Goal: Task Accomplishment & Management: Complete application form

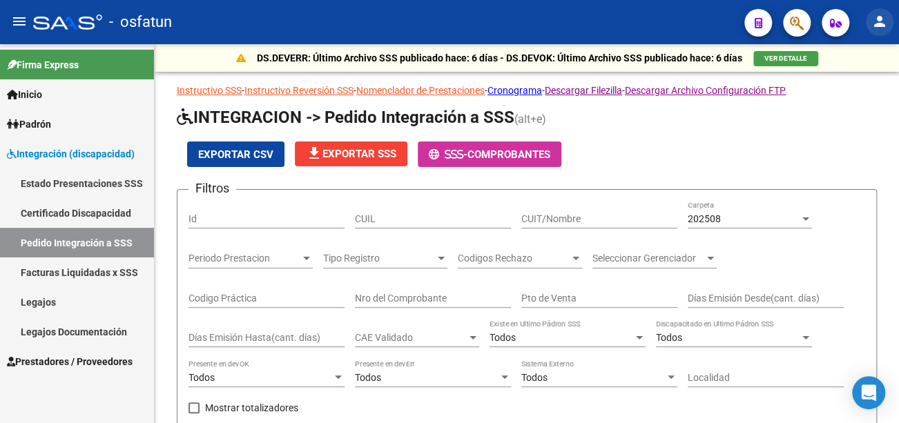
click at [877, 15] on mat-icon "person" at bounding box center [880, 21] width 17 height 17
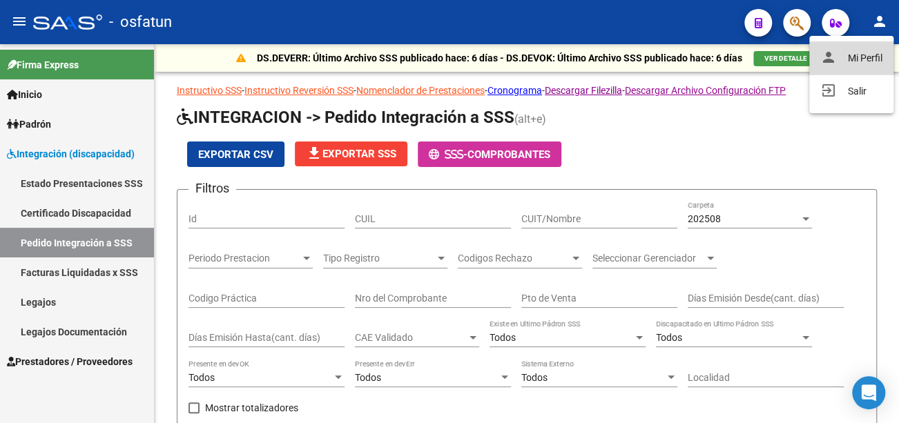
click at [862, 60] on button "person Mi Perfil" at bounding box center [852, 57] width 84 height 33
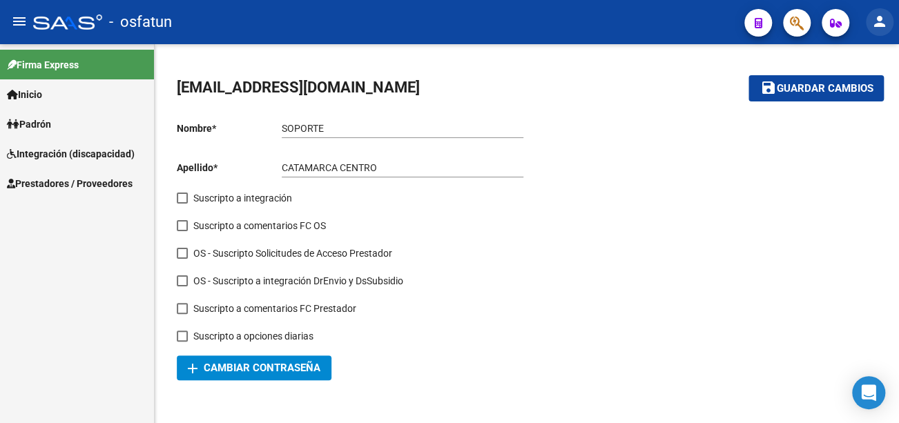
click at [883, 19] on mat-icon "person" at bounding box center [880, 21] width 17 height 17
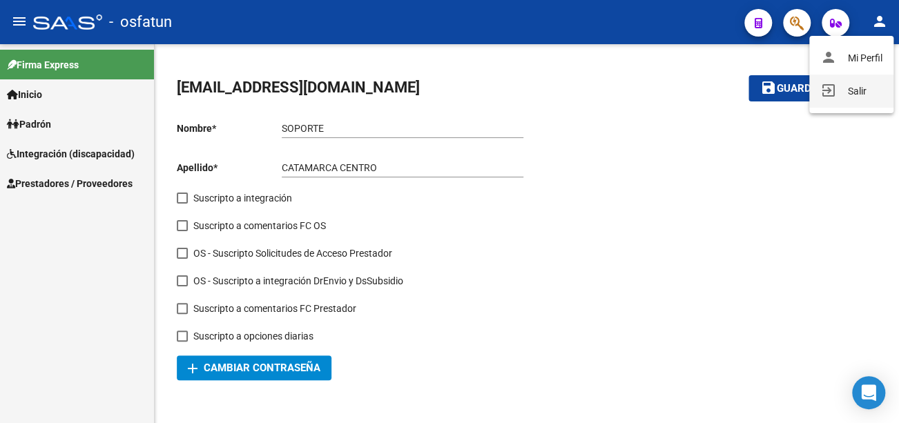
click at [856, 93] on button "exit_to_app Salir" at bounding box center [852, 91] width 84 height 33
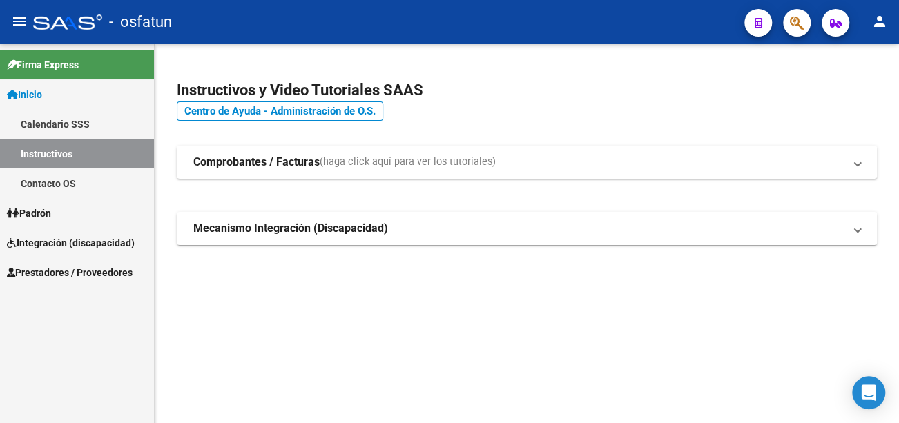
click at [877, 21] on mat-icon "person" at bounding box center [880, 21] width 17 height 17
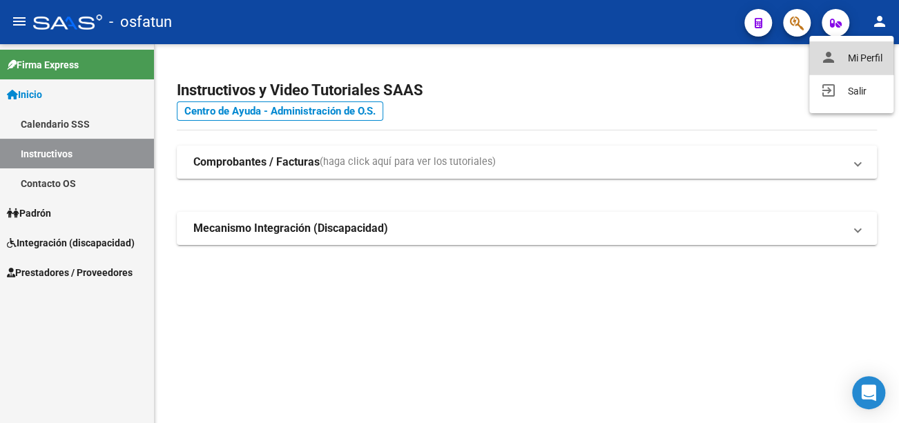
click at [861, 57] on button "person Mi Perfil" at bounding box center [852, 57] width 84 height 33
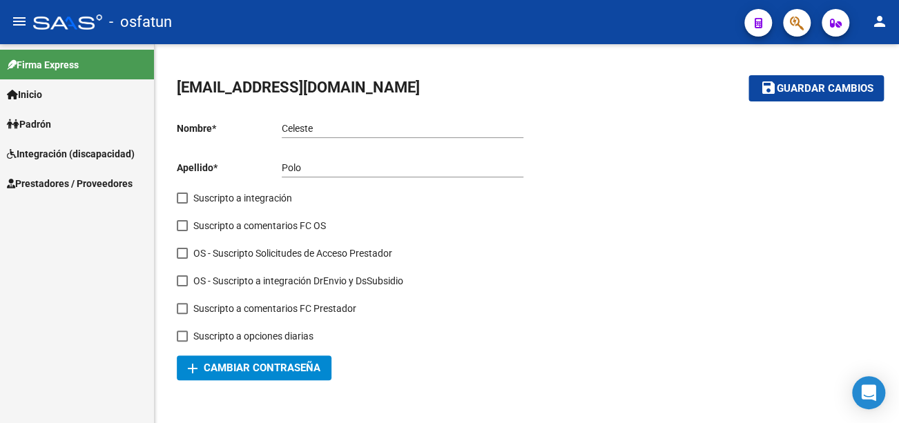
click at [60, 93] on link "Inicio" at bounding box center [77, 94] width 154 height 30
click at [75, 180] on span "Prestadores / Proveedores" at bounding box center [70, 183] width 126 height 15
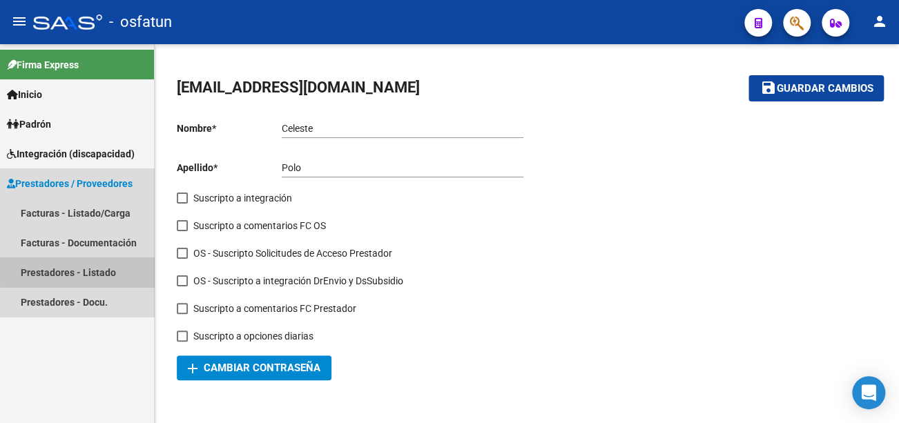
click at [79, 271] on link "Prestadores - Listado" at bounding box center [77, 273] width 154 height 30
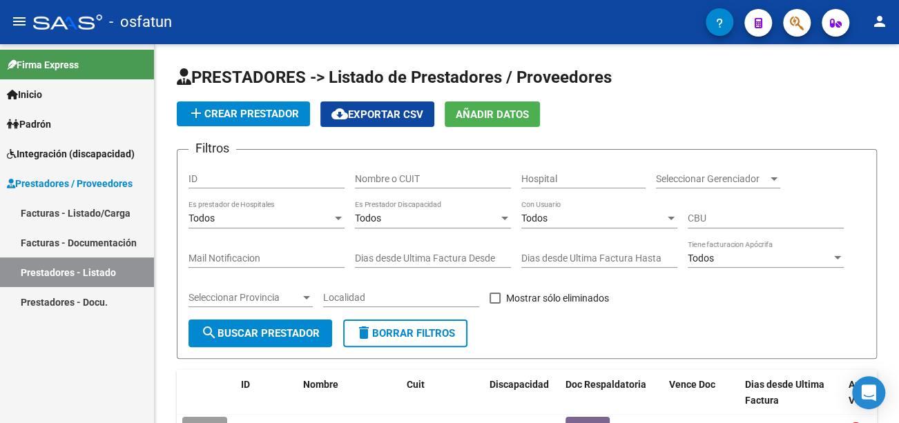
click at [90, 246] on link "Facturas - Documentación" at bounding box center [77, 243] width 154 height 30
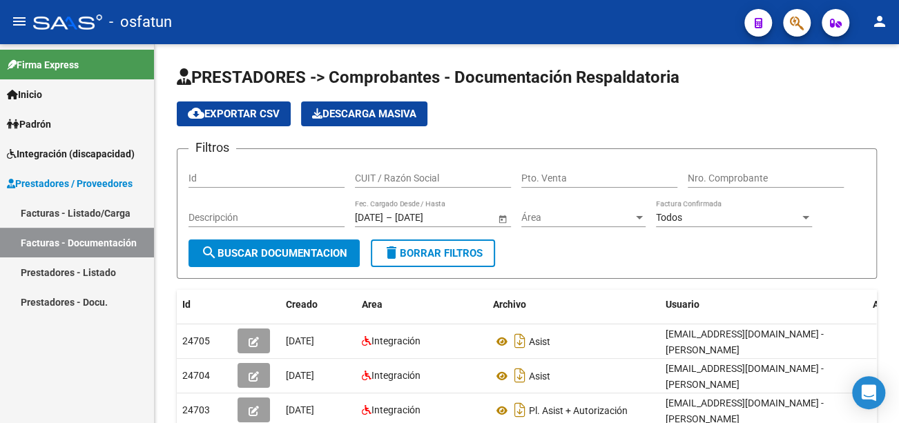
click at [97, 214] on link "Facturas - Listado/Carga" at bounding box center [77, 213] width 154 height 30
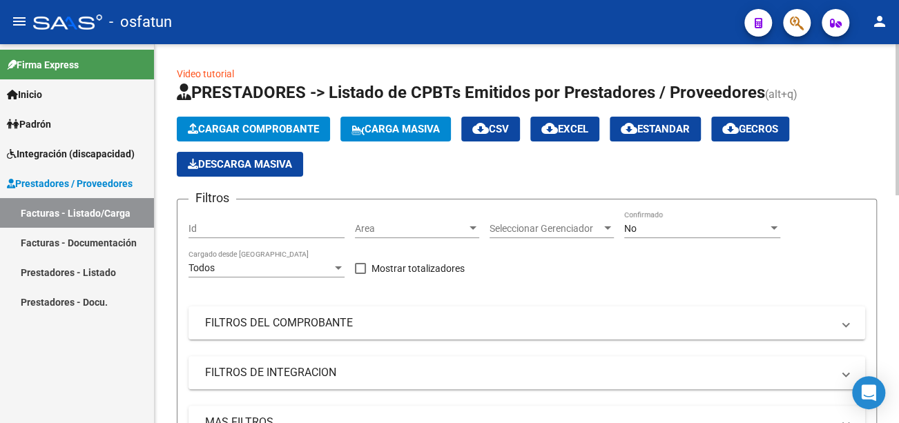
click at [247, 121] on button "Cargar Comprobante" at bounding box center [253, 129] width 153 height 25
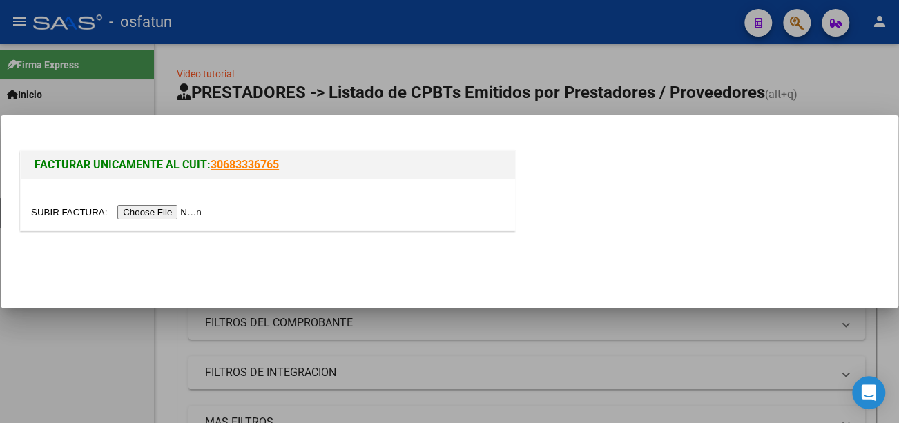
click at [153, 213] on input "file" at bounding box center [118, 212] width 175 height 15
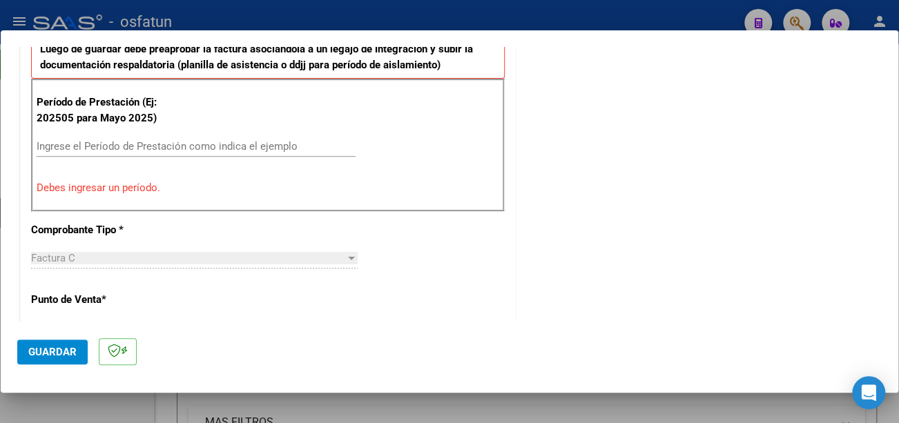
scroll to position [480, 0]
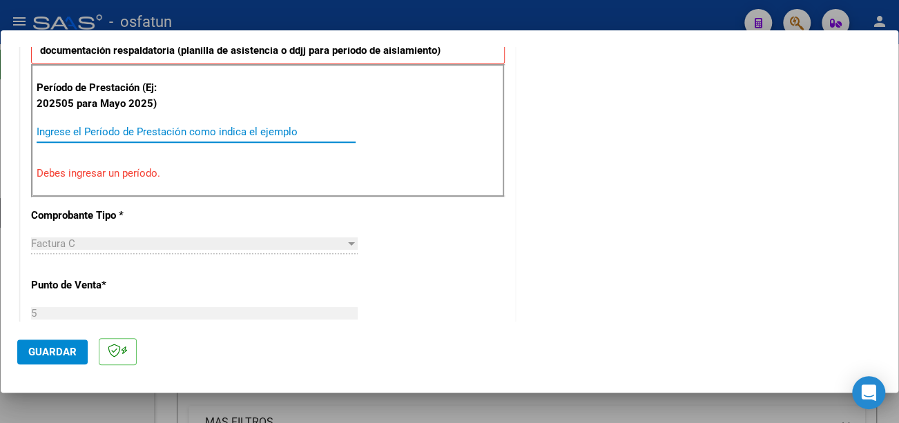
click at [264, 132] on input "Ingrese el Período de Prestación como indica el ejemplo" at bounding box center [196, 132] width 319 height 12
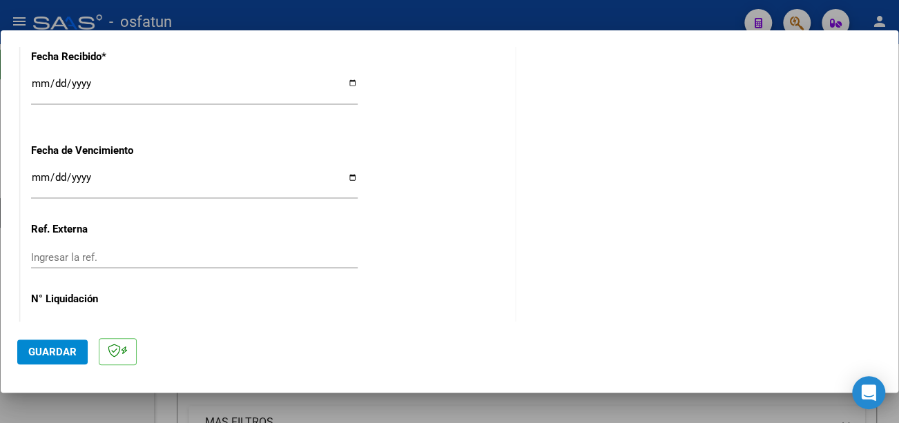
scroll to position [1086, 0]
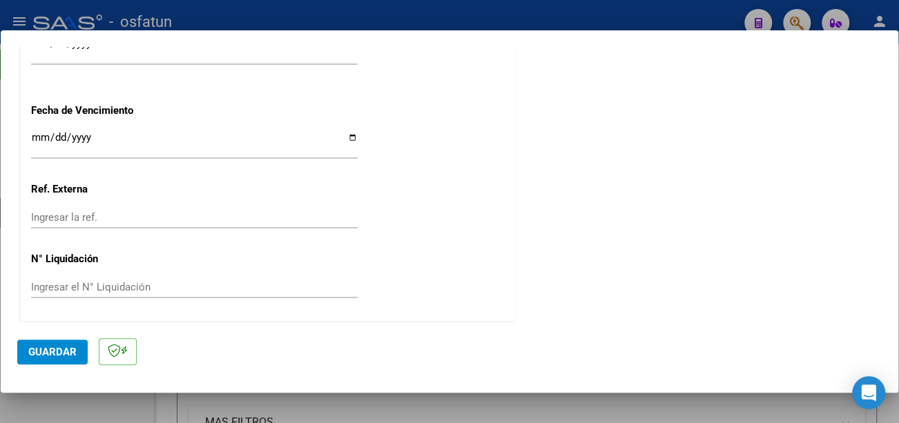
type input "202509"
click at [32, 137] on input "Ingresar la fecha" at bounding box center [194, 143] width 327 height 22
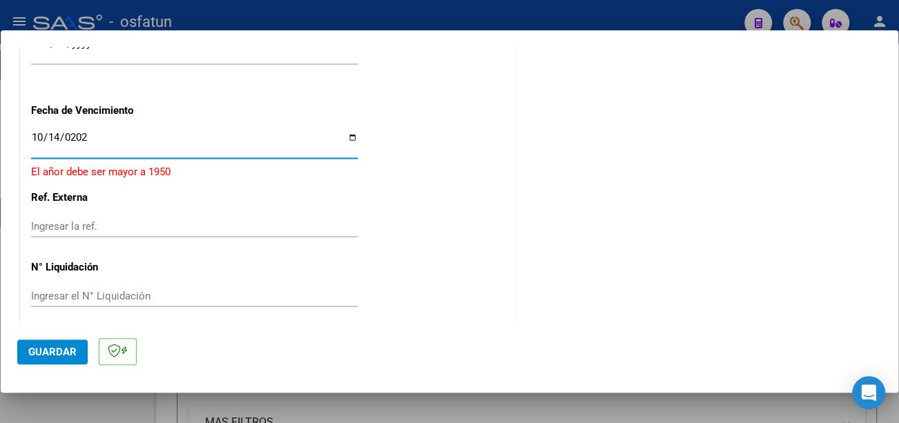
type input "[DATE]"
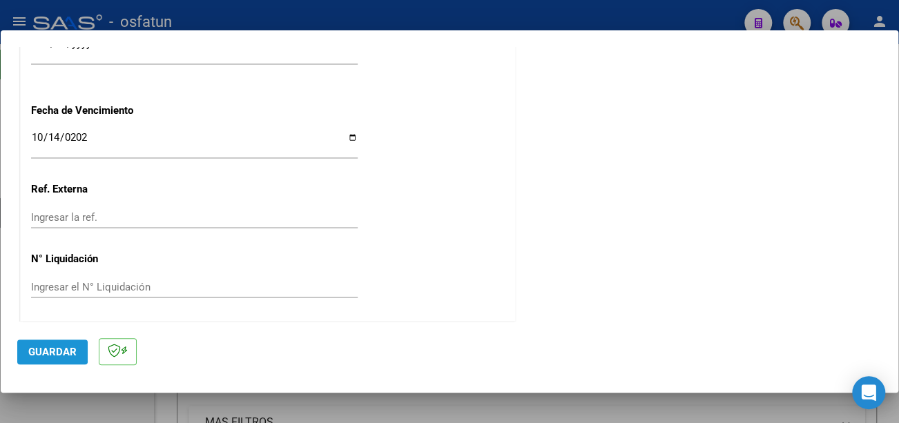
click at [47, 351] on span "Guardar" at bounding box center [52, 352] width 48 height 12
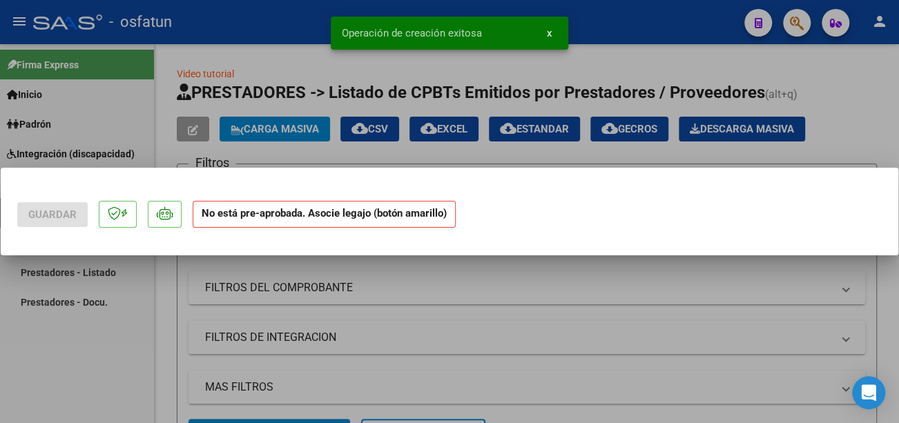
scroll to position [0, 0]
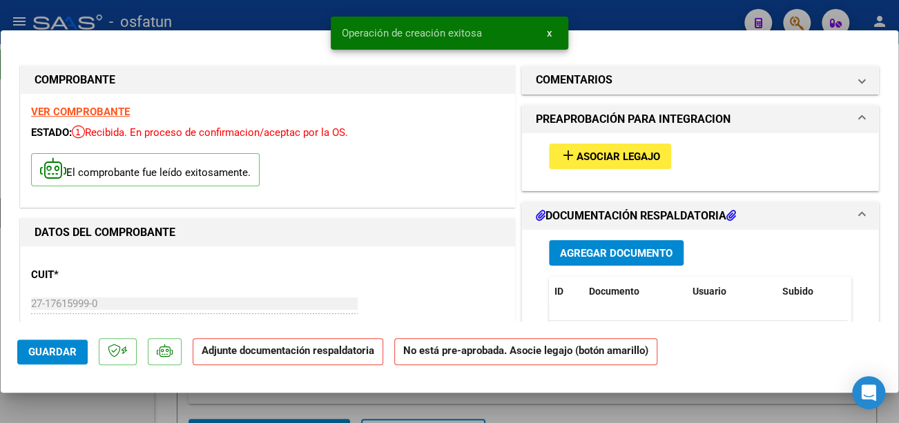
click at [617, 159] on span "Asociar Legajo" at bounding box center [619, 157] width 84 height 12
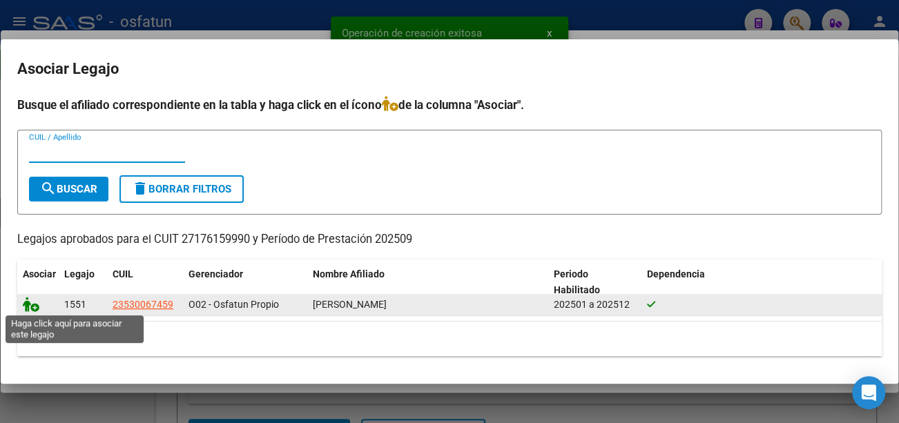
click at [37, 303] on icon at bounding box center [31, 304] width 17 height 15
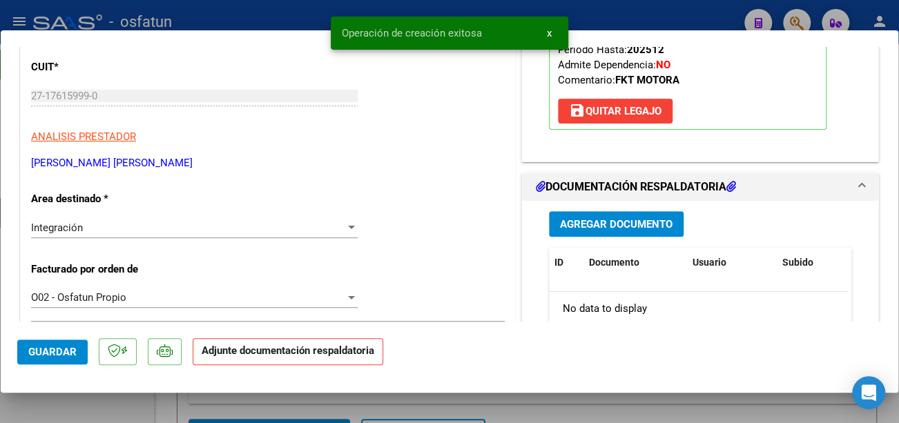
scroll to position [276, 0]
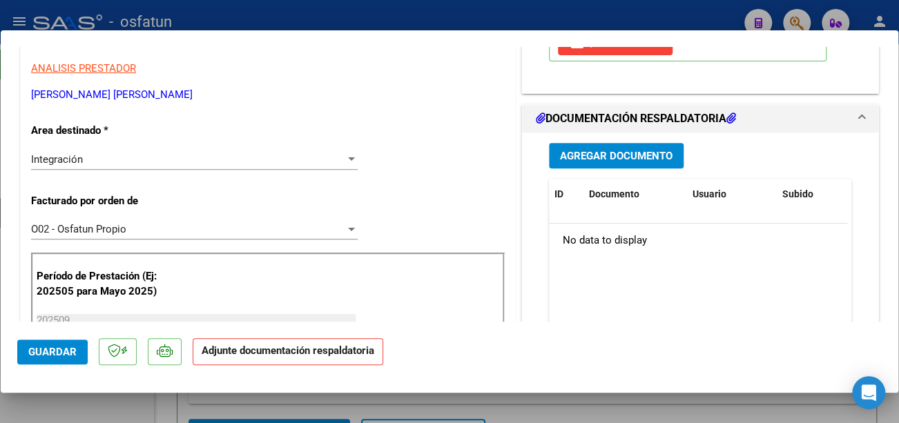
click at [630, 146] on button "Agregar Documento" at bounding box center [616, 156] width 135 height 26
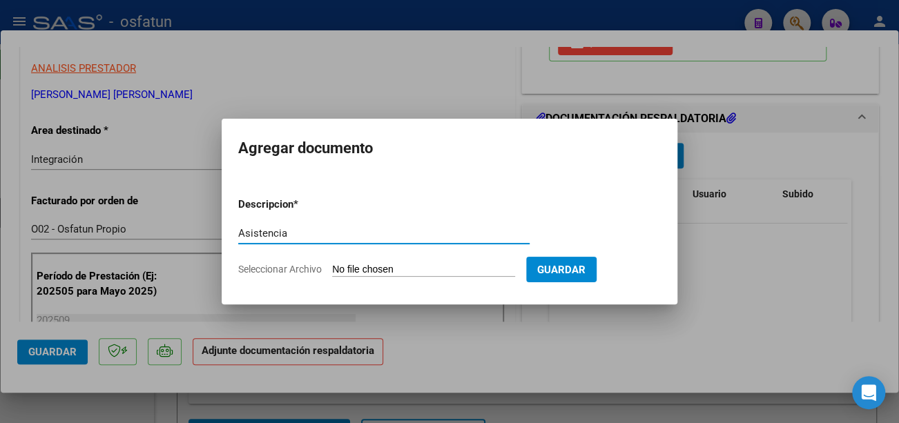
type input "Asistencia"
click at [456, 264] on input "Seleccionar Archivo" at bounding box center [423, 270] width 183 height 13
type input "C:\fakepath\CamScanner 06-10-2025 11.28.pdf"
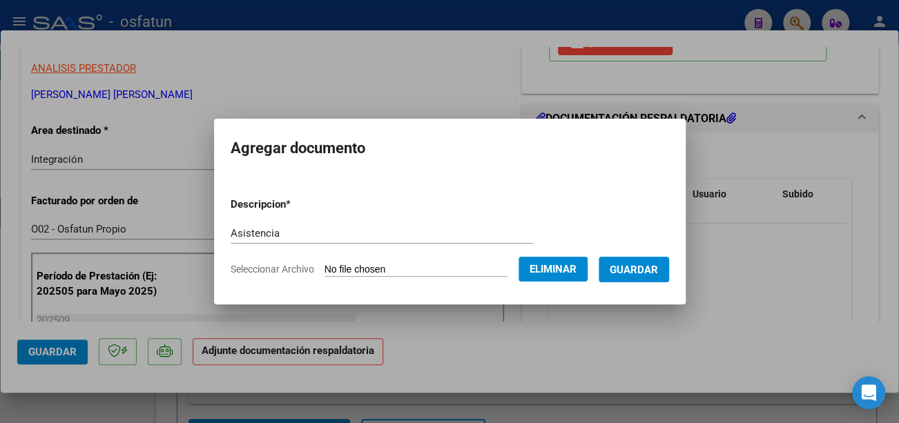
click at [648, 269] on span "Guardar" at bounding box center [634, 270] width 48 height 12
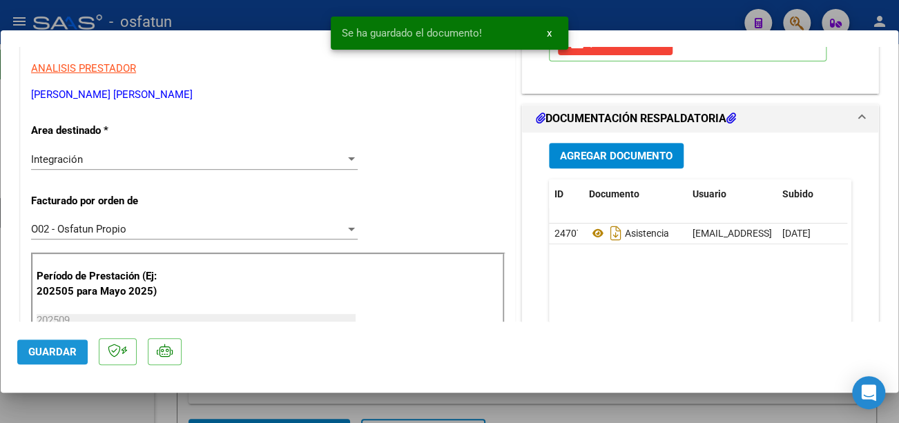
click at [44, 347] on span "Guardar" at bounding box center [52, 352] width 48 height 12
type input "$ 0,00"
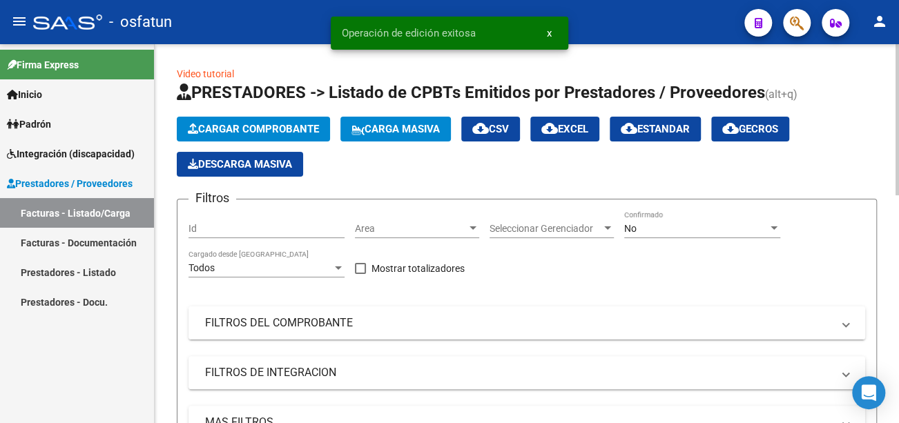
click at [291, 327] on mat-panel-title "FILTROS DEL COMPROBANTE" at bounding box center [518, 323] width 627 height 15
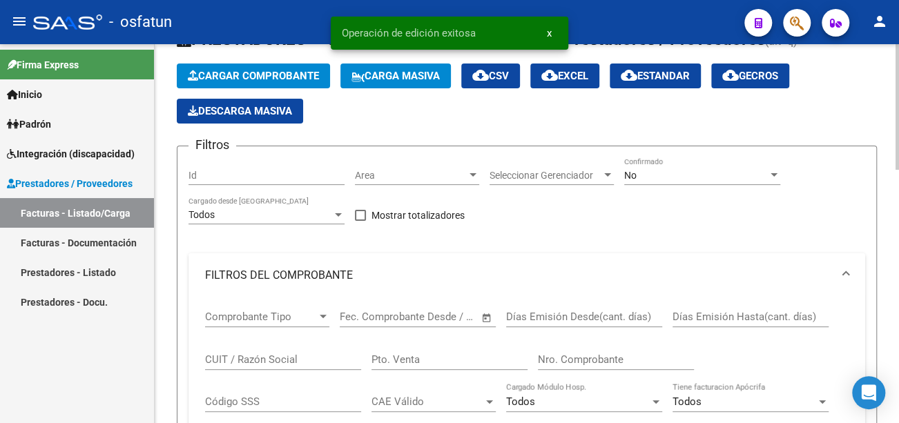
scroll to position [138, 0]
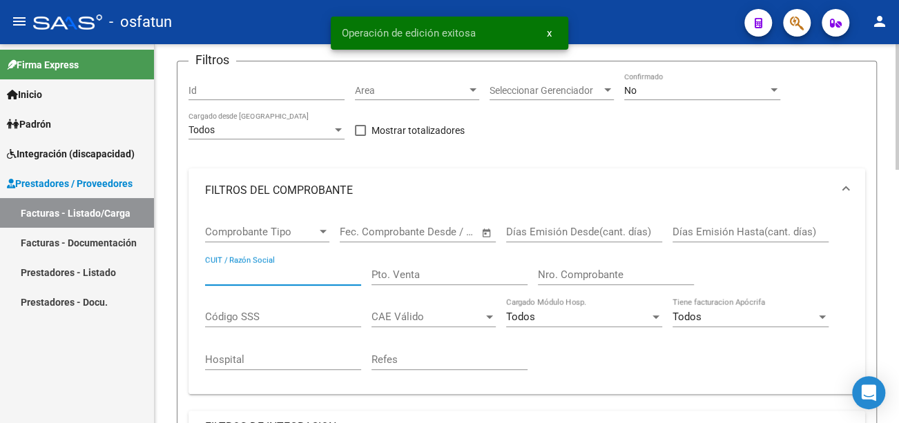
click at [238, 271] on input "CUIT / Razón Social" at bounding box center [283, 275] width 156 height 12
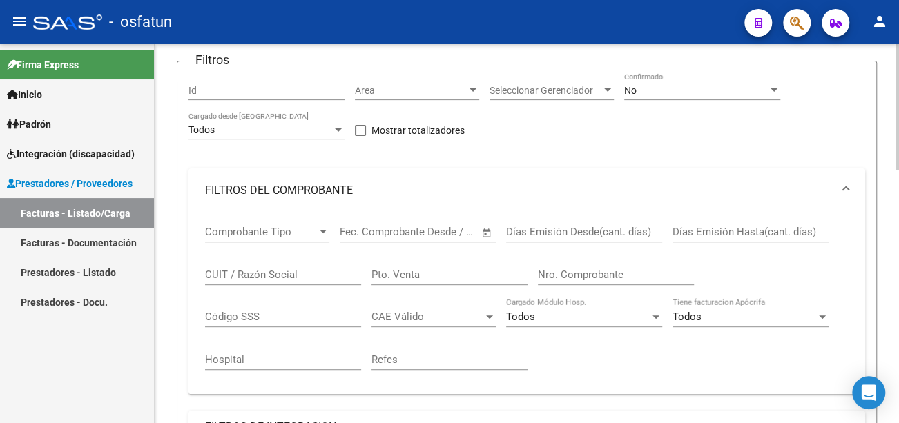
click at [237, 279] on input "CUIT / Razón Social" at bounding box center [283, 275] width 156 height 12
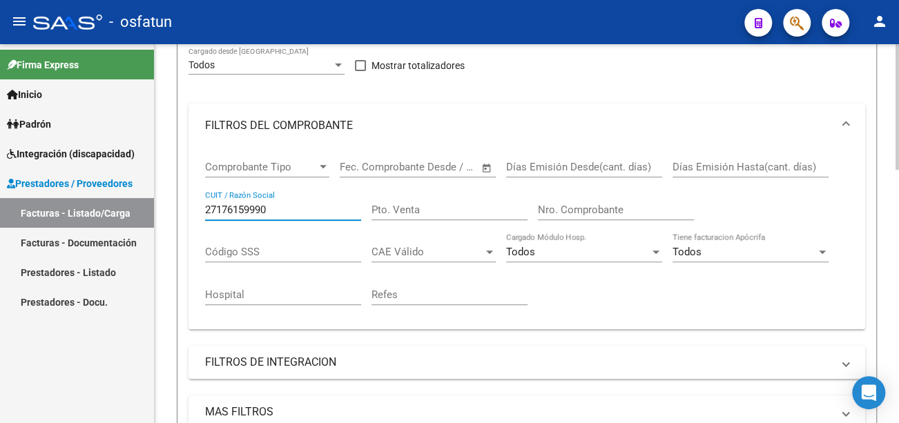
scroll to position [276, 0]
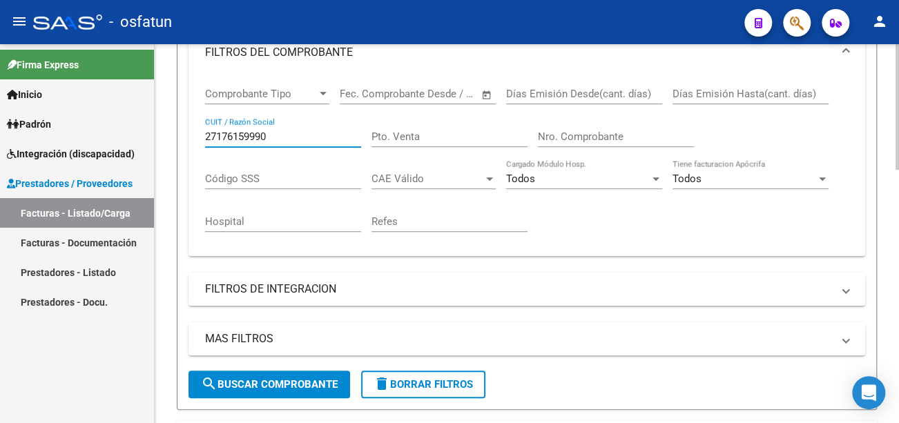
type input "27176159990"
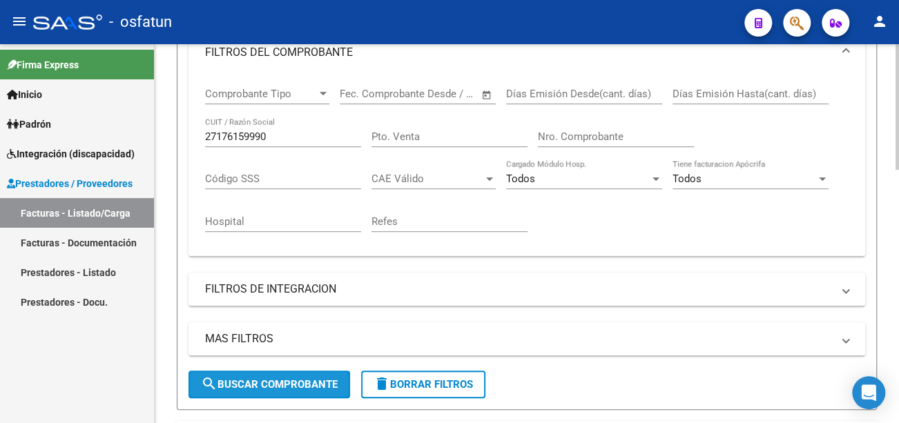
click at [310, 379] on span "search Buscar Comprobante" at bounding box center [269, 385] width 137 height 12
click at [312, 380] on span "search Buscar Comprobante" at bounding box center [269, 385] width 137 height 12
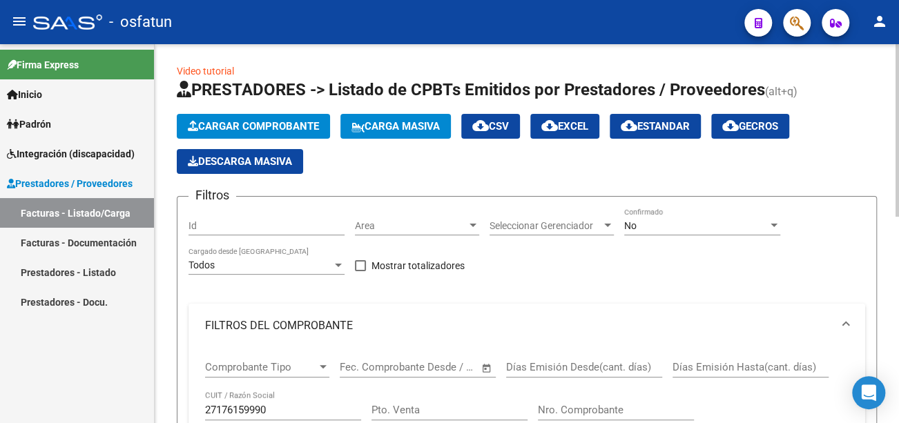
scroll to position [0, 0]
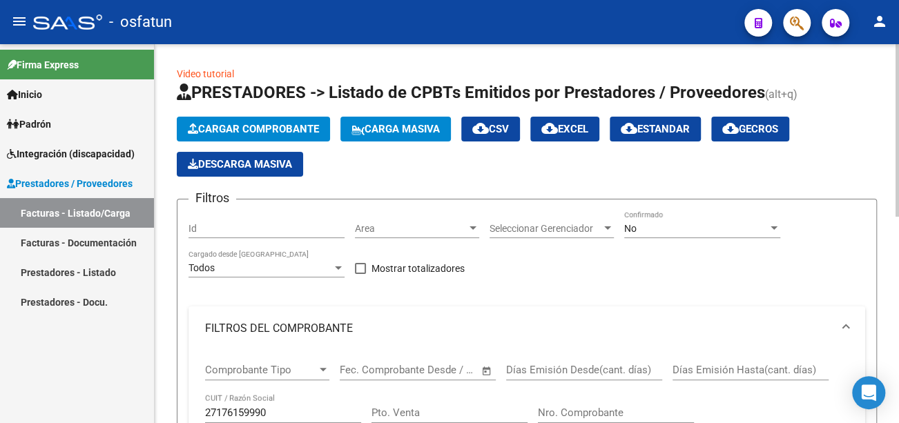
click at [292, 133] on span "Cargar Comprobante" at bounding box center [253, 129] width 131 height 12
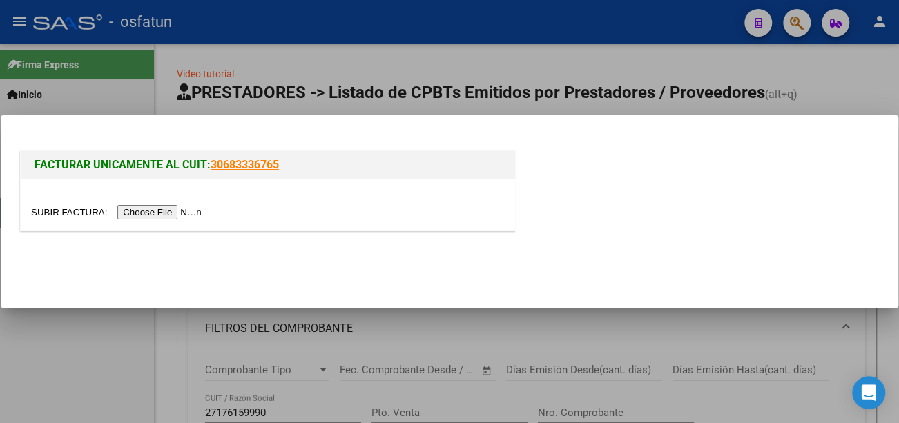
click at [164, 212] on input "file" at bounding box center [118, 212] width 175 height 15
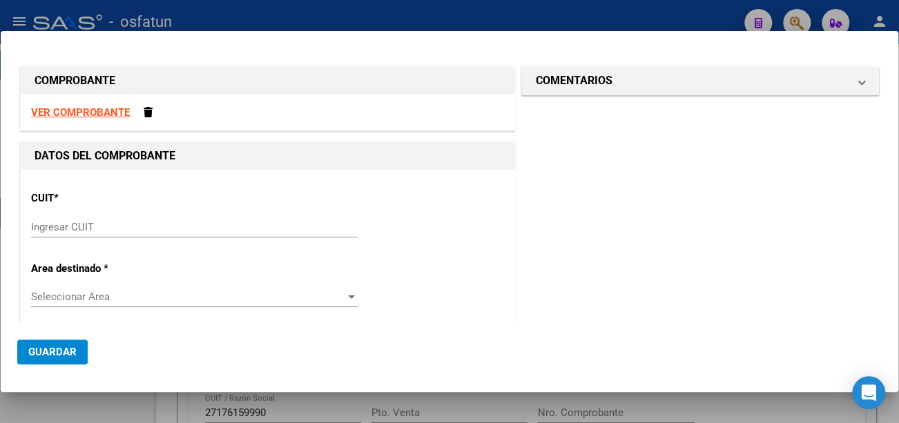
click at [164, 221] on input "Ingresar CUIT" at bounding box center [194, 227] width 327 height 12
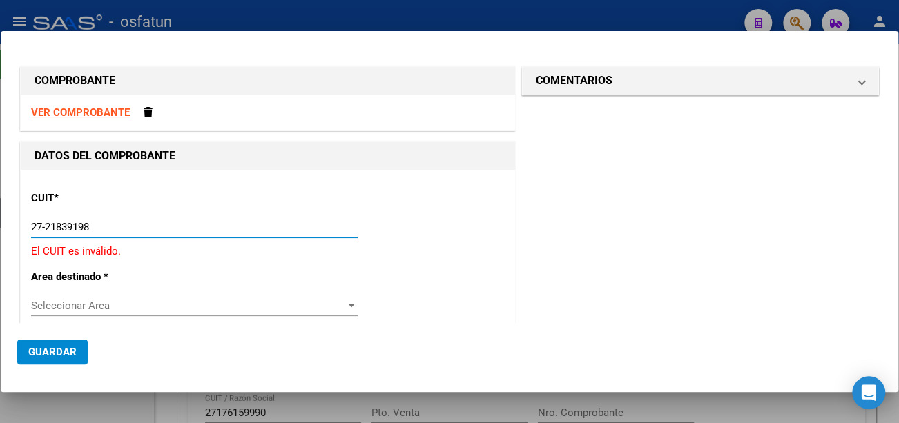
type input "27-21839198-8"
type input "4"
type input "27-21839198-8"
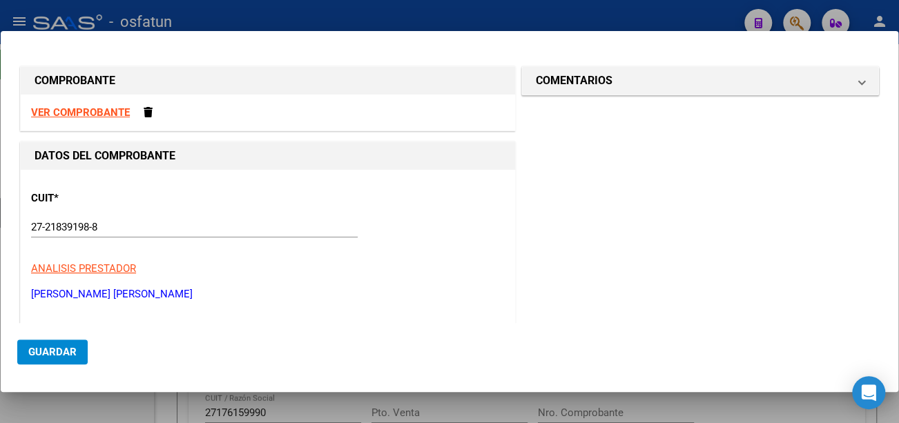
click at [191, 279] on div "CUIT * 27-21839198-8 Ingresar CUIT ANALISIS PRESTADOR PALACIO AMELIA BEATRIZ RO…" at bounding box center [268, 241] width 474 height 122
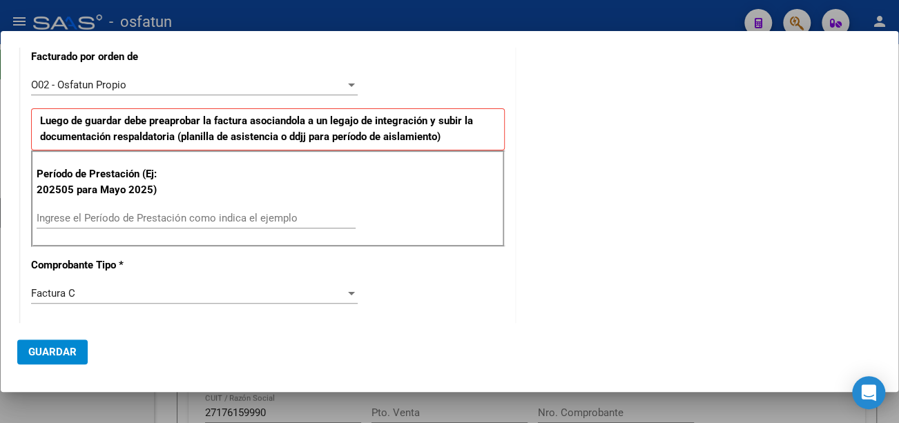
scroll to position [345, 0]
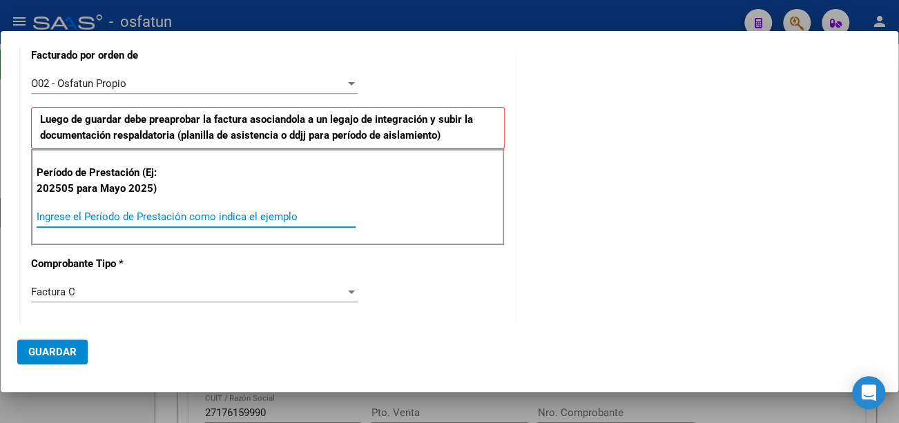
click at [147, 214] on input "Ingrese el Período de Prestación como indica el ejemplo" at bounding box center [196, 217] width 319 height 12
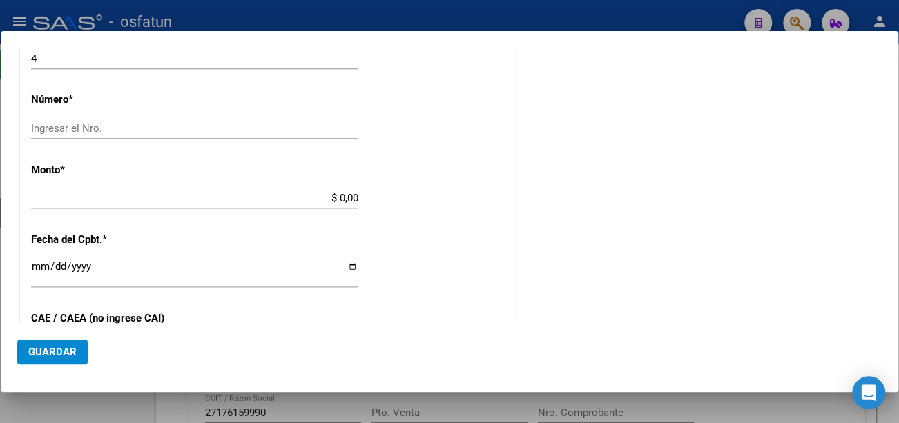
scroll to position [691, 0]
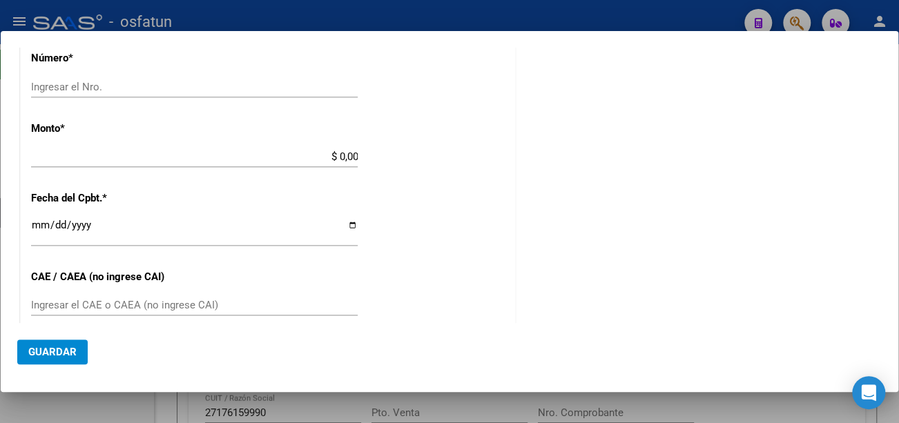
type input "202509"
click at [93, 87] on input "Ingresar el Nro." at bounding box center [194, 87] width 327 height 12
type input "3672"
click at [128, 151] on input "$ 0,00" at bounding box center [194, 157] width 327 height 12
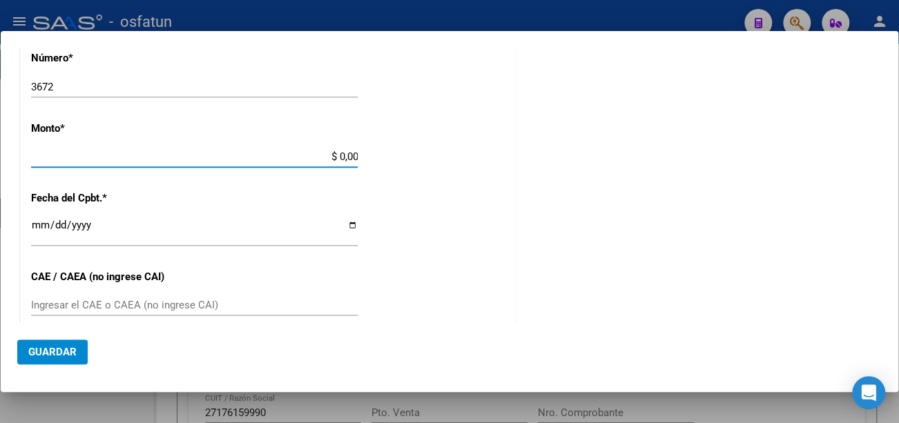
type input "$ 98.964,88"
type input "[DATE]"
type input "75408717804997"
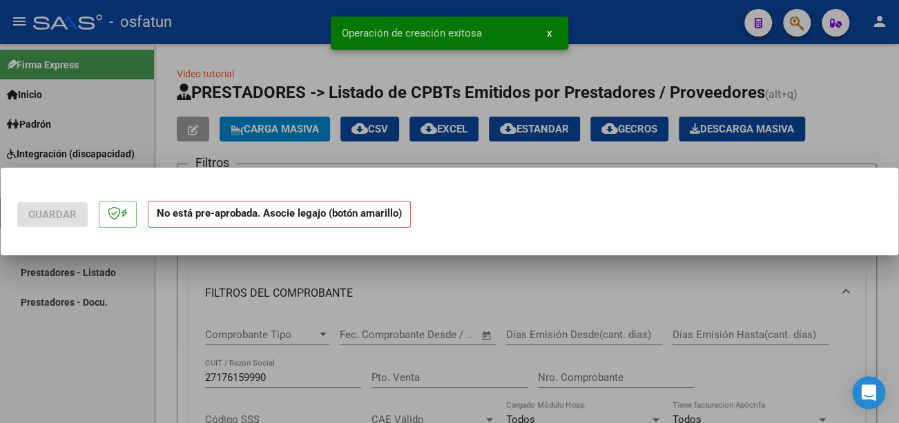
scroll to position [0, 0]
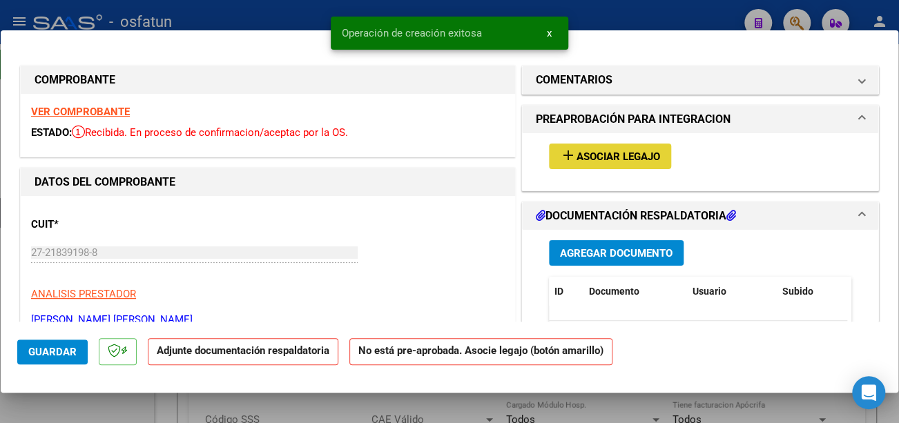
click at [623, 157] on span "Asociar Legajo" at bounding box center [619, 157] width 84 height 12
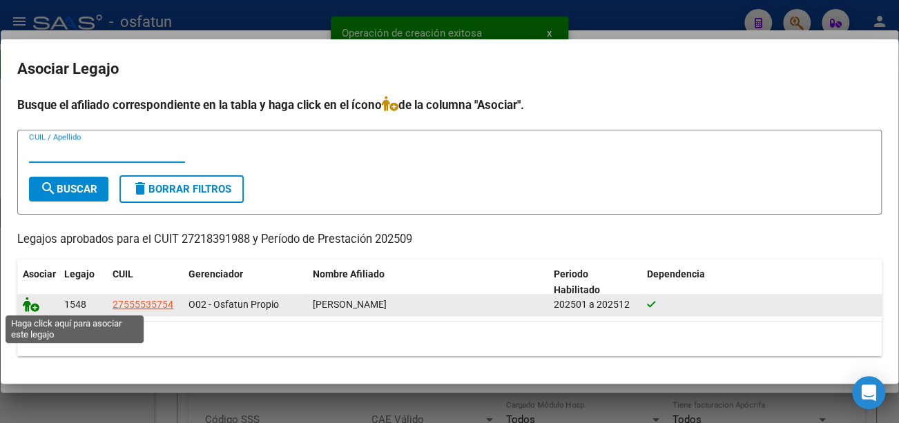
click at [28, 307] on icon at bounding box center [31, 304] width 17 height 15
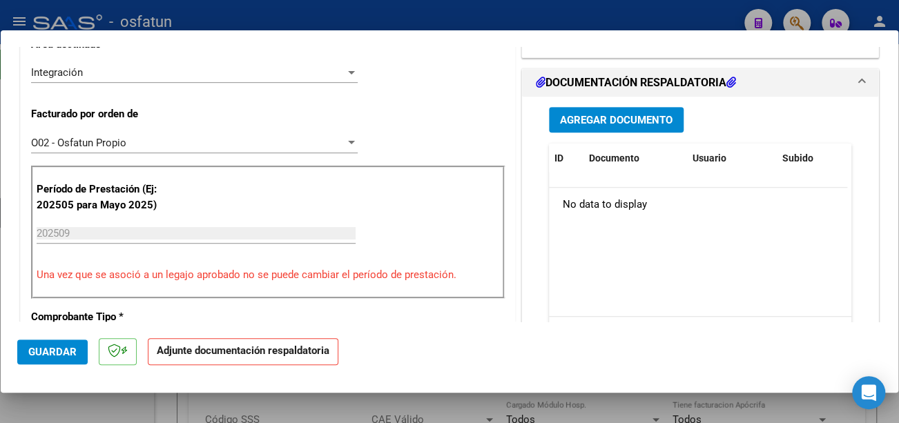
scroll to position [345, 0]
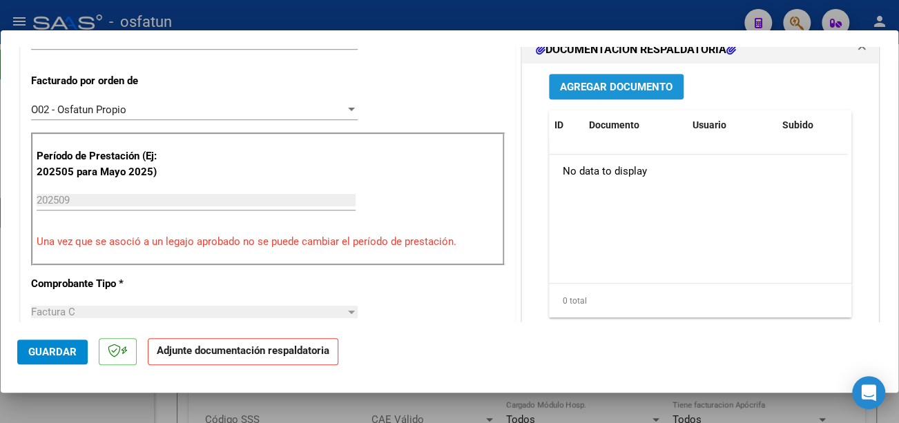
click at [599, 85] on span "Agregar Documento" at bounding box center [616, 87] width 113 height 12
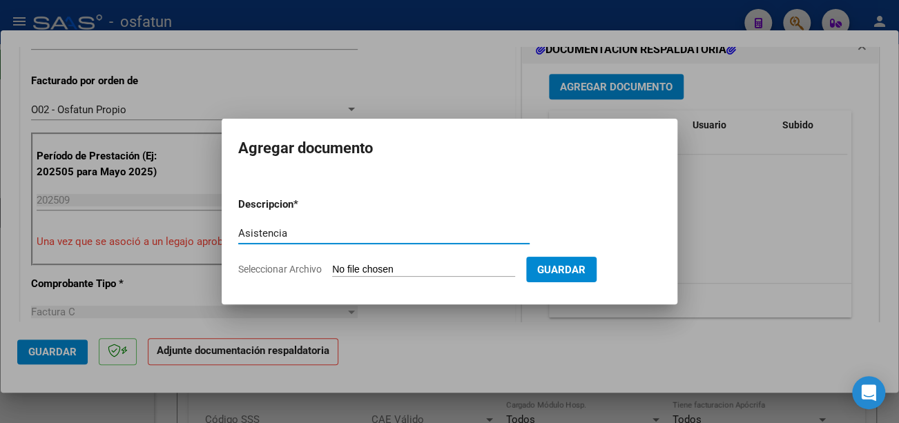
type input "Asistencia"
click at [378, 267] on input "Seleccionar Archivo" at bounding box center [423, 270] width 183 height 13
type input "C:\fakepath\CamScanner 06-10-2025 11.29.pdf"
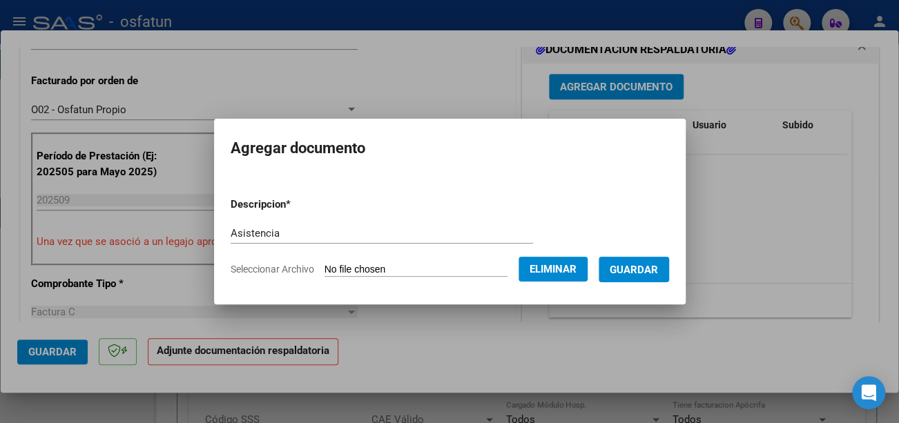
click at [649, 266] on span "Guardar" at bounding box center [634, 270] width 48 height 12
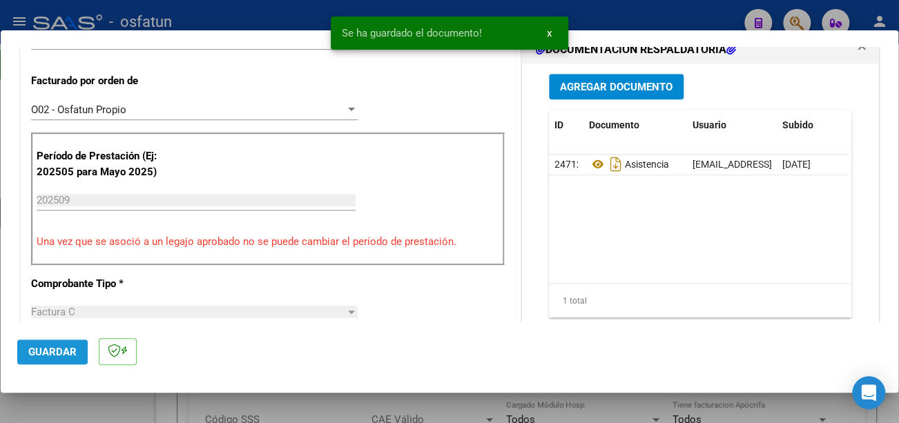
click at [49, 350] on span "Guardar" at bounding box center [52, 352] width 48 height 12
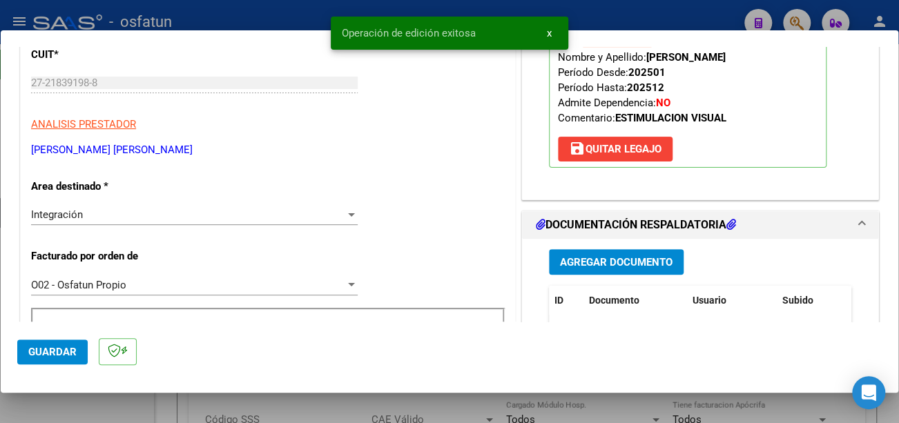
scroll to position [138, 0]
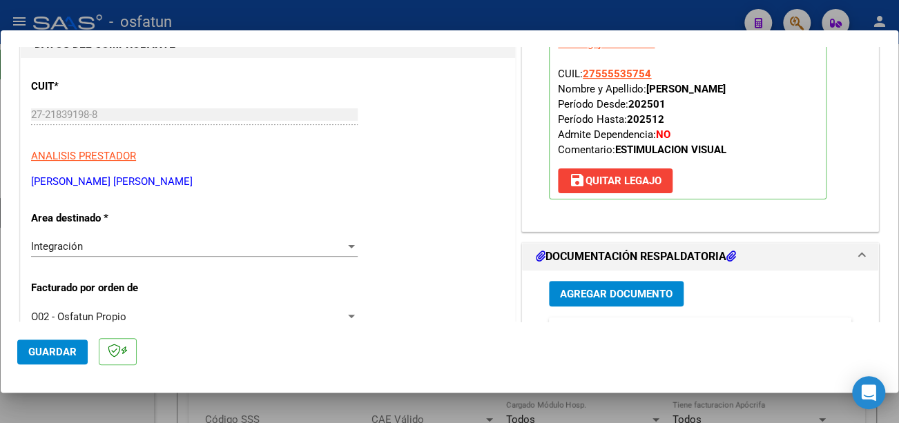
type input "$ 0,00"
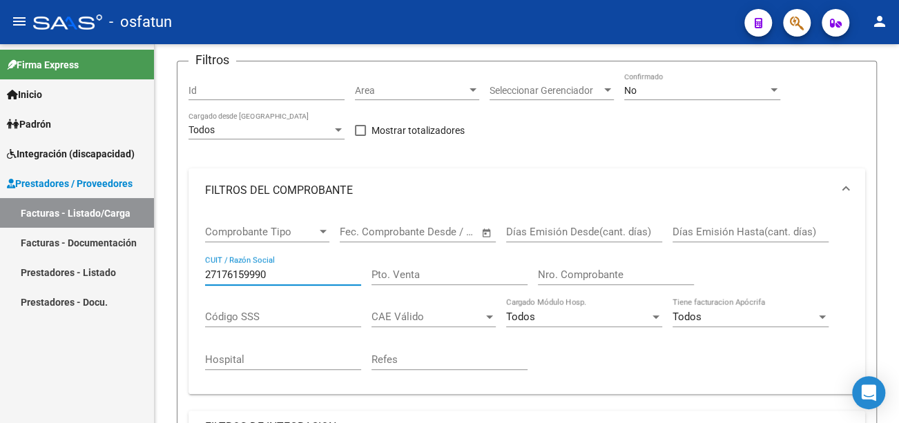
drag, startPoint x: 288, startPoint y: 278, endPoint x: 126, endPoint y: 276, distance: 162.3
click at [126, 276] on mat-sidenav-container "Firma Express Inicio Calendario SSS Instructivos Contacto OS Padrón Análisis Af…" at bounding box center [449, 233] width 899 height 379
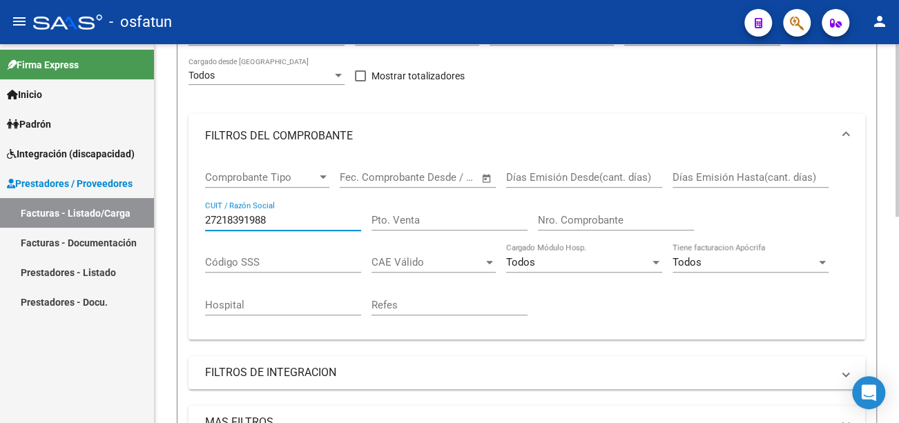
scroll to position [276, 0]
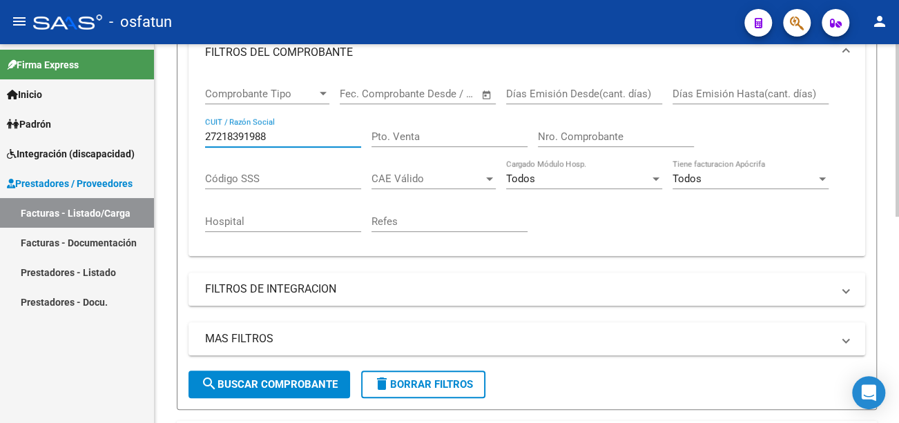
type input "27218391988"
click at [300, 387] on span "search Buscar Comprobante" at bounding box center [269, 385] width 137 height 12
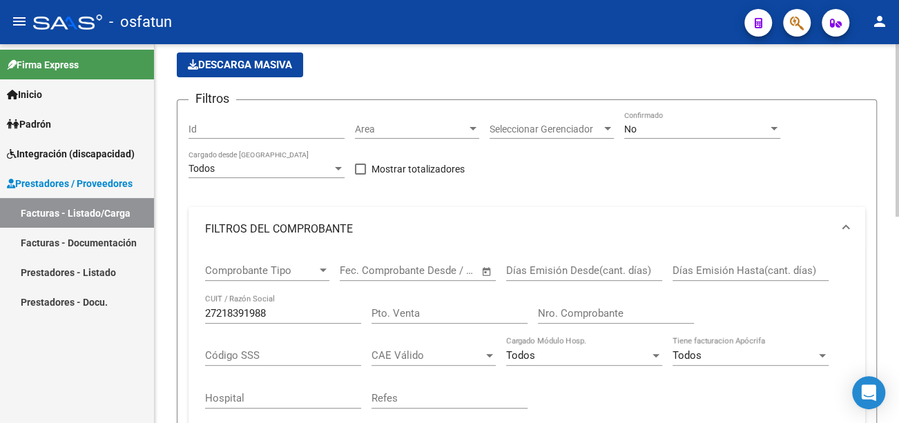
scroll to position [0, 0]
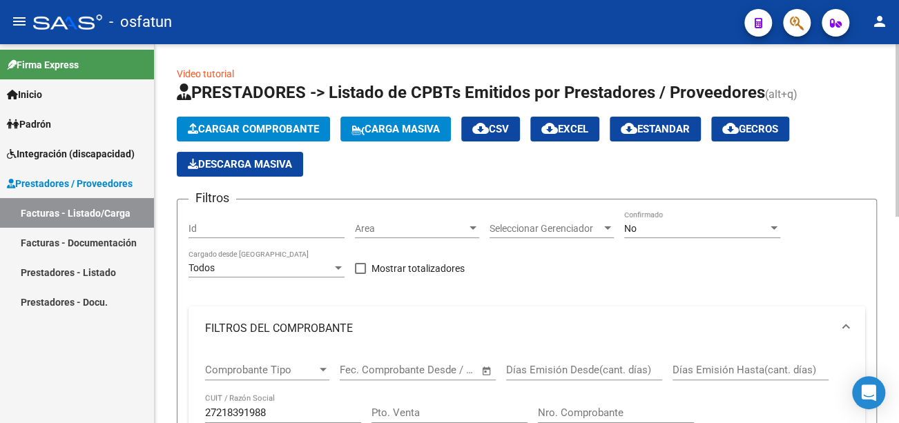
click at [287, 123] on span "Cargar Comprobante" at bounding box center [253, 129] width 131 height 12
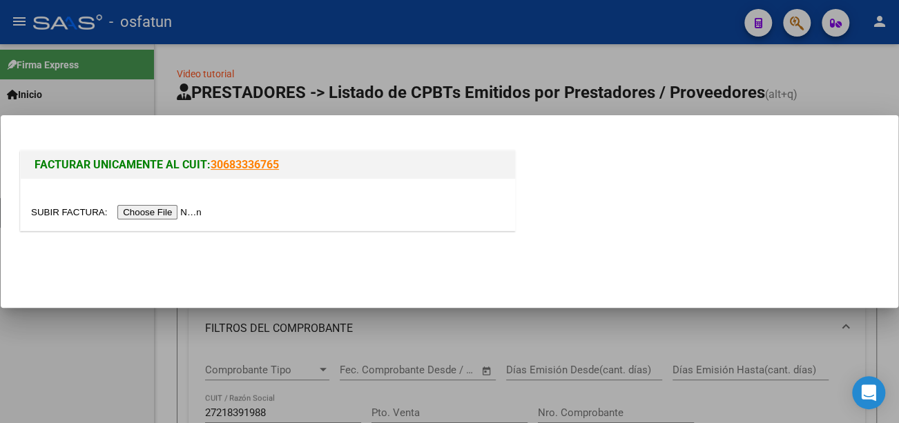
click at [143, 210] on input "file" at bounding box center [118, 212] width 175 height 15
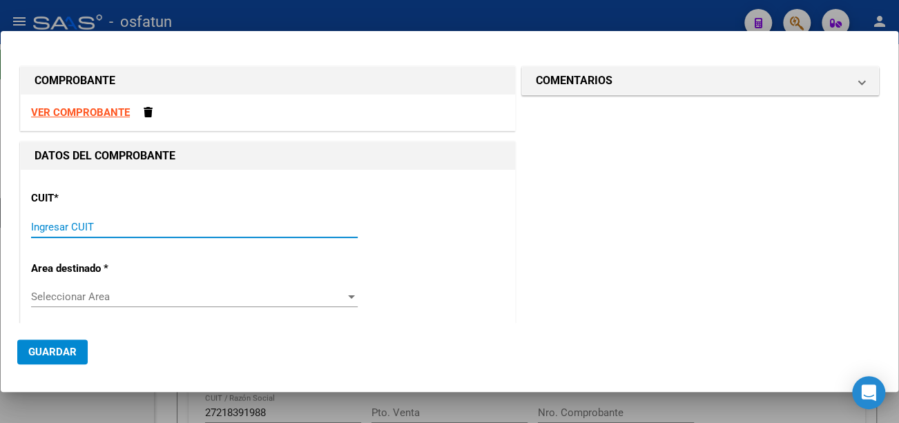
click at [105, 231] on input "Ingresar CUIT" at bounding box center [194, 227] width 327 height 12
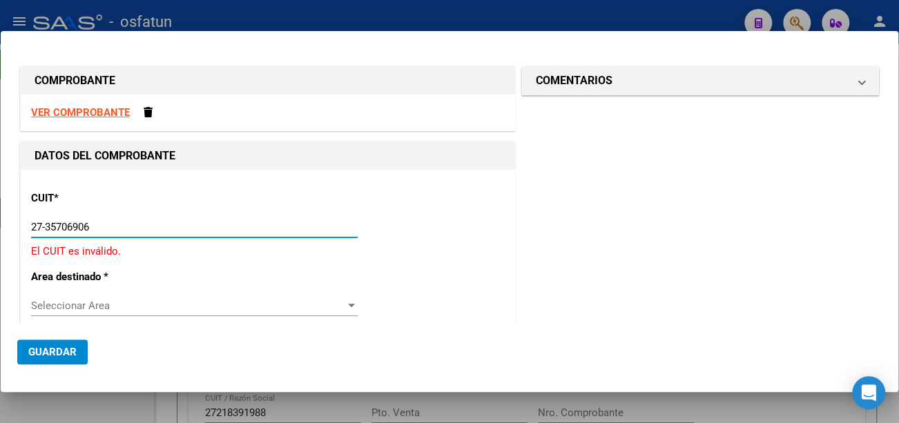
type input "27-35706906-3"
type input "1"
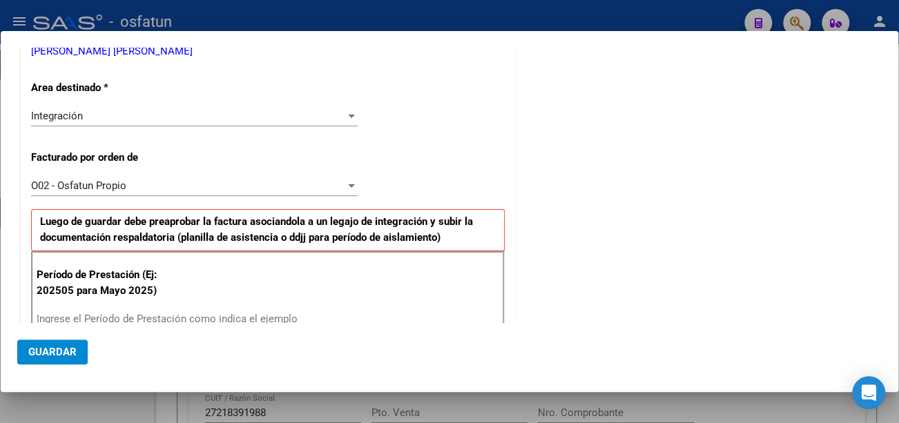
scroll to position [276, 0]
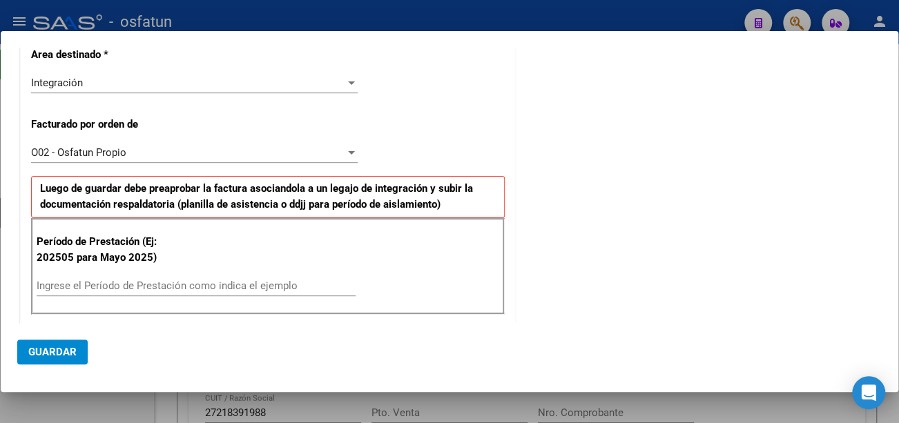
type input "27-35706906-3"
click at [125, 282] on input "Ingrese el Período de Prestación como indica el ejemplo" at bounding box center [196, 286] width 319 height 12
type input "202509"
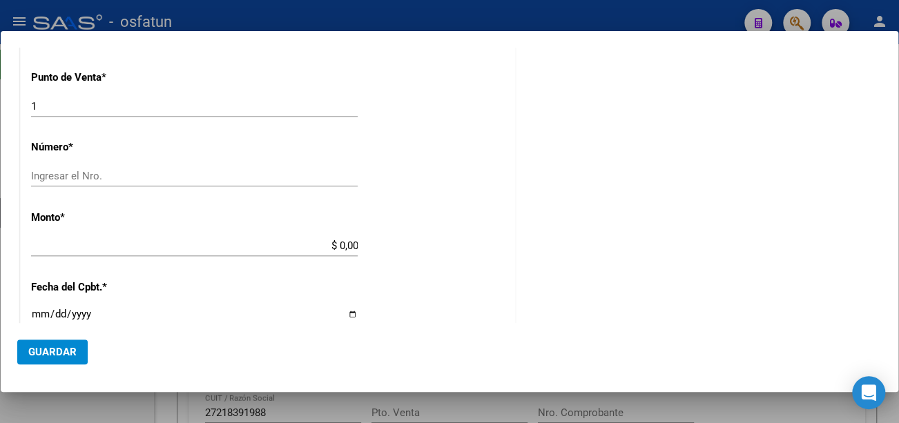
scroll to position [622, 0]
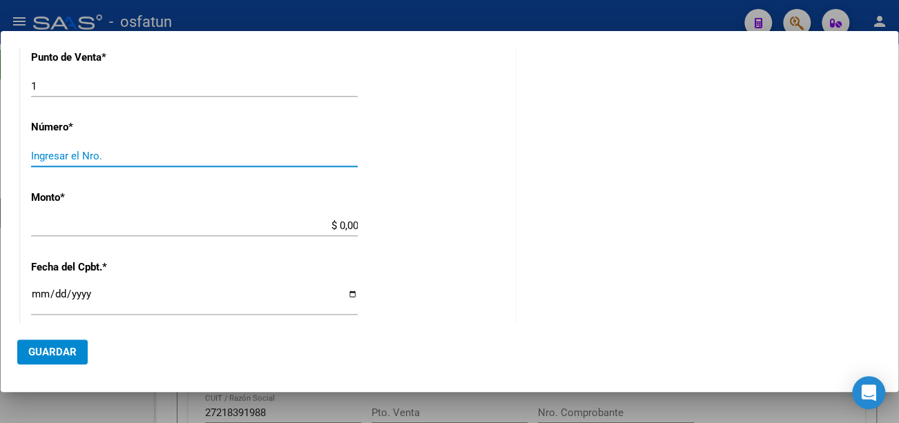
click at [57, 155] on input "Ingresar el Nro." at bounding box center [194, 156] width 327 height 12
type input "321"
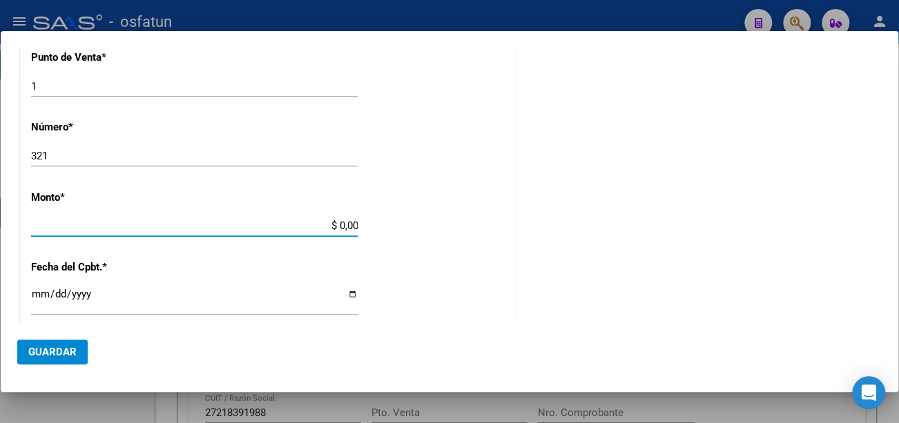
click at [86, 221] on input "$ 0,00" at bounding box center [194, 226] width 327 height 12
type input "$ 98.964,88"
type input "2025-09-30"
type input "75403142850842"
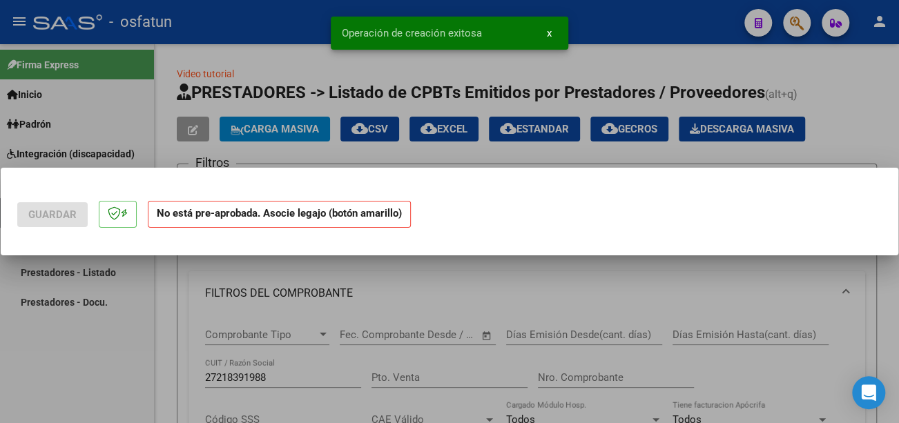
scroll to position [0, 0]
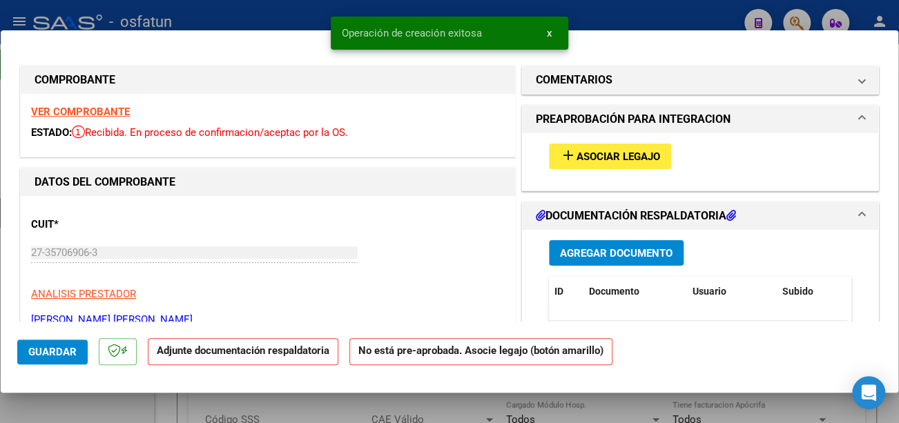
click at [629, 155] on span "Asociar Legajo" at bounding box center [619, 157] width 84 height 12
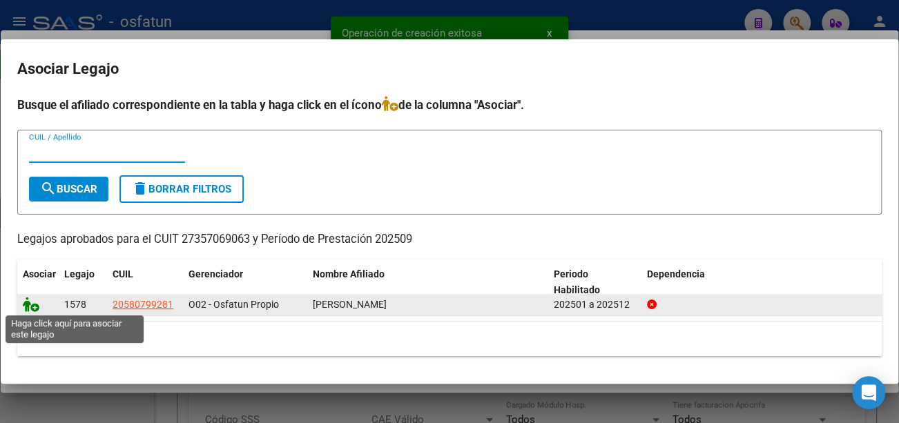
click at [35, 301] on icon at bounding box center [31, 304] width 17 height 15
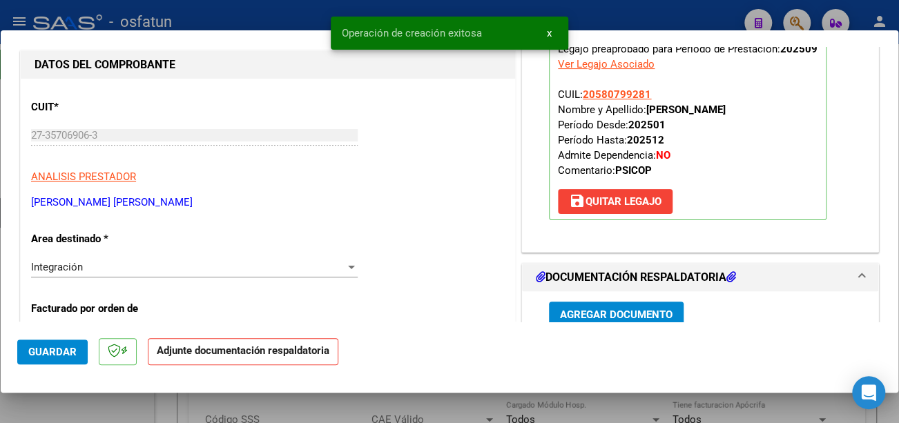
scroll to position [207, 0]
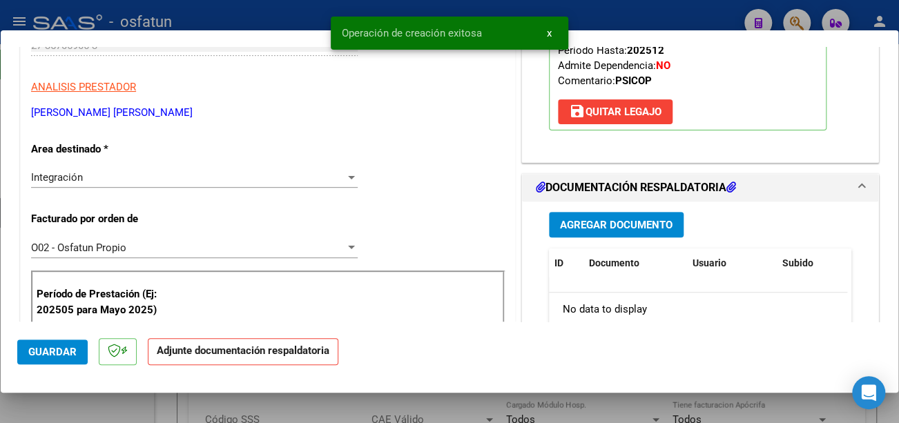
click at [606, 222] on span "Agregar Documento" at bounding box center [616, 225] width 113 height 12
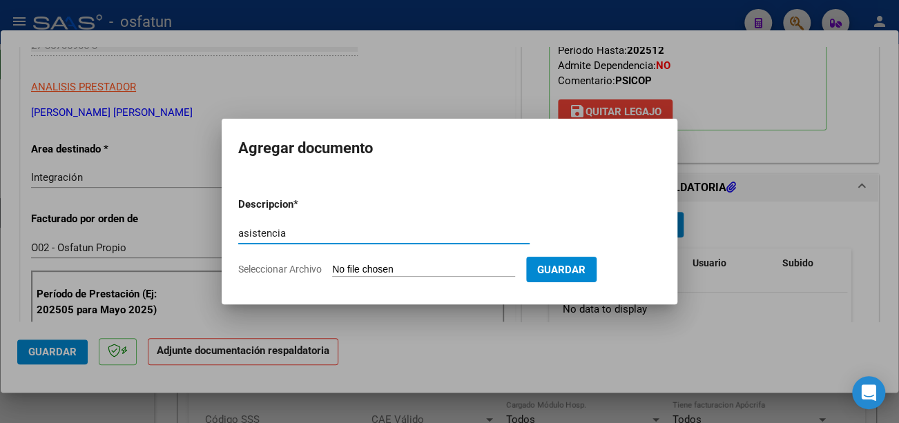
click at [244, 234] on input "asistencia" at bounding box center [383, 233] width 291 height 12
type input "Asistencia"
click at [408, 269] on input "Seleccionar Archivo" at bounding box center [423, 270] width 183 height 13
type input "C:\fakepath\CamScanner 06-10-2025 11.30.pdf"
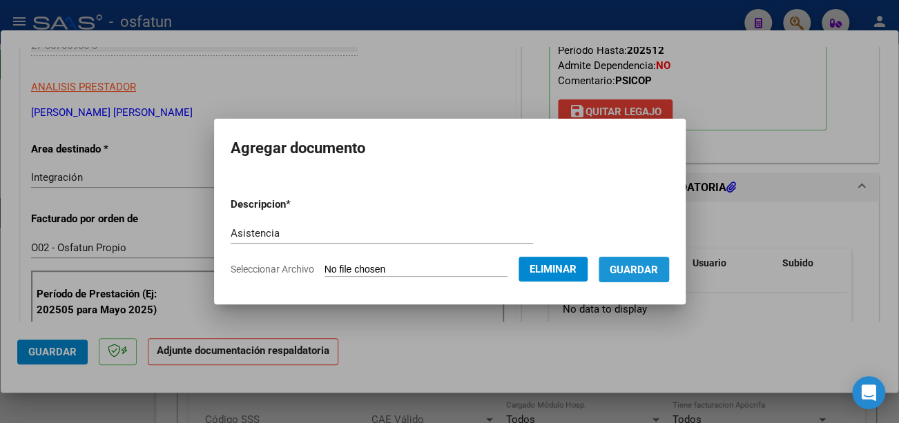
click at [635, 264] on span "Guardar" at bounding box center [634, 270] width 48 height 12
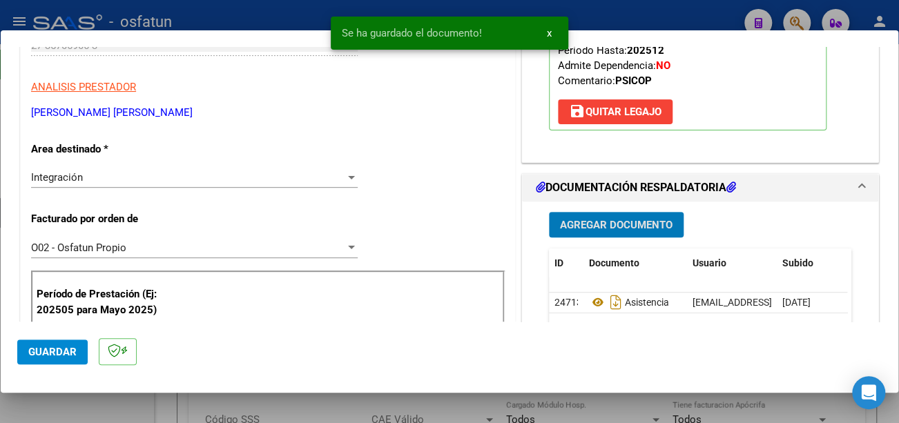
click at [30, 352] on span "Guardar" at bounding box center [52, 352] width 48 height 12
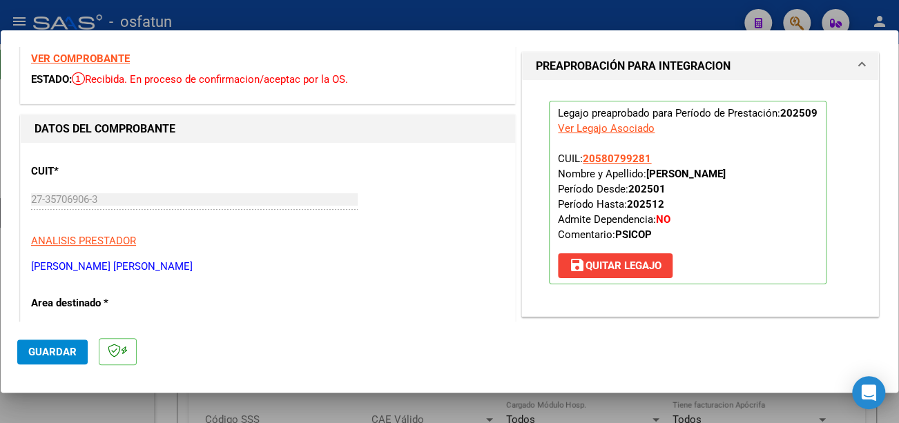
scroll to position [0, 0]
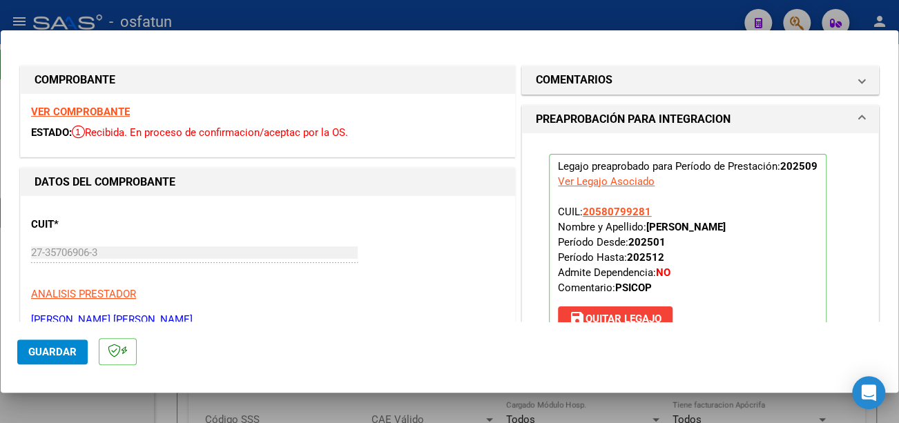
type input "$ 0,00"
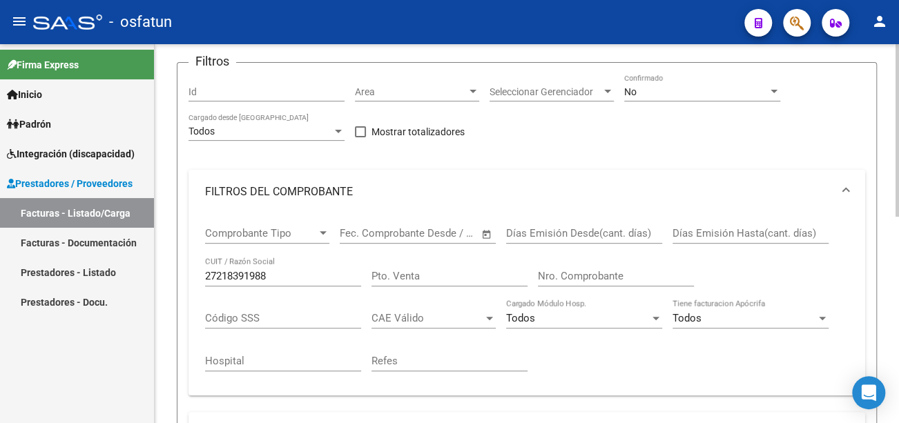
scroll to position [138, 0]
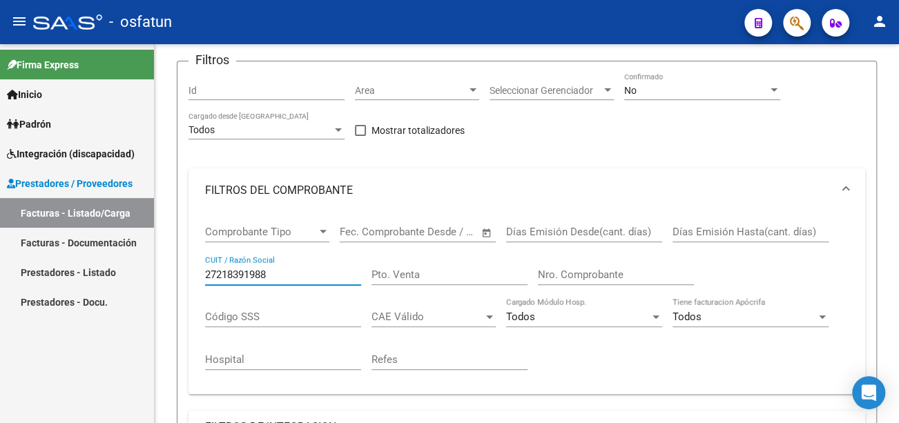
drag, startPoint x: 289, startPoint y: 276, endPoint x: 98, endPoint y: 274, distance: 190.6
click at [98, 274] on mat-sidenav-container "Firma Express Inicio Calendario SSS Instructivos Contacto OS Padrón Análisis Af…" at bounding box center [449, 233] width 899 height 379
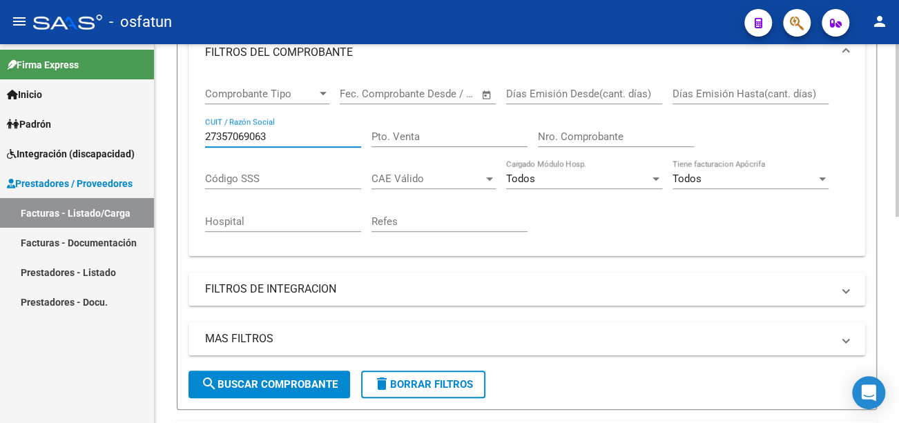
type input "27357069063"
click at [286, 389] on span "search Buscar Comprobante" at bounding box center [269, 385] width 137 height 12
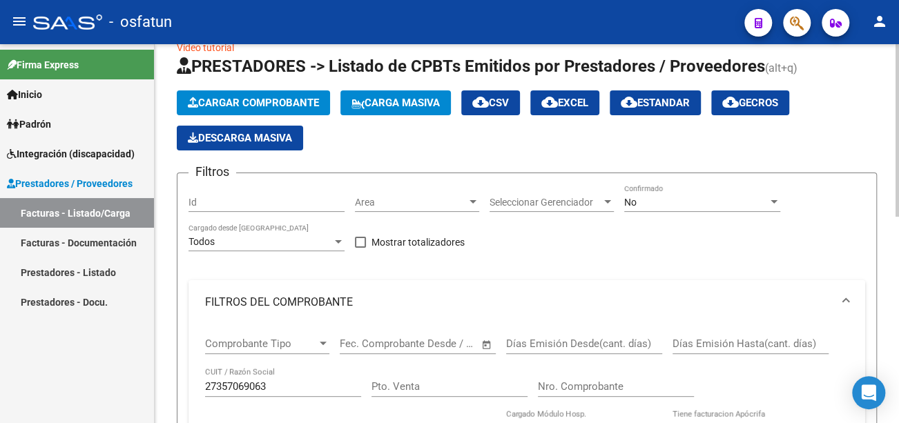
scroll to position [0, 0]
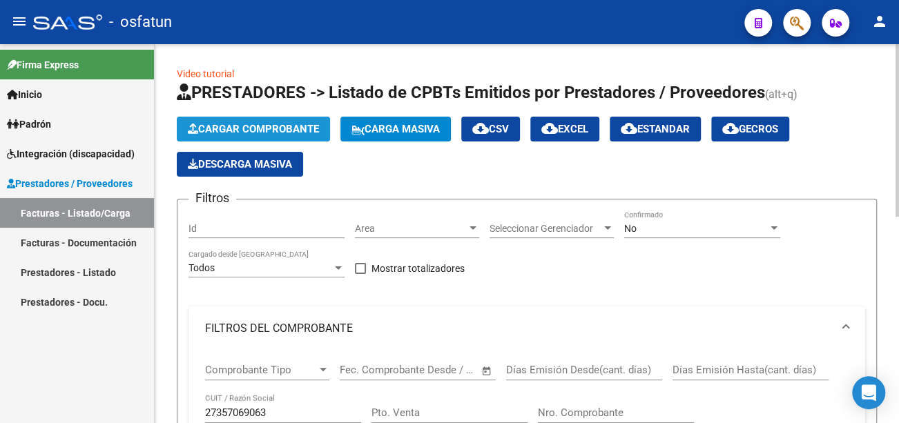
click at [261, 125] on span "Cargar Comprobante" at bounding box center [253, 129] width 131 height 12
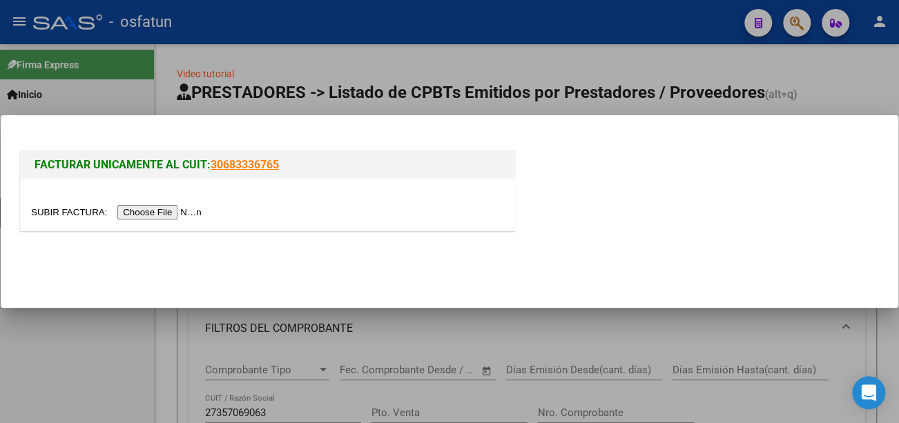
click at [162, 210] on input "file" at bounding box center [118, 212] width 175 height 15
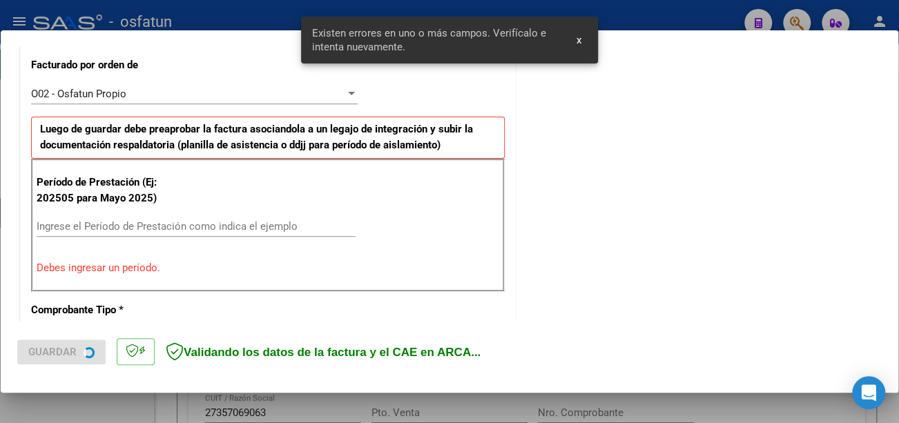
scroll to position [411, 0]
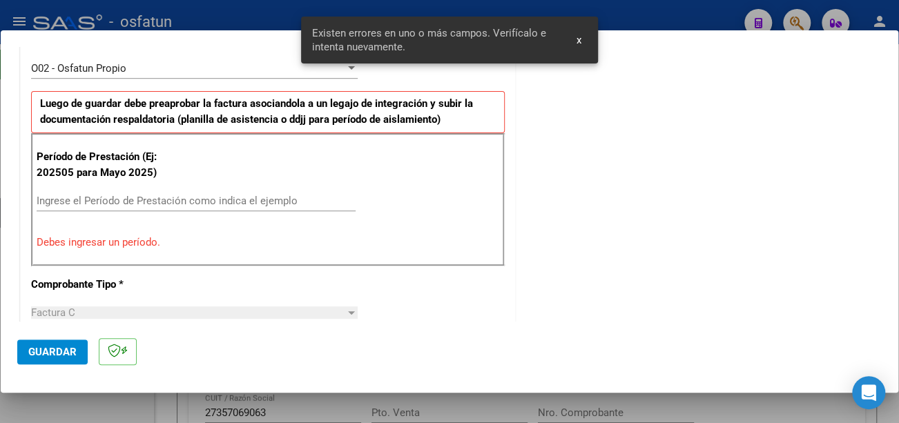
click at [176, 202] on input "Ingrese el Período de Prestación como indica el ejemplo" at bounding box center [196, 201] width 319 height 12
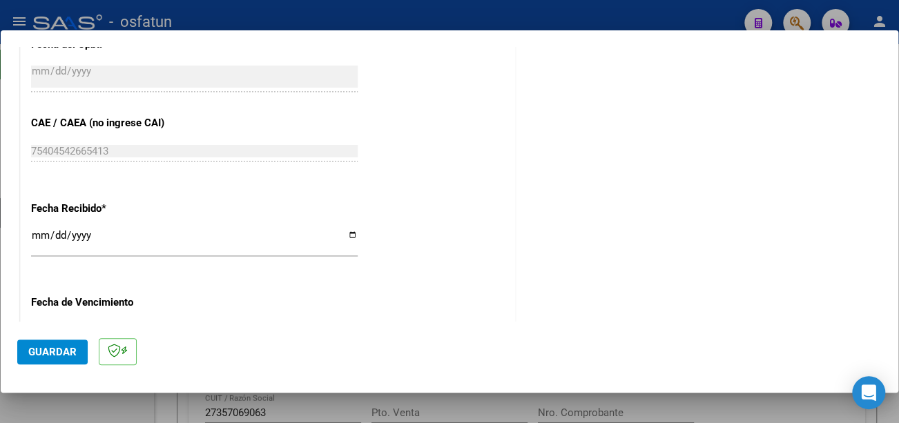
scroll to position [964, 0]
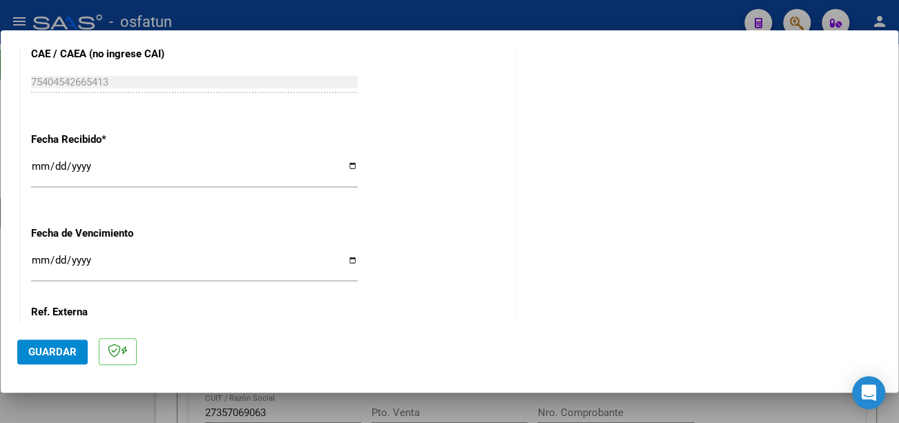
type input "202509"
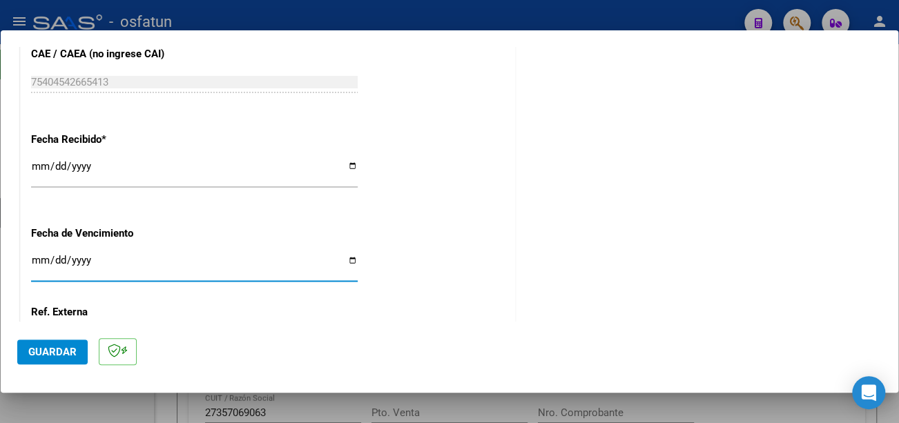
click at [40, 260] on input "Ingresar la fecha" at bounding box center [194, 266] width 327 height 22
type input "[DATE]"
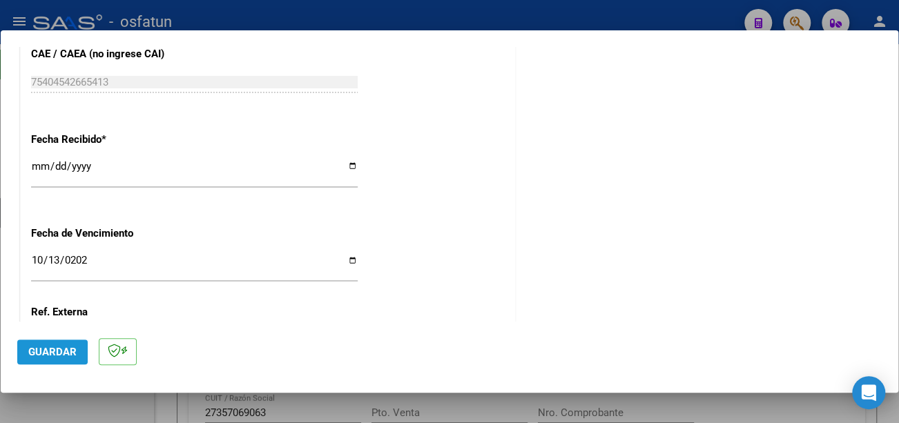
click at [61, 349] on span "Guardar" at bounding box center [52, 352] width 48 height 12
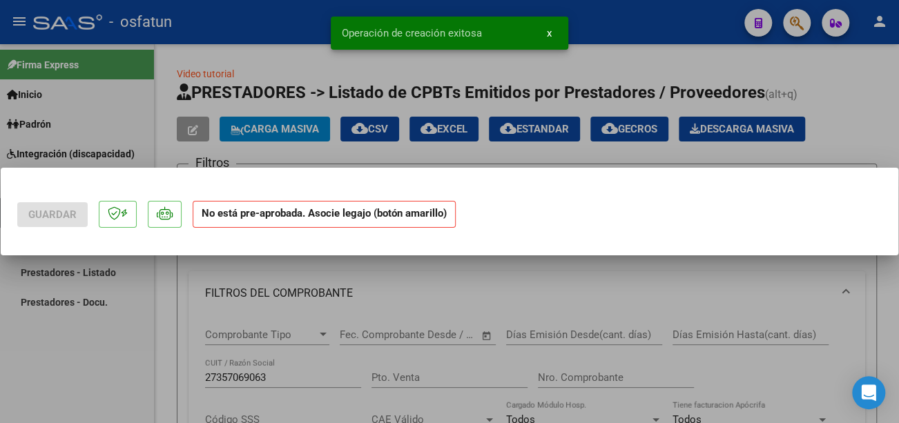
scroll to position [0, 0]
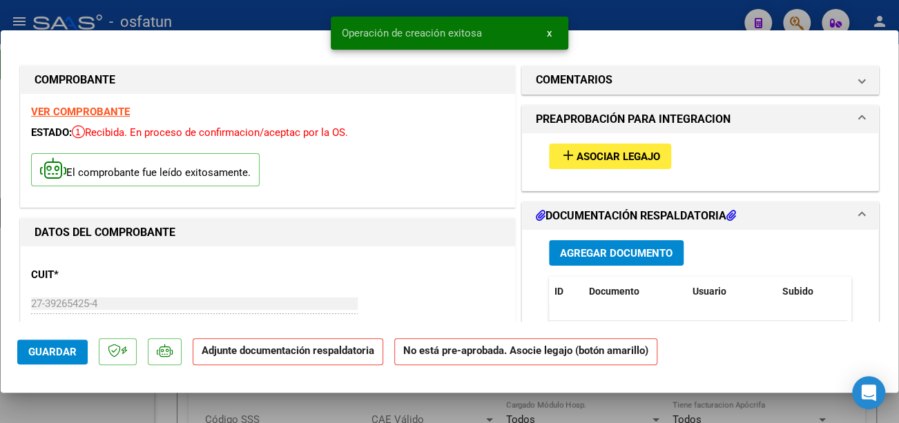
click at [604, 155] on span "Asociar Legajo" at bounding box center [619, 157] width 84 height 12
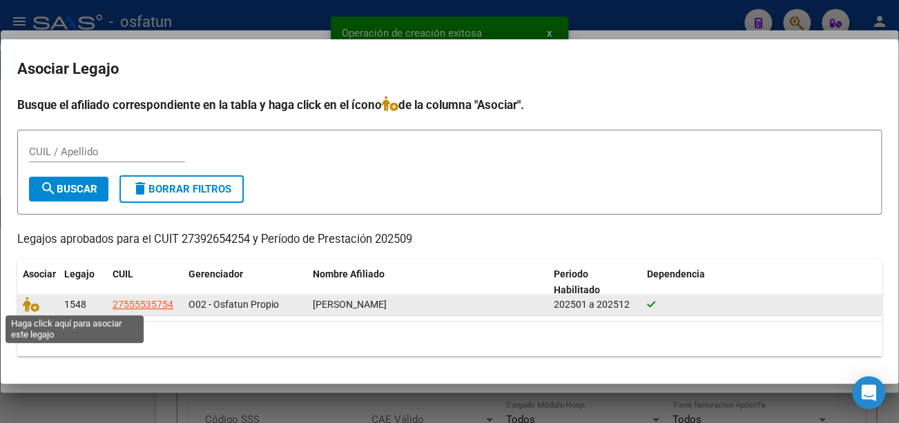
drag, startPoint x: 35, startPoint y: 304, endPoint x: 42, endPoint y: 306, distance: 7.2
click at [32, 304] on icon at bounding box center [31, 304] width 17 height 15
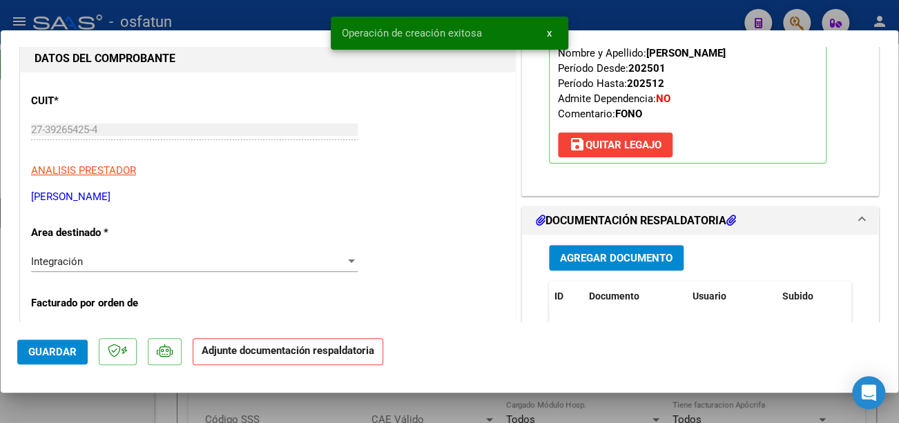
scroll to position [207, 0]
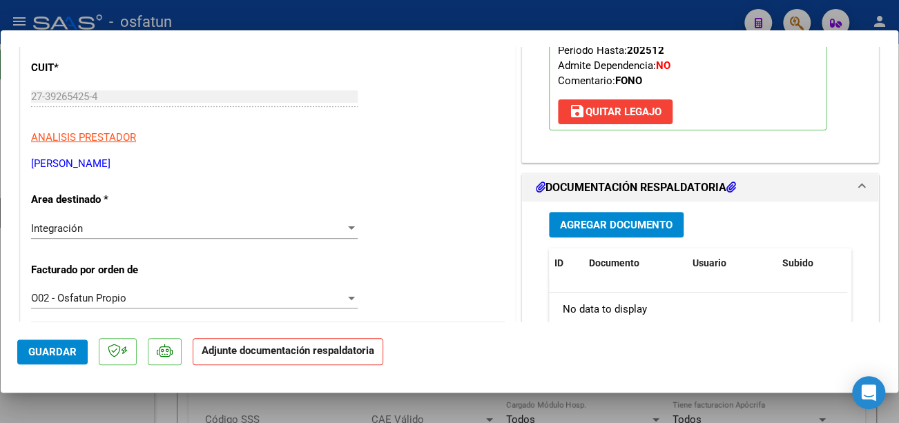
click at [638, 222] on span "Agregar Documento" at bounding box center [616, 225] width 113 height 12
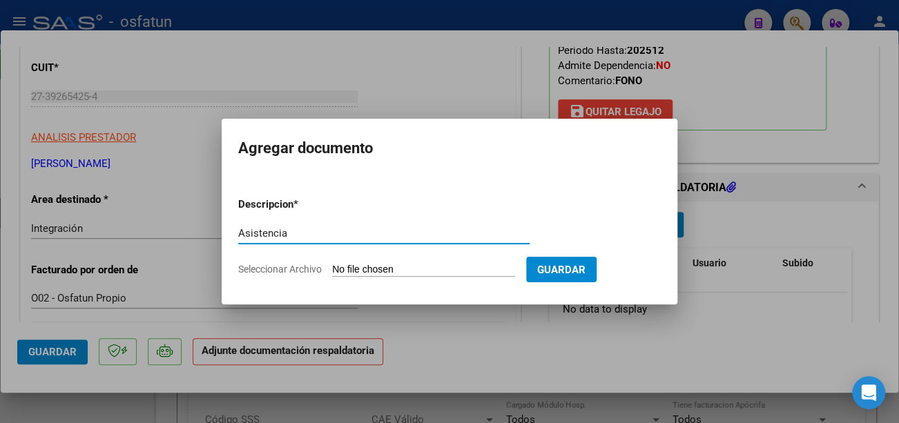
type input "Asistencia"
click at [444, 269] on input "Seleccionar Archivo" at bounding box center [423, 270] width 183 height 13
type input "C:\fakepath\CamScanner 06-10-2025 11.31.pdf"
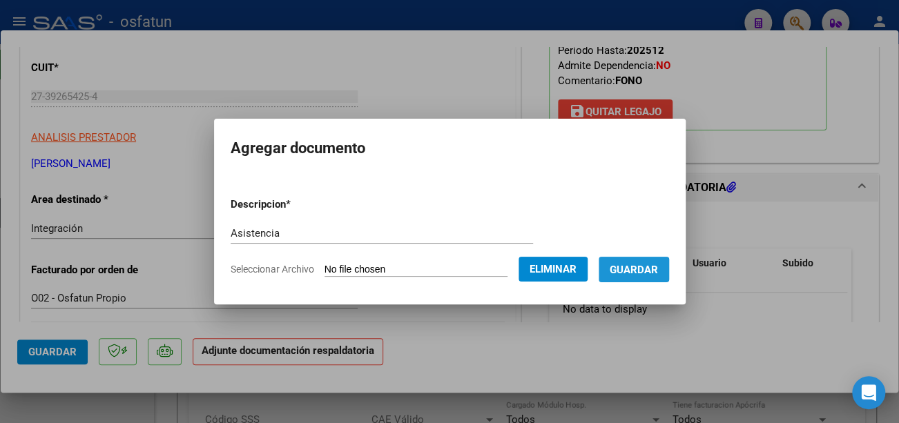
click at [658, 265] on span "Guardar" at bounding box center [634, 270] width 48 height 12
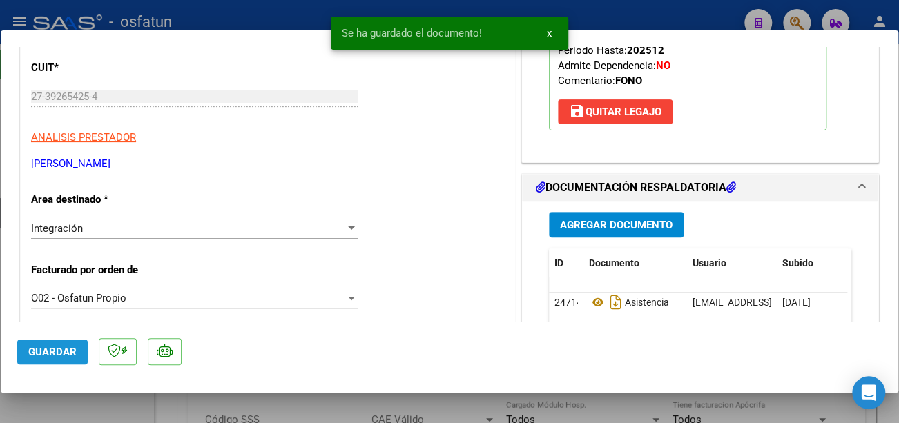
click at [39, 351] on span "Guardar" at bounding box center [52, 352] width 48 height 12
type input "$ 0,00"
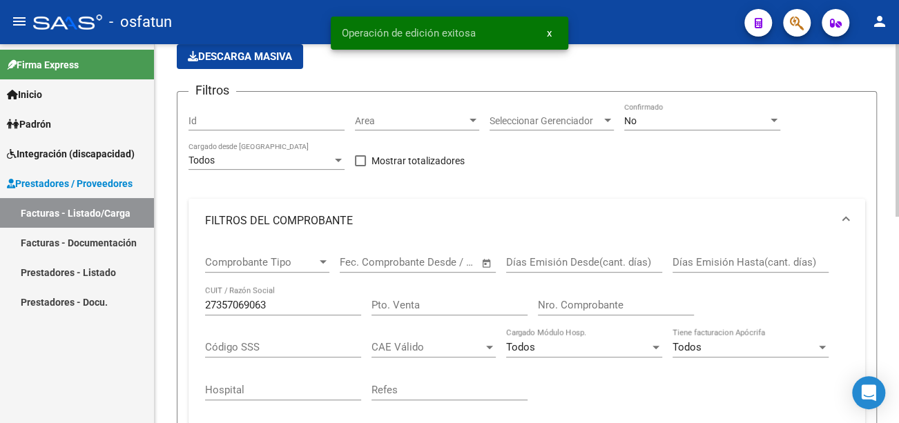
scroll to position [138, 0]
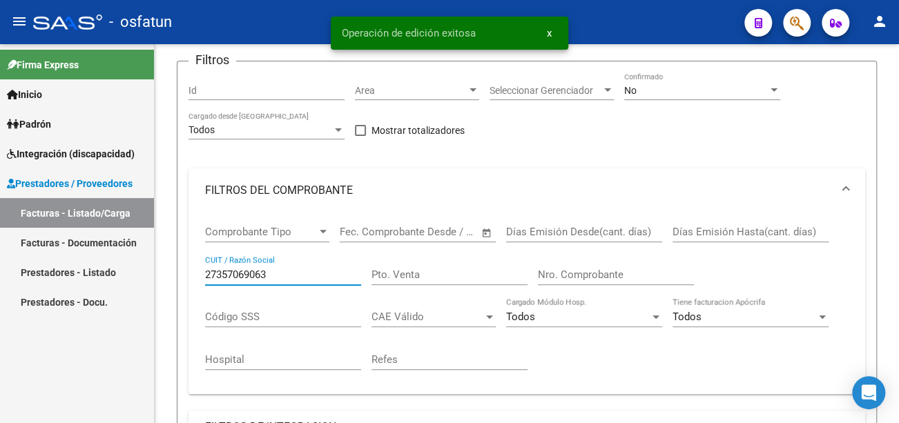
drag, startPoint x: 285, startPoint y: 277, endPoint x: 83, endPoint y: 286, distance: 202.6
click at [80, 290] on mat-sidenav-container "Firma Express Inicio Calendario SSS Instructivos Contacto OS Padrón Análisis Af…" at bounding box center [449, 233] width 899 height 379
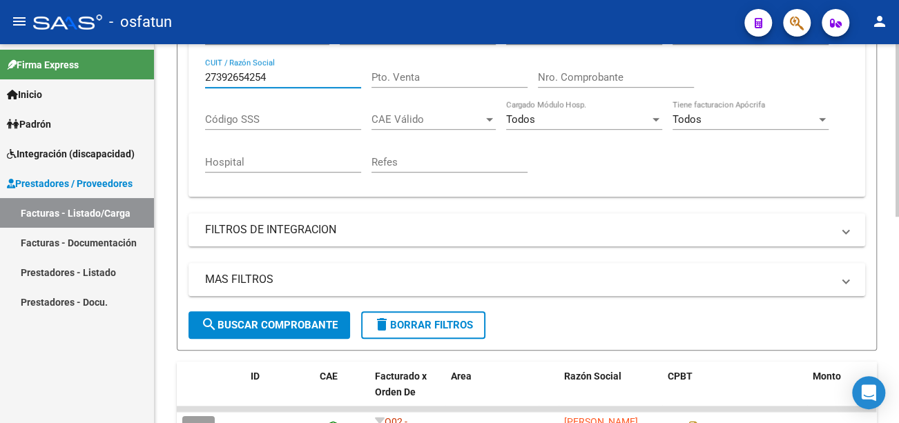
scroll to position [414, 0]
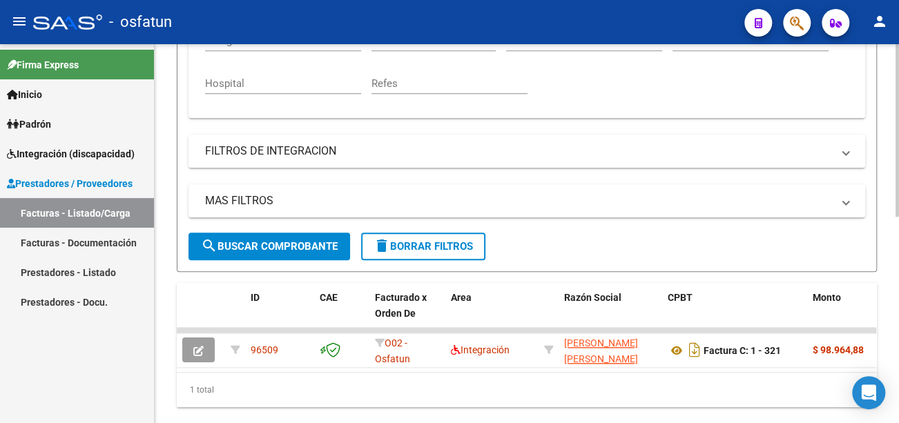
type input "27392654254"
click at [270, 245] on span "search Buscar Comprobante" at bounding box center [269, 246] width 137 height 12
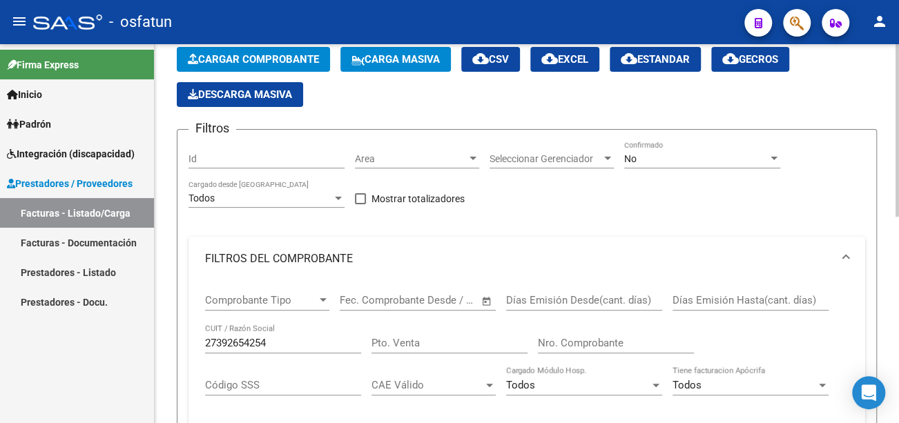
scroll to position [0, 0]
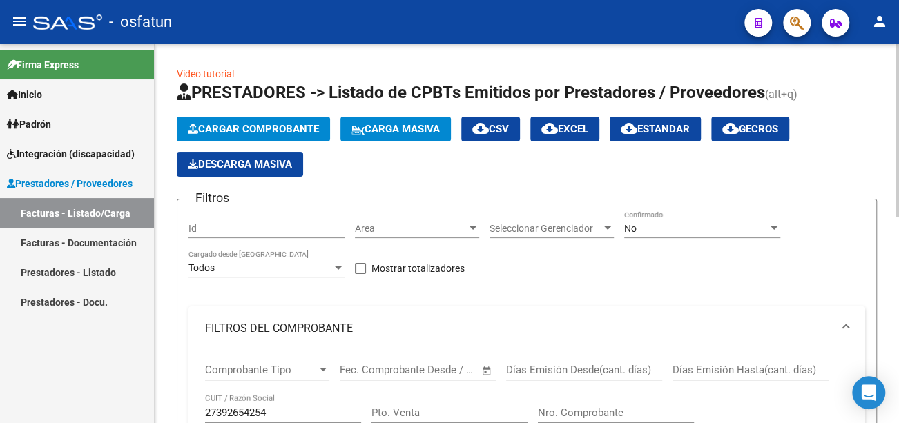
click at [291, 124] on span "Cargar Comprobante" at bounding box center [253, 129] width 131 height 12
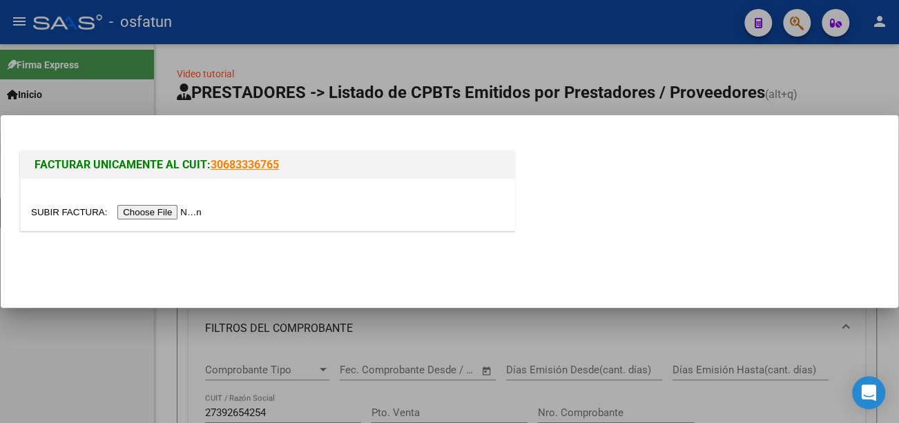
click at [141, 220] on div at bounding box center [268, 205] width 495 height 52
click at [151, 209] on input "file" at bounding box center [118, 212] width 175 height 15
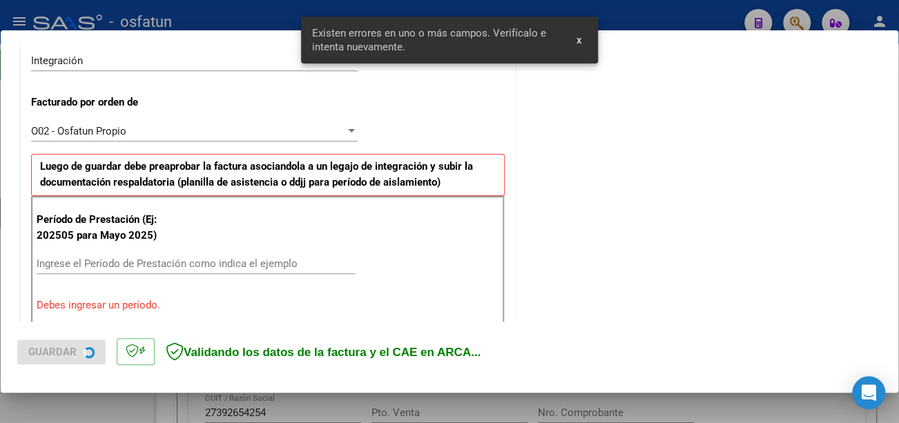
scroll to position [411, 0]
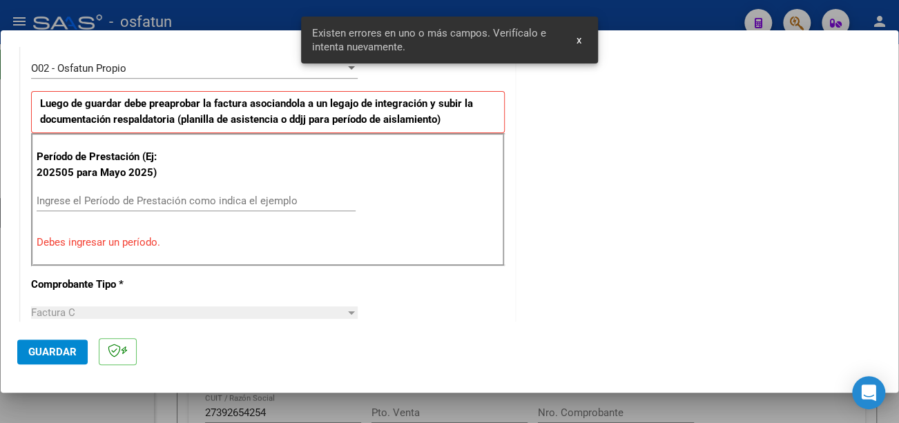
click at [169, 198] on input "Ingrese el Período de Prestación como indica el ejemplo" at bounding box center [196, 201] width 319 height 12
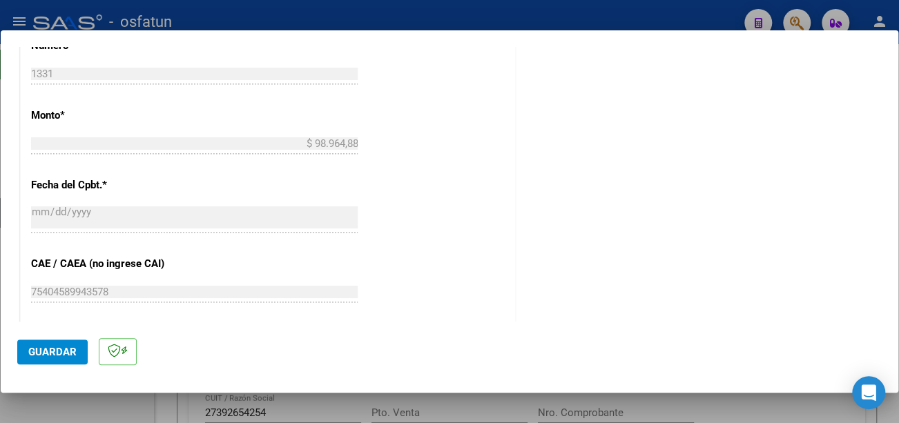
scroll to position [756, 0]
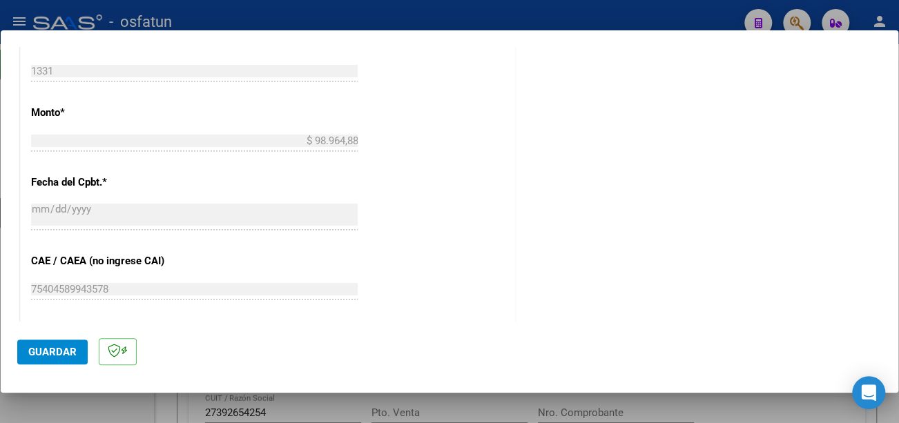
type input "202509"
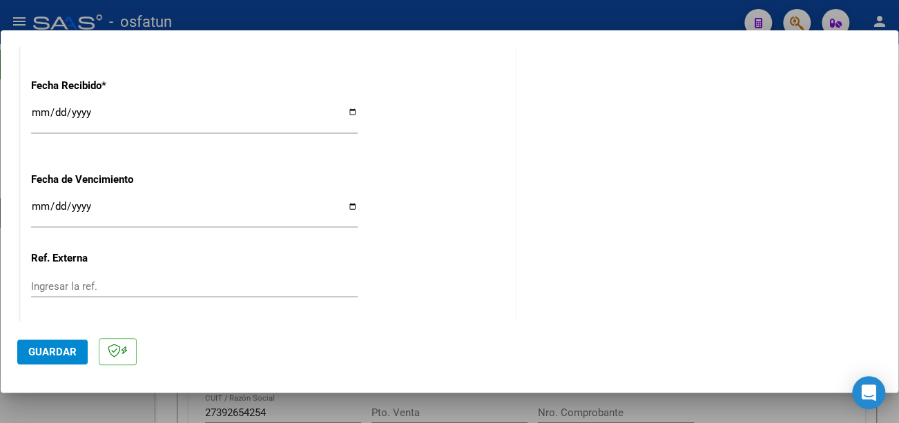
scroll to position [1033, 0]
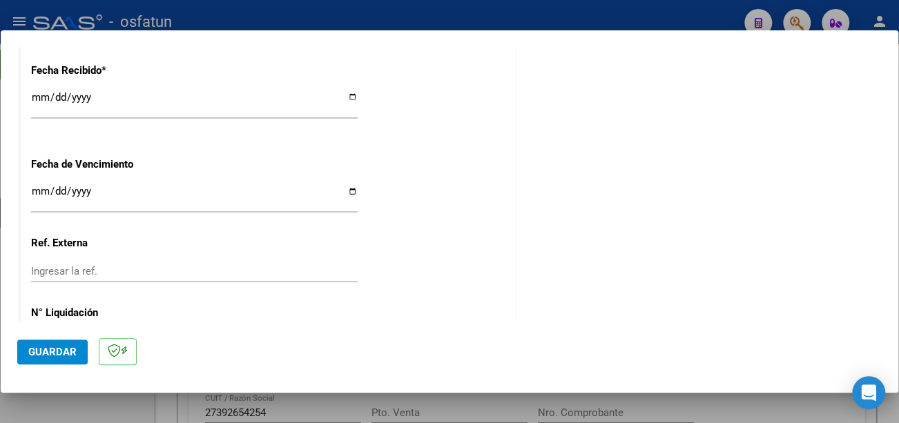
click at [40, 187] on input "Ingresar la fecha" at bounding box center [194, 197] width 327 height 22
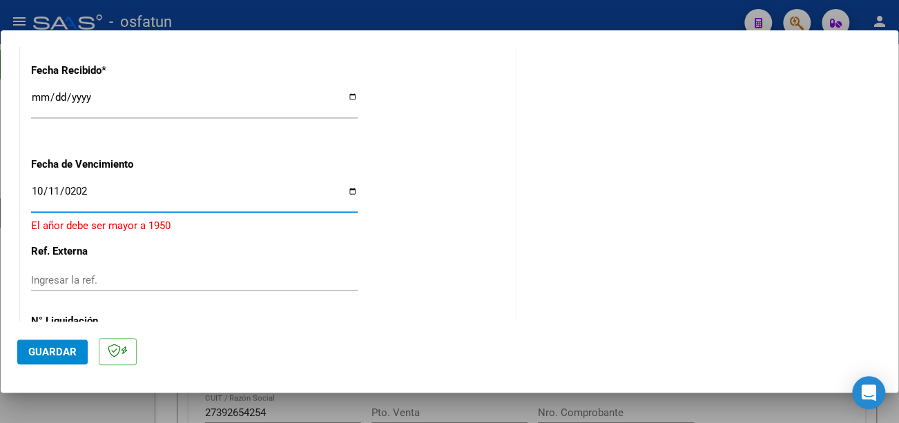
type input "[DATE]"
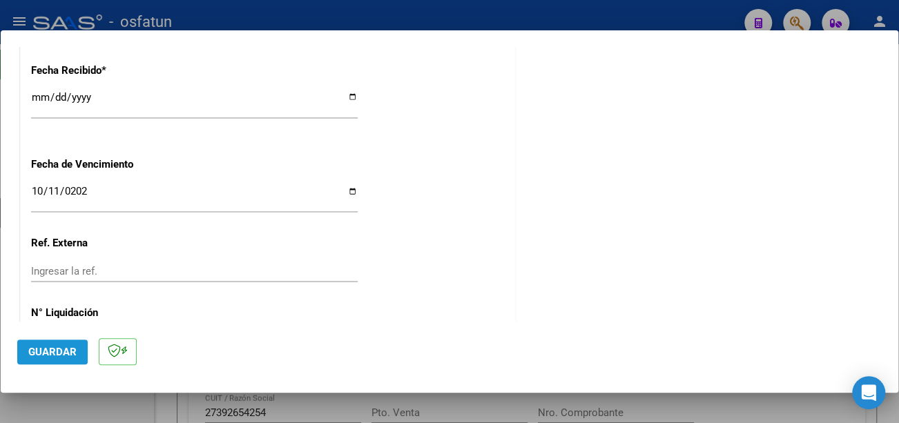
click at [50, 344] on button "Guardar" at bounding box center [52, 352] width 70 height 25
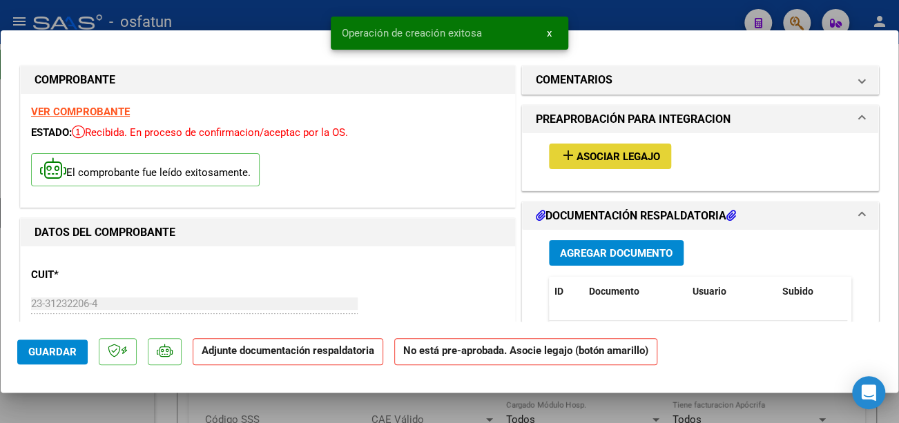
click at [631, 147] on button "add Asociar Legajo" at bounding box center [610, 157] width 122 height 26
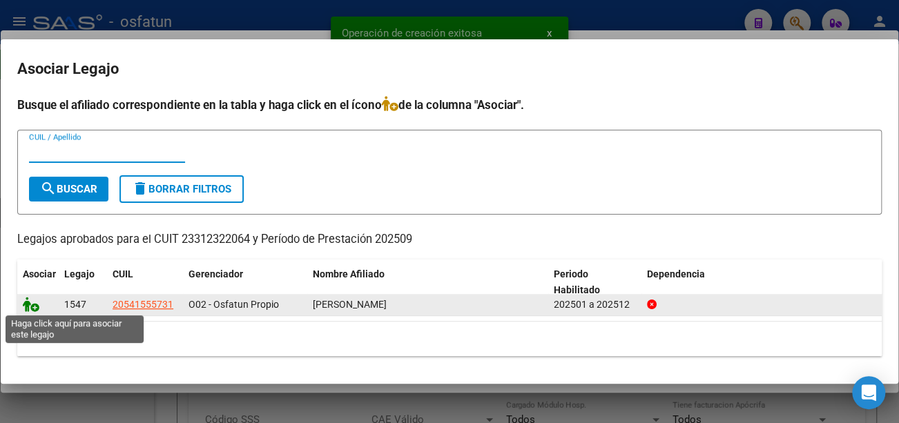
click at [35, 307] on icon at bounding box center [31, 304] width 17 height 15
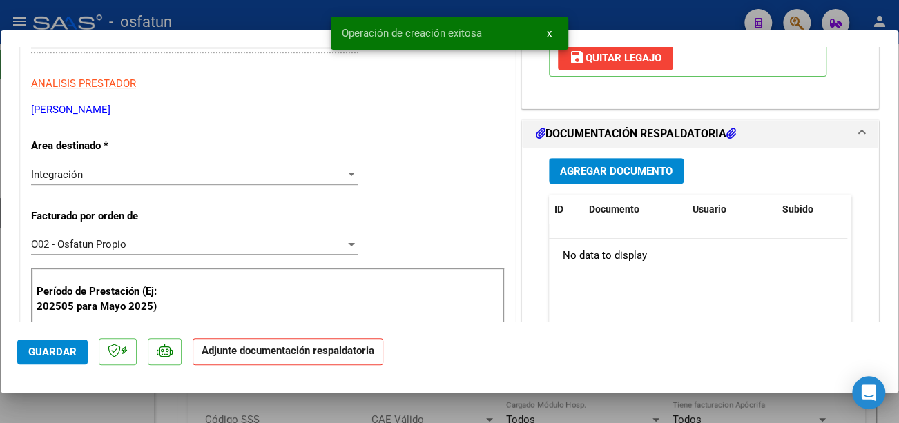
scroll to position [276, 0]
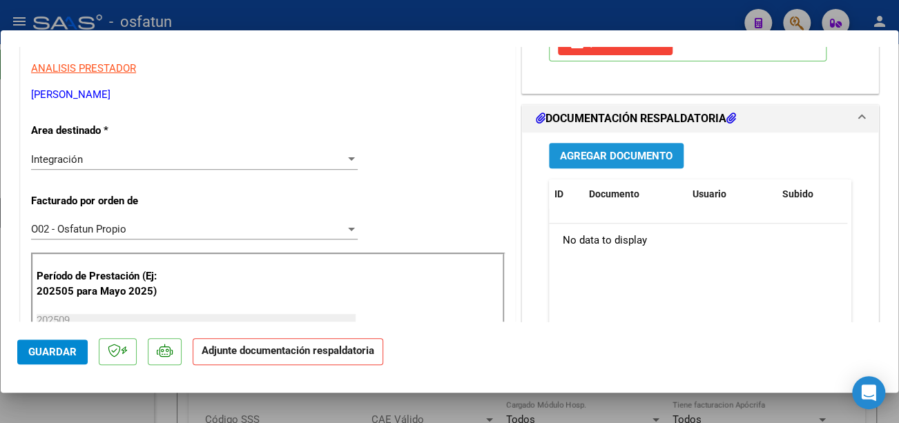
click at [630, 156] on span "Agregar Documento" at bounding box center [616, 156] width 113 height 12
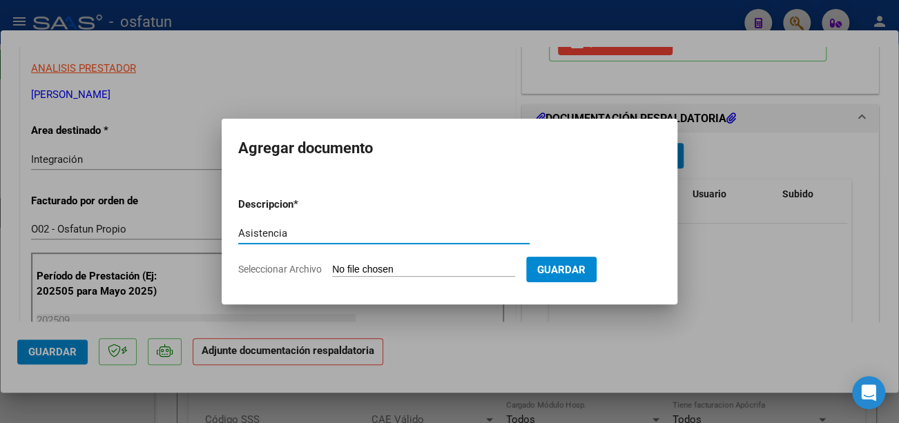
type input "Asistencia"
click at [463, 270] on input "Seleccionar Archivo" at bounding box center [423, 270] width 183 height 13
type input "C:\fakepath\CamScanner 06-10-2025 11.31 (2).pdf"
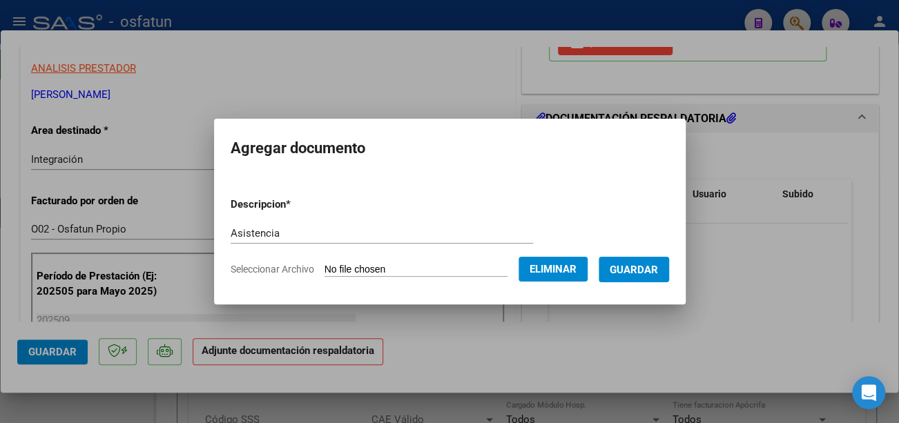
click at [654, 269] on span "Guardar" at bounding box center [634, 270] width 48 height 12
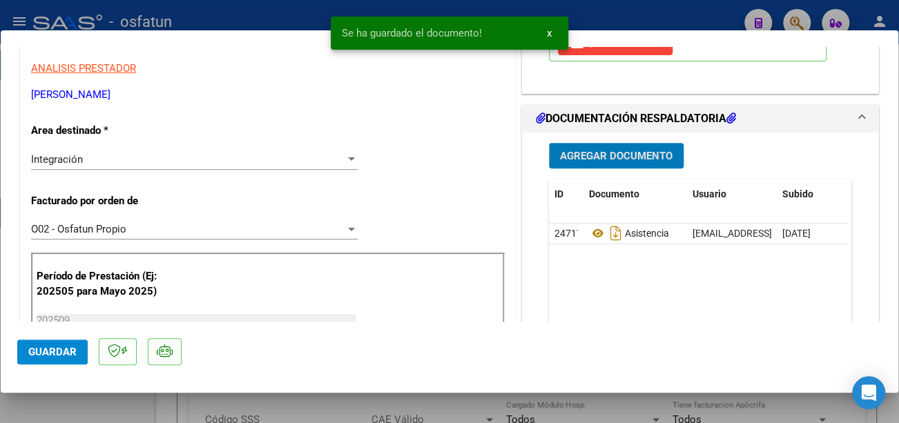
click at [75, 348] on span "Guardar" at bounding box center [52, 352] width 48 height 12
type input "$ 0,00"
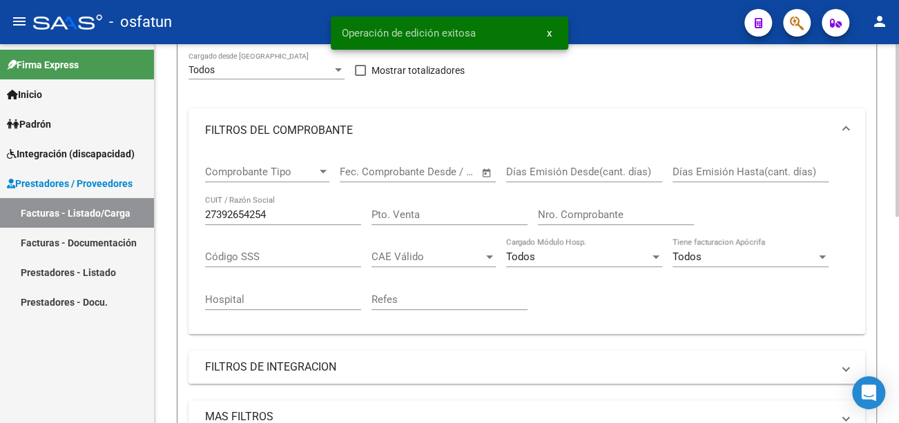
scroll to position [207, 0]
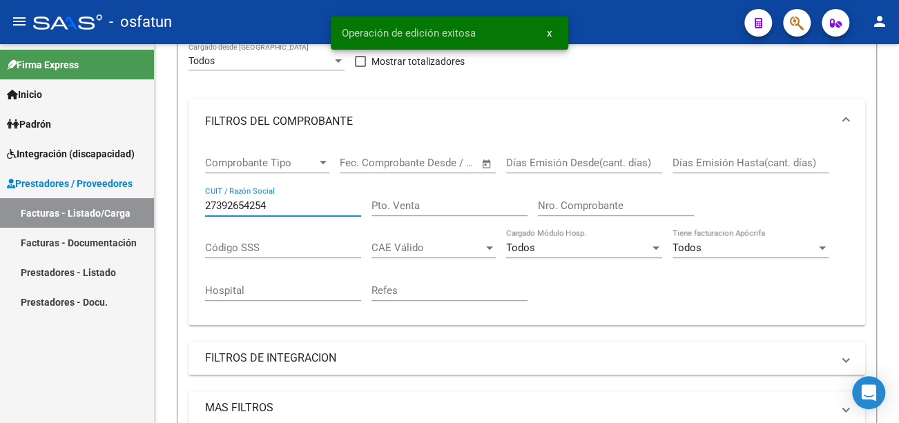
drag, startPoint x: 301, startPoint y: 210, endPoint x: 89, endPoint y: 209, distance: 212.0
click at [89, 209] on mat-sidenav-container "Firma Express Inicio Calendario SSS Instructivos Contacto OS Padrón Análisis Af…" at bounding box center [449, 233] width 899 height 379
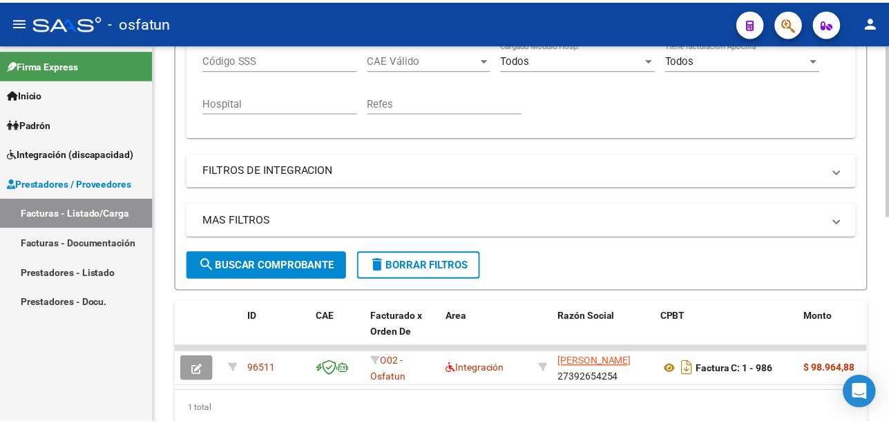
scroll to position [414, 0]
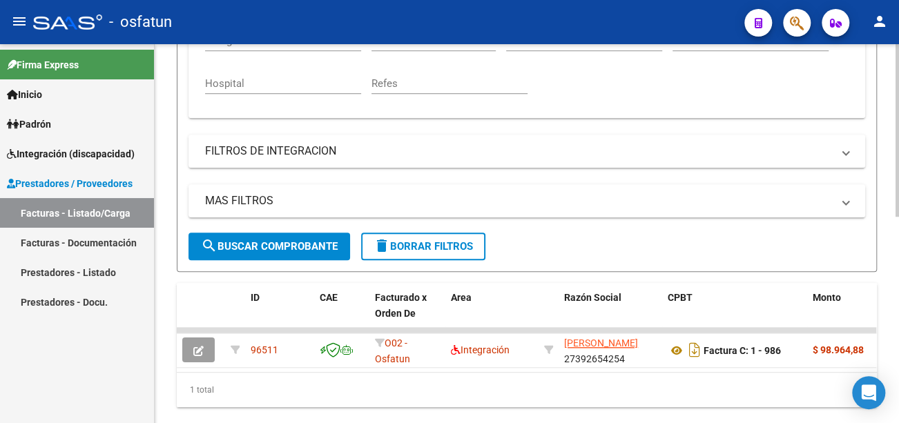
type input "23312322064"
click at [276, 249] on span "search Buscar Comprobante" at bounding box center [269, 246] width 137 height 12
drag, startPoint x: 655, startPoint y: 402, endPoint x: 663, endPoint y: 399, distance: 8.7
click at [656, 402] on div "1 total" at bounding box center [527, 390] width 700 height 35
click at [877, 22] on mat-icon "person" at bounding box center [880, 21] width 17 height 17
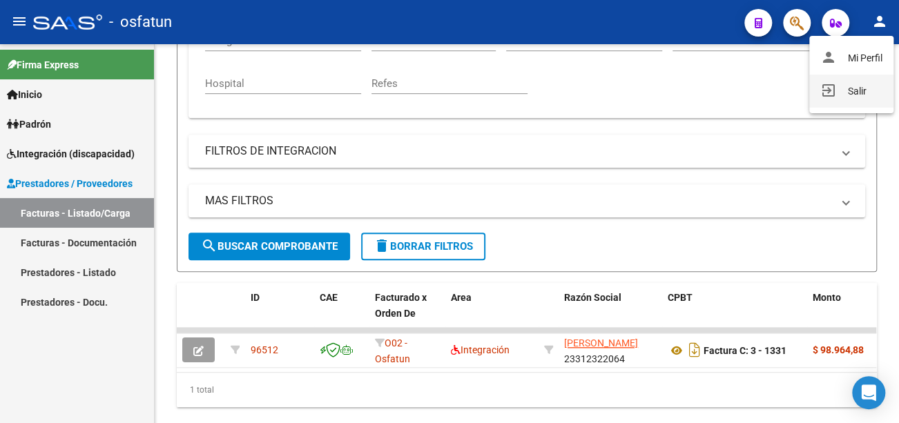
click at [856, 88] on button "exit_to_app Salir" at bounding box center [852, 91] width 84 height 33
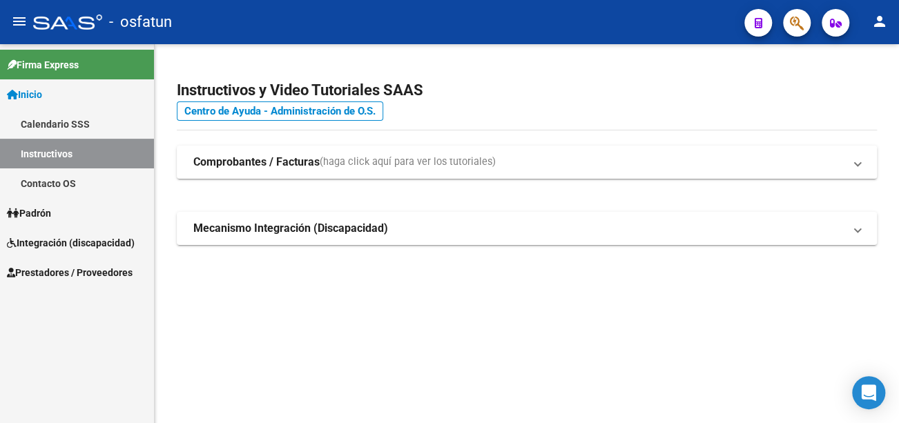
click at [882, 21] on mat-icon "person" at bounding box center [880, 21] width 17 height 17
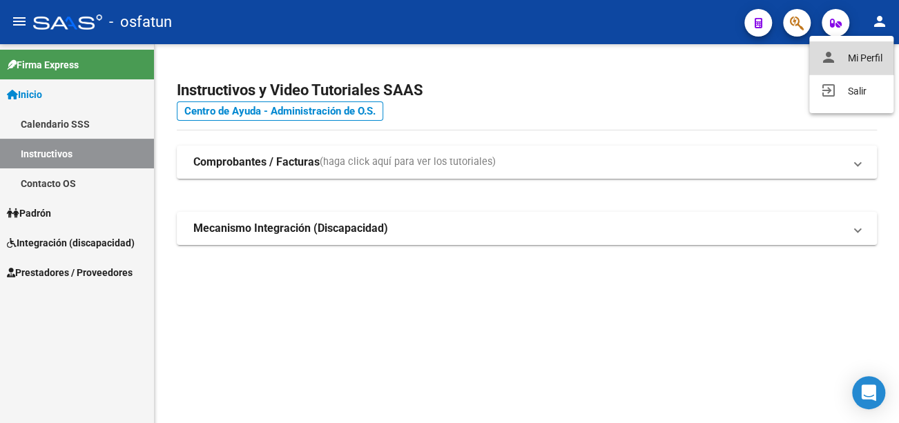
click at [868, 63] on button "person Mi Perfil" at bounding box center [852, 57] width 84 height 33
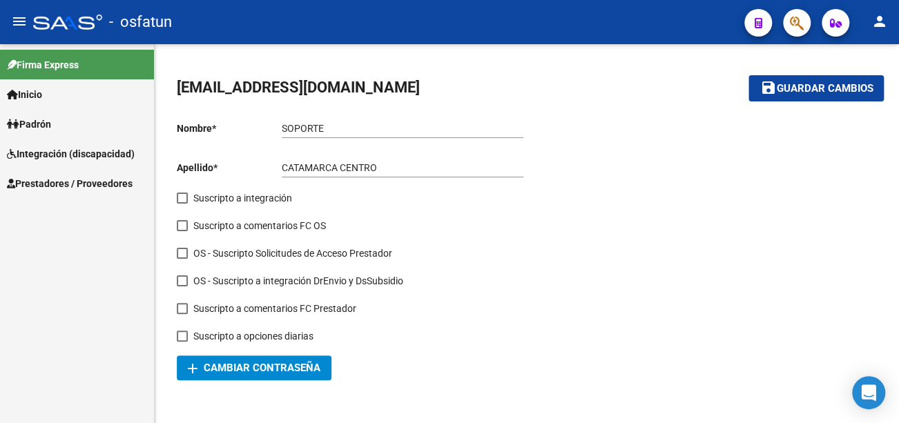
click at [62, 192] on link "Prestadores / Proveedores" at bounding box center [77, 184] width 154 height 30
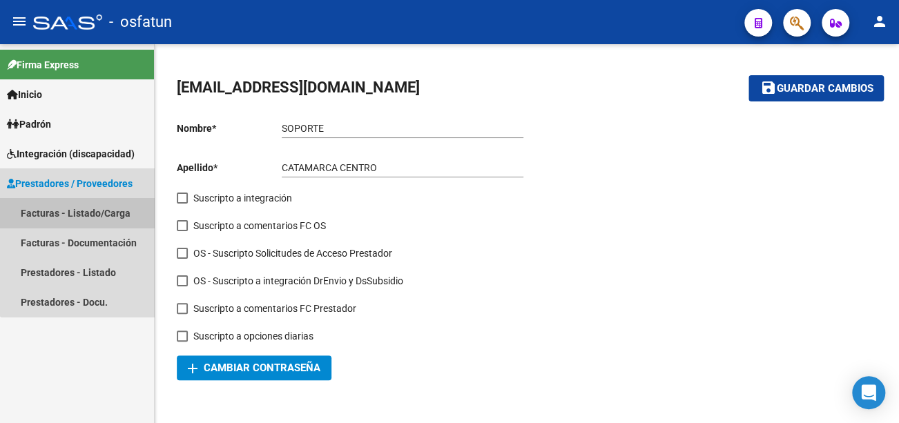
click at [82, 216] on link "Facturas - Listado/Carga" at bounding box center [77, 213] width 154 height 30
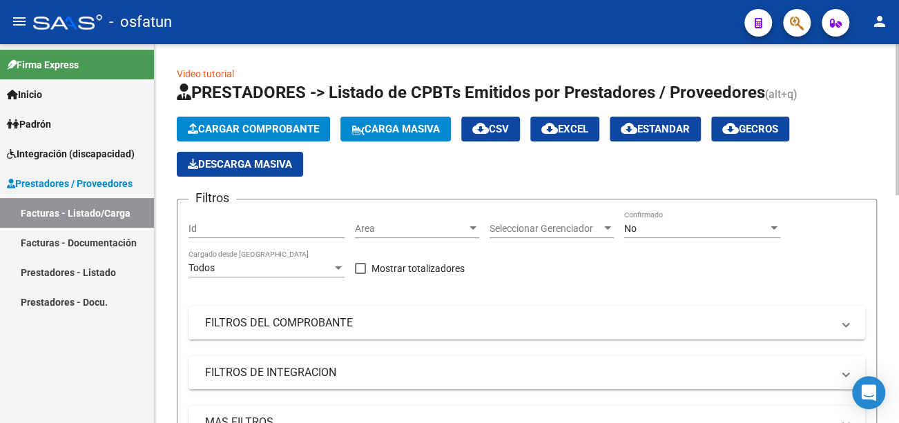
click at [289, 131] on span "Cargar Comprobante" at bounding box center [253, 129] width 131 height 12
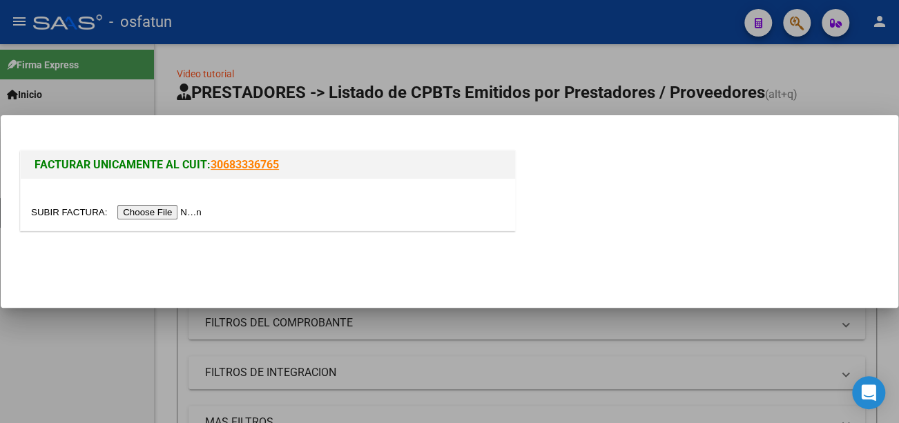
click at [195, 214] on input "file" at bounding box center [118, 212] width 175 height 15
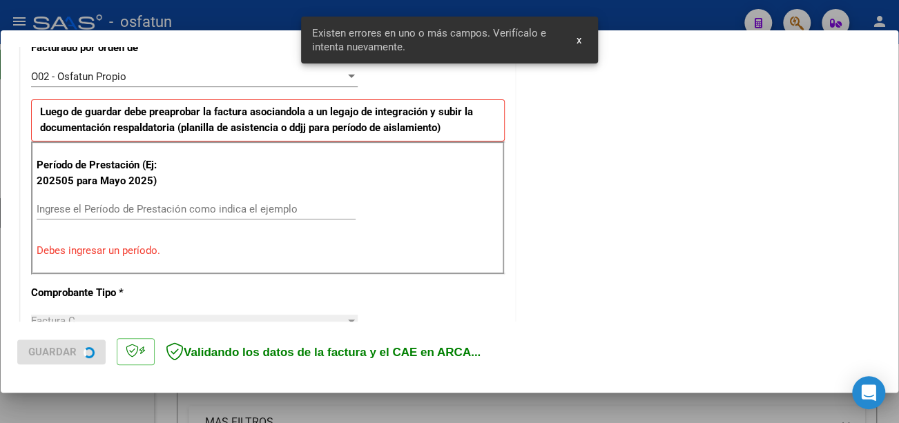
scroll to position [411, 0]
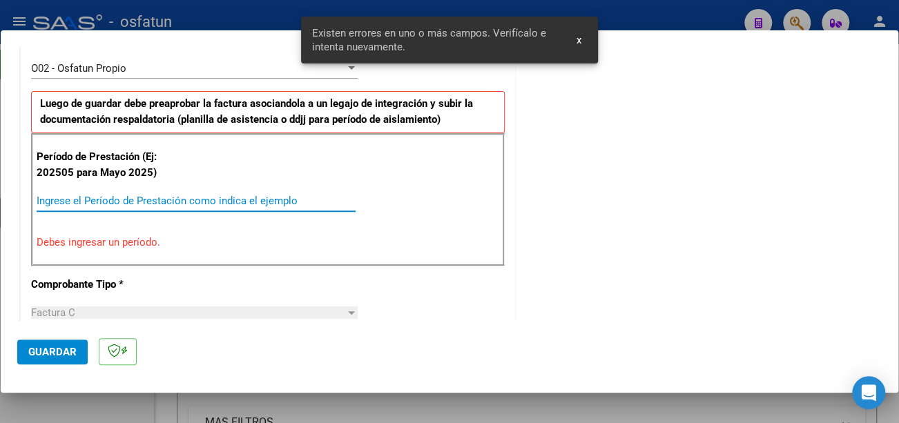
click at [233, 195] on input "Ingrese el Período de Prestación como indica el ejemplo" at bounding box center [196, 201] width 319 height 12
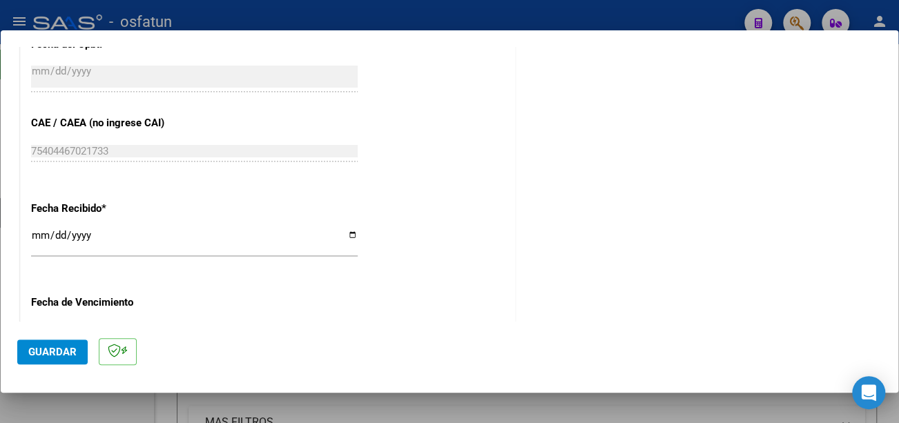
scroll to position [964, 0]
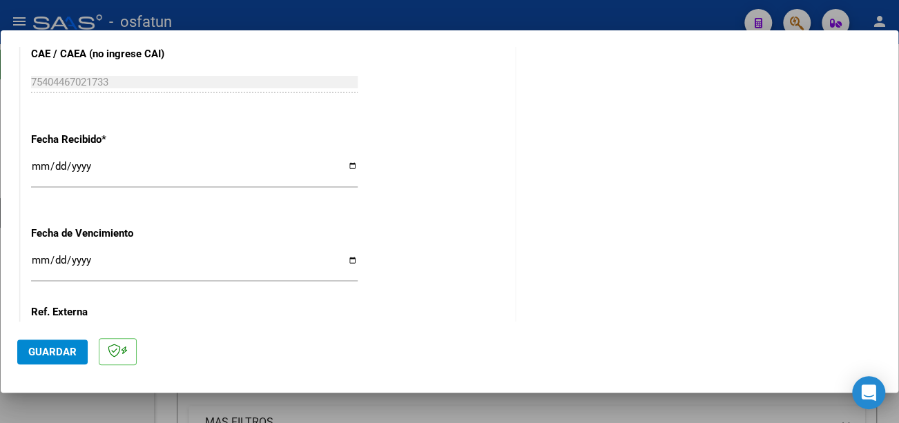
type input "202509"
click at [31, 260] on input "Ingresar la fecha" at bounding box center [194, 266] width 327 height 22
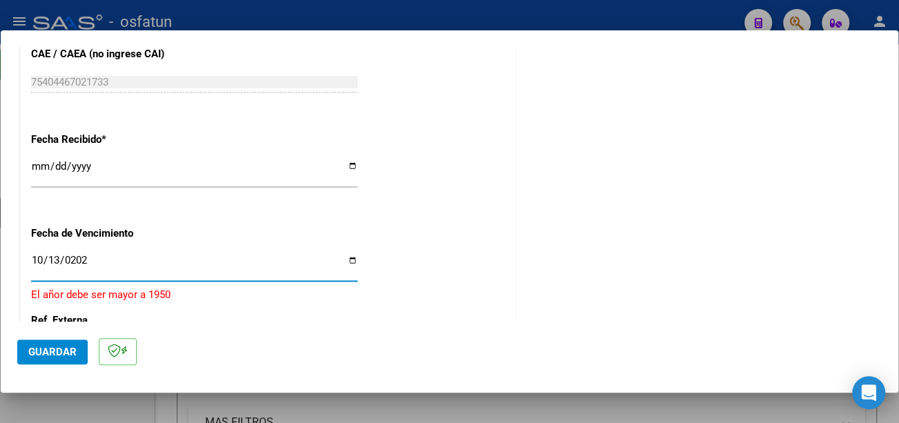
type input "[DATE]"
click at [66, 351] on span "Guardar" at bounding box center [52, 352] width 48 height 12
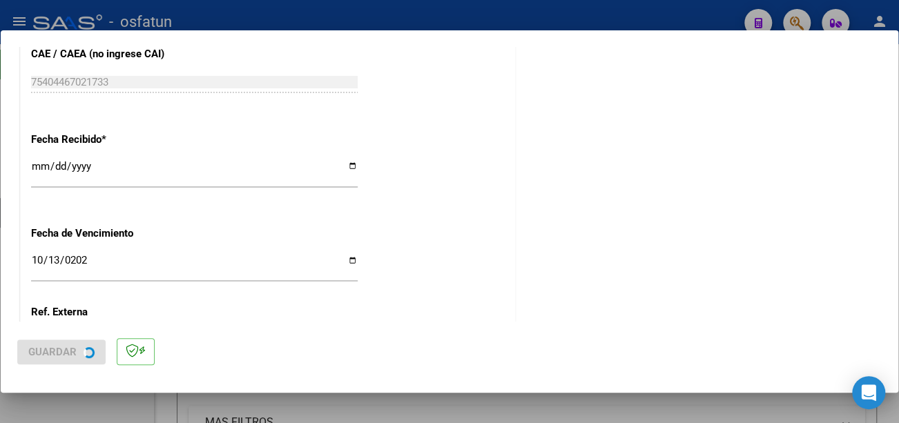
scroll to position [0, 0]
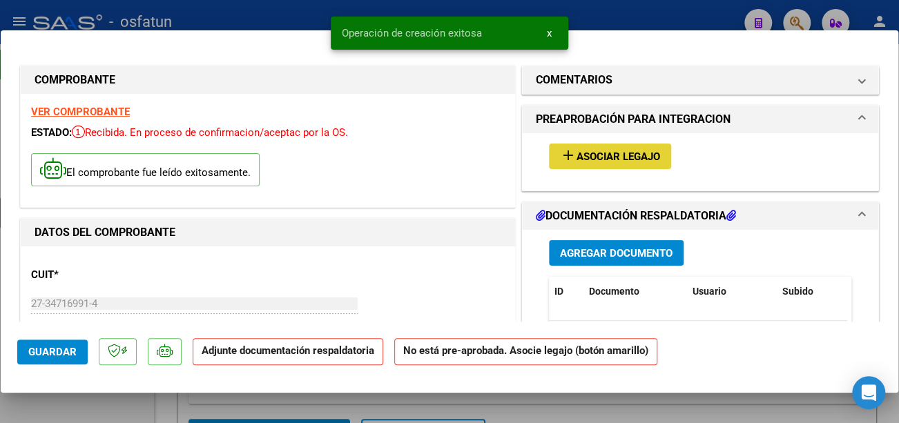
click at [614, 164] on button "add Asociar Legajo" at bounding box center [610, 157] width 122 height 26
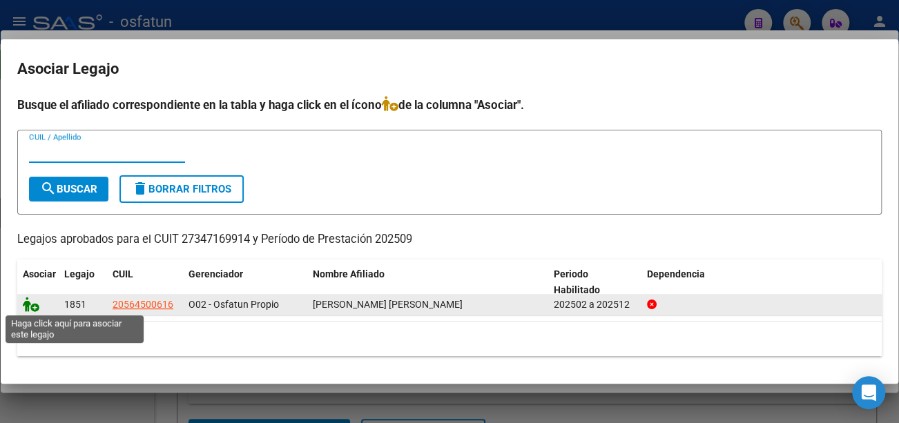
click at [30, 300] on icon at bounding box center [31, 304] width 17 height 15
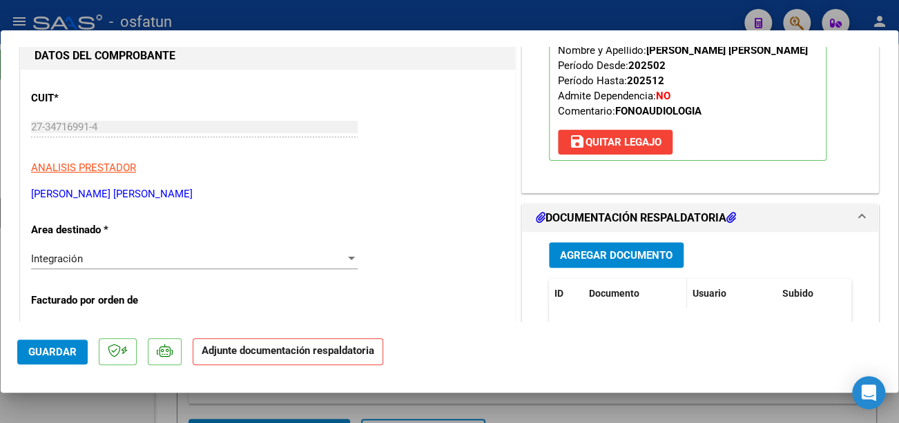
scroll to position [207, 0]
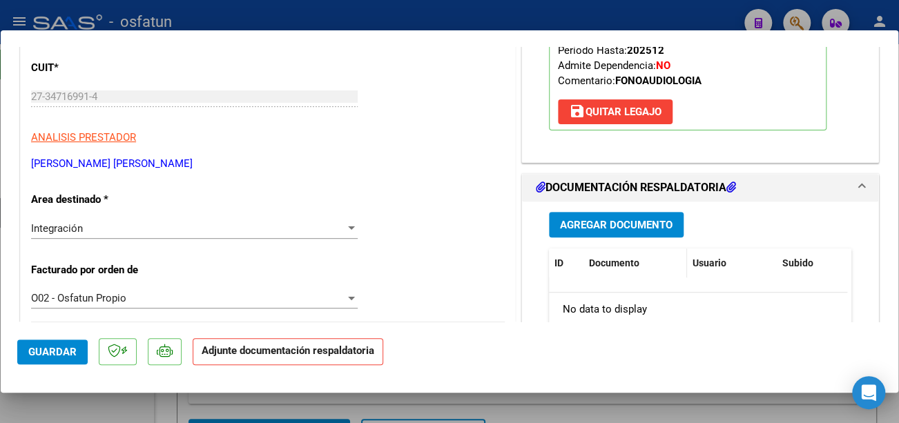
click at [582, 295] on div "No data to display" at bounding box center [698, 310] width 298 height 35
click at [577, 229] on span "Agregar Documento" at bounding box center [616, 225] width 113 height 12
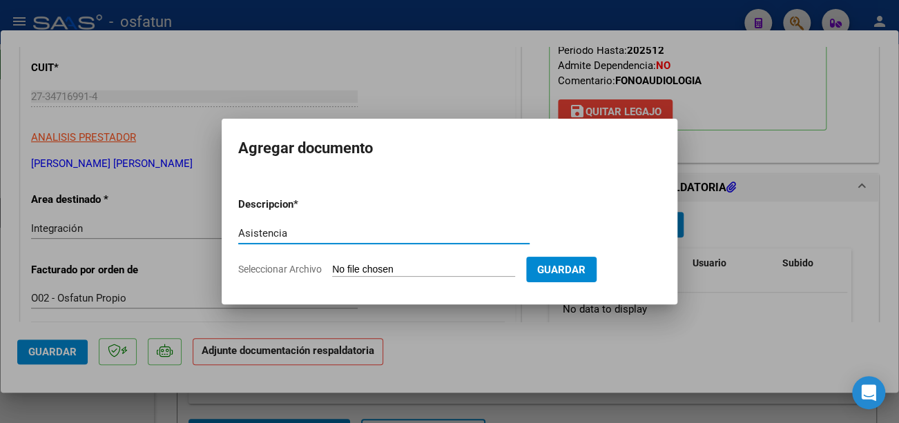
type input "Asistencia"
click at [462, 266] on input "Seleccionar Archivo" at bounding box center [423, 270] width 183 height 13
type input "C:\fakepath\CamScanner [DATE] 12.04.pdf"
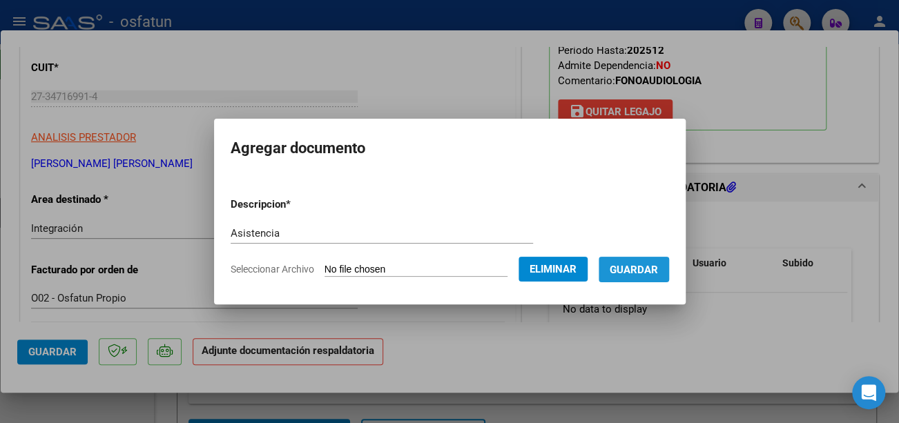
drag, startPoint x: 661, startPoint y: 276, endPoint x: 622, endPoint y: 283, distance: 39.3
click at [658, 276] on span "Guardar" at bounding box center [634, 270] width 48 height 12
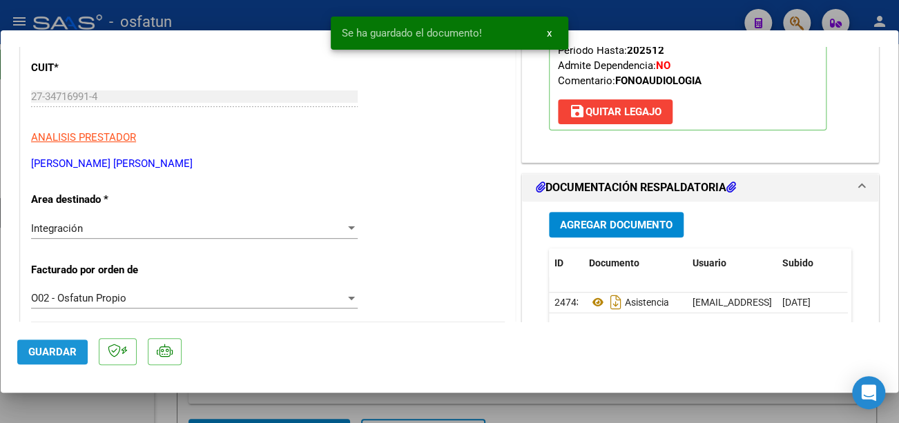
click at [61, 347] on span "Guardar" at bounding box center [52, 352] width 48 height 12
type input "$ 0,00"
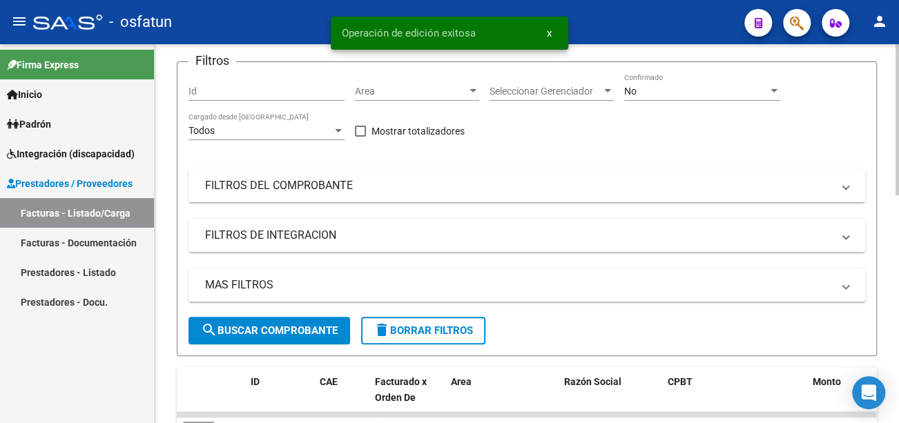
scroll to position [138, 0]
click at [290, 186] on mat-panel-title "FILTROS DEL COMPROBANTE" at bounding box center [518, 185] width 627 height 15
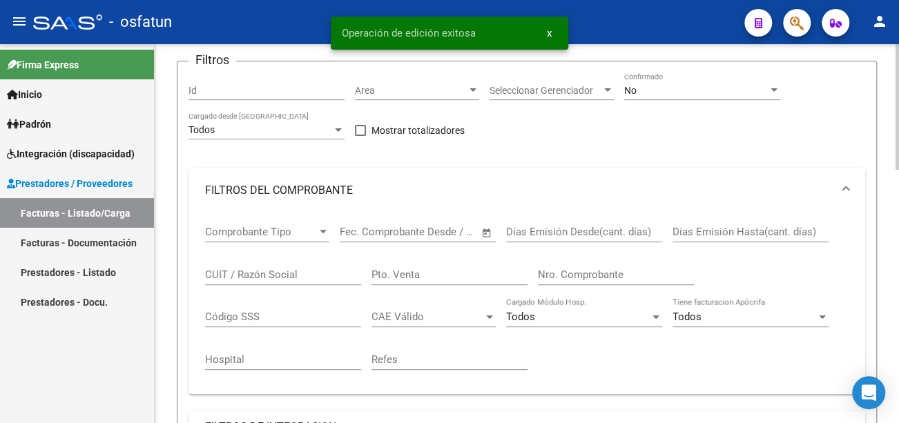
click at [246, 285] on div "CUIT / Razón Social" at bounding box center [283, 277] width 156 height 43
click at [249, 278] on input "CUIT / Razón Social" at bounding box center [283, 275] width 156 height 12
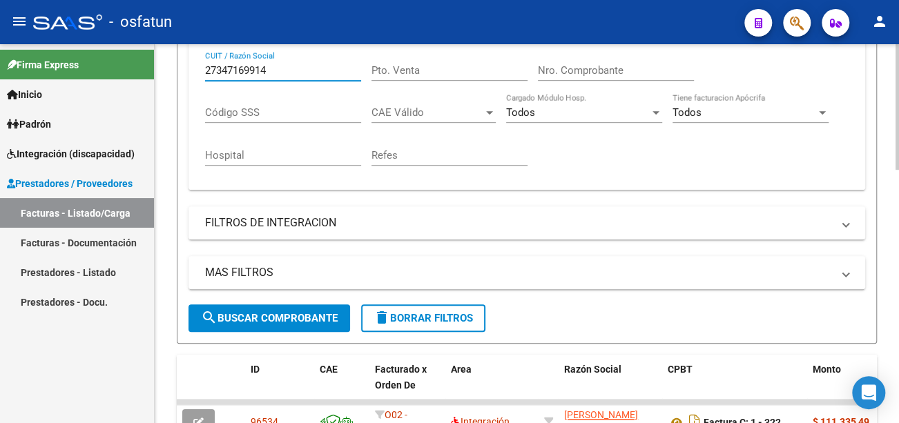
scroll to position [345, 0]
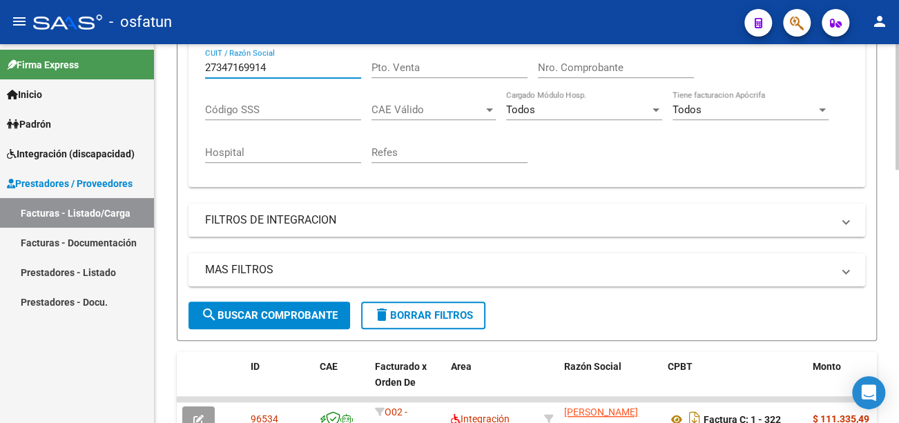
type input "27347169914"
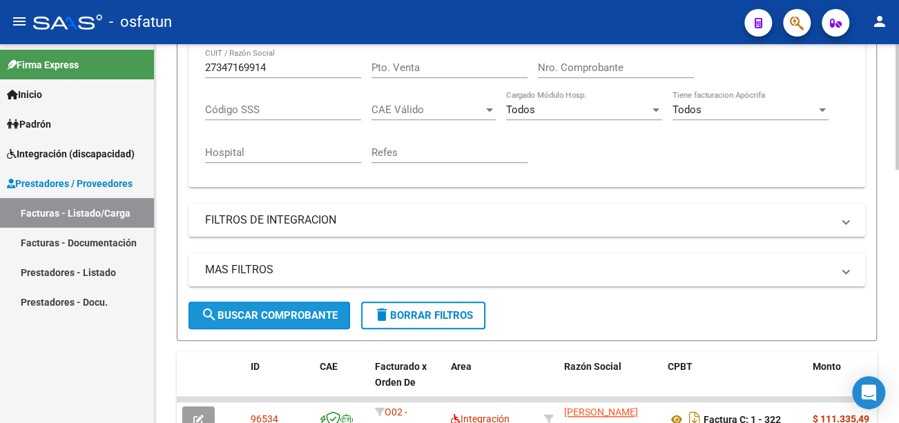
click at [307, 315] on span "search Buscar Comprobante" at bounding box center [269, 315] width 137 height 12
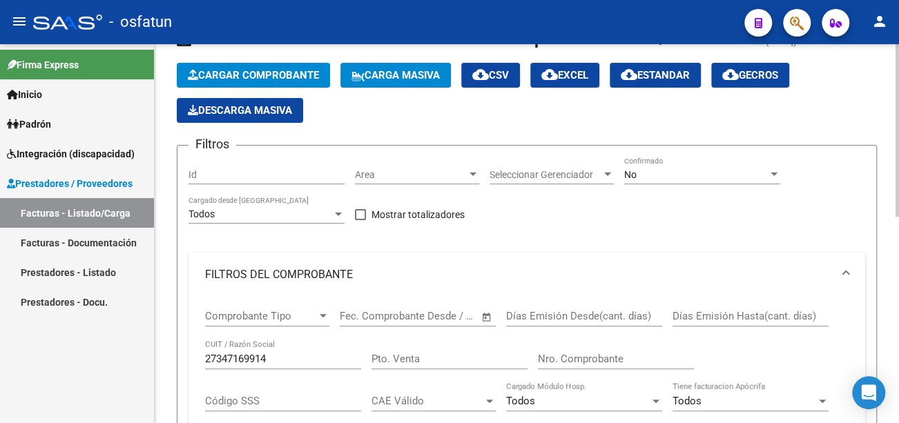
scroll to position [38, 0]
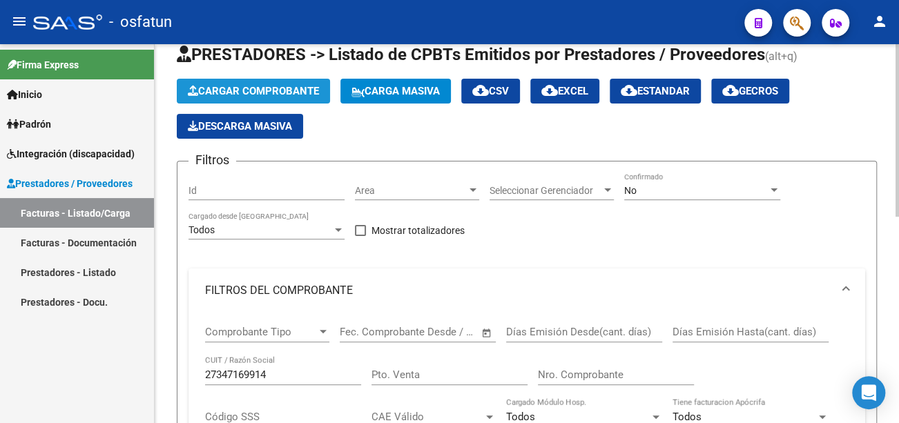
click at [290, 93] on span "Cargar Comprobante" at bounding box center [253, 91] width 131 height 12
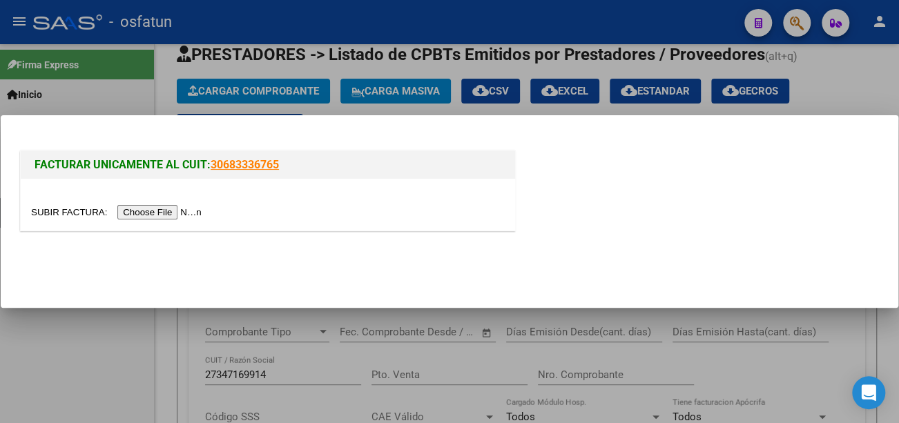
click at [169, 209] on input "file" at bounding box center [118, 212] width 175 height 15
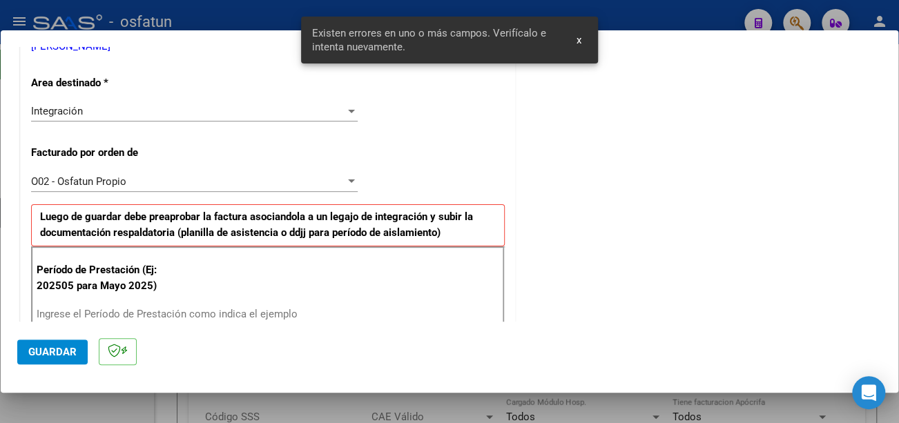
scroll to position [367, 0]
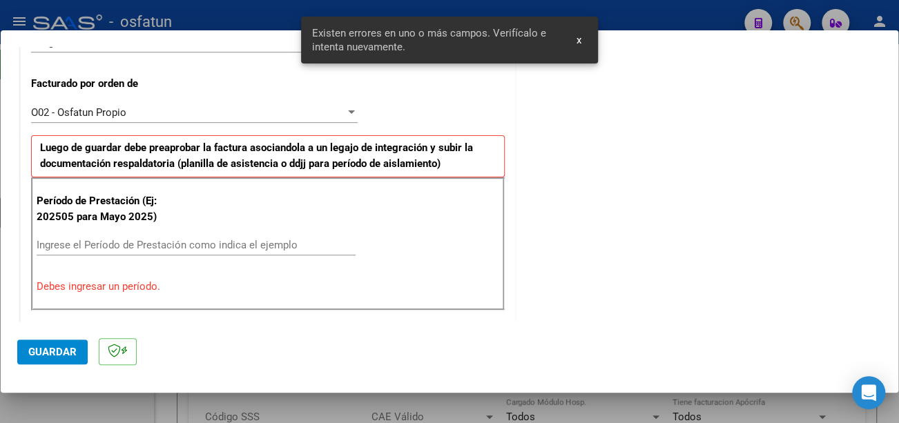
click at [159, 239] on input "Ingrese el Período de Prestación como indica el ejemplo" at bounding box center [196, 245] width 319 height 12
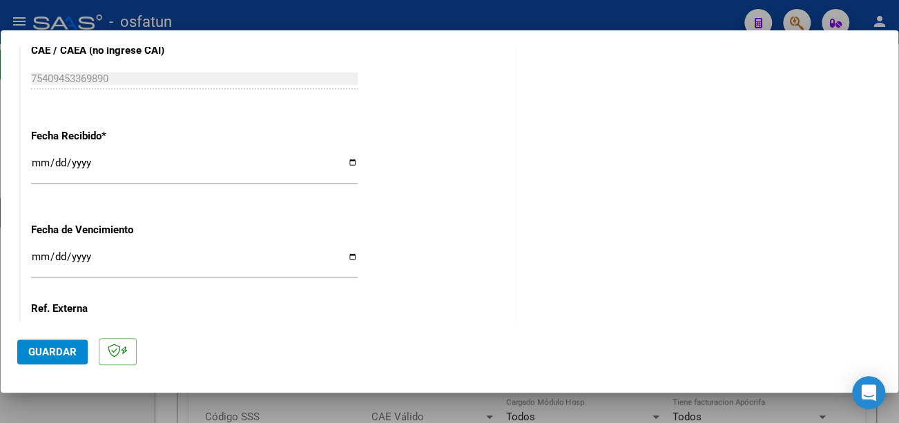
scroll to position [1057, 0]
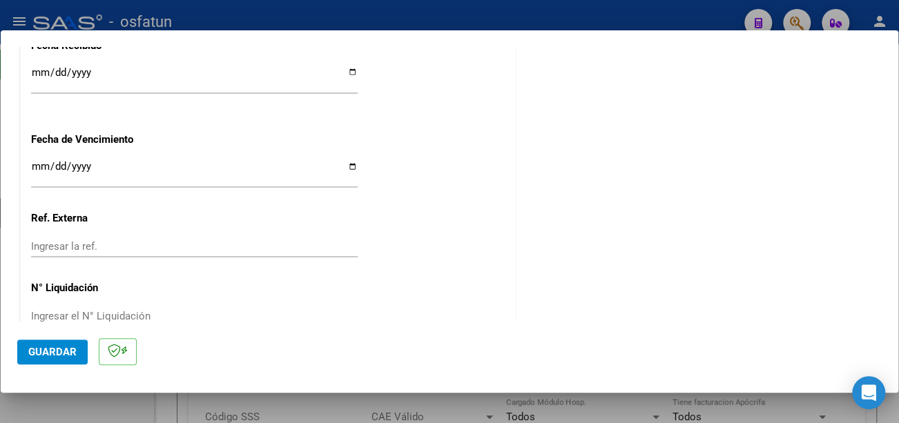
type input "202509"
click at [37, 161] on input "Ingresar la fecha" at bounding box center [194, 172] width 327 height 22
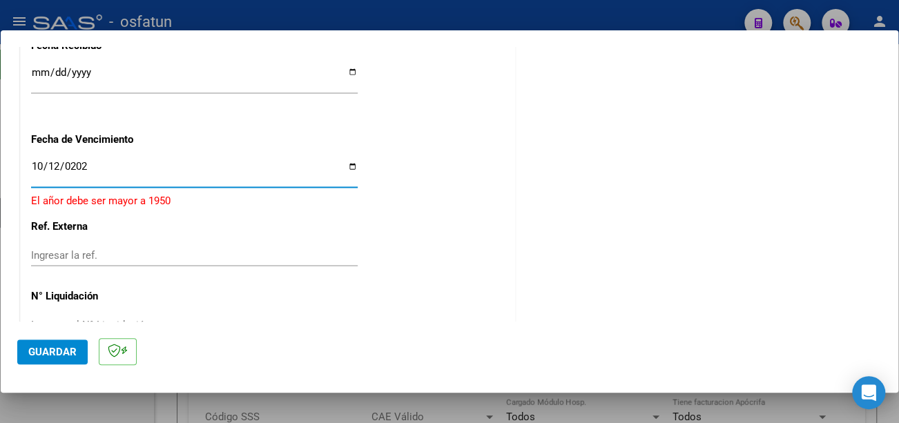
type input "[DATE]"
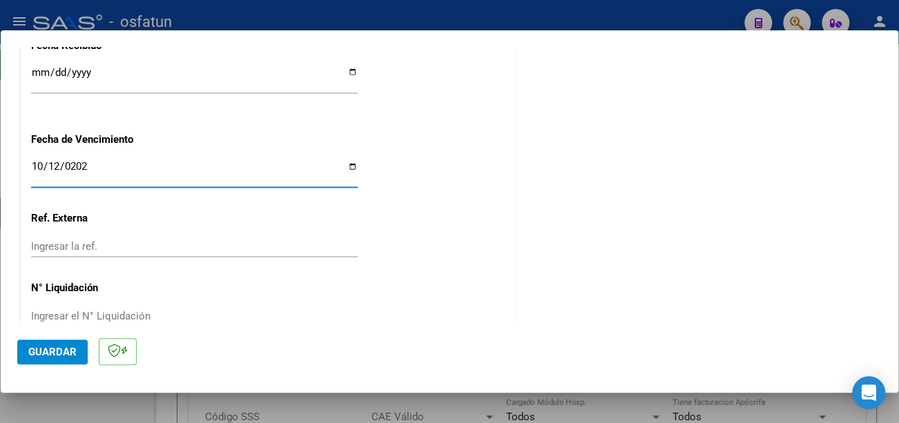
click at [71, 346] on span "Guardar" at bounding box center [52, 352] width 48 height 12
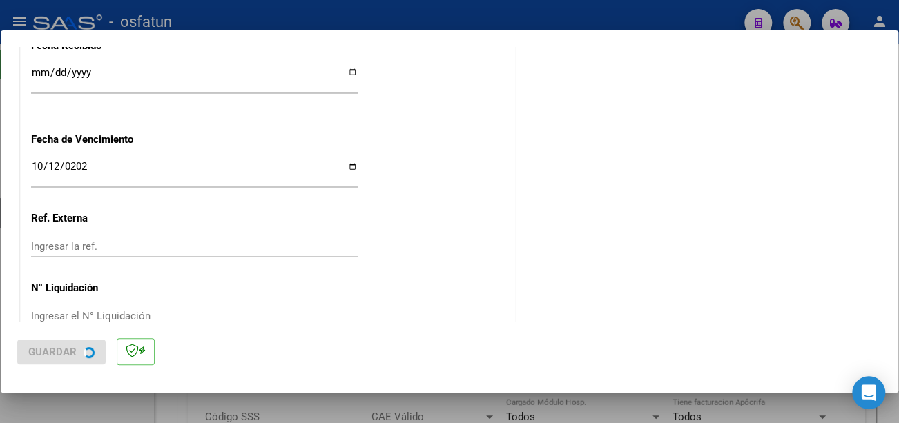
scroll to position [0, 0]
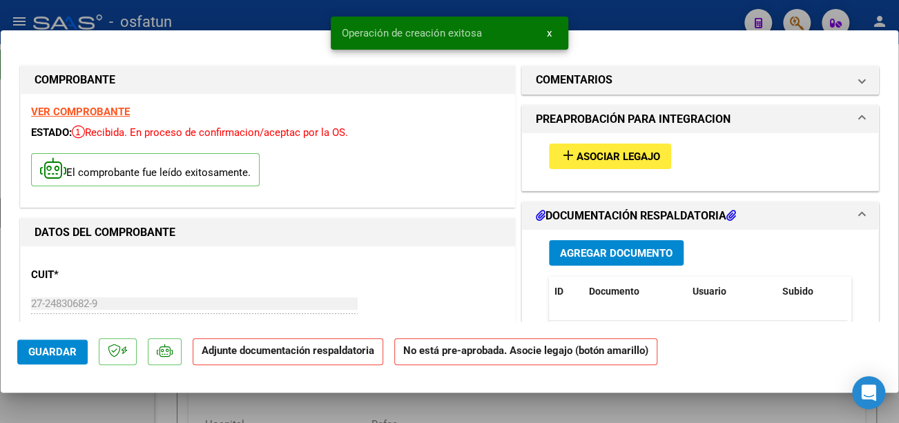
click at [640, 151] on span "Asociar Legajo" at bounding box center [619, 157] width 84 height 12
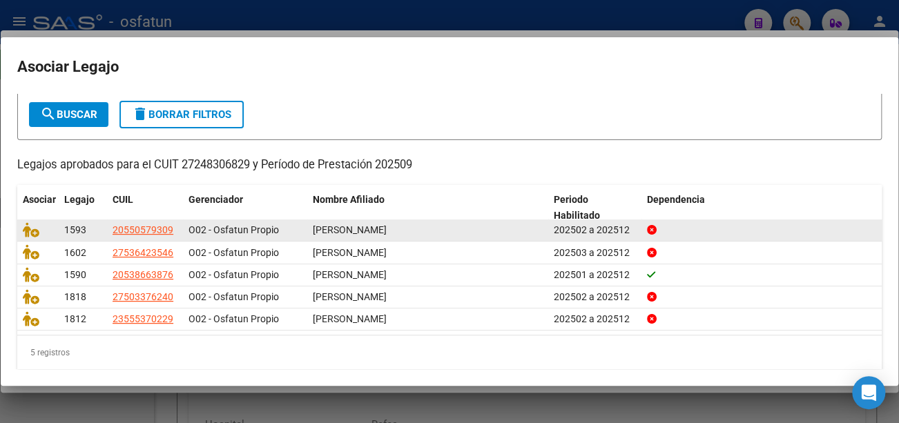
scroll to position [83, 0]
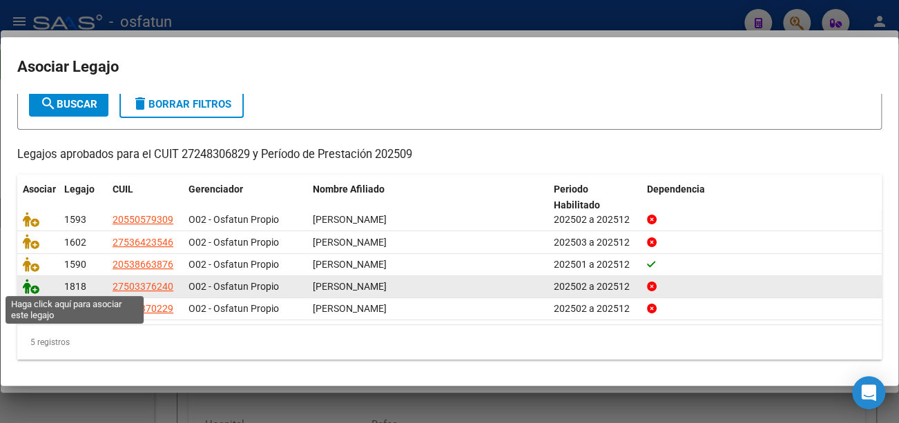
click at [30, 285] on icon at bounding box center [31, 286] width 17 height 15
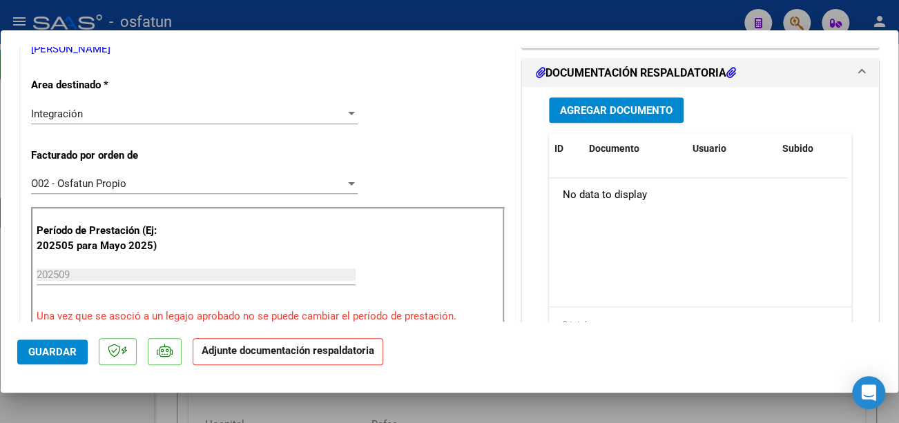
scroll to position [345, 0]
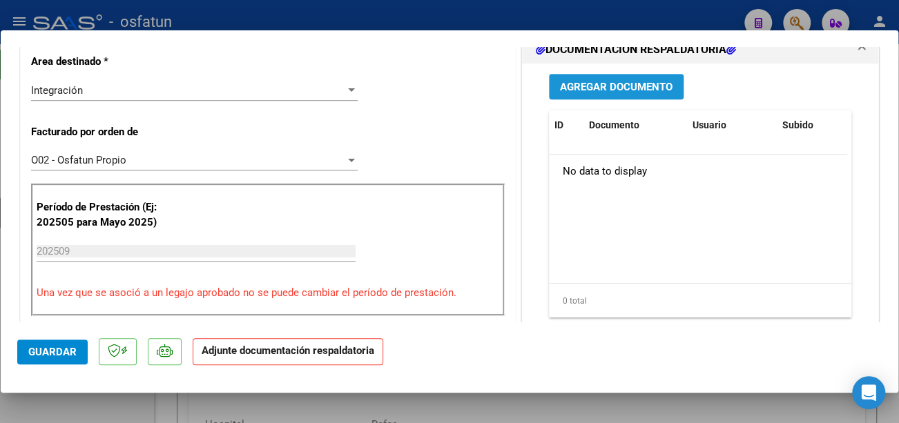
click at [612, 93] on span "Agregar Documento" at bounding box center [616, 87] width 113 height 12
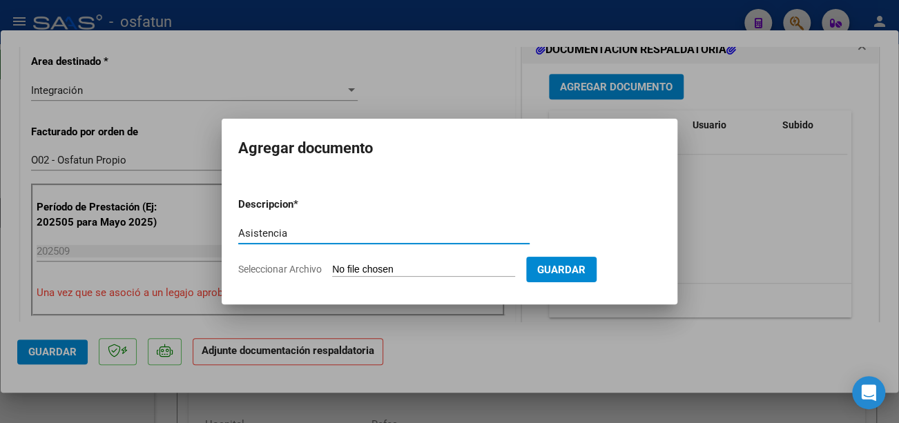
type input "Asistencia"
click at [460, 270] on input "Seleccionar Archivo" at bounding box center [423, 270] width 183 height 13
type input "C:\fakepath\CamScanner [DATE] 12.05 (1).pdf"
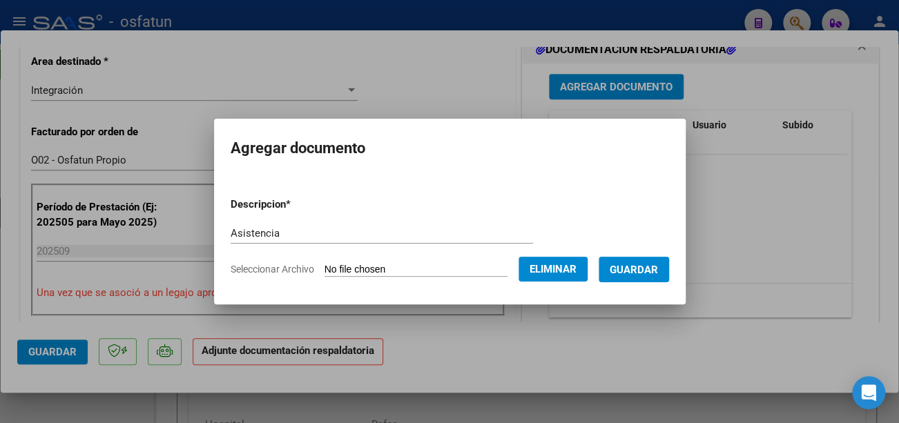
click at [650, 270] on span "Guardar" at bounding box center [634, 270] width 48 height 12
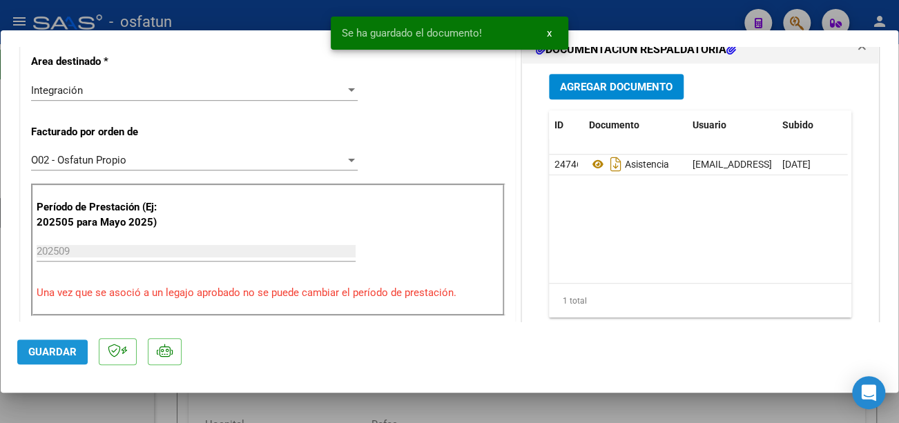
click at [70, 356] on span "Guardar" at bounding box center [52, 352] width 48 height 12
type input "$ 0,00"
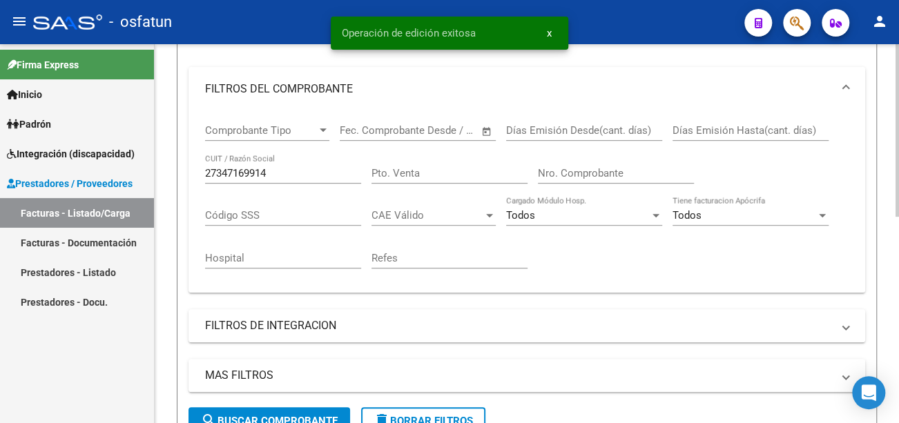
scroll to position [245, 0]
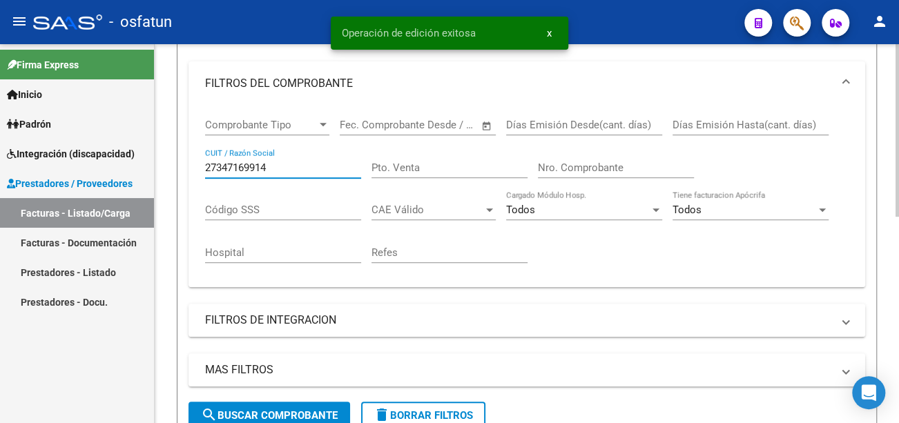
drag, startPoint x: 274, startPoint y: 171, endPoint x: 178, endPoint y: 162, distance: 97.2
click at [178, 162] on form "Filtros Id Area Area Seleccionar Gerenciador Seleccionar Gerenciador No Confirm…" at bounding box center [527, 198] width 700 height 488
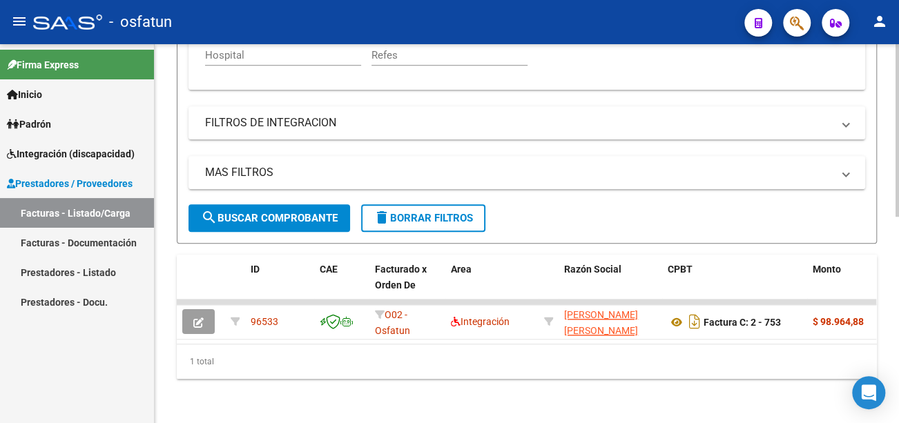
scroll to position [452, 0]
type input "27248306829"
click at [324, 212] on span "search Buscar Comprobante" at bounding box center [269, 218] width 137 height 12
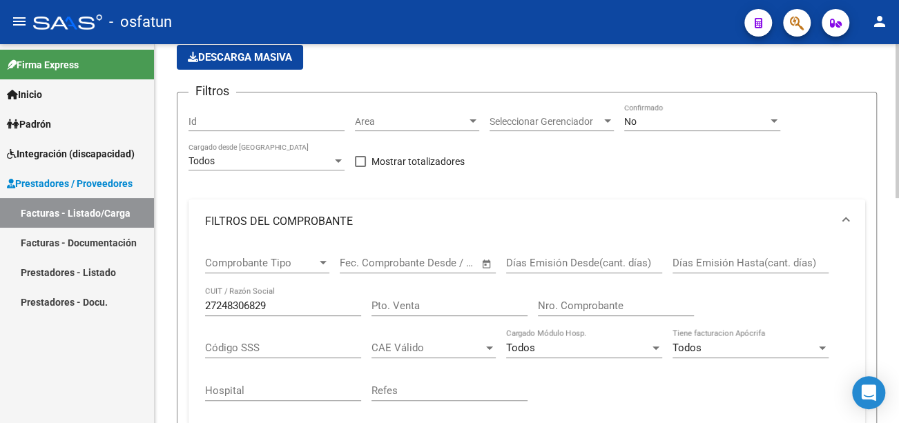
scroll to position [0, 0]
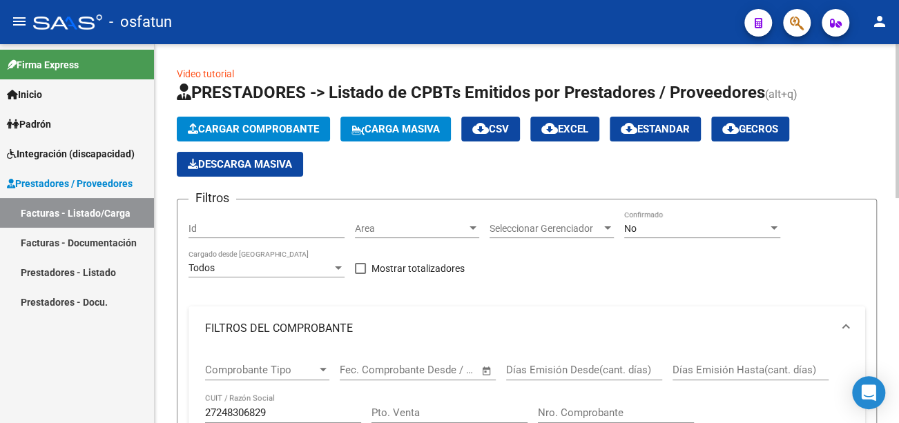
click at [276, 131] on span "Cargar Comprobante" at bounding box center [253, 129] width 131 height 12
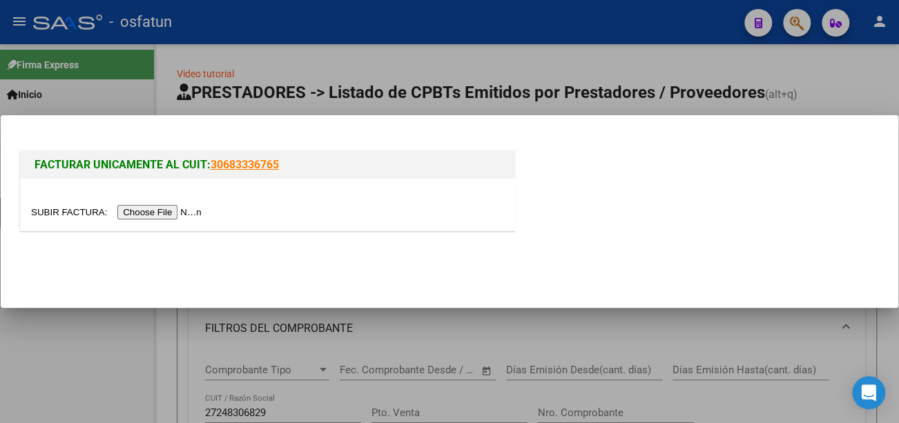
click at [198, 215] on input "file" at bounding box center [118, 212] width 175 height 15
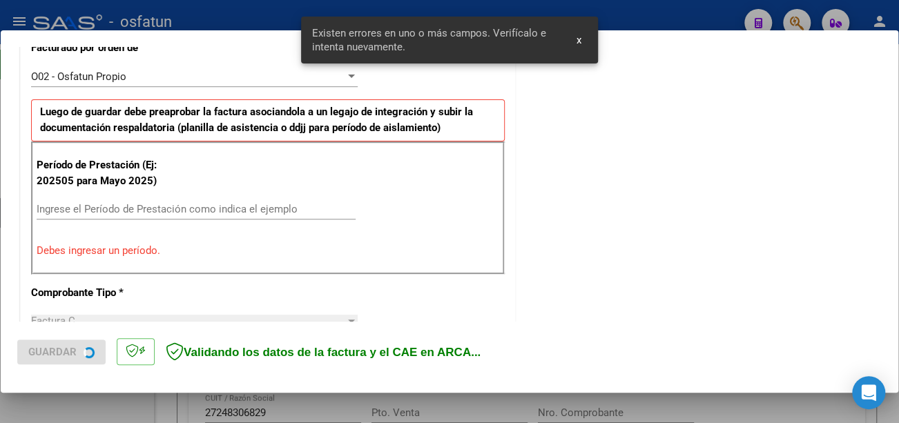
scroll to position [411, 0]
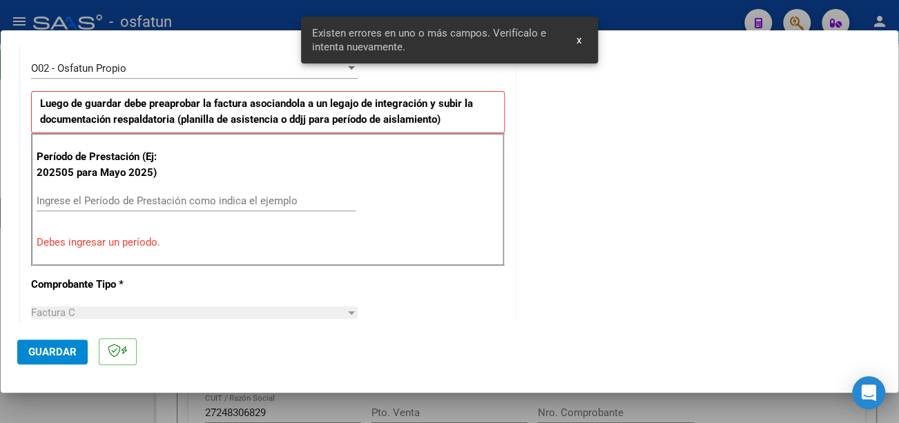
click at [235, 195] on input "Ingrese el Período de Prestación como indica el ejemplo" at bounding box center [196, 201] width 319 height 12
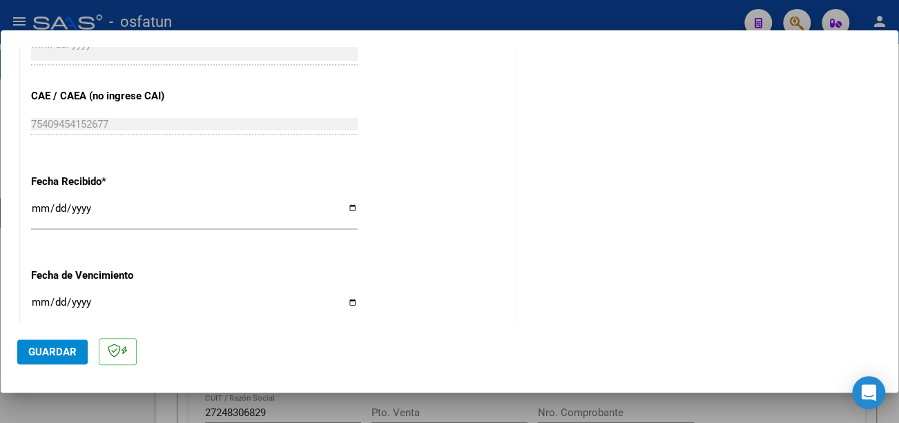
scroll to position [964, 0]
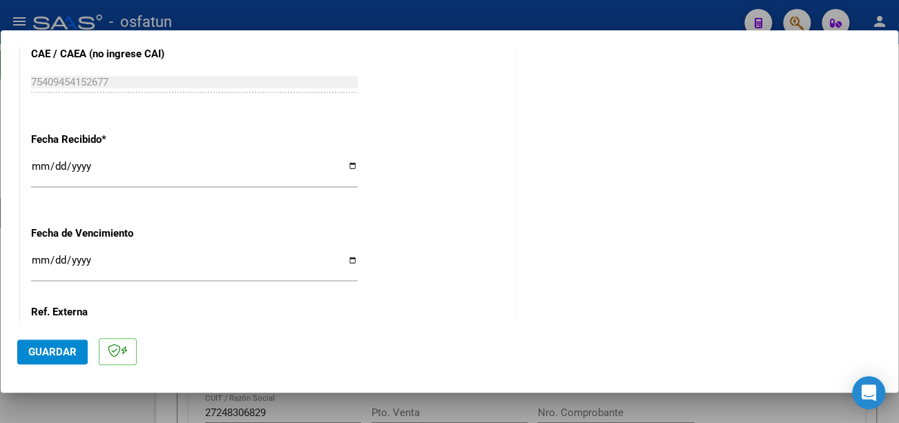
type input "202509"
click at [37, 255] on input "Ingresar la fecha" at bounding box center [194, 266] width 327 height 22
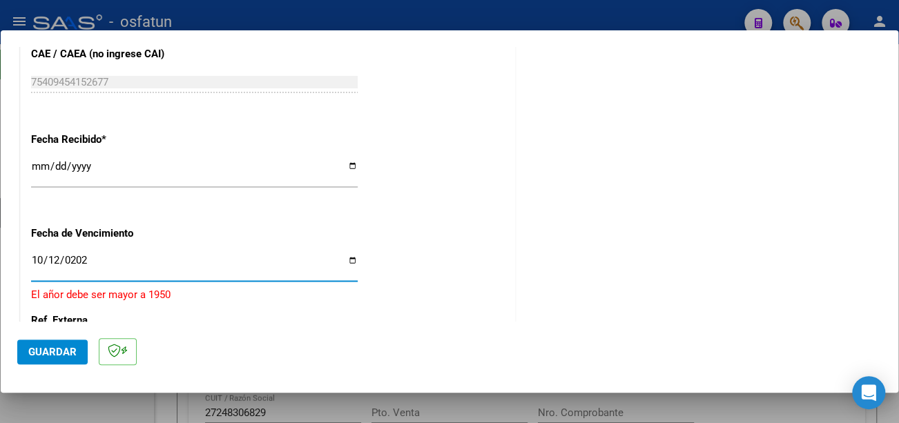
type input "[DATE]"
click at [48, 353] on span "Guardar" at bounding box center [52, 352] width 48 height 12
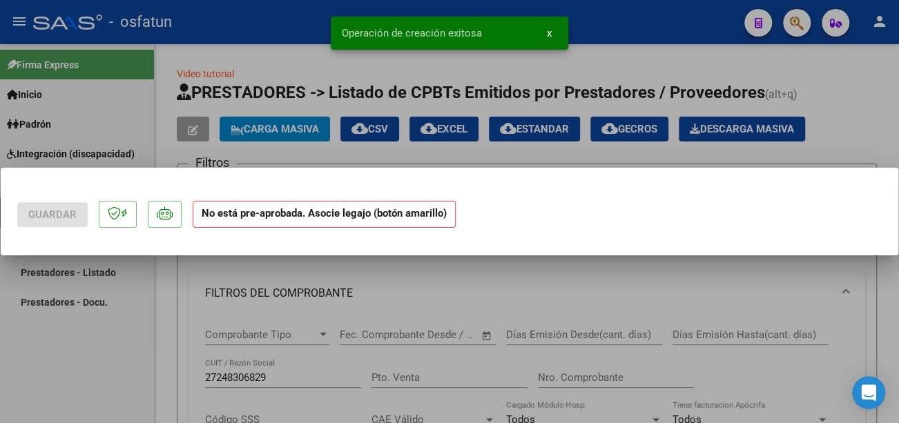
scroll to position [0, 0]
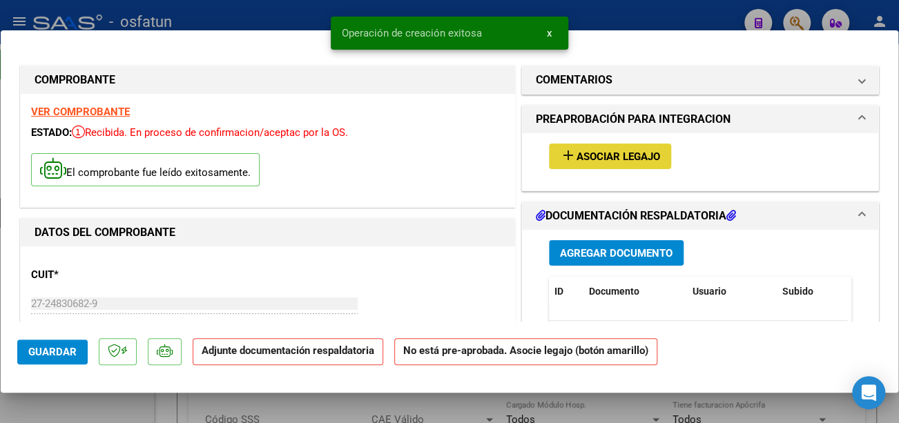
click at [629, 157] on span "Asociar Legajo" at bounding box center [619, 157] width 84 height 12
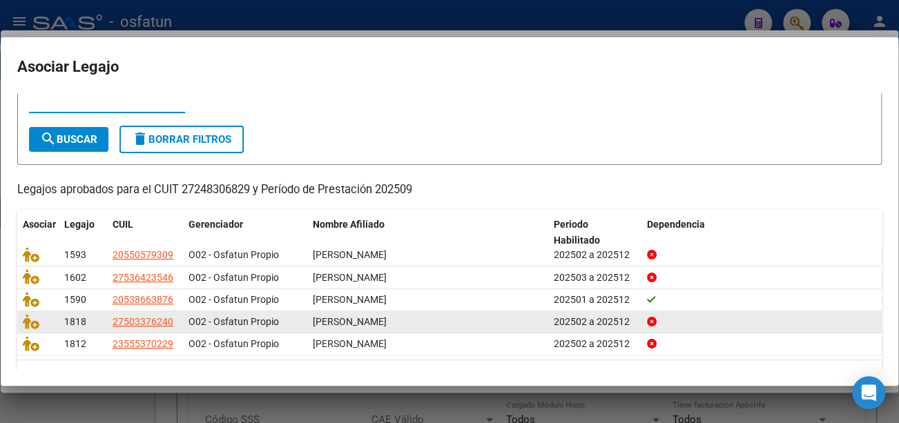
scroll to position [69, 0]
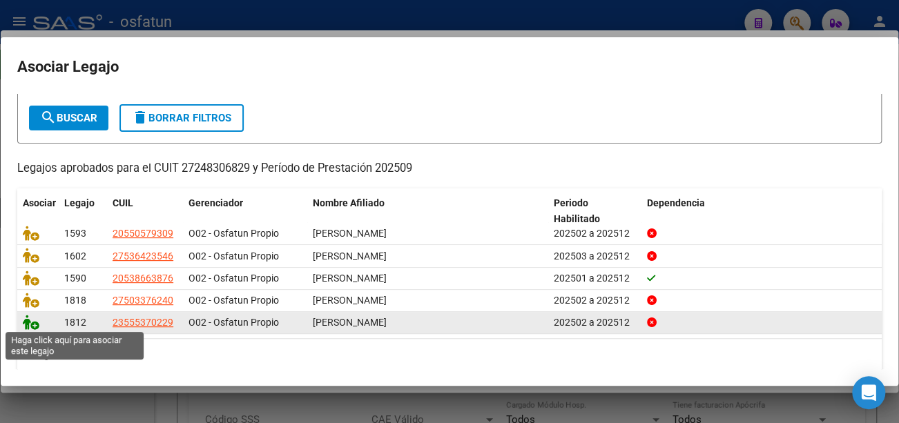
click at [27, 324] on icon at bounding box center [31, 322] width 17 height 15
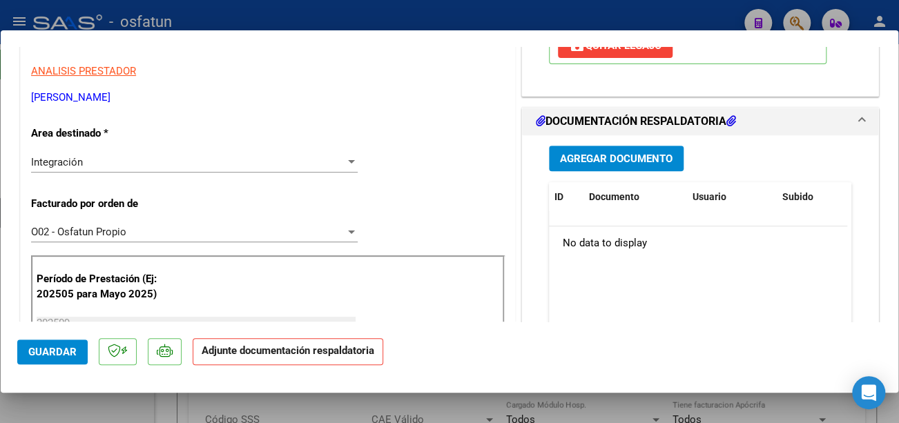
scroll to position [276, 0]
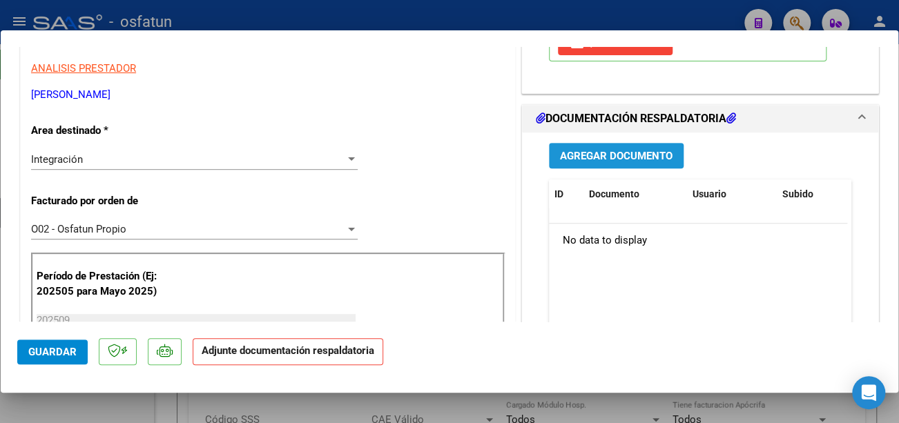
click at [592, 161] on button "Agregar Documento" at bounding box center [616, 156] width 135 height 26
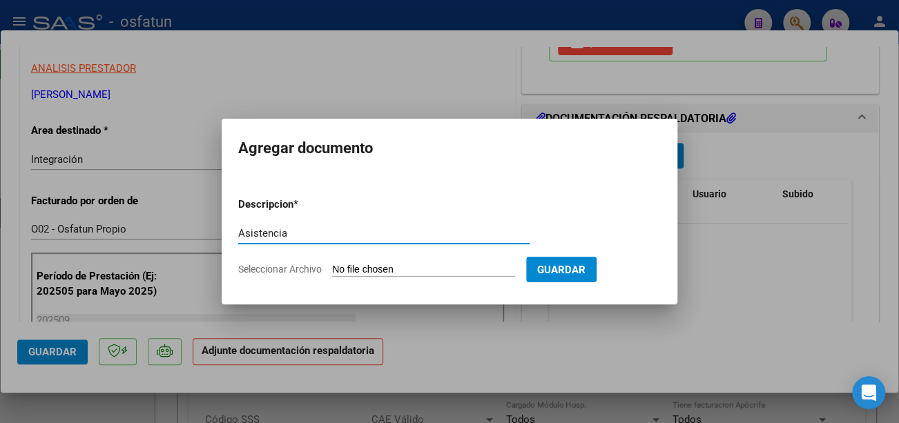
type input "Asistencia"
click at [402, 270] on input "Seleccionar Archivo" at bounding box center [423, 270] width 183 height 13
type input "C:\fakepath\CamScanner [DATE] 12.06 (1).pdf"
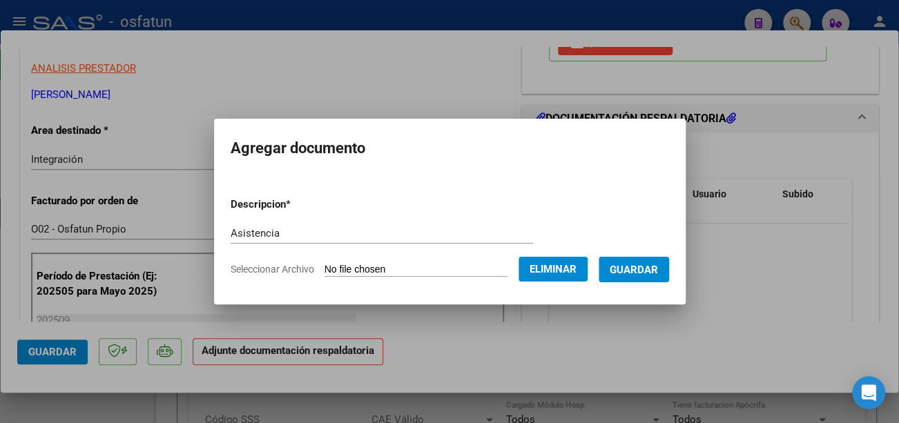
click at [658, 267] on span "Guardar" at bounding box center [634, 270] width 48 height 12
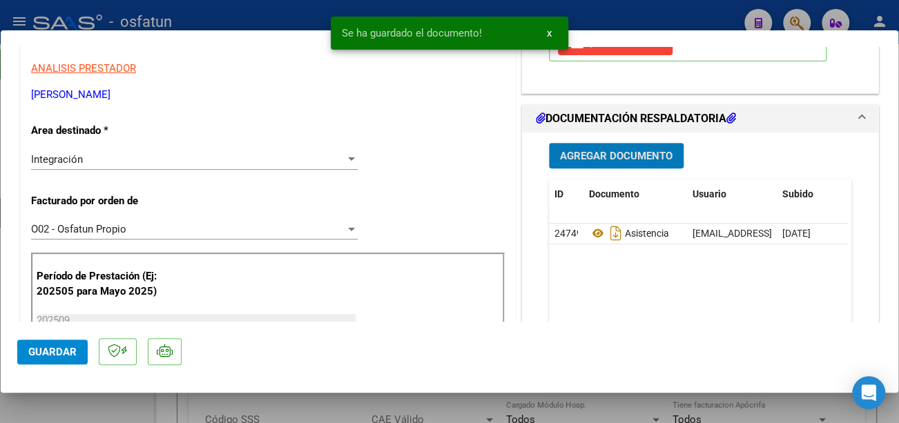
click at [48, 353] on span "Guardar" at bounding box center [52, 352] width 48 height 12
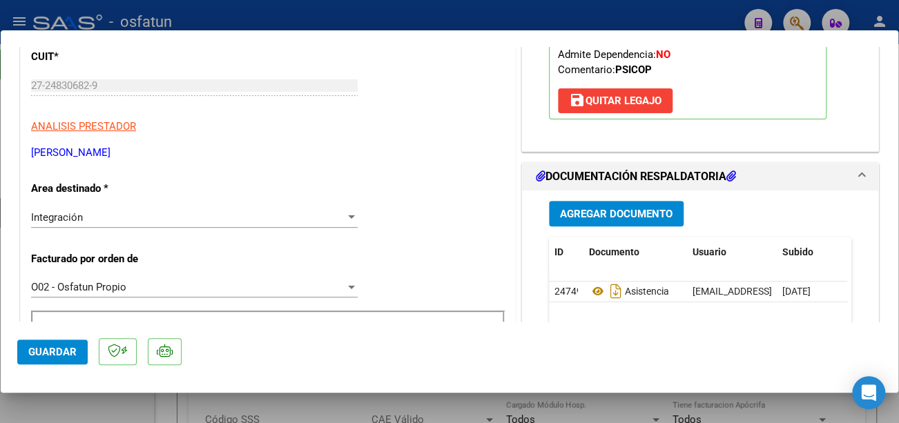
scroll to position [345, 0]
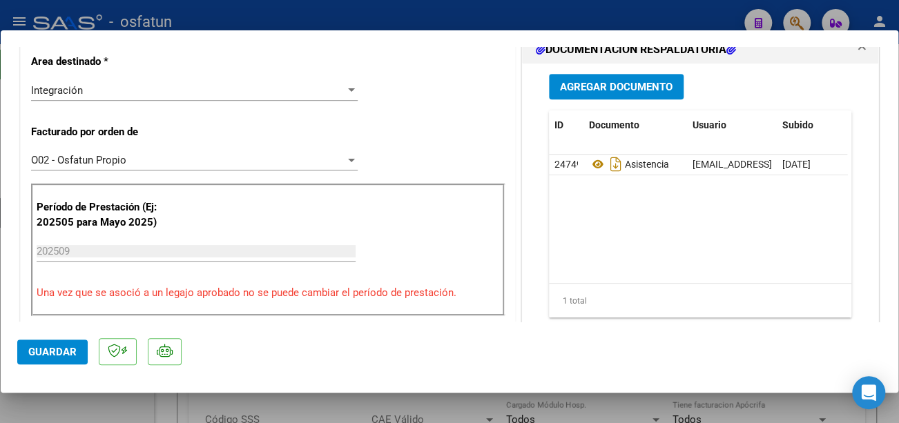
click at [65, 347] on span "Guardar" at bounding box center [52, 352] width 48 height 12
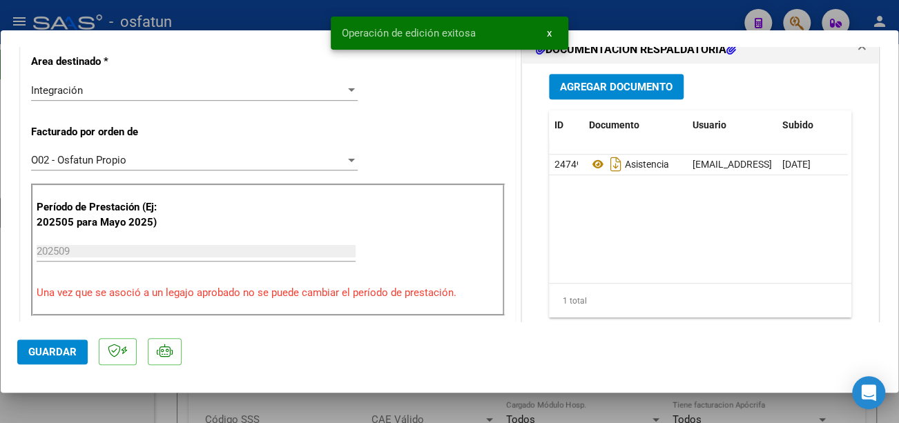
type input "$ 0,00"
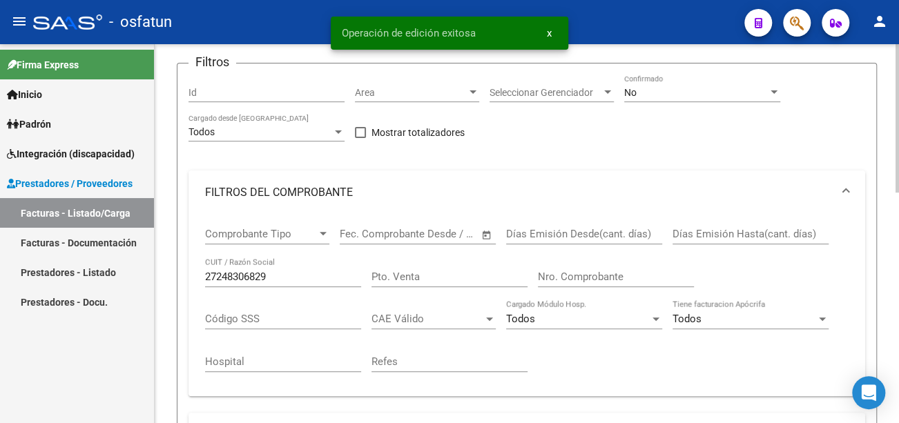
scroll to position [138, 0]
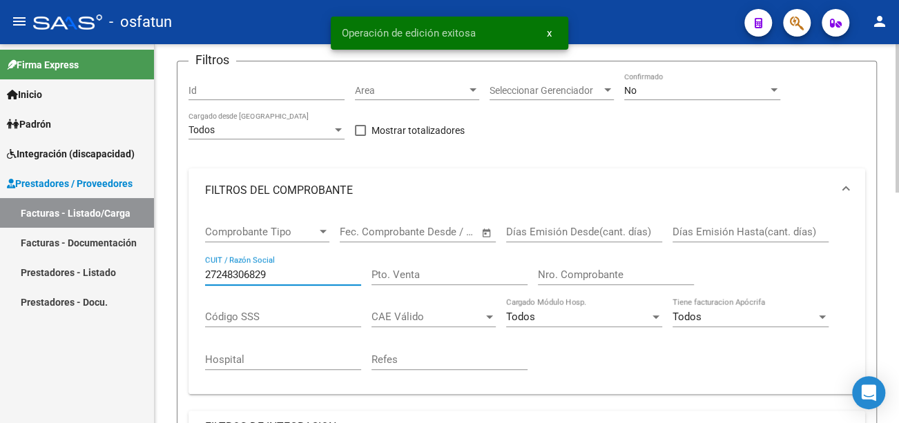
drag, startPoint x: 303, startPoint y: 274, endPoint x: 182, endPoint y: 273, distance: 120.9
click at [182, 273] on form "Filtros Id Area Area Seleccionar Gerenciador Seleccionar Gerenciador No Confirm…" at bounding box center [527, 305] width 700 height 488
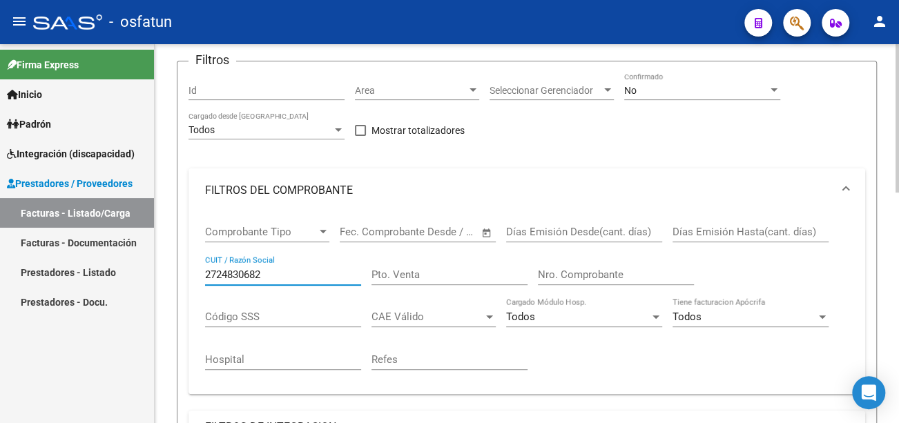
type input "27248306829"
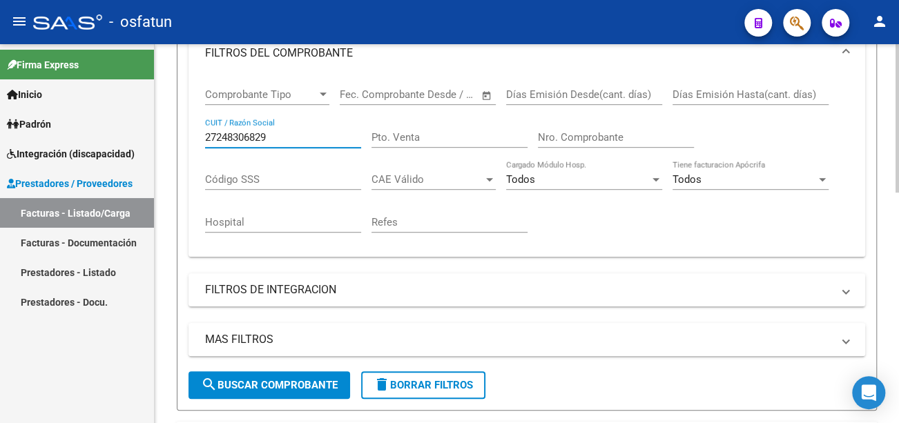
scroll to position [345, 0]
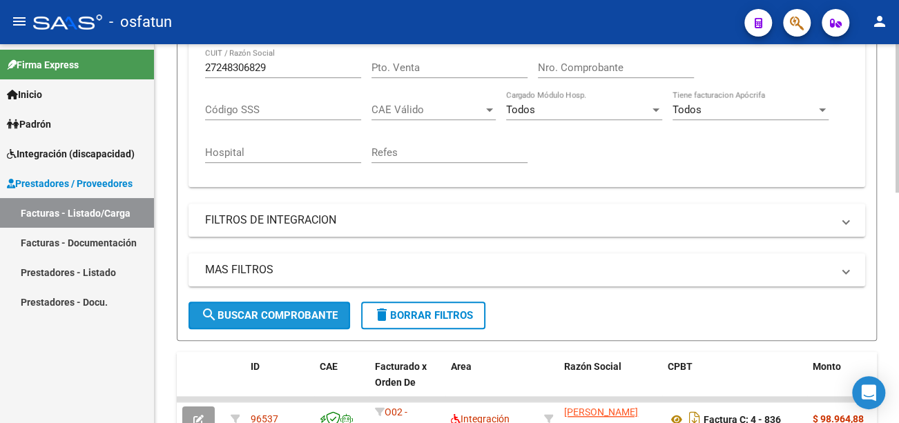
click at [322, 311] on span "search Buscar Comprobante" at bounding box center [269, 315] width 137 height 12
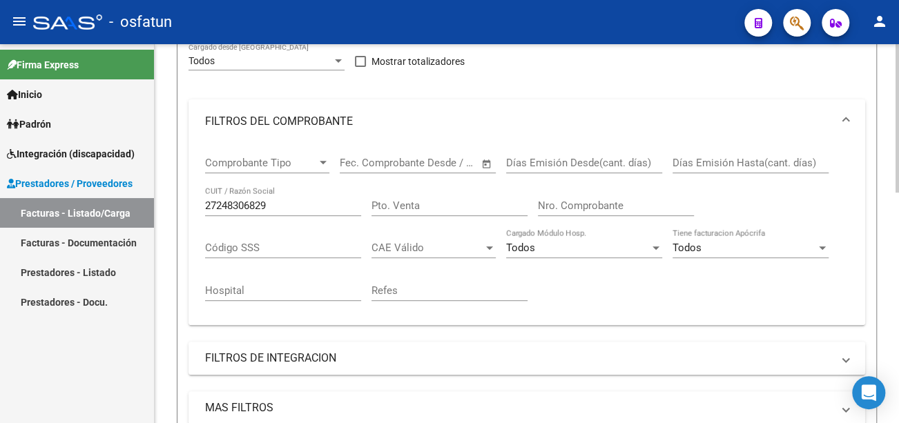
scroll to position [0, 0]
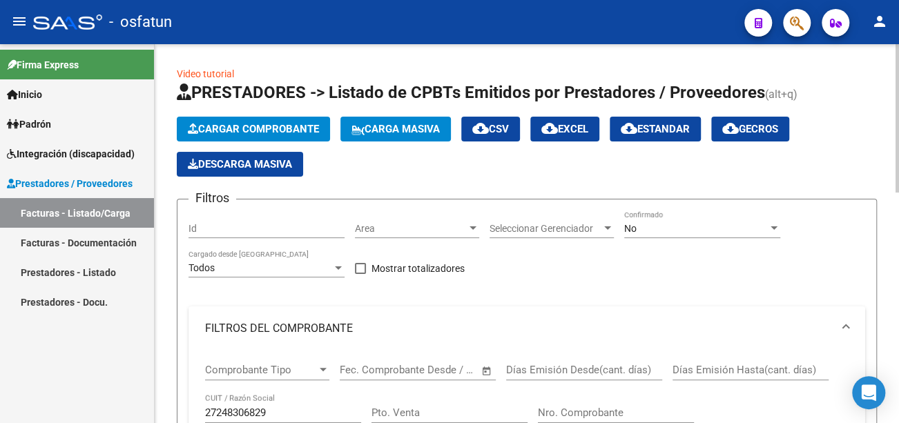
click at [273, 128] on span "Cargar Comprobante" at bounding box center [253, 129] width 131 height 12
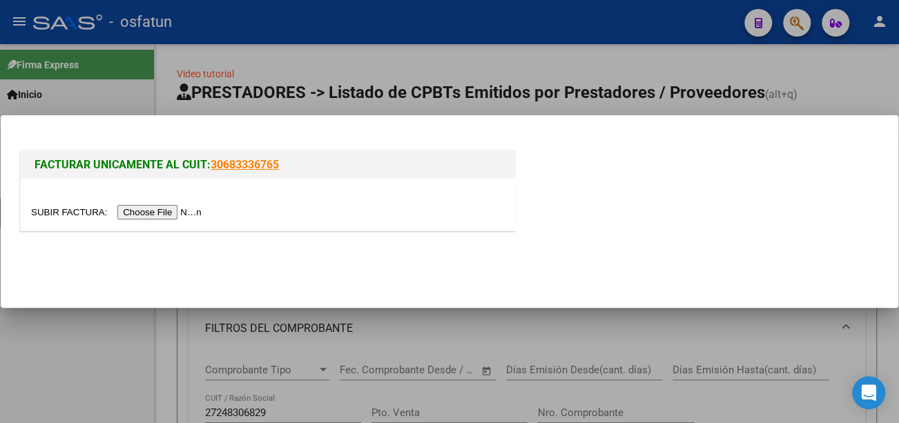
click at [182, 211] on input "file" at bounding box center [118, 212] width 175 height 15
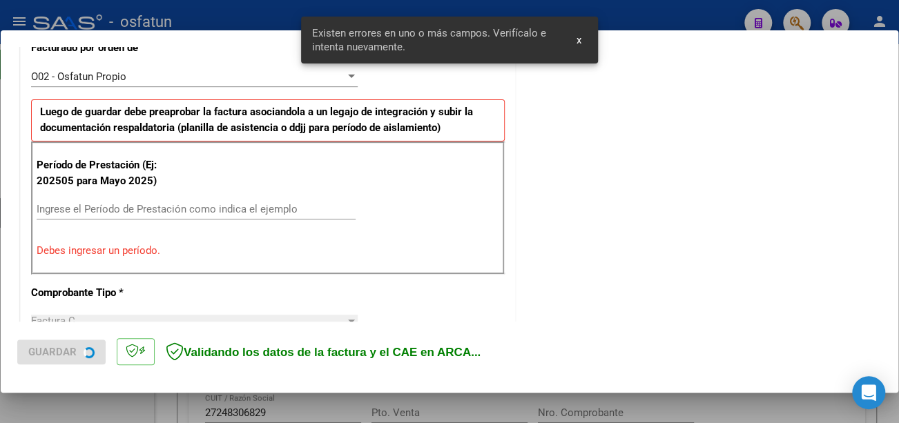
scroll to position [411, 0]
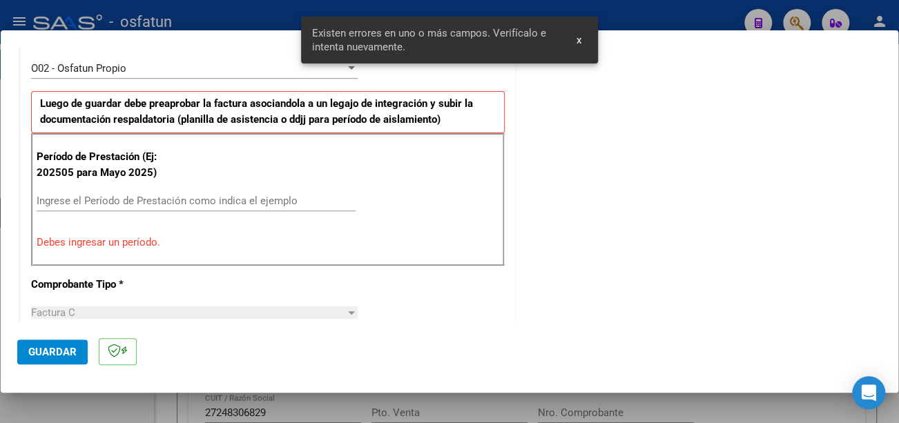
click at [117, 197] on input "Ingrese el Período de Prestación como indica el ejemplo" at bounding box center [196, 201] width 319 height 12
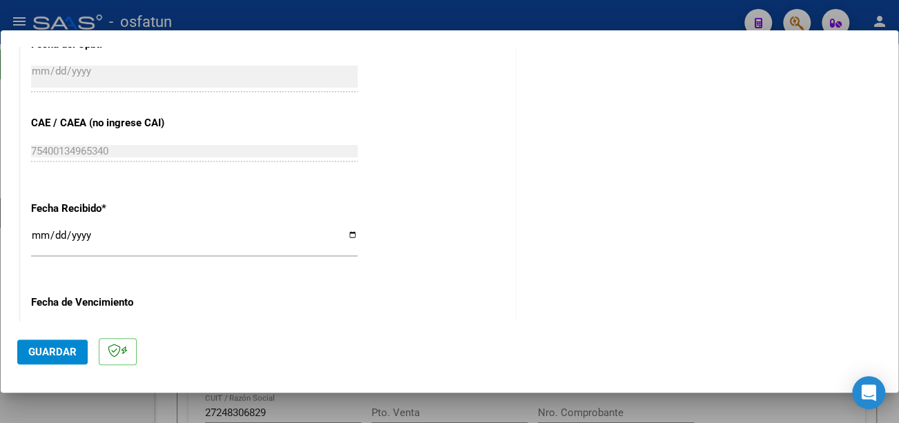
scroll to position [964, 0]
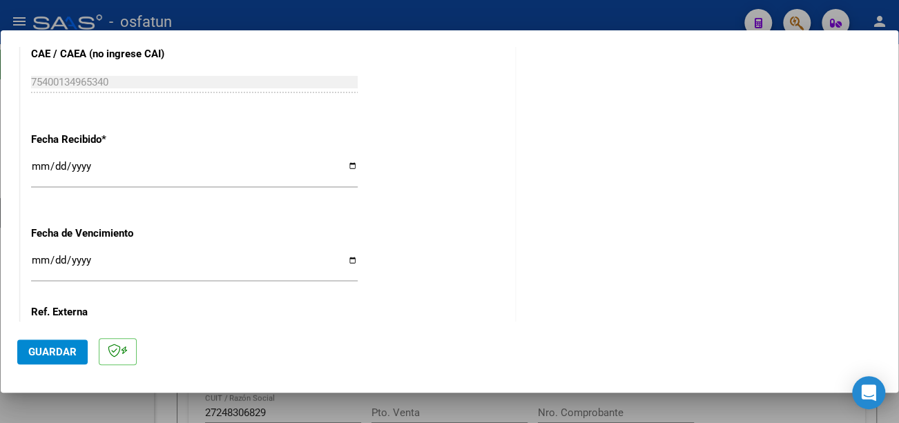
type input "202509"
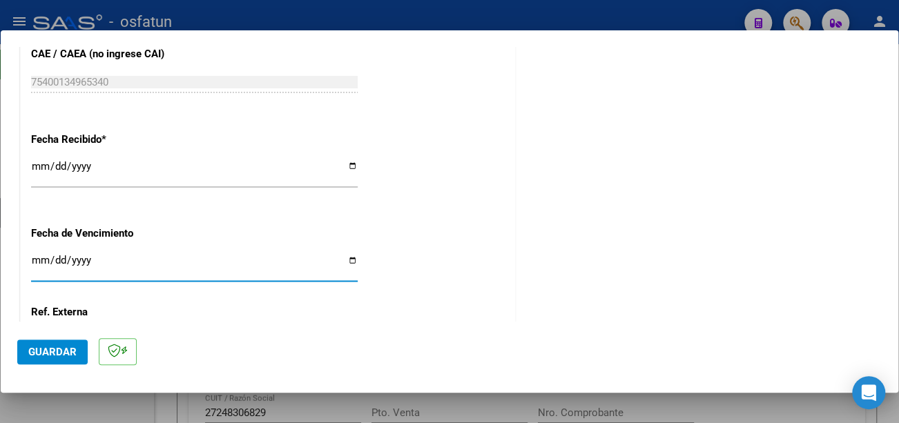
drag, startPoint x: 35, startPoint y: 259, endPoint x: 45, endPoint y: 260, distance: 10.5
click at [35, 260] on input "Ingresar la fecha" at bounding box center [194, 266] width 327 height 22
type input "[DATE]"
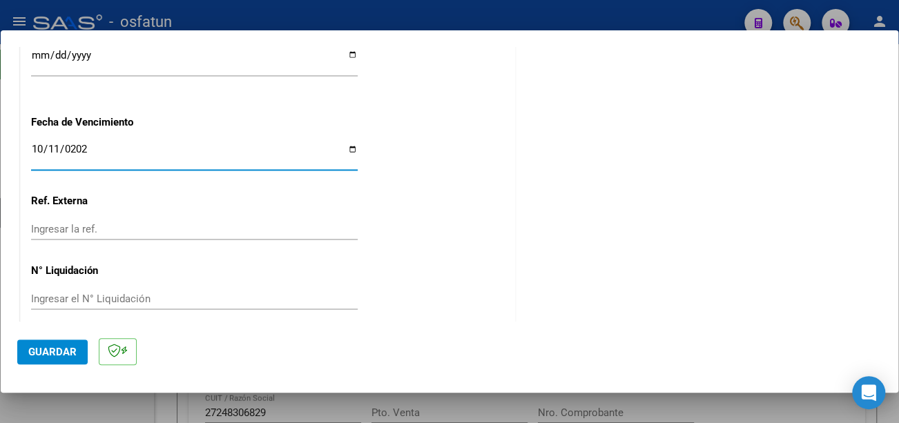
scroll to position [1086, 0]
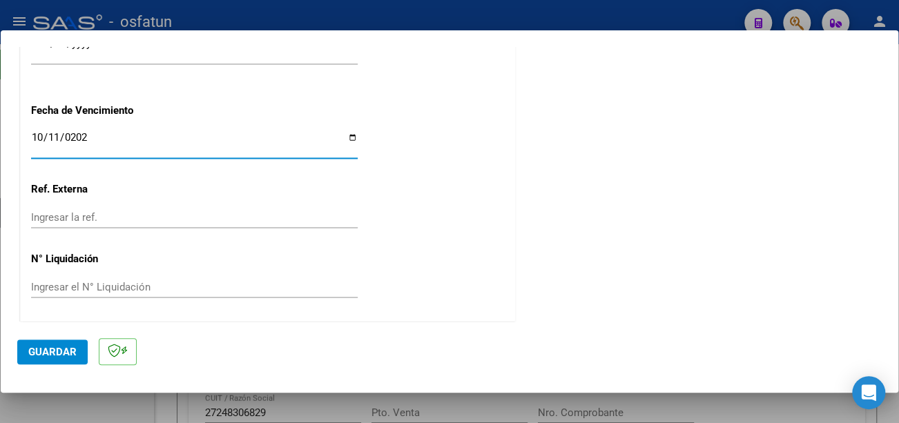
click at [59, 346] on span "Guardar" at bounding box center [52, 352] width 48 height 12
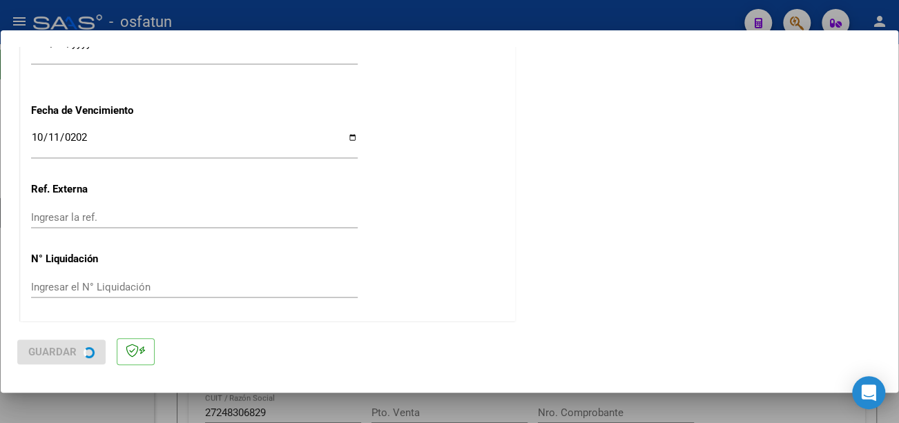
scroll to position [0, 0]
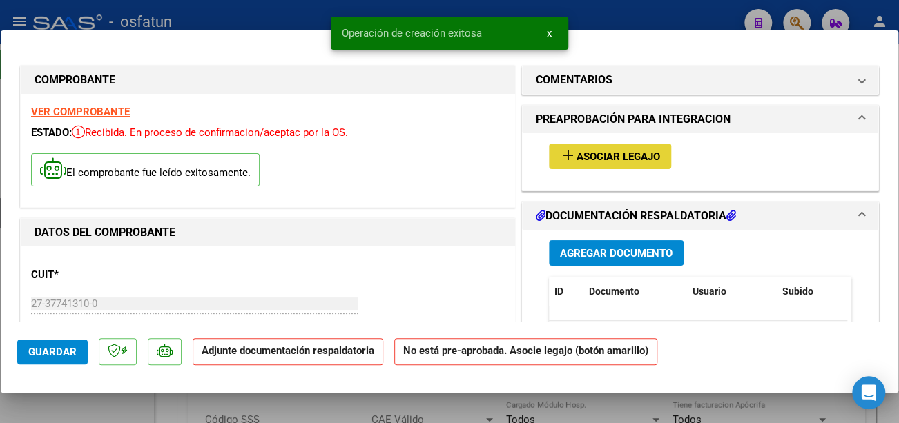
click at [629, 161] on span "Asociar Legajo" at bounding box center [619, 157] width 84 height 12
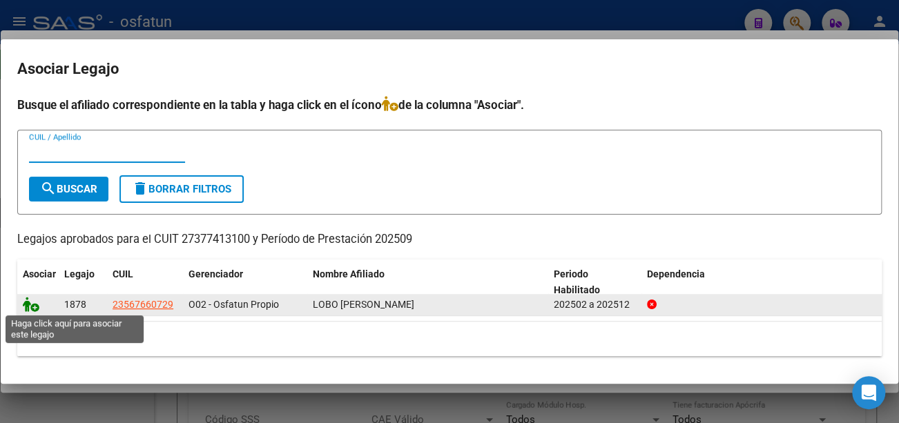
click at [28, 301] on icon at bounding box center [31, 304] width 17 height 15
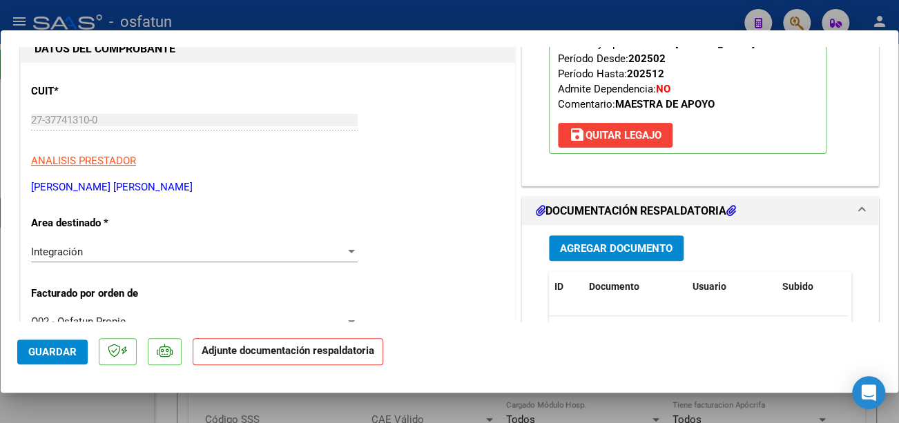
scroll to position [276, 0]
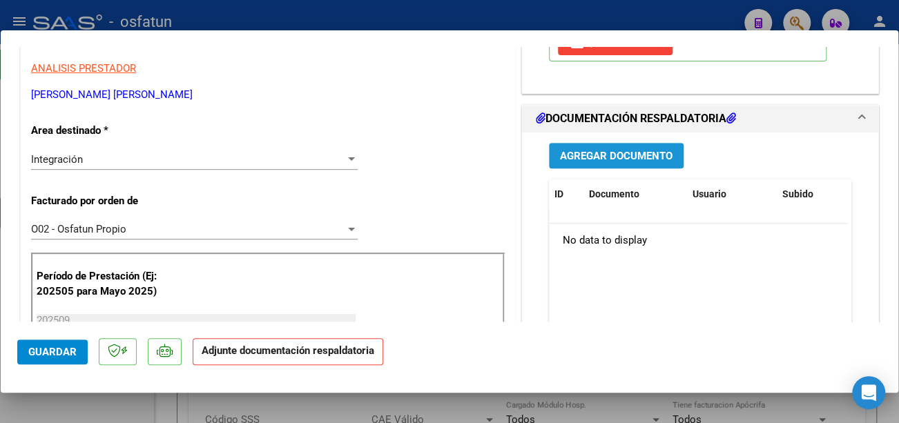
click at [654, 155] on span "Agregar Documento" at bounding box center [616, 156] width 113 height 12
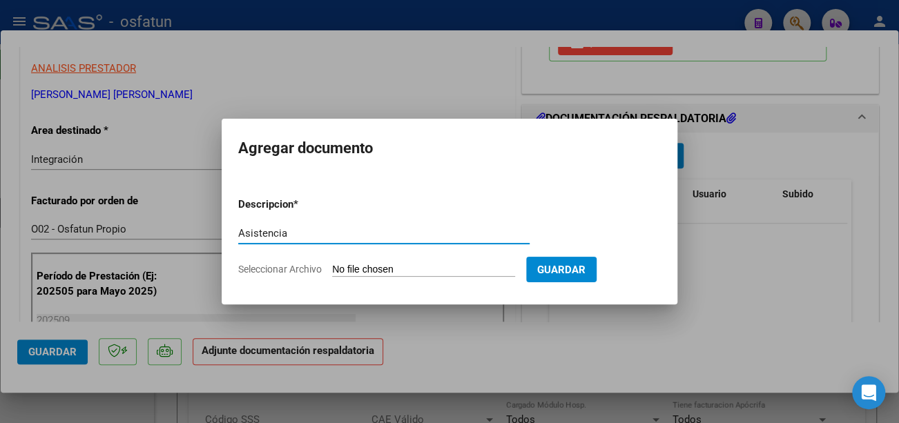
type input "Asistencia"
click at [433, 270] on input "Seleccionar Archivo" at bounding box center [423, 270] width 183 height 13
type input "C:\fakepath\CamScanner [DATE] 12.07 (1).pdf"
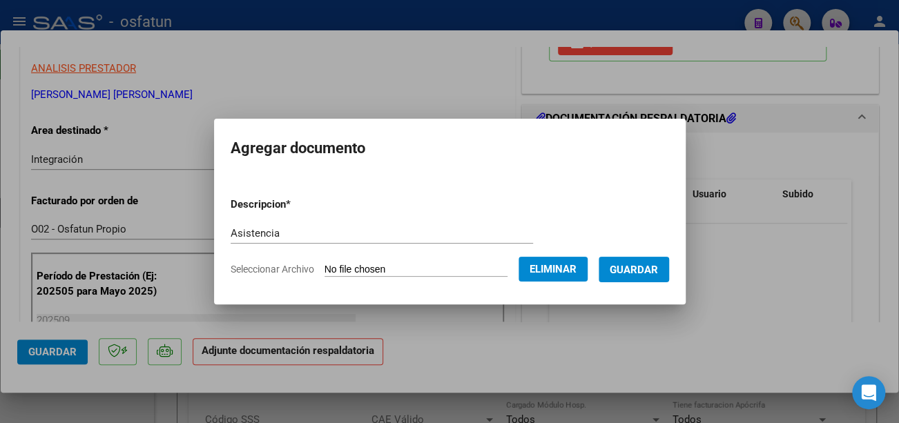
click at [650, 271] on span "Guardar" at bounding box center [634, 270] width 48 height 12
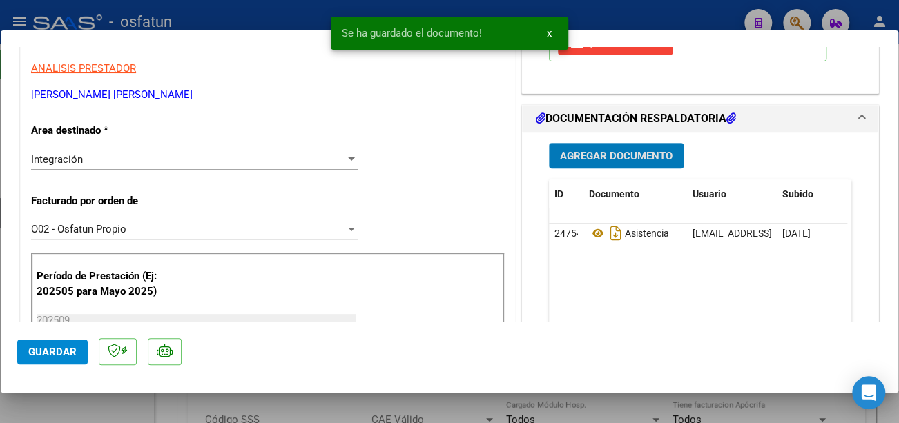
click at [44, 348] on span "Guardar" at bounding box center [52, 352] width 48 height 12
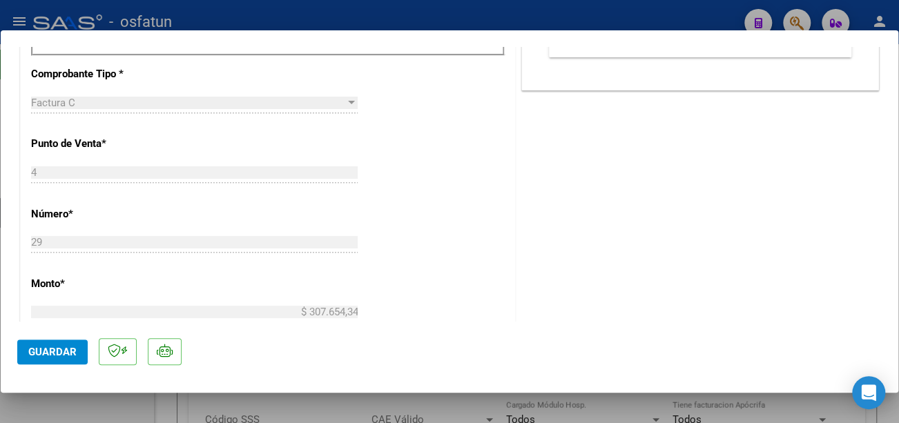
scroll to position [622, 0]
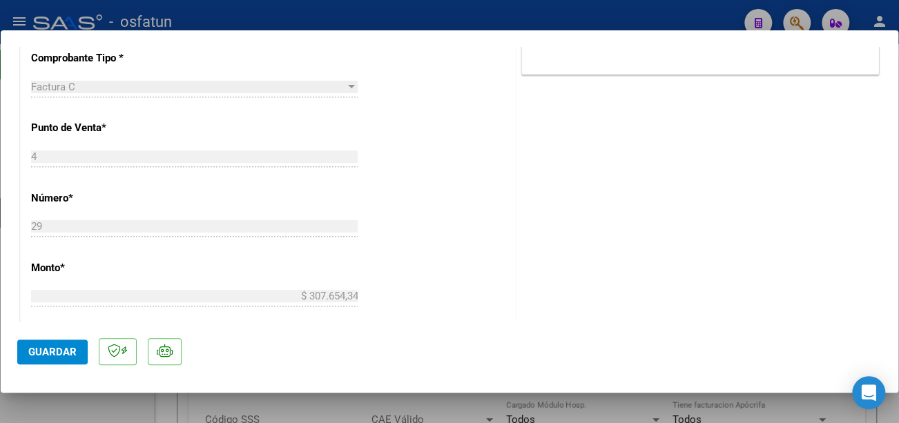
click at [59, 348] on span "Guardar" at bounding box center [52, 352] width 48 height 12
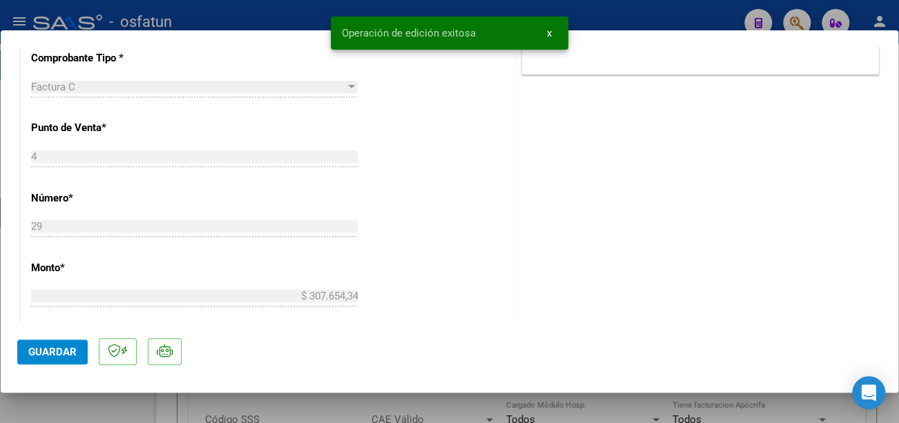
type input "$ 0,00"
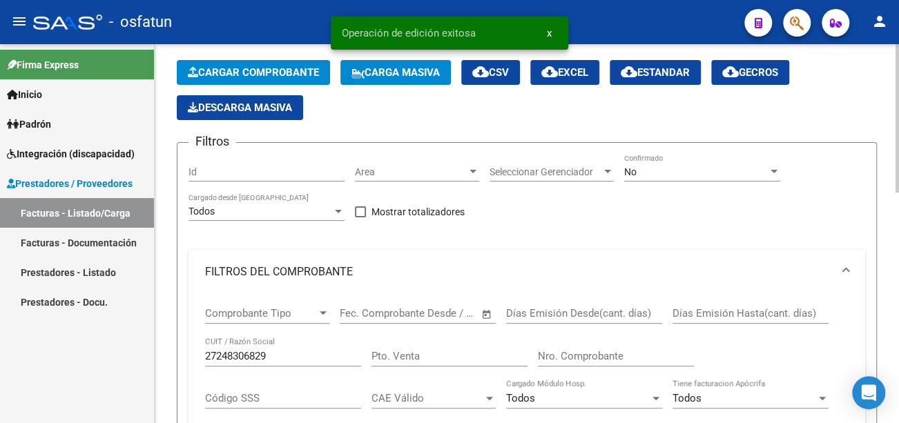
scroll to position [138, 0]
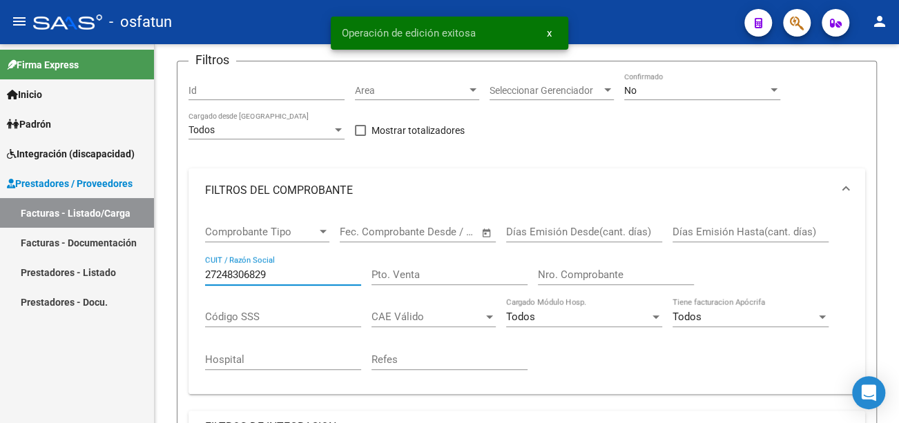
drag, startPoint x: 279, startPoint y: 278, endPoint x: 135, endPoint y: 274, distance: 143.7
click at [134, 275] on mat-sidenav-container "Firma Express Inicio Calendario SSS Instructivos Contacto OS Padrón Análisis Af…" at bounding box center [449, 233] width 899 height 379
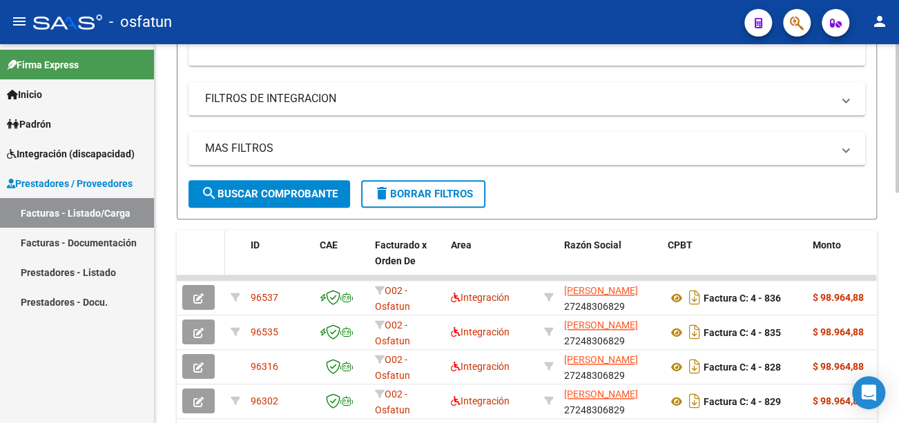
scroll to position [483, 0]
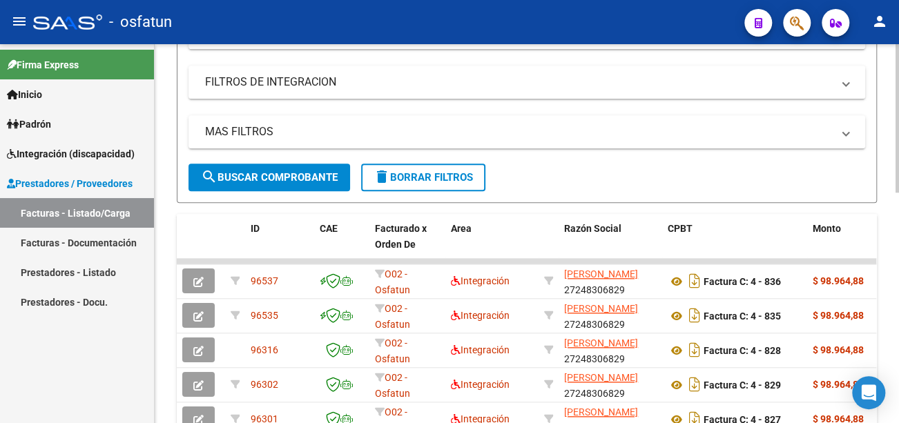
type input "27377413100"
click at [258, 178] on span "search Buscar Comprobante" at bounding box center [269, 177] width 137 height 12
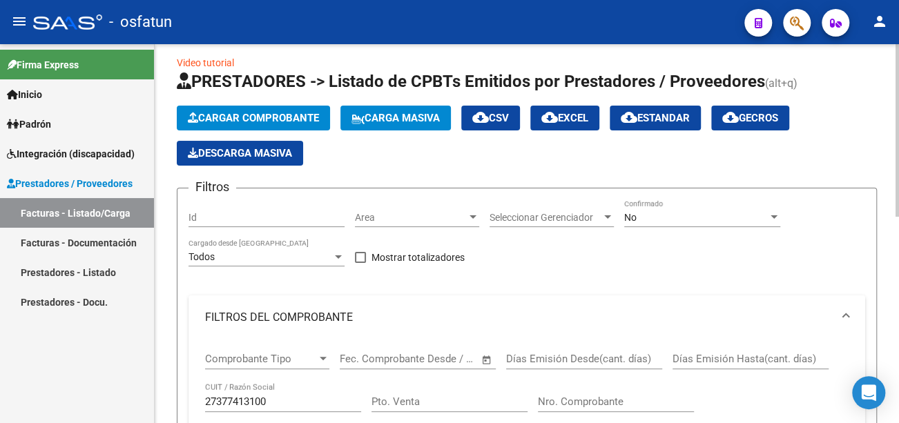
scroll to position [0, 0]
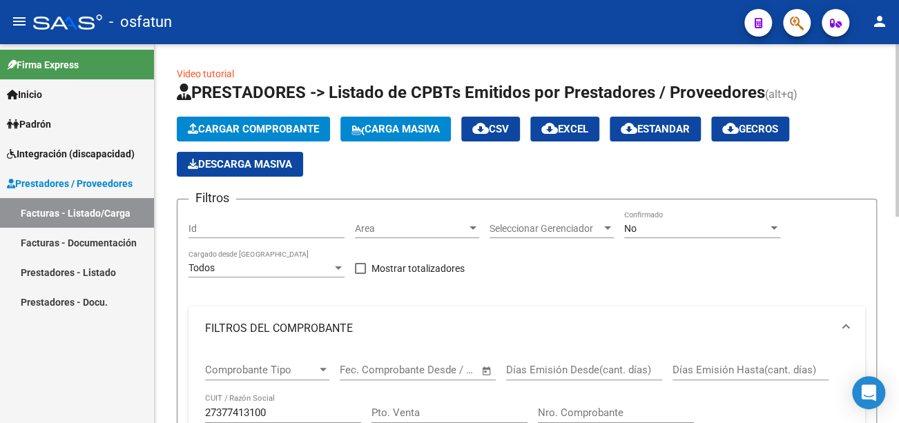
click at [293, 129] on span "Cargar Comprobante" at bounding box center [253, 129] width 131 height 12
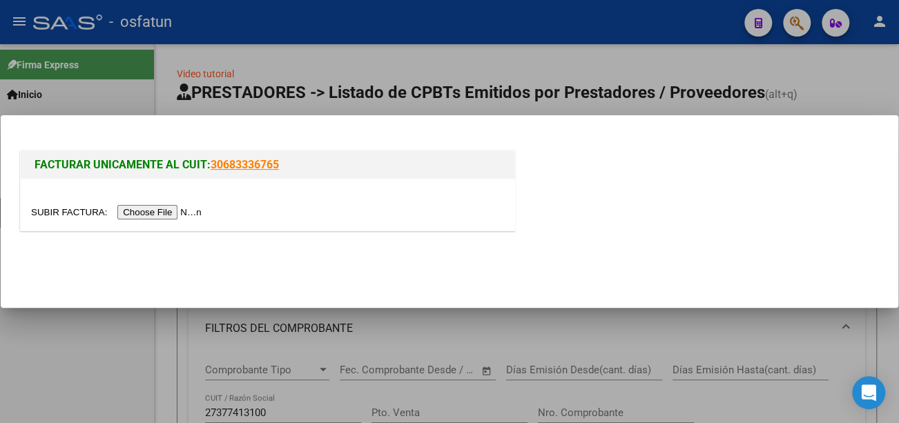
click at [195, 213] on input "file" at bounding box center [118, 212] width 175 height 15
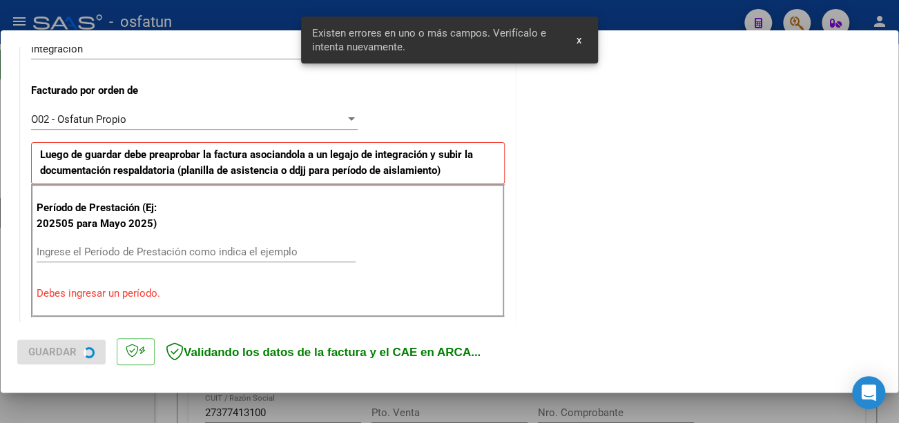
scroll to position [411, 0]
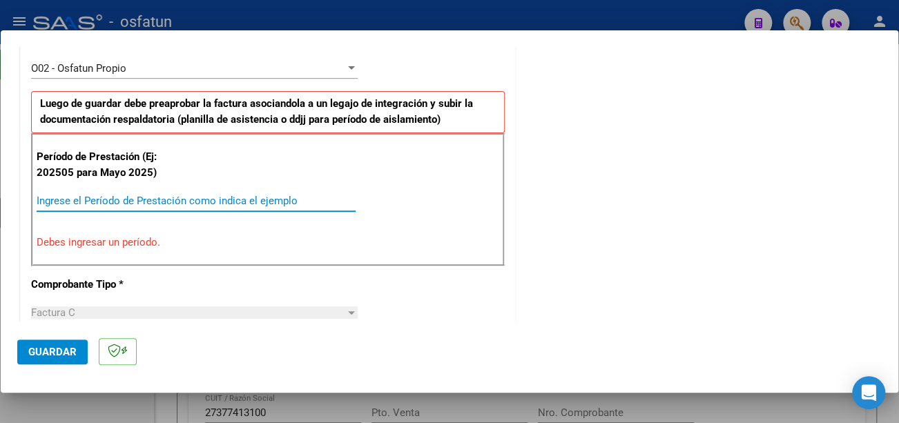
click at [164, 195] on input "Ingrese el Período de Prestación como indica el ejemplo" at bounding box center [196, 201] width 319 height 12
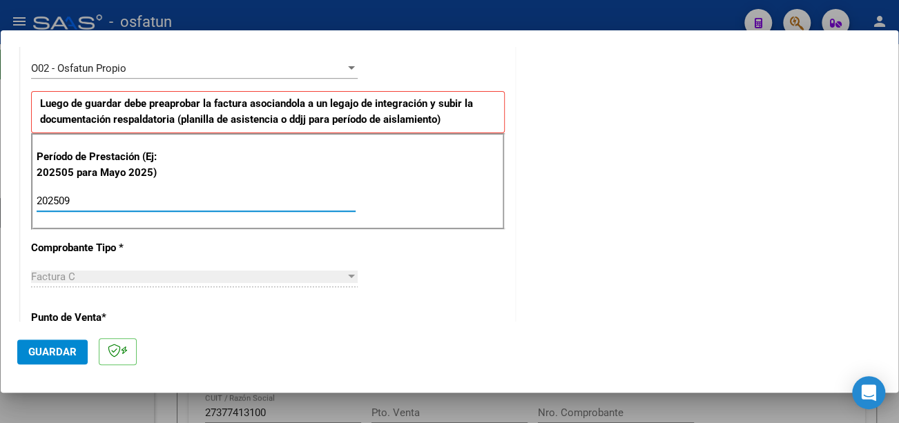
type input "202509"
click at [466, 283] on div "CUIT * 27-38627748-1 Ingresar CUIT ANALISIS PRESTADOR [PERSON_NAME] [PERSON_NAM…" at bounding box center [268, 403] width 495 height 1188
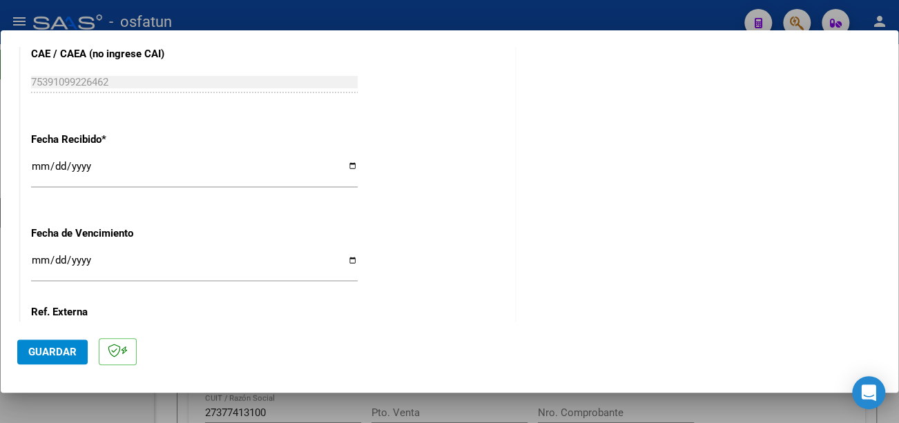
scroll to position [1033, 0]
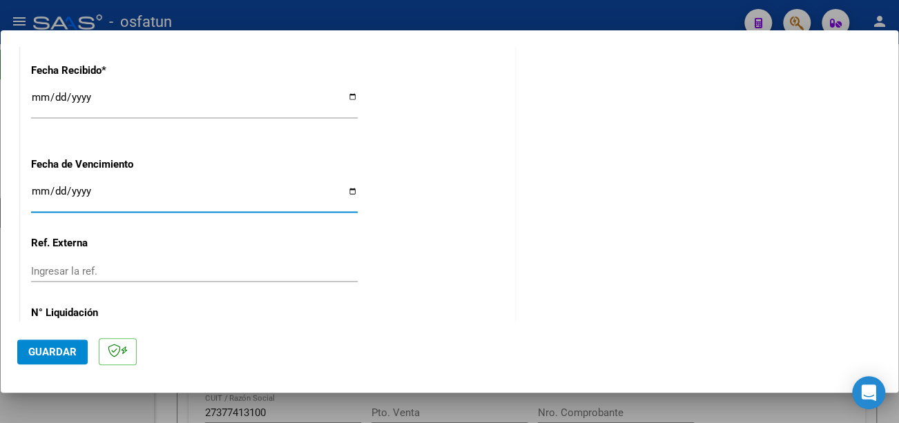
click at [37, 186] on input "Ingresar la fecha" at bounding box center [194, 197] width 327 height 22
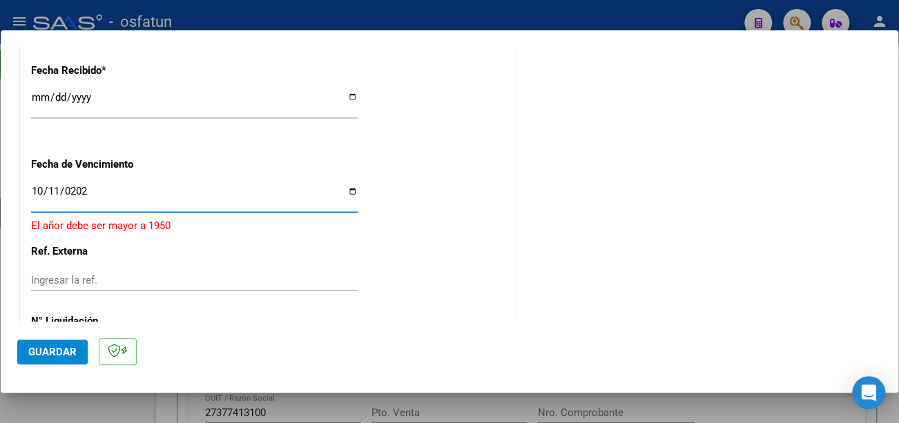
type input "[DATE]"
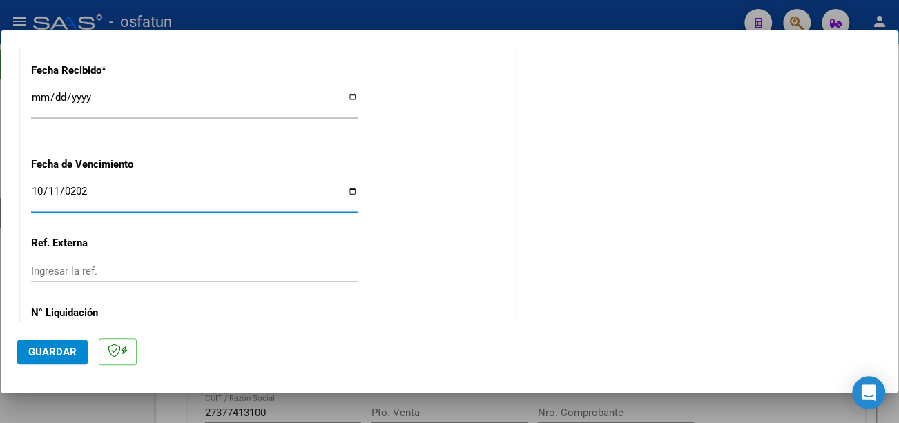
click at [59, 352] on span "Guardar" at bounding box center [52, 352] width 48 height 12
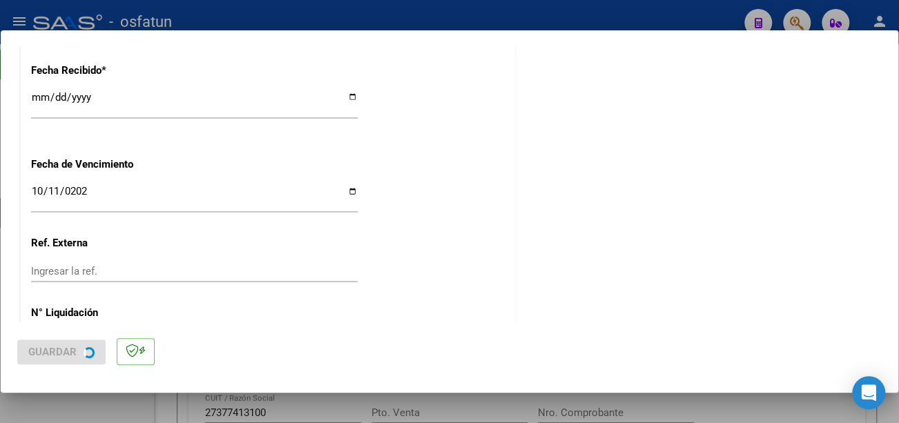
scroll to position [0, 0]
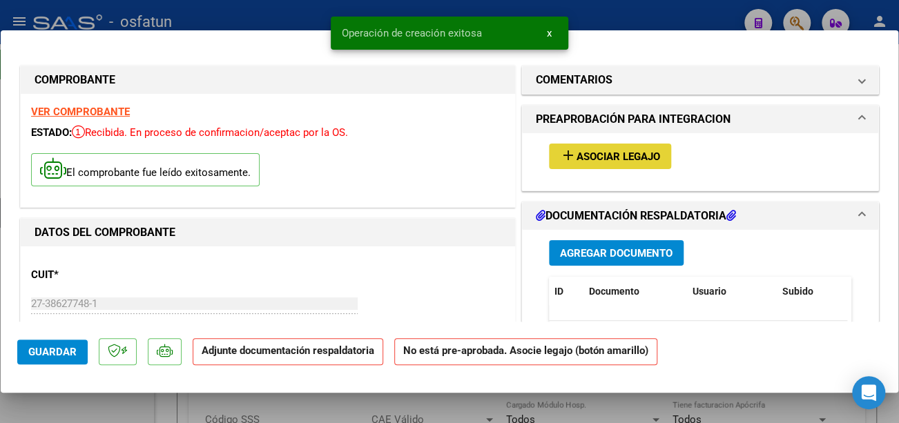
click at [642, 153] on span "Asociar Legajo" at bounding box center [619, 157] width 84 height 12
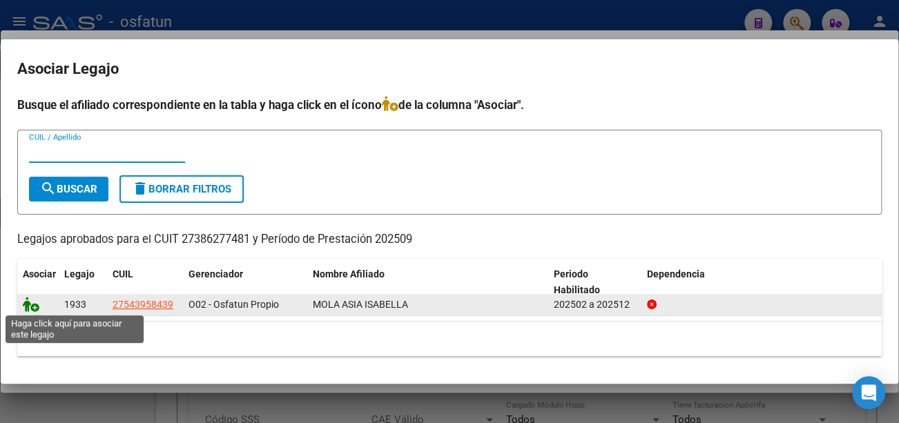
click at [32, 304] on icon at bounding box center [31, 304] width 17 height 15
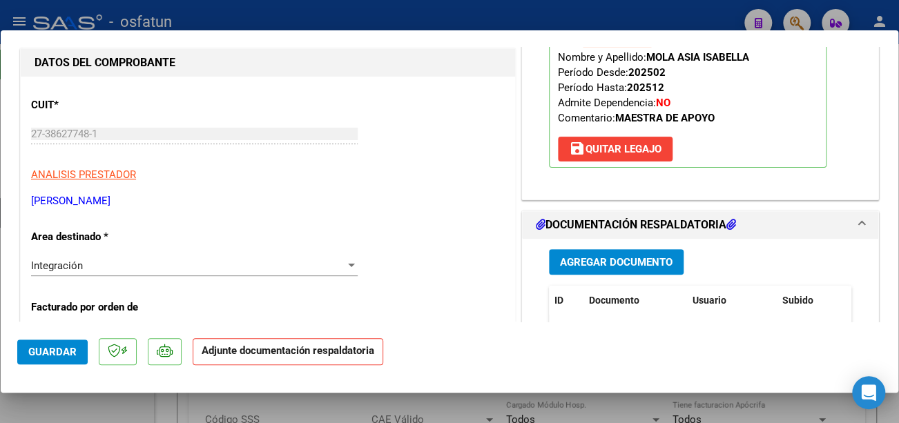
scroll to position [207, 0]
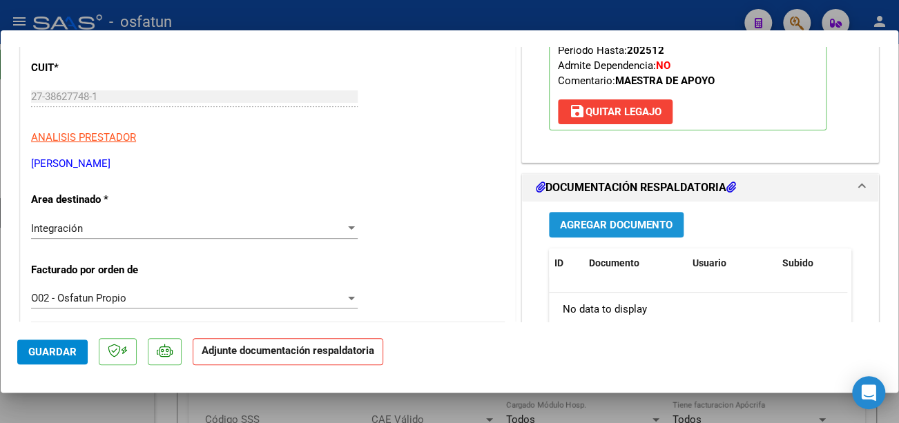
click at [586, 220] on span "Agregar Documento" at bounding box center [616, 225] width 113 height 12
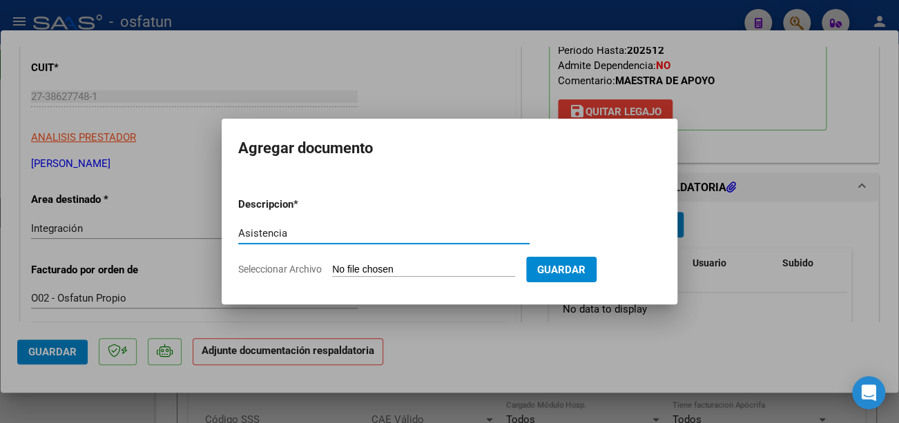
type input "Asistencia"
click at [444, 265] on input "Seleccionar Archivo" at bounding box center [423, 270] width 183 height 13
click at [414, 265] on input "Seleccionar Archivo" at bounding box center [423, 270] width 183 height 13
click at [398, 260] on form "Descripcion * Asistencia Escriba aquí una descripcion Seleccionar Archivo Guard…" at bounding box center [449, 236] width 423 height 101
click at [393, 265] on input "Seleccionar Archivo" at bounding box center [423, 270] width 183 height 13
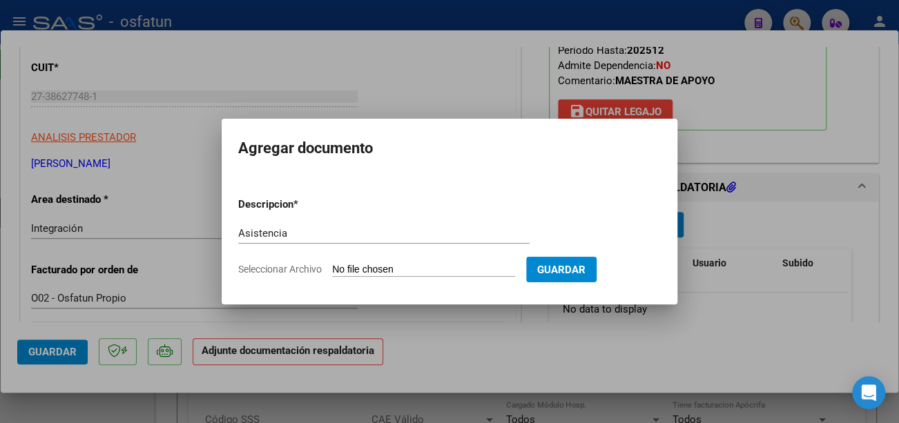
click at [353, 267] on input "Seleccionar Archivo" at bounding box center [423, 270] width 183 height 13
click at [485, 266] on input "Seleccionar Archivo" at bounding box center [423, 270] width 183 height 13
click at [434, 260] on form "Descripcion * Asistencia Escriba aquí una descripcion Seleccionar Archivo Guard…" at bounding box center [449, 236] width 423 height 101
click at [438, 268] on input "Seleccionar Archivo" at bounding box center [423, 270] width 183 height 13
click at [374, 269] on input "Seleccionar Archivo" at bounding box center [423, 270] width 183 height 13
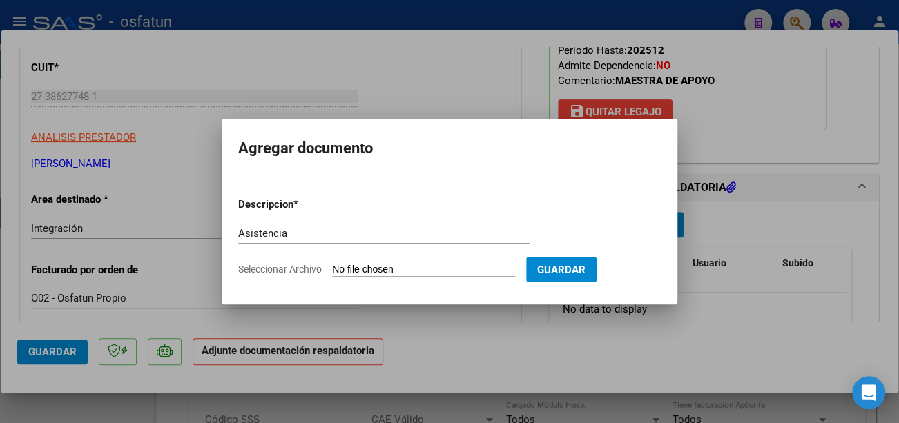
click at [486, 266] on input "Seleccionar Archivo" at bounding box center [423, 270] width 183 height 13
click at [462, 270] on input "Seleccionar Archivo" at bounding box center [423, 270] width 183 height 13
click at [393, 267] on input "Seleccionar Archivo" at bounding box center [423, 270] width 183 height 13
type input "C:\fakepath\ea8e3cee-0709-4815-a12c-4aec282a9301.jfif"
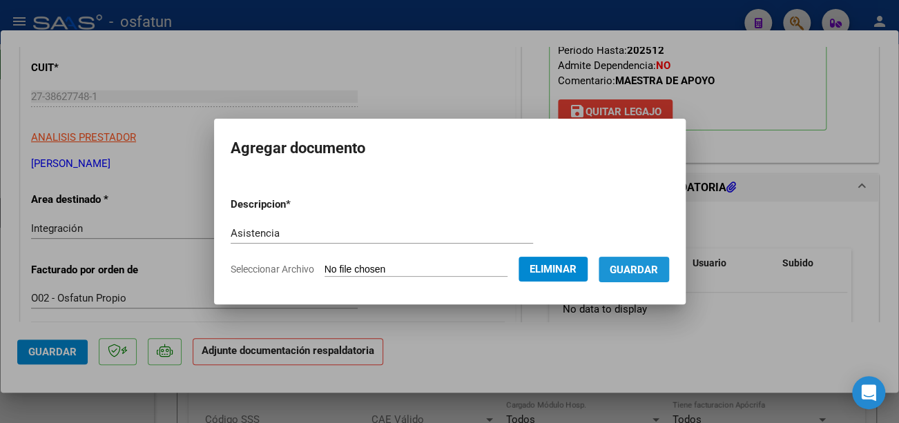
click at [658, 270] on span "Guardar" at bounding box center [634, 270] width 48 height 12
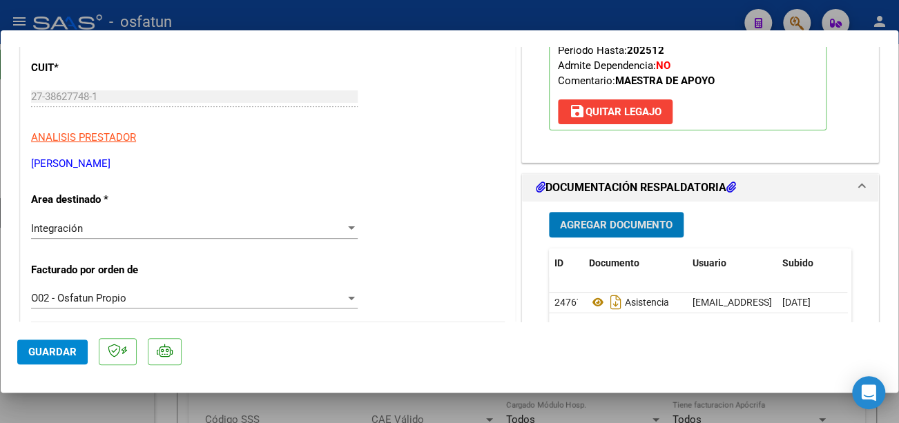
click at [52, 357] on span "Guardar" at bounding box center [52, 352] width 48 height 12
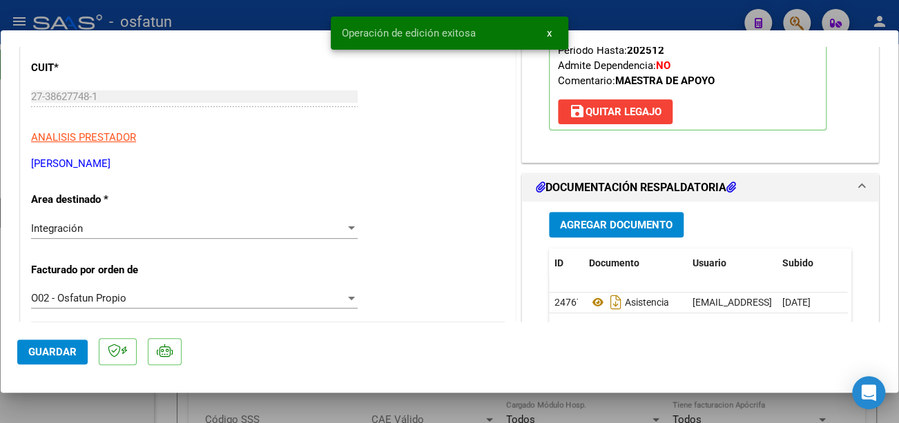
type input "$ 0,00"
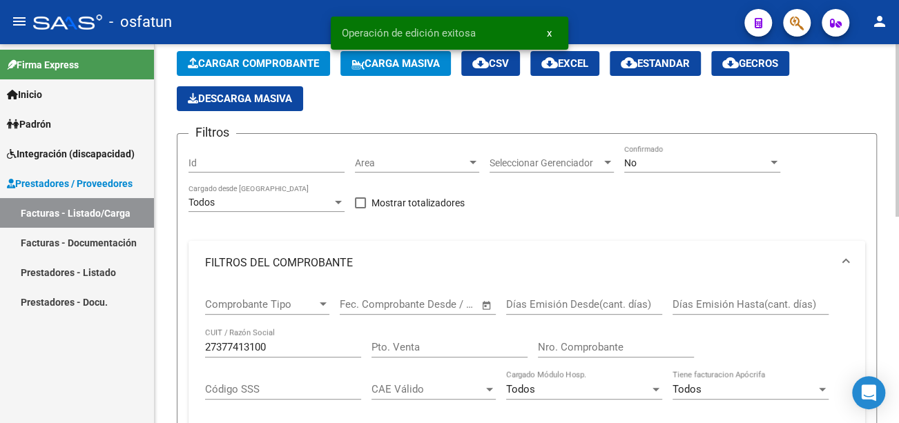
scroll to position [138, 0]
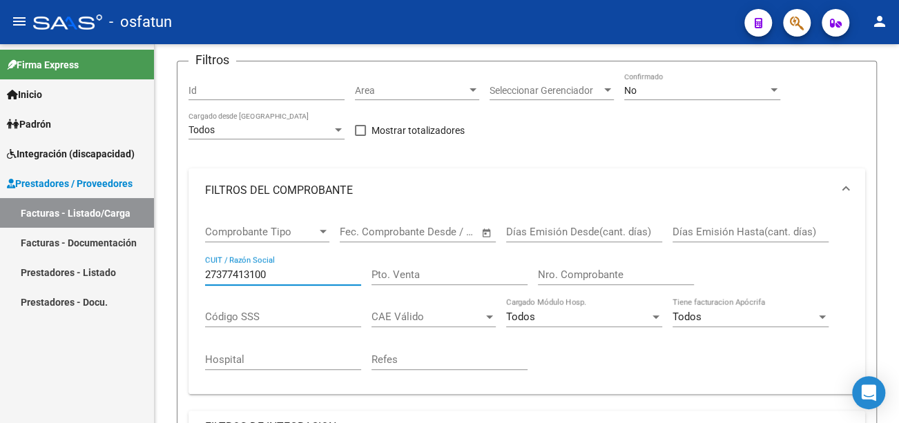
drag, startPoint x: 300, startPoint y: 274, endPoint x: 128, endPoint y: 273, distance: 171.3
click at [123, 276] on mat-sidenav-container "Firma Express Inicio Calendario SSS Instructivos Contacto OS Padrón Análisis Af…" at bounding box center [449, 233] width 899 height 379
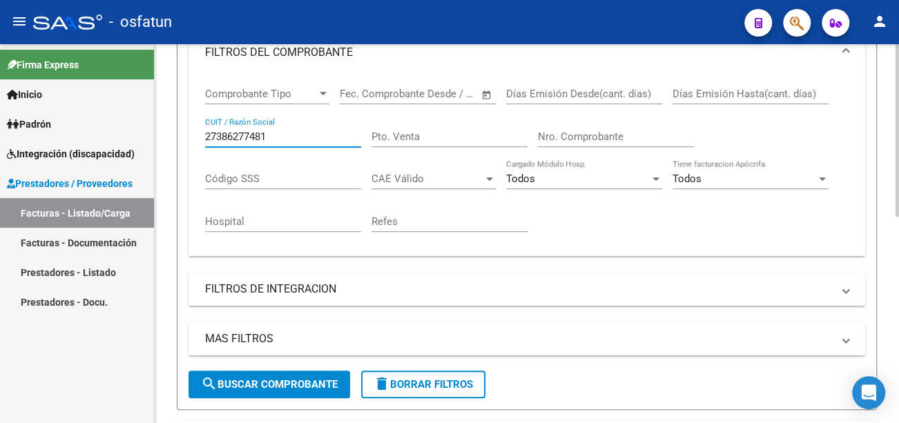
scroll to position [345, 0]
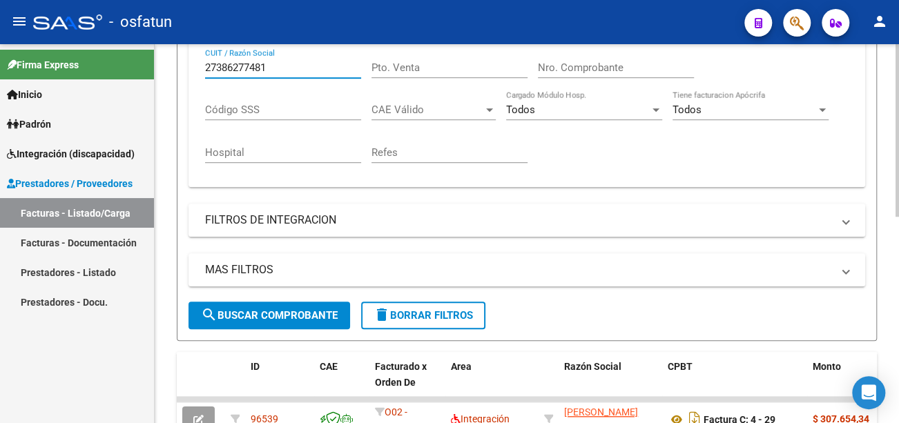
type input "27386277481"
click at [295, 316] on span "search Buscar Comprobante" at bounding box center [269, 315] width 137 height 12
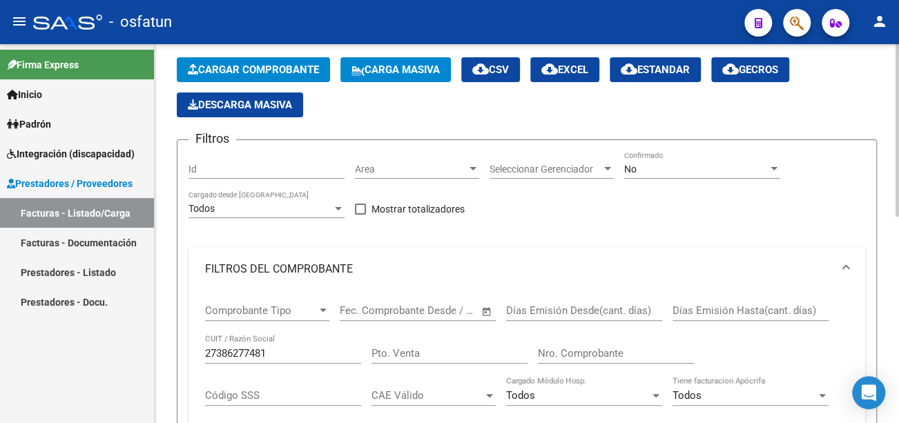
scroll to position [0, 0]
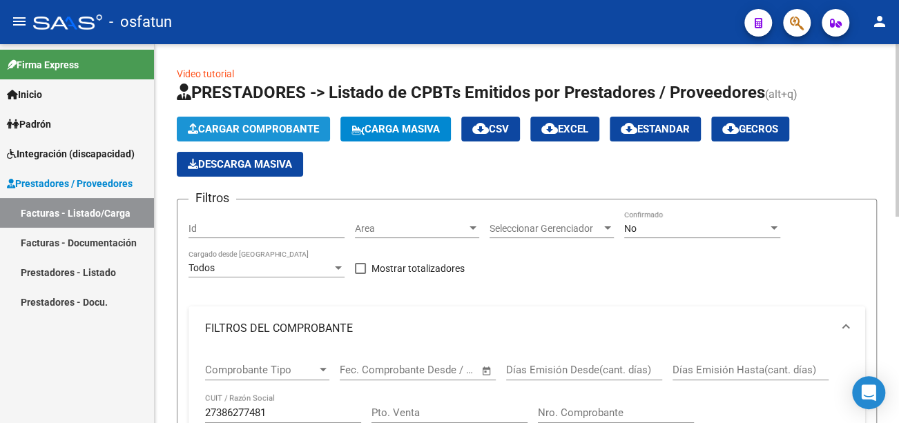
click at [300, 133] on span "Cargar Comprobante" at bounding box center [253, 129] width 131 height 12
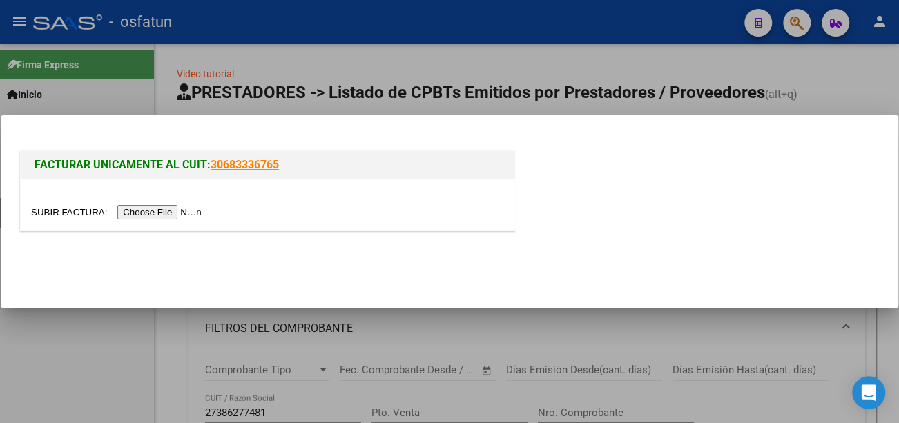
click at [206, 213] on input "file" at bounding box center [118, 212] width 175 height 15
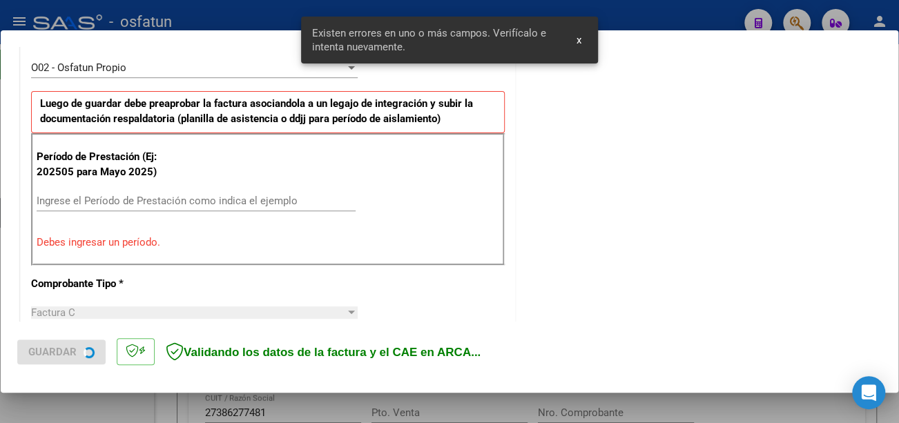
scroll to position [411, 0]
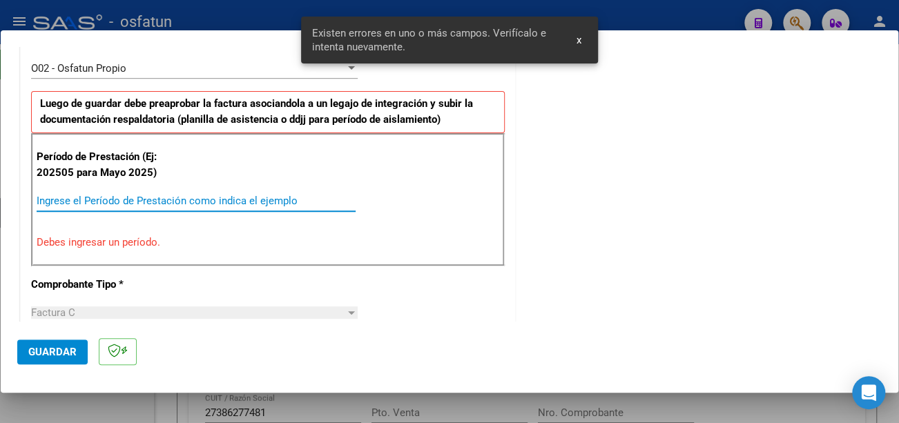
click at [189, 195] on input "Ingrese el Período de Prestación como indica el ejemplo" at bounding box center [196, 201] width 319 height 12
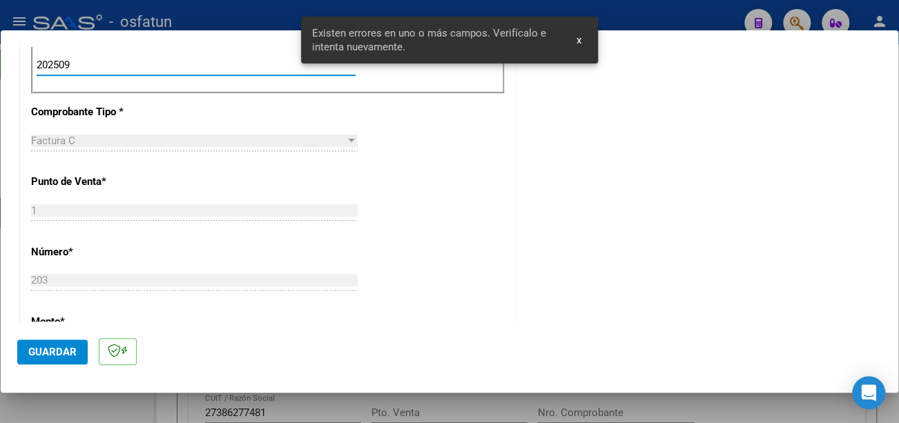
scroll to position [549, 0]
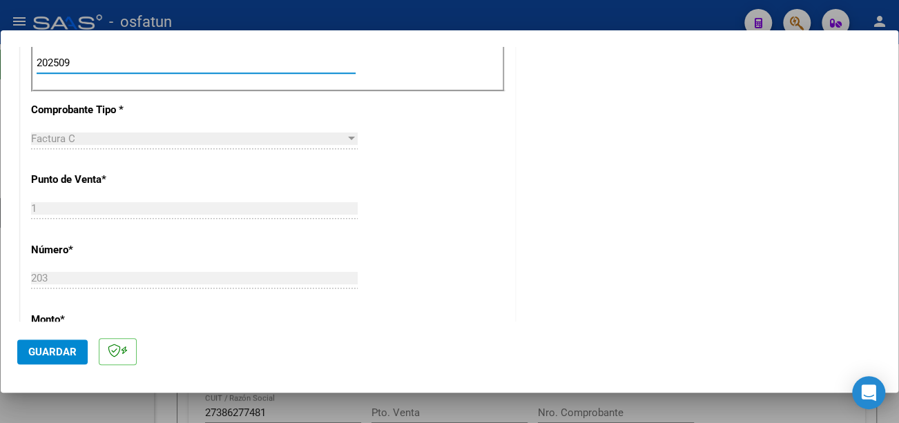
type input "202509"
click at [59, 350] on span "Guardar" at bounding box center [52, 352] width 48 height 12
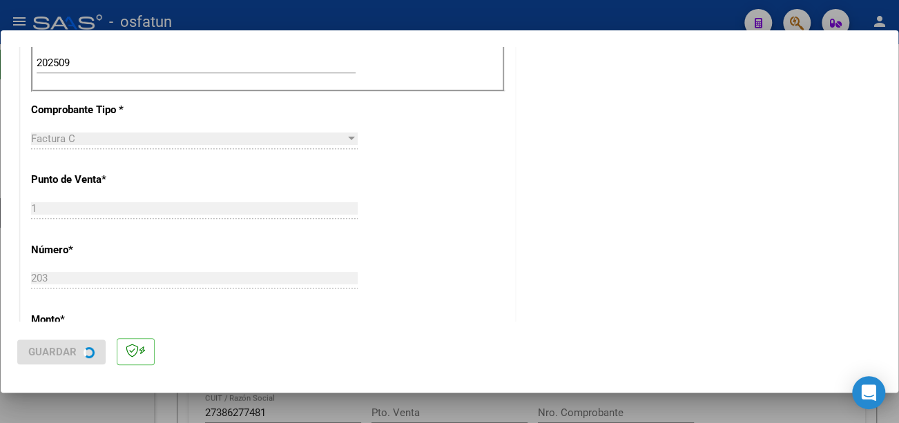
scroll to position [0, 0]
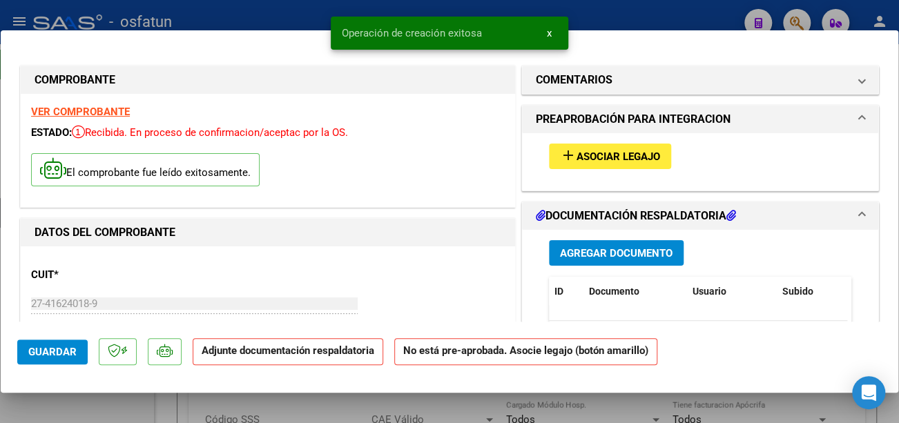
click at [600, 160] on span "Asociar Legajo" at bounding box center [619, 157] width 84 height 12
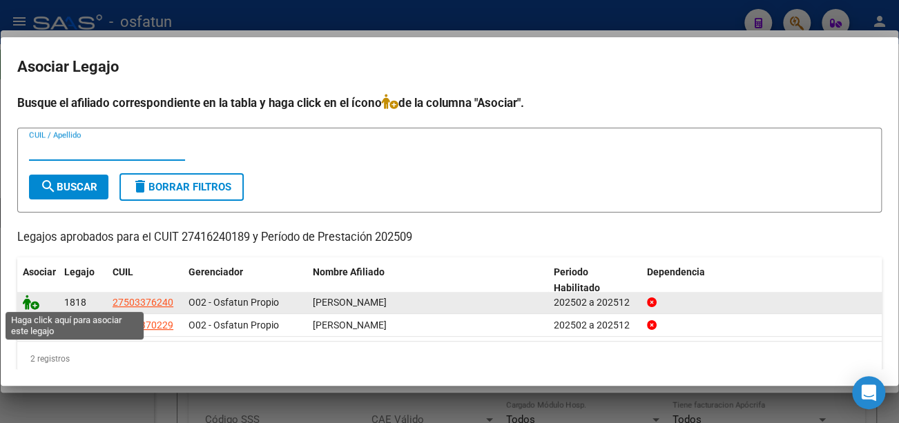
click at [32, 300] on icon at bounding box center [31, 302] width 17 height 15
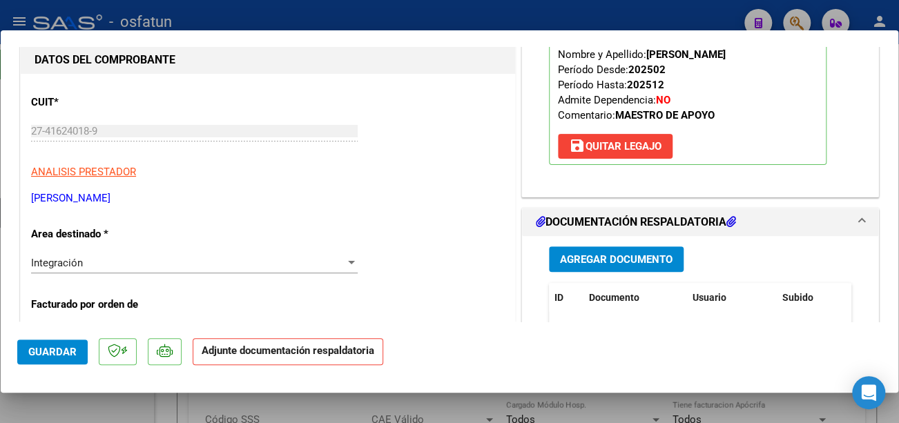
scroll to position [207, 0]
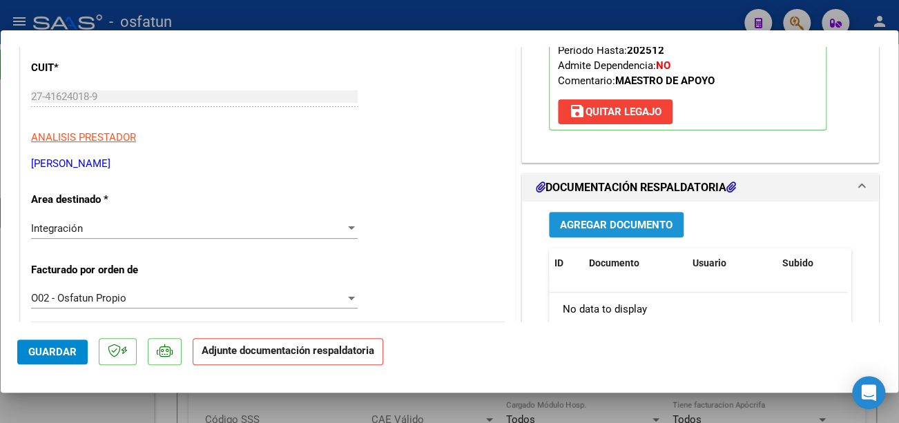
click at [603, 231] on span "Agregar Documento" at bounding box center [616, 225] width 113 height 12
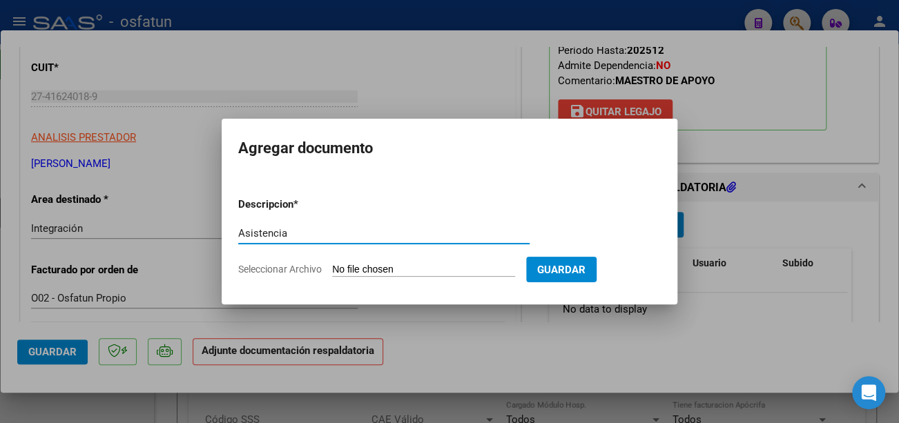
type input "Asistencia"
click at [414, 270] on input "Seleccionar Archivo" at bounding box center [423, 270] width 183 height 13
type input "C:\fakepath\CamScanner [DATE] 12.08 (1).pdf"
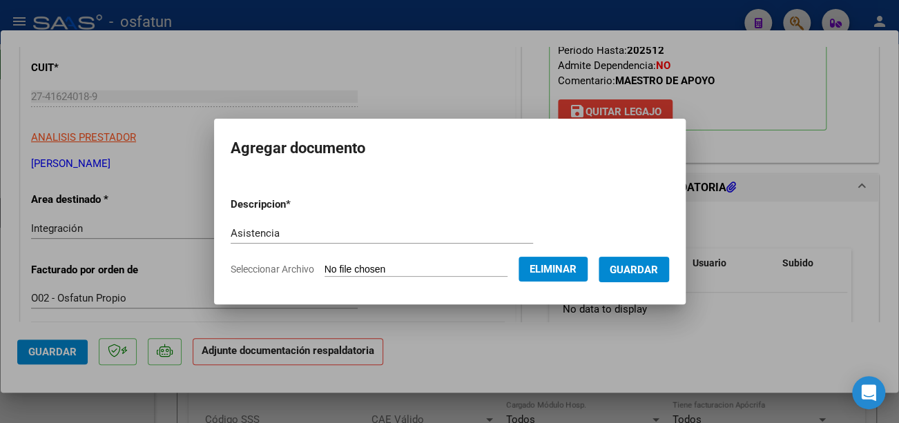
drag, startPoint x: 656, startPoint y: 269, endPoint x: 649, endPoint y: 273, distance: 8.3
click at [654, 269] on span "Guardar" at bounding box center [634, 270] width 48 height 12
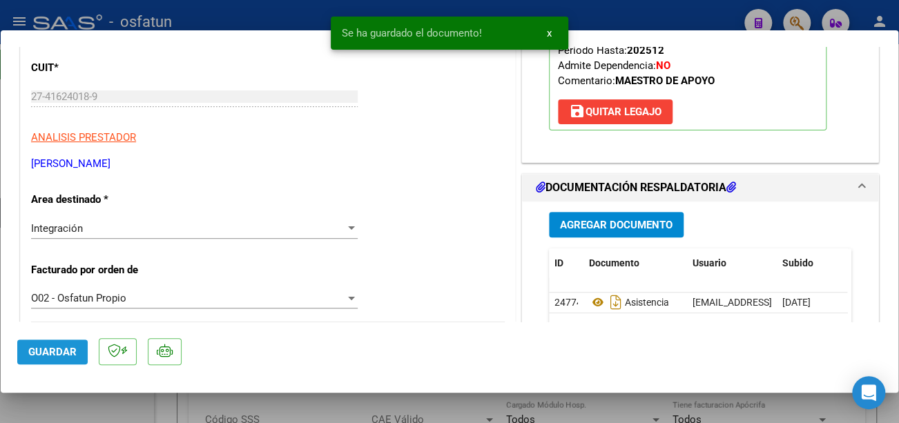
click at [57, 349] on span "Guardar" at bounding box center [52, 352] width 48 height 12
type input "$ 0,00"
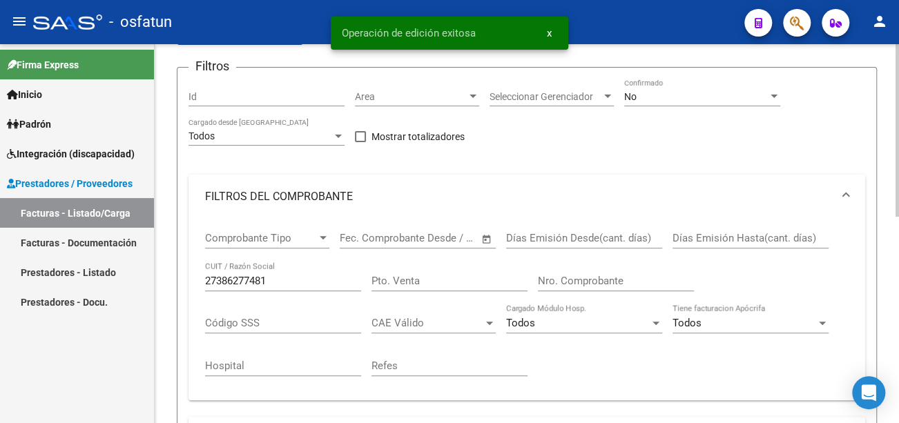
scroll to position [138, 0]
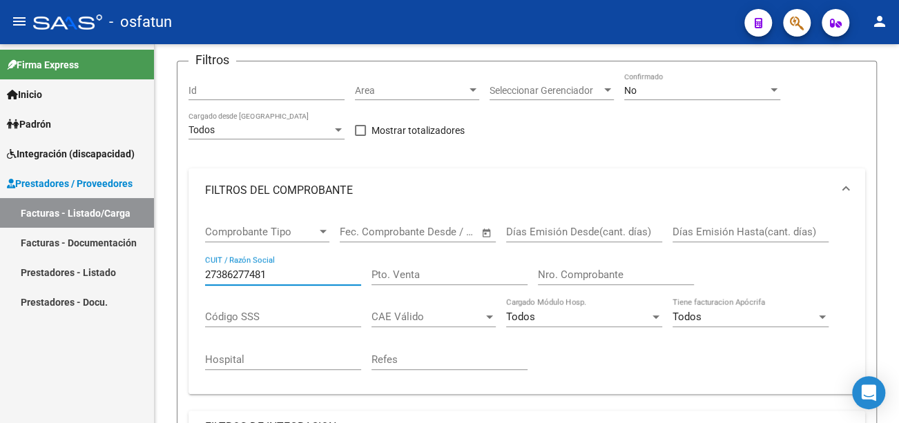
drag, startPoint x: 291, startPoint y: 274, endPoint x: 150, endPoint y: 275, distance: 140.9
click at [150, 275] on mat-sidenav-container "Firma Express Inicio Calendario SSS Instructivos Contacto OS Padrón Análisis Af…" at bounding box center [449, 233] width 899 height 379
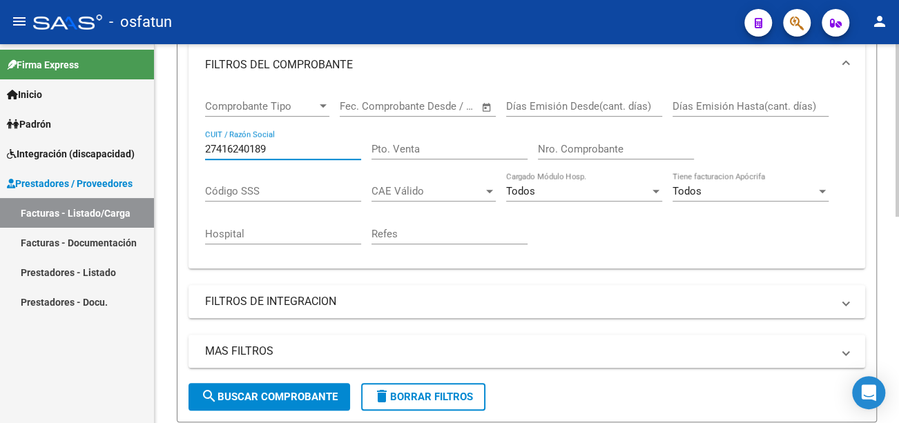
scroll to position [276, 0]
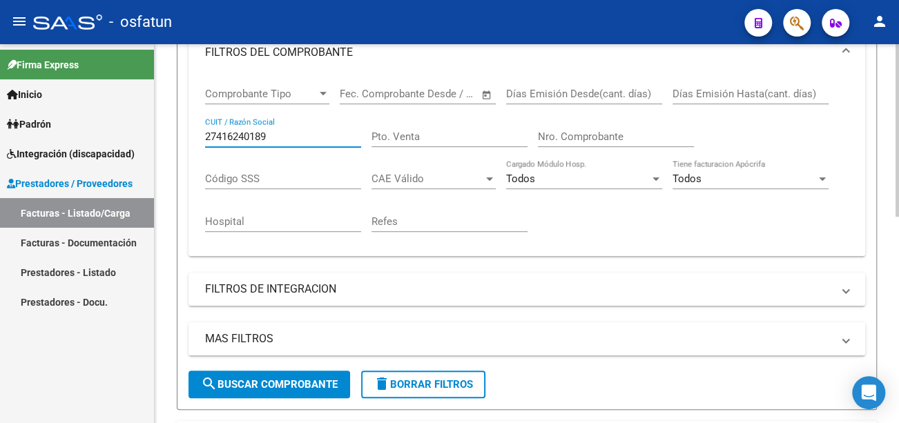
type input "27416240189"
click at [270, 385] on span "search Buscar Comprobante" at bounding box center [269, 385] width 137 height 12
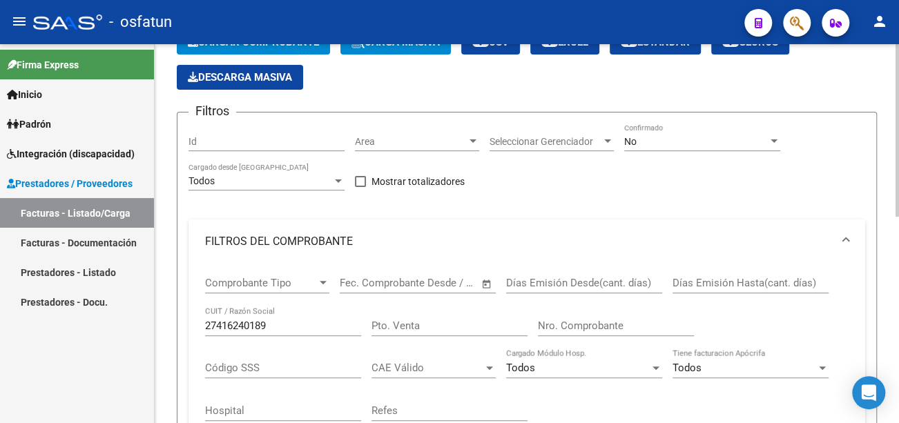
scroll to position [0, 0]
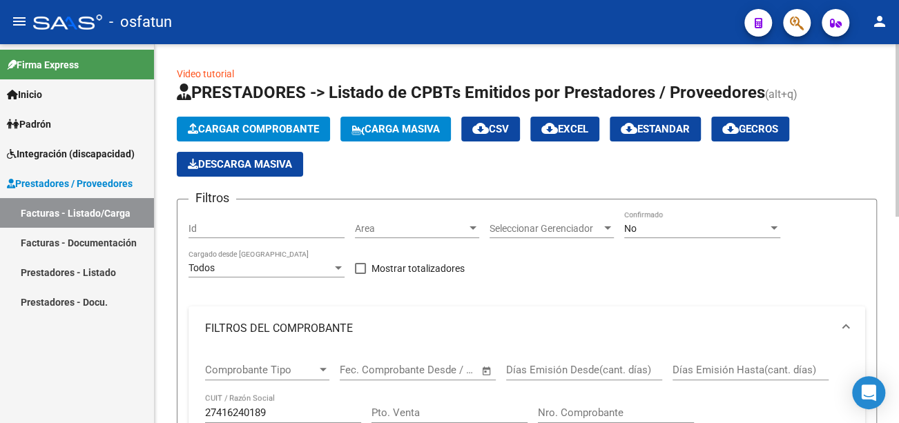
click at [300, 128] on span "Cargar Comprobante" at bounding box center [253, 129] width 131 height 12
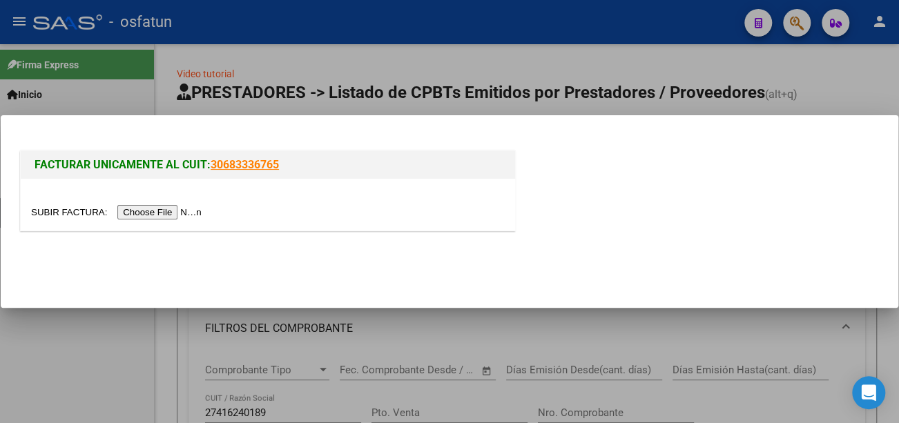
click at [174, 215] on input "file" at bounding box center [118, 212] width 175 height 15
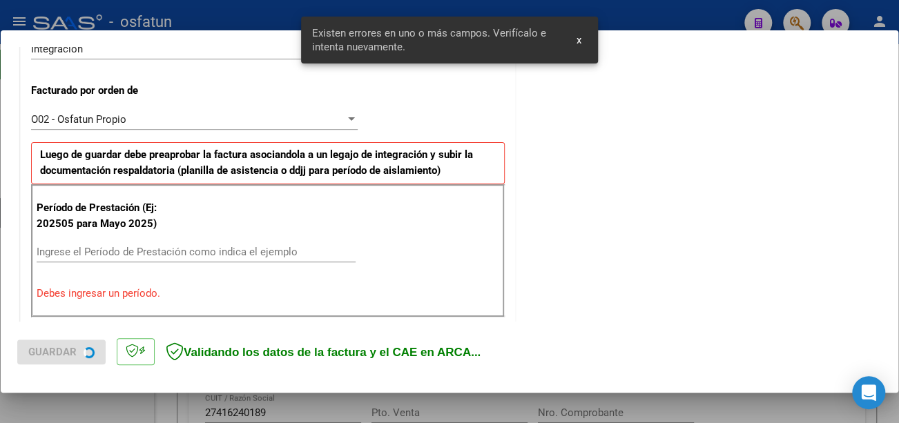
scroll to position [411, 0]
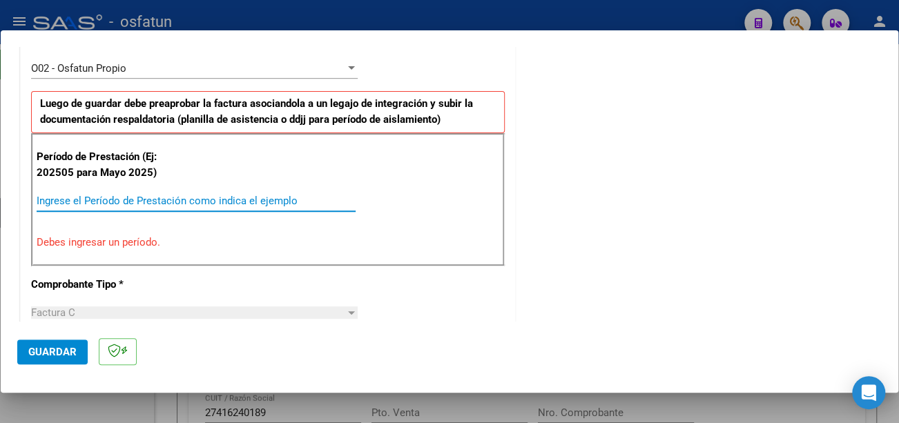
click at [255, 195] on input "Ingrese el Período de Prestación como indica el ejemplo" at bounding box center [196, 201] width 319 height 12
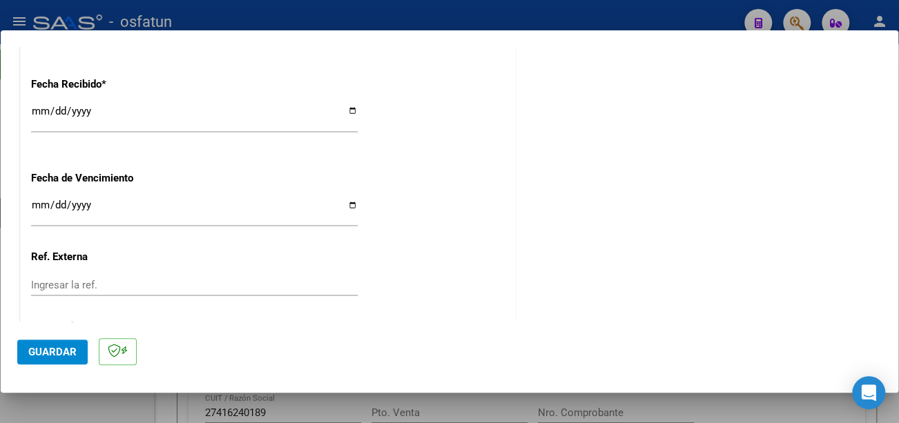
scroll to position [1033, 0]
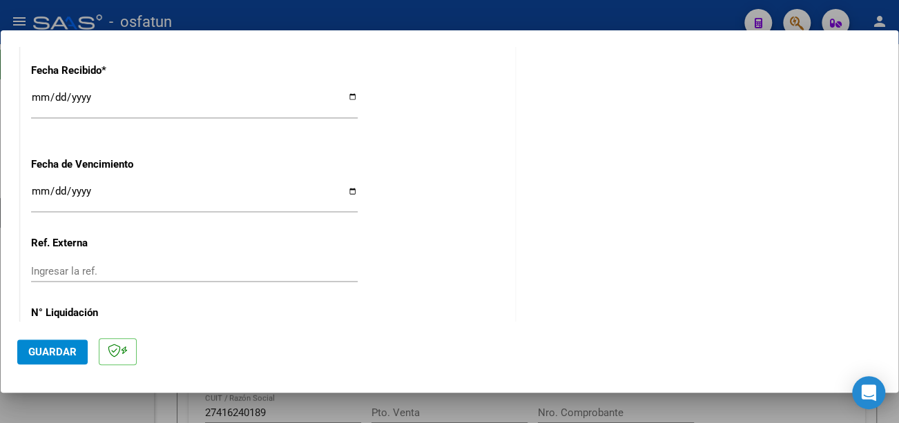
type input "202509"
click at [32, 191] on input "Ingresar la fecha" at bounding box center [194, 197] width 327 height 22
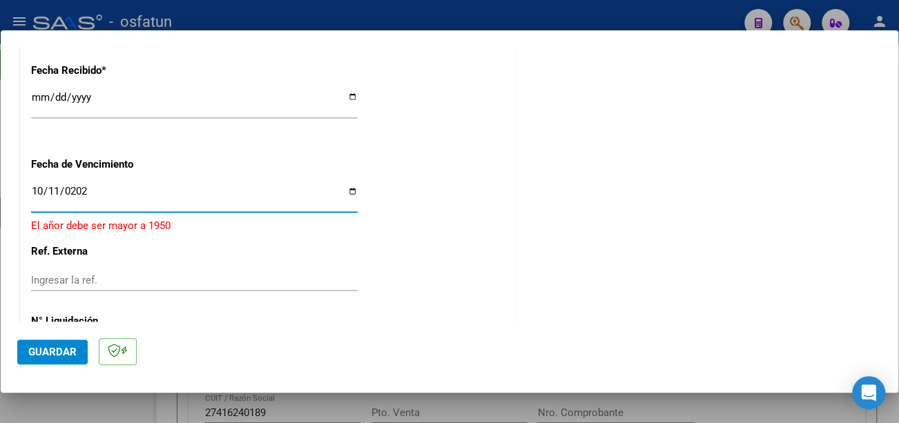
type input "[DATE]"
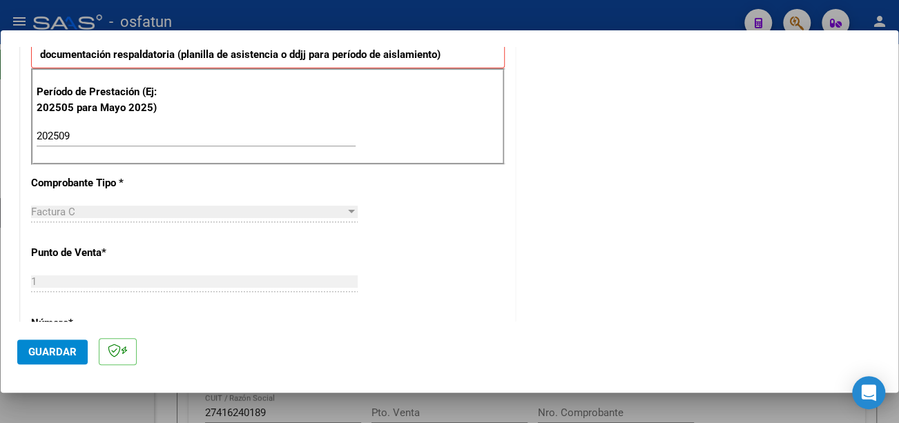
scroll to position [480, 0]
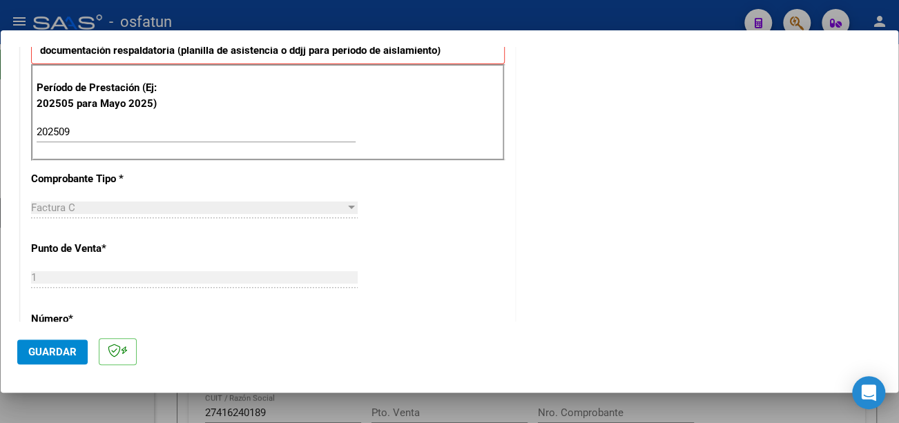
click at [50, 350] on span "Guardar" at bounding box center [52, 352] width 48 height 12
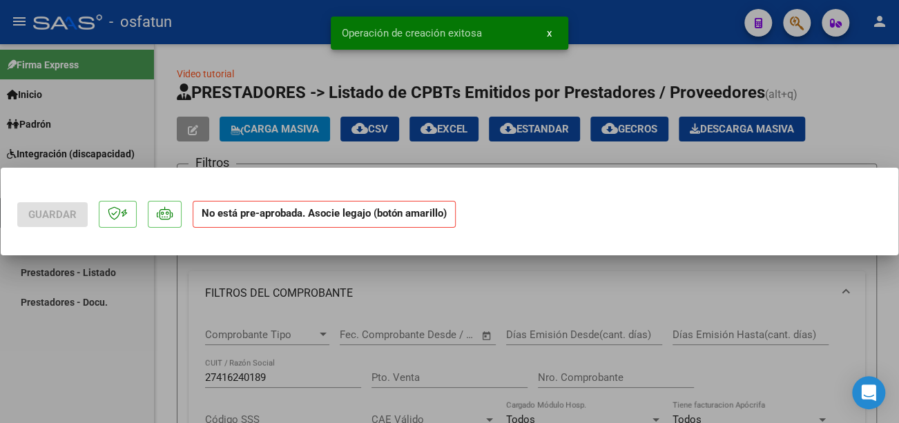
scroll to position [0, 0]
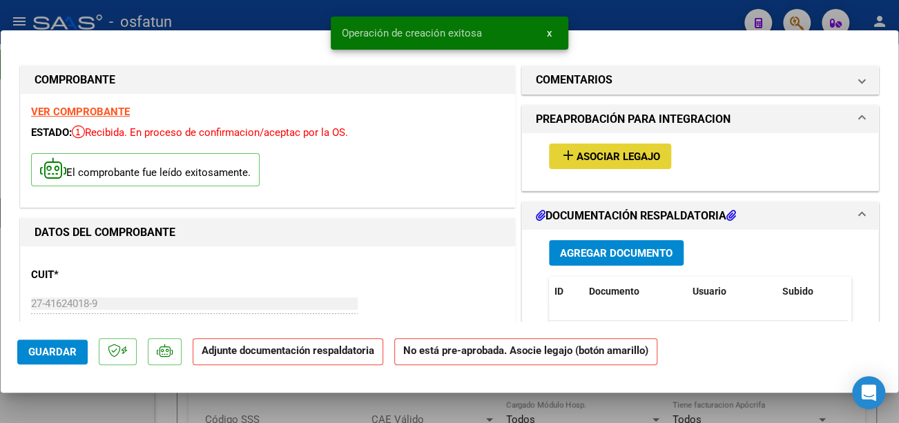
click at [621, 156] on span "Asociar Legajo" at bounding box center [619, 157] width 84 height 12
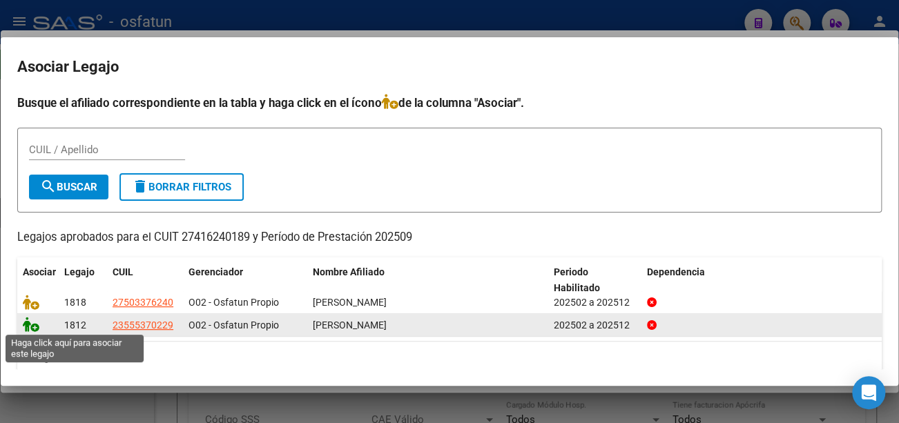
click at [23, 325] on icon at bounding box center [31, 324] width 17 height 15
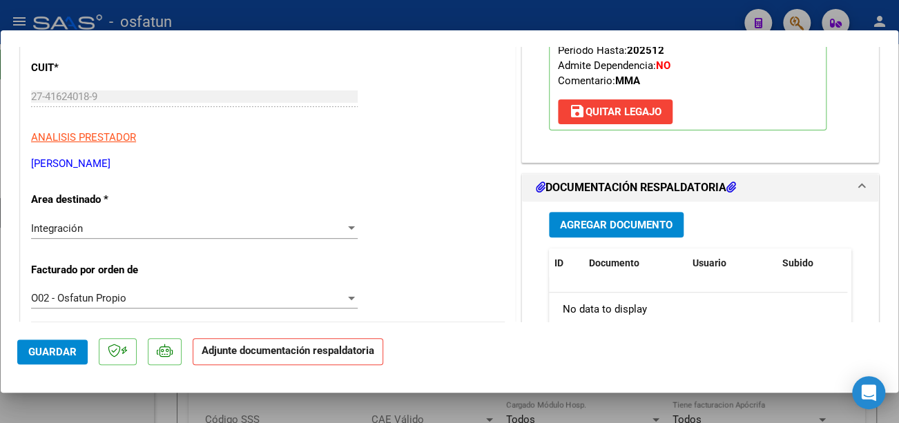
scroll to position [276, 0]
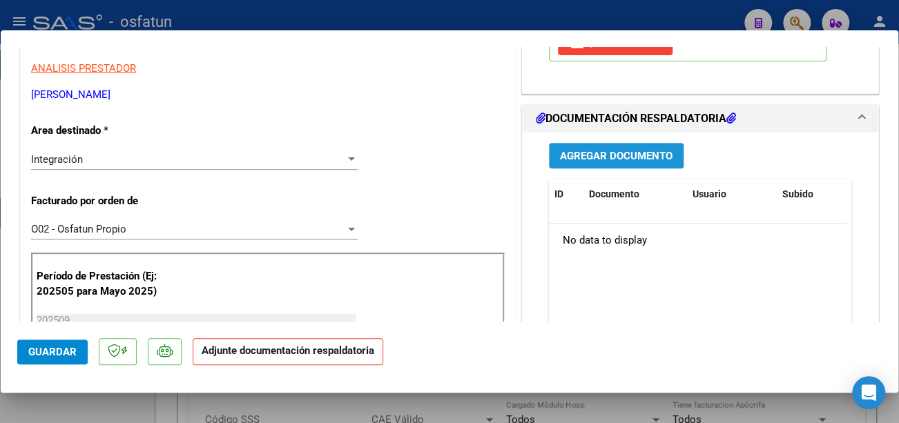
click at [610, 157] on span "Agregar Documento" at bounding box center [616, 156] width 113 height 12
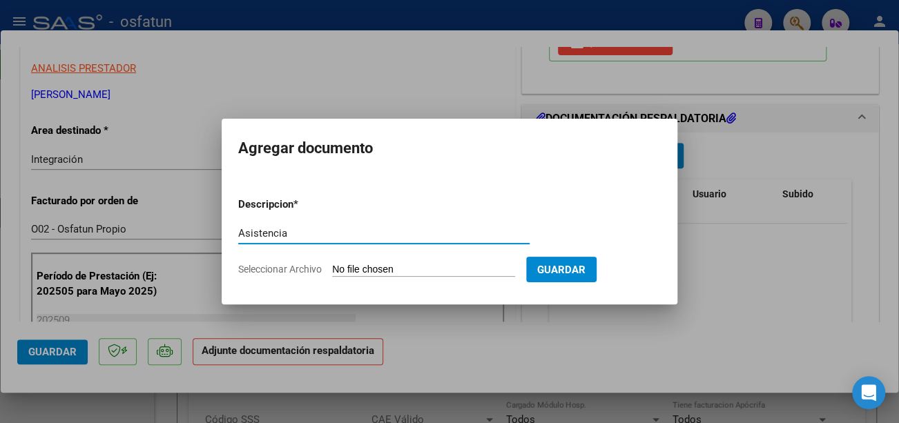
type input "Asistencia"
click at [398, 269] on input "Seleccionar Archivo" at bounding box center [423, 270] width 183 height 13
click at [400, 261] on form "Descripcion * Asistencia Escriba aquí una descripcion Seleccionar Archivo Guard…" at bounding box center [449, 236] width 423 height 101
click at [368, 269] on input "Seleccionar Archivo" at bounding box center [423, 270] width 183 height 13
type input "C:\fakepath\CamScanner [DATE] 12.06 (1).pdf"
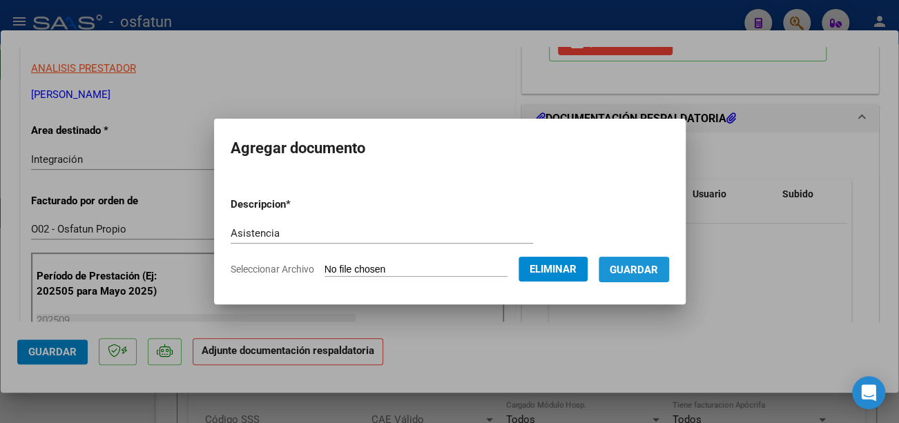
click at [652, 270] on span "Guardar" at bounding box center [634, 270] width 48 height 12
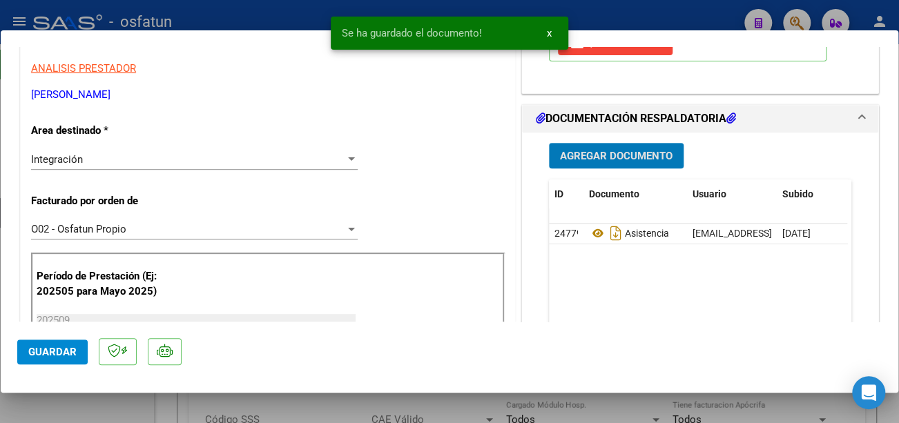
click at [50, 352] on span "Guardar" at bounding box center [52, 352] width 48 height 12
type input "$ 0,00"
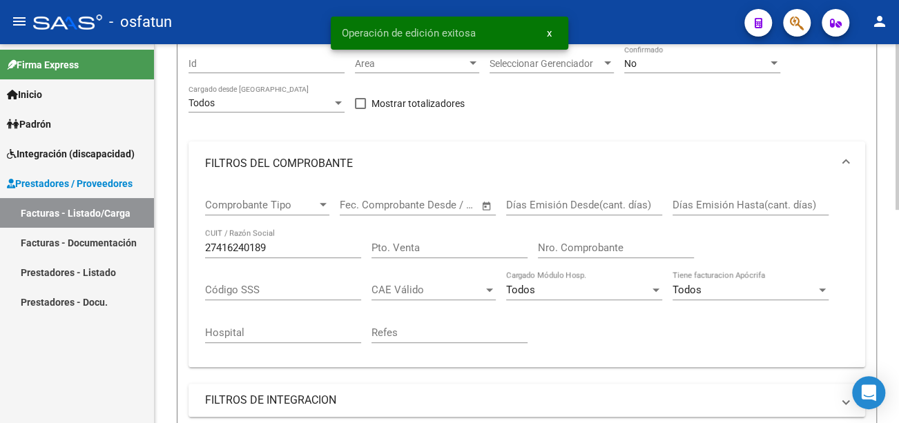
scroll to position [207, 0]
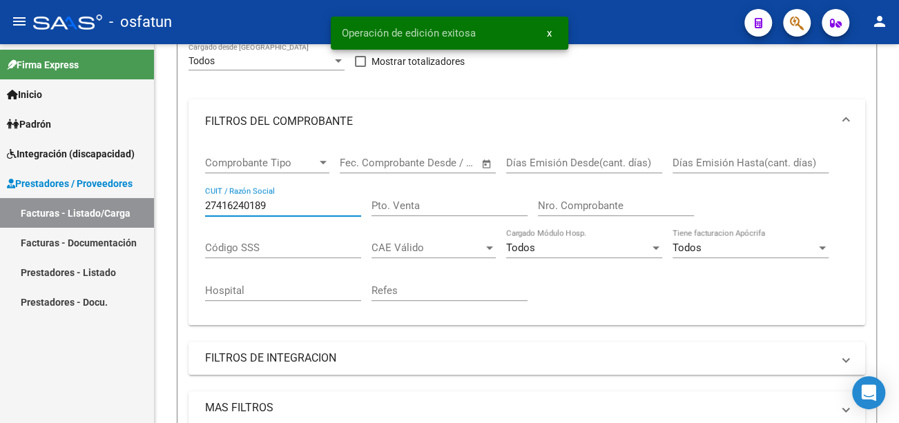
drag, startPoint x: 274, startPoint y: 210, endPoint x: 119, endPoint y: 210, distance: 154.7
click at [119, 210] on mat-sidenav-container "Firma Express Inicio Calendario SSS Instructivos Contacto OS Padrón Análisis Af…" at bounding box center [449, 233] width 899 height 379
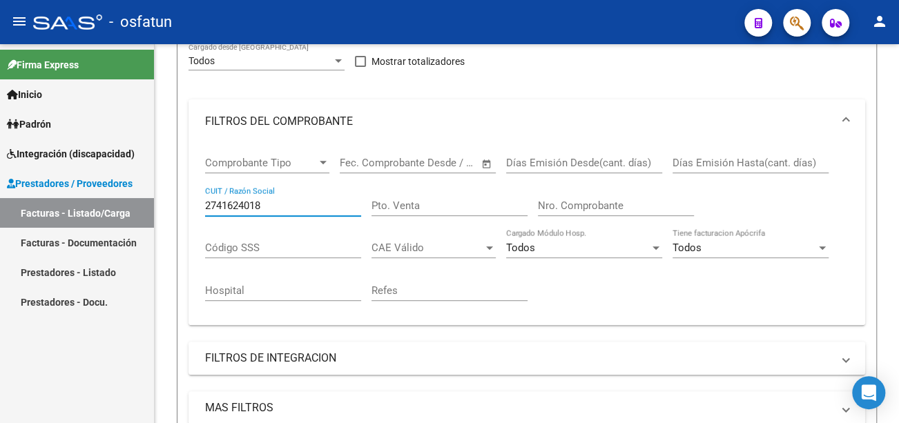
type input "27416240189"
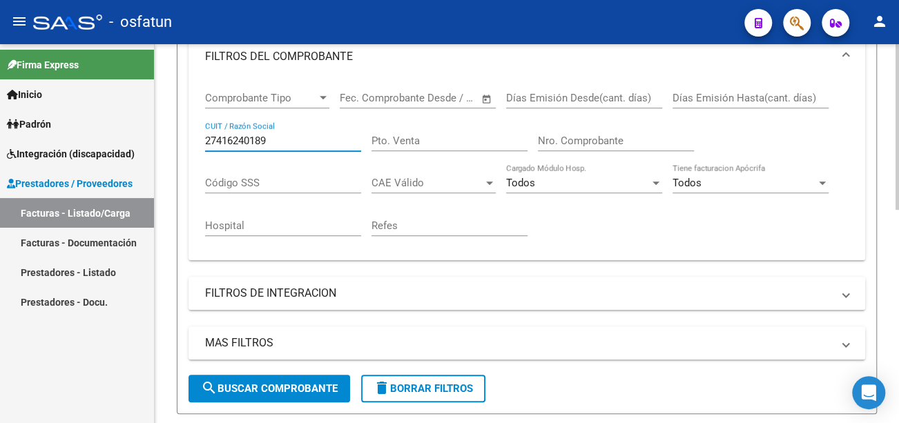
scroll to position [483, 0]
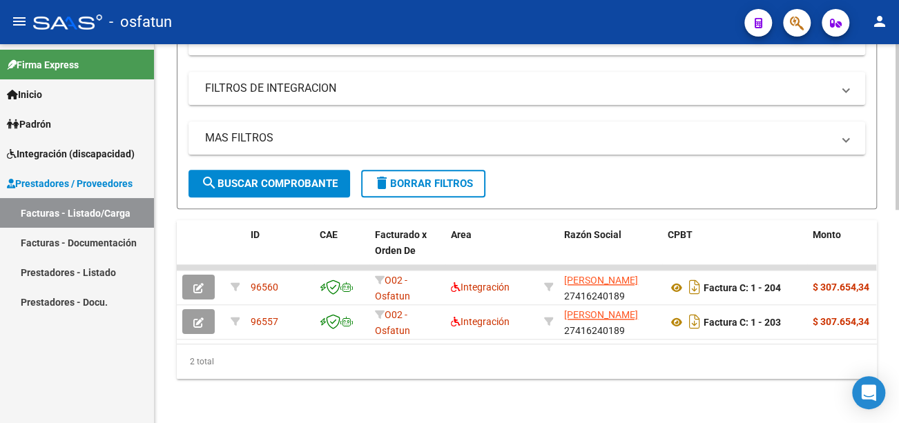
click at [297, 184] on button "search Buscar Comprobante" at bounding box center [270, 184] width 162 height 28
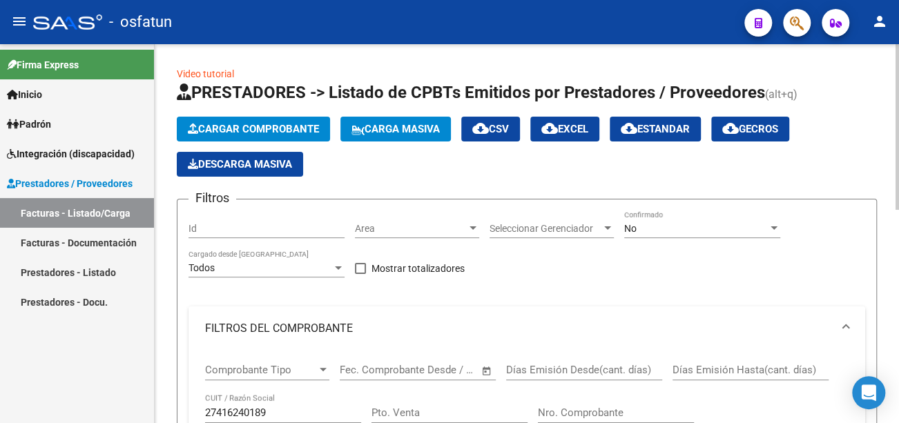
scroll to position [0, 0]
click at [318, 126] on span "Cargar Comprobante" at bounding box center [253, 129] width 131 height 12
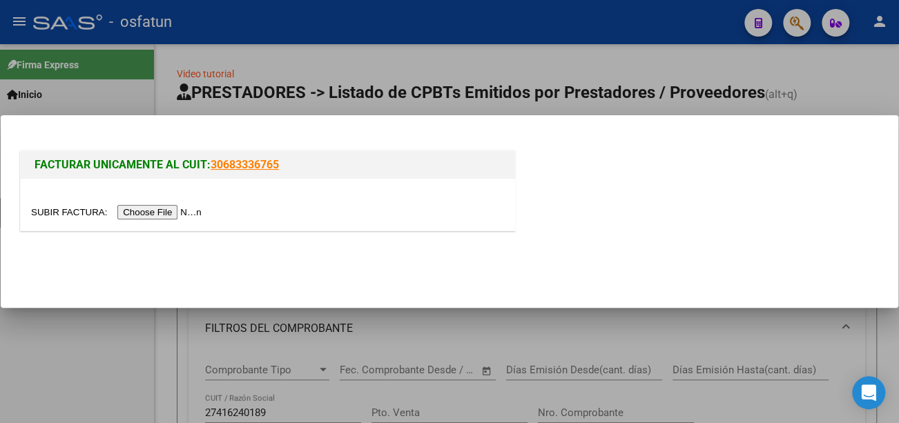
click at [164, 213] on input "file" at bounding box center [118, 212] width 175 height 15
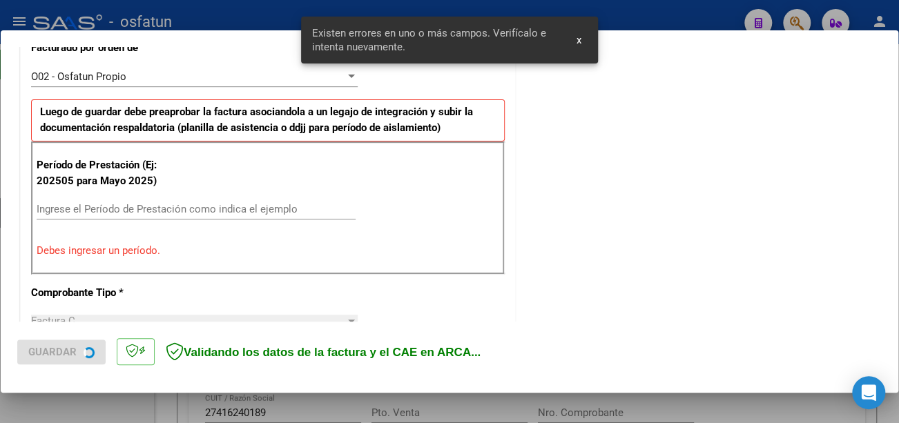
scroll to position [411, 0]
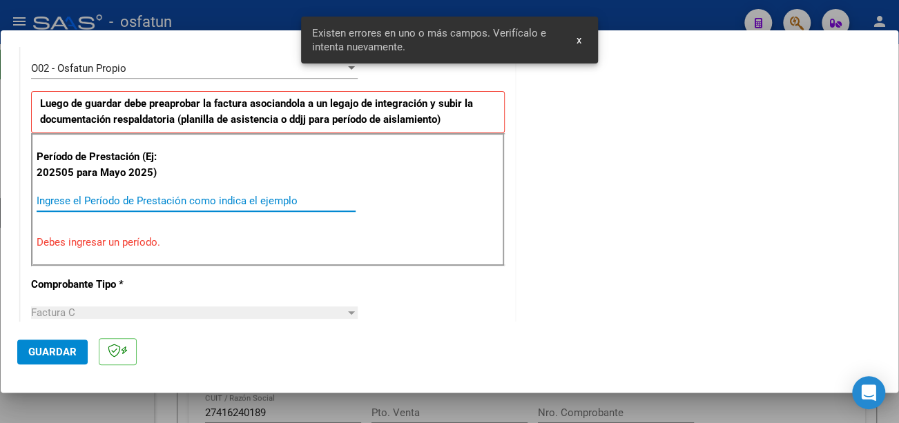
click at [139, 201] on input "Ingrese el Período de Prestación como indica el ejemplo" at bounding box center [196, 201] width 319 height 12
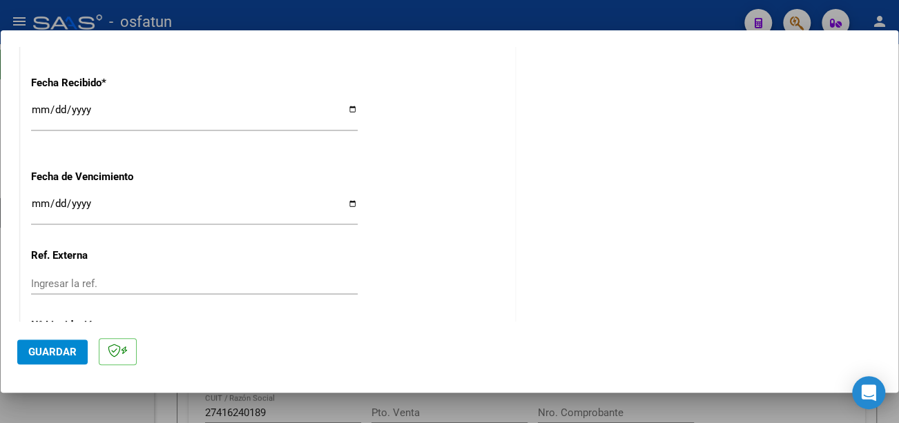
scroll to position [1033, 0]
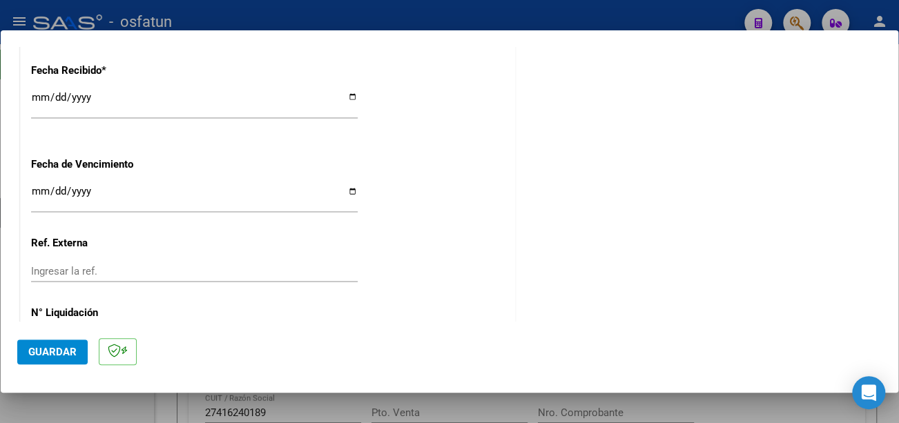
type input "202509"
click at [35, 187] on input "Ingresar la fecha" at bounding box center [194, 197] width 327 height 22
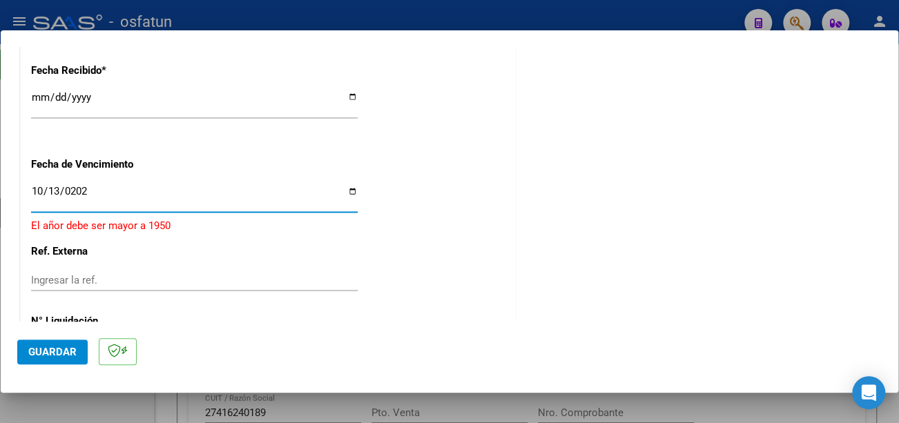
type input "[DATE]"
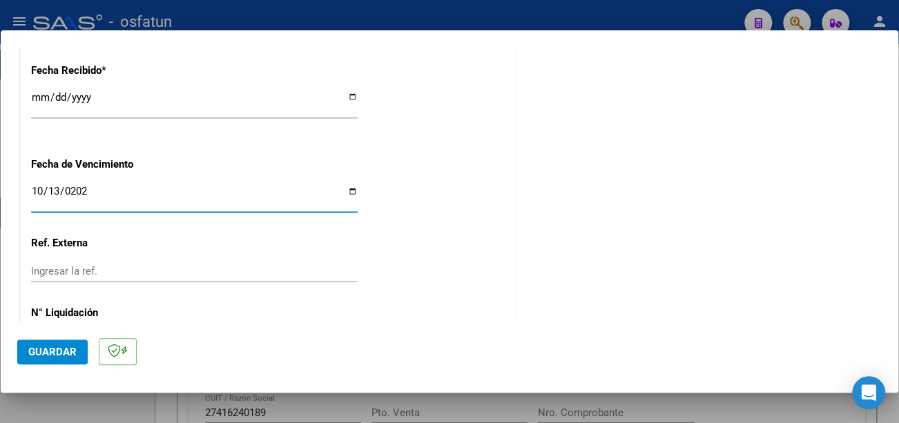
scroll to position [1086, 0]
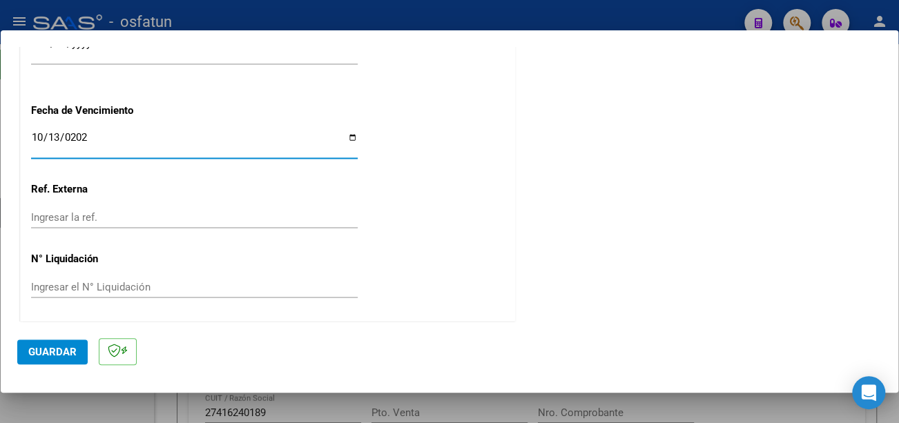
click at [62, 347] on span "Guardar" at bounding box center [52, 352] width 48 height 12
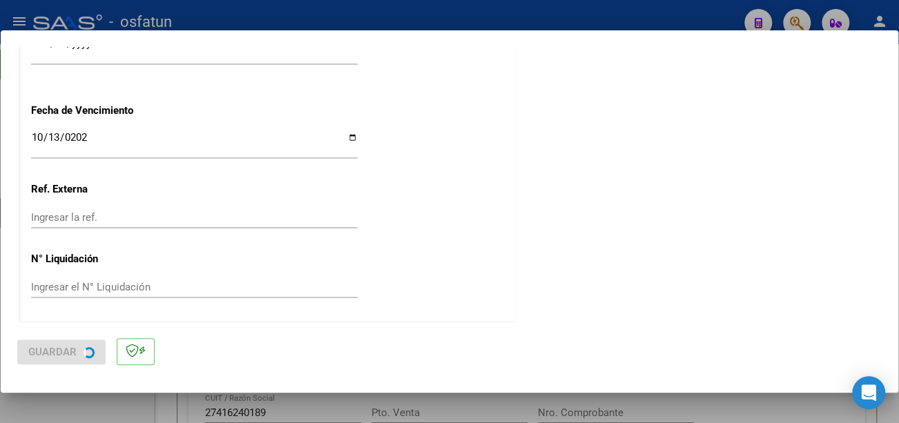
scroll to position [0, 0]
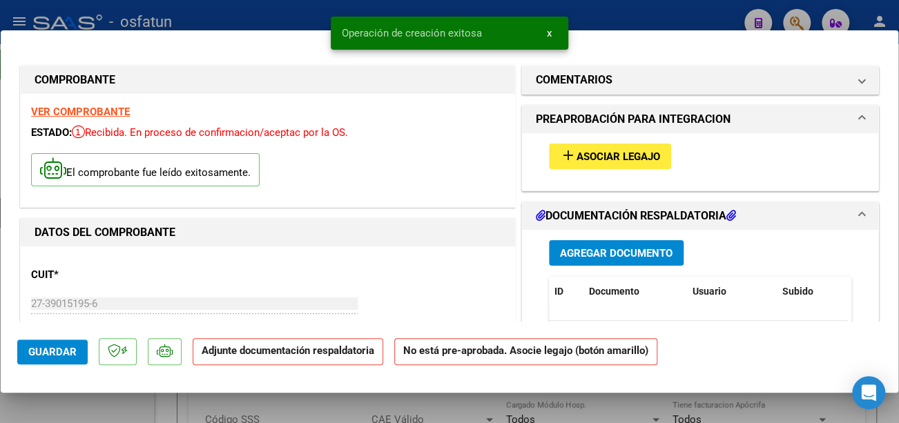
click at [609, 151] on span "Asociar Legajo" at bounding box center [619, 157] width 84 height 12
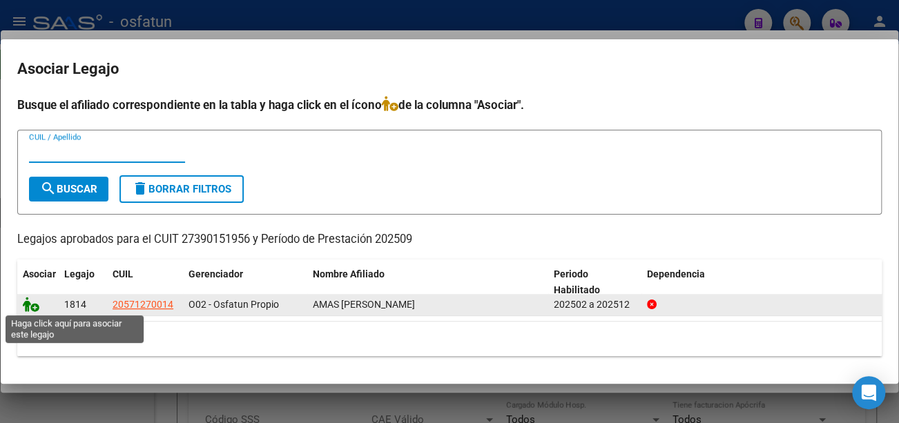
click at [35, 303] on icon at bounding box center [31, 304] width 17 height 15
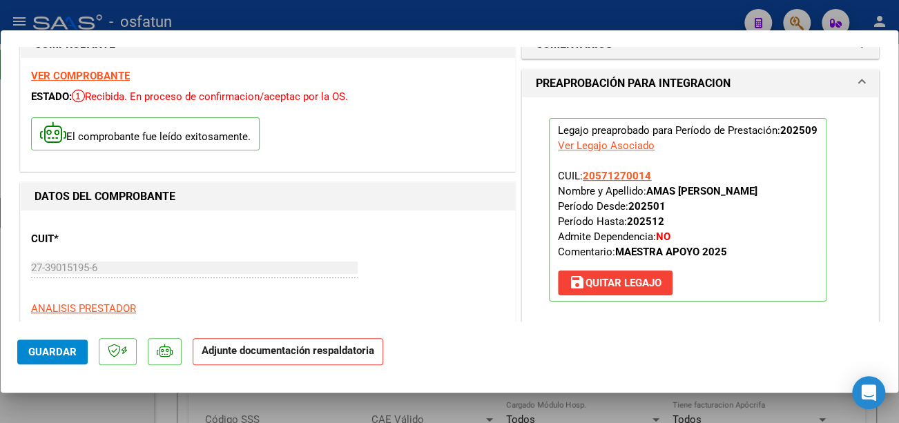
scroll to position [207, 0]
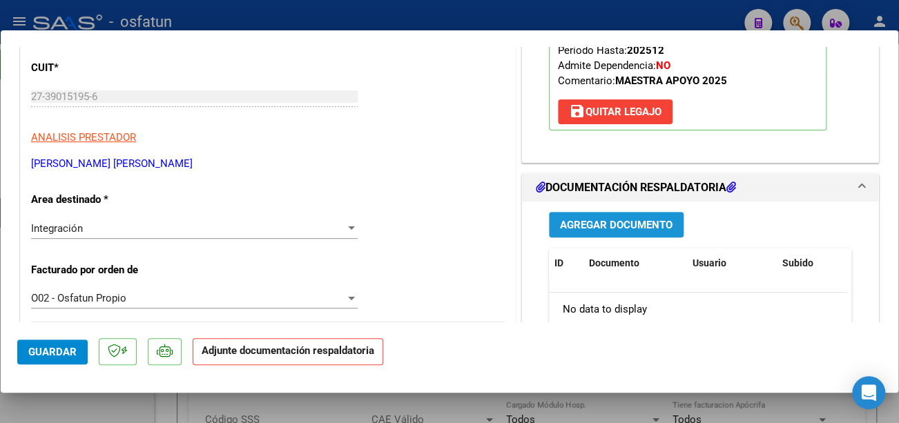
click at [613, 221] on span "Agregar Documento" at bounding box center [616, 225] width 113 height 12
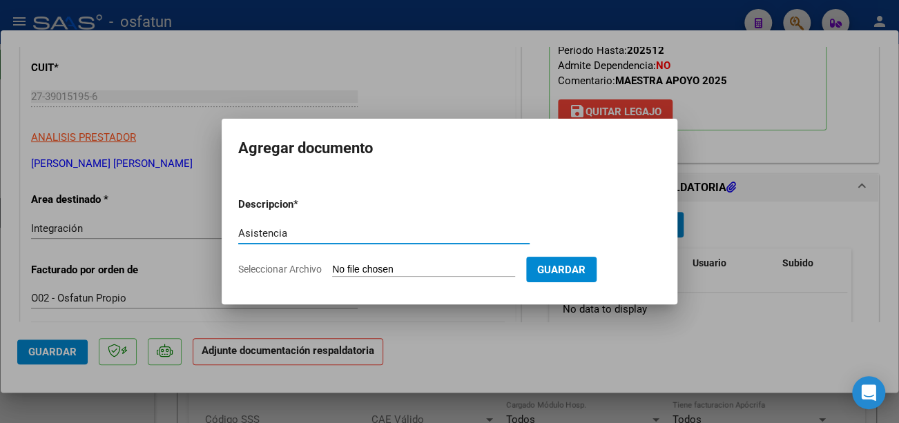
type input "Asistencia"
click at [390, 270] on input "Seleccionar Archivo" at bounding box center [423, 270] width 183 height 13
type input "C:\fakepath\CamScanner [DATE] 12.10 (1).pdf"
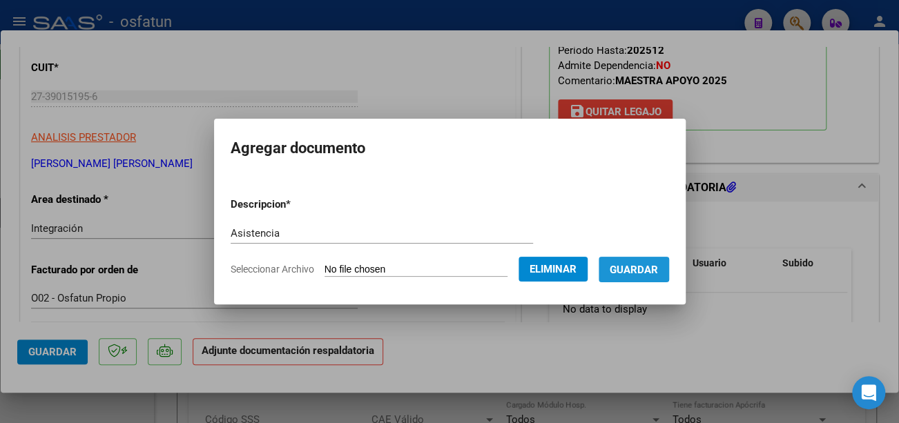
click at [645, 269] on span "Guardar" at bounding box center [634, 270] width 48 height 12
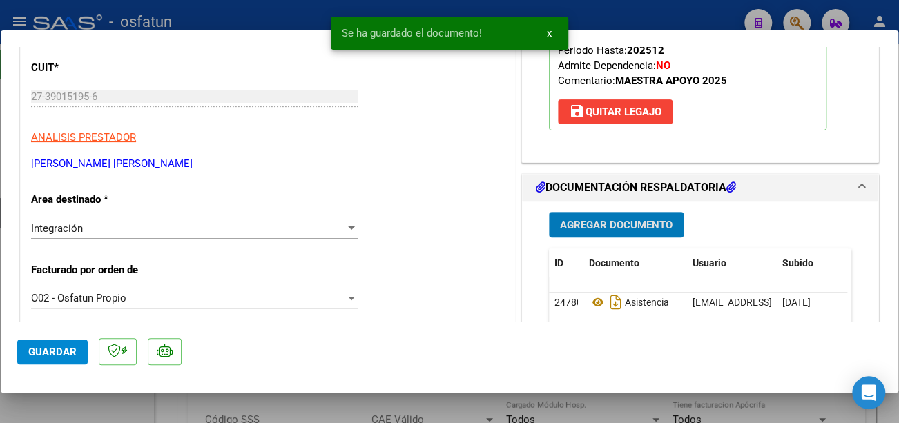
click at [74, 353] on span "Guardar" at bounding box center [52, 352] width 48 height 12
type input "$ 0,00"
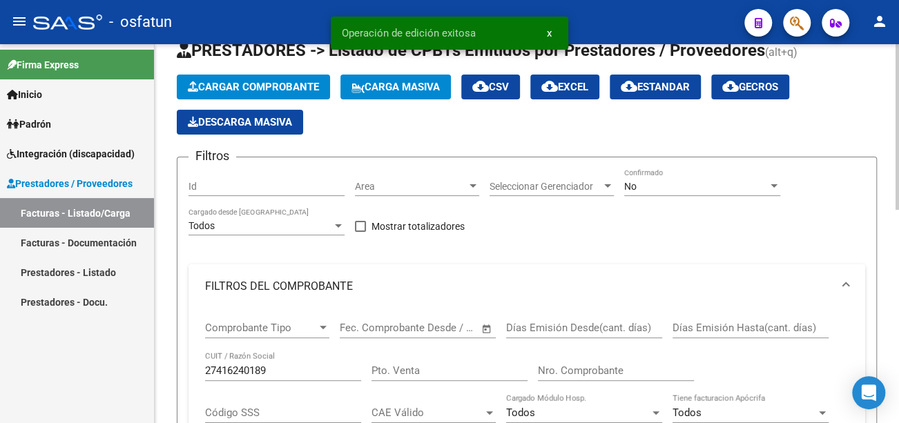
scroll to position [69, 0]
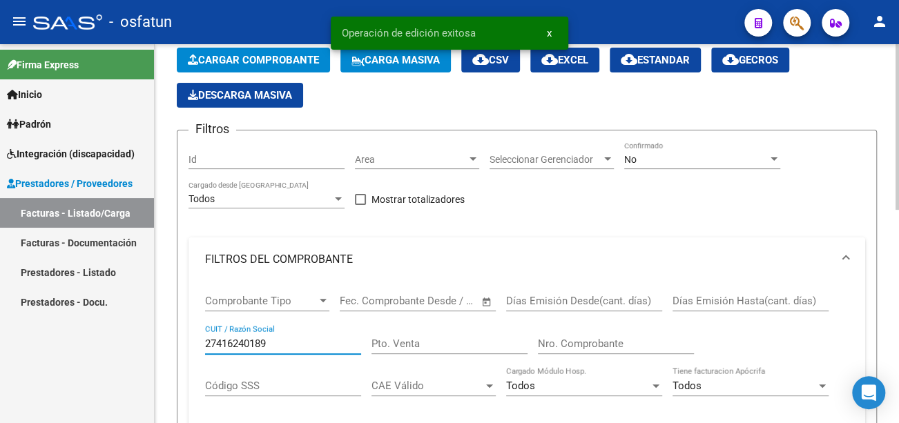
drag, startPoint x: 285, startPoint y: 348, endPoint x: 162, endPoint y: 338, distance: 122.6
click at [162, 338] on div "Video tutorial PRESTADORES -> Listado de CPBTs Emitidos por Prestadores / Prove…" at bounding box center [527, 403] width 745 height 856
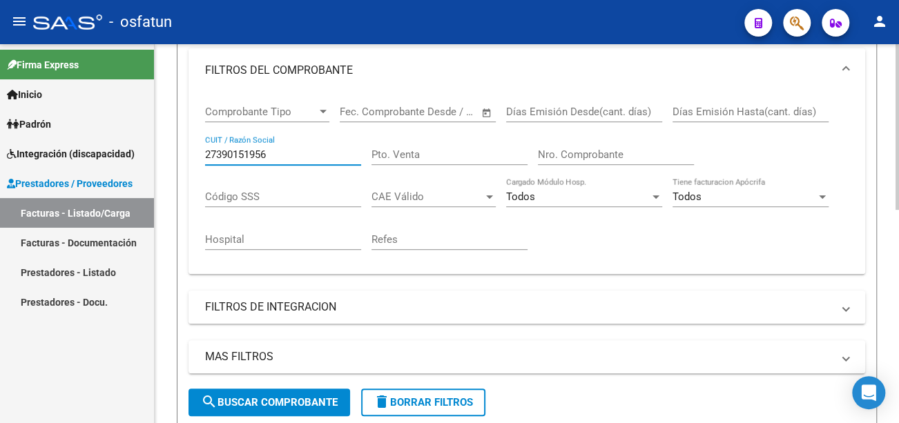
scroll to position [276, 0]
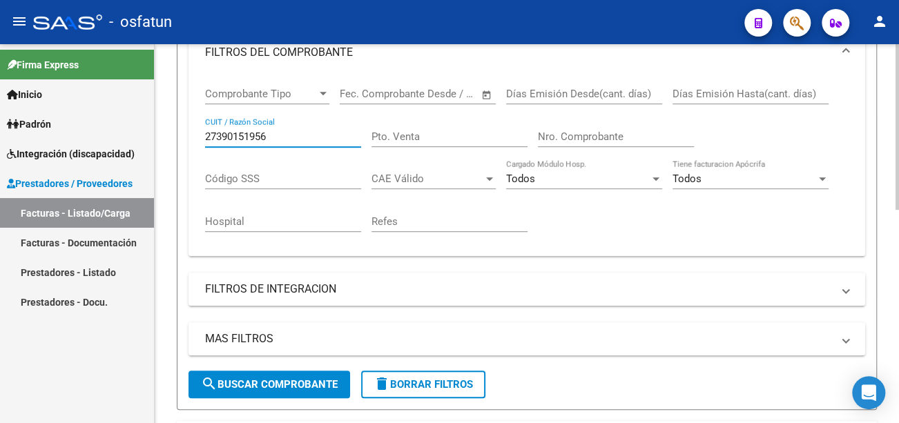
type input "27390151956"
click at [282, 383] on span "search Buscar Comprobante" at bounding box center [269, 385] width 137 height 12
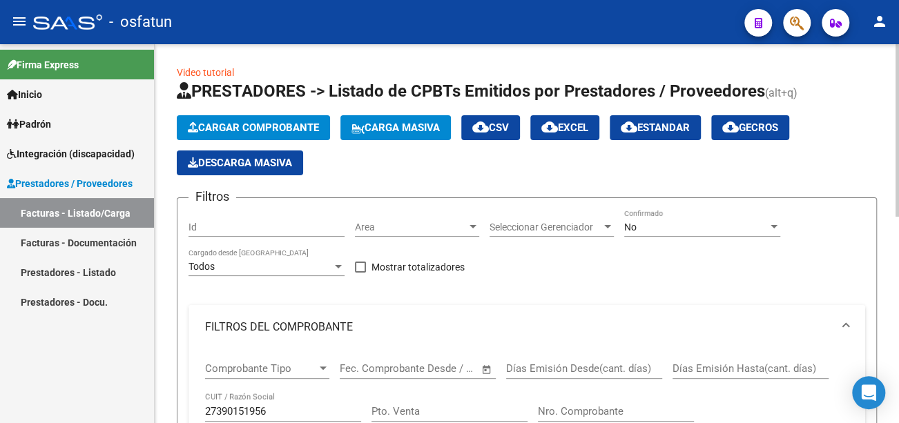
scroll to position [0, 0]
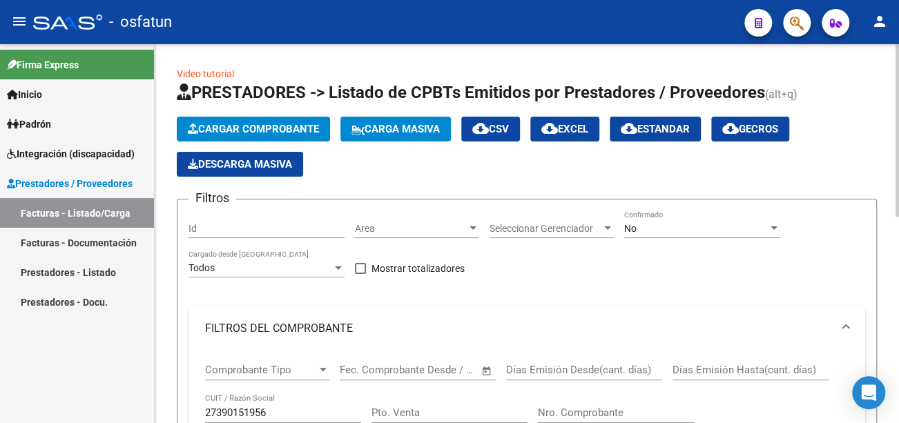
click at [274, 131] on span "Cargar Comprobante" at bounding box center [253, 129] width 131 height 12
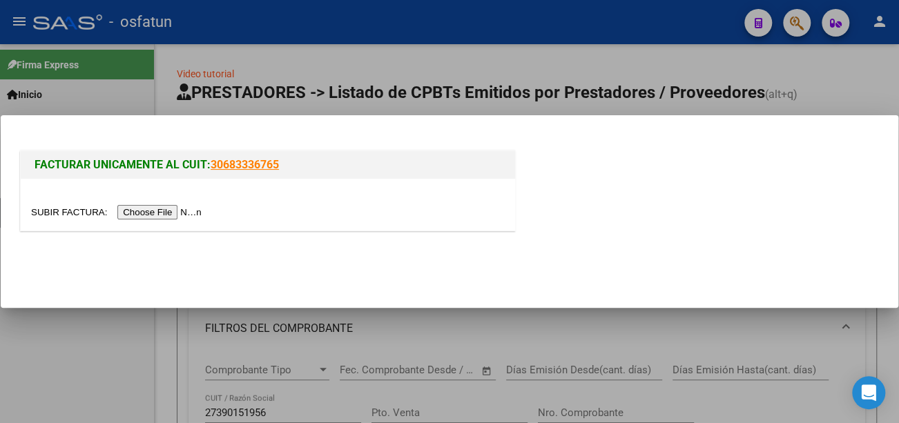
click at [180, 210] on input "file" at bounding box center [118, 212] width 175 height 15
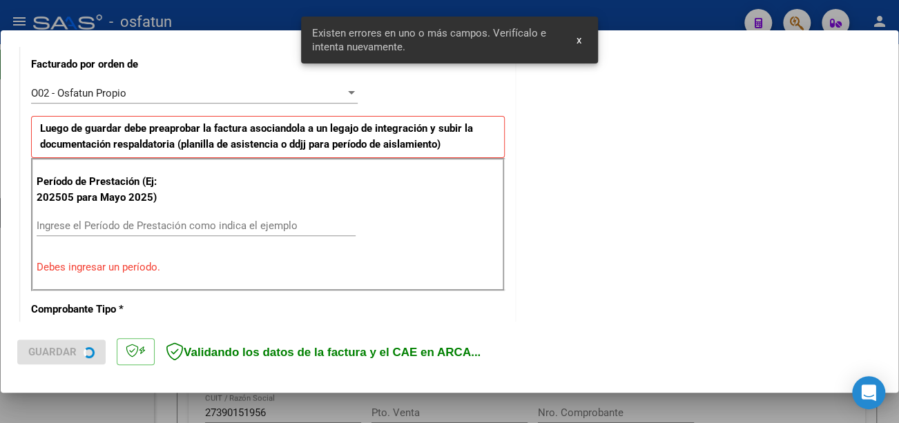
scroll to position [411, 0]
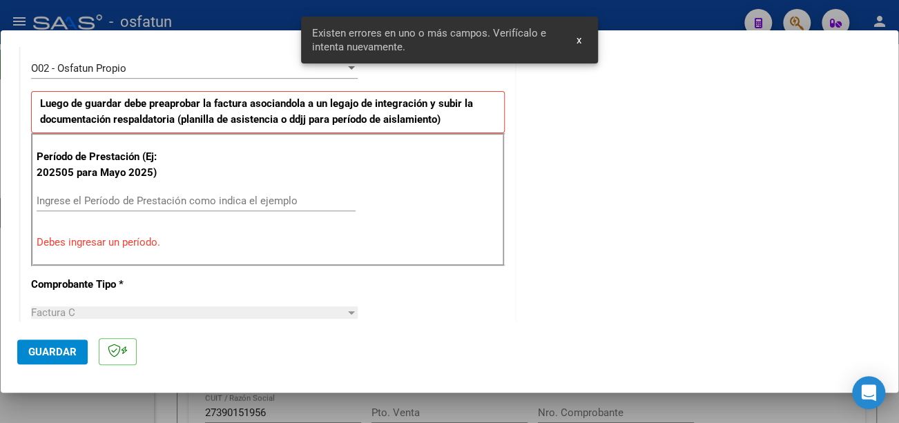
click at [178, 195] on input "Ingrese el Período de Prestación como indica el ejemplo" at bounding box center [196, 201] width 319 height 12
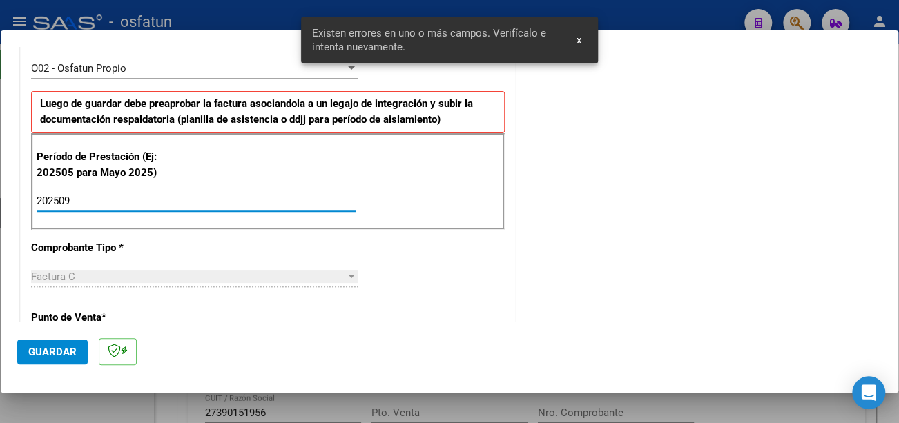
type input "202509"
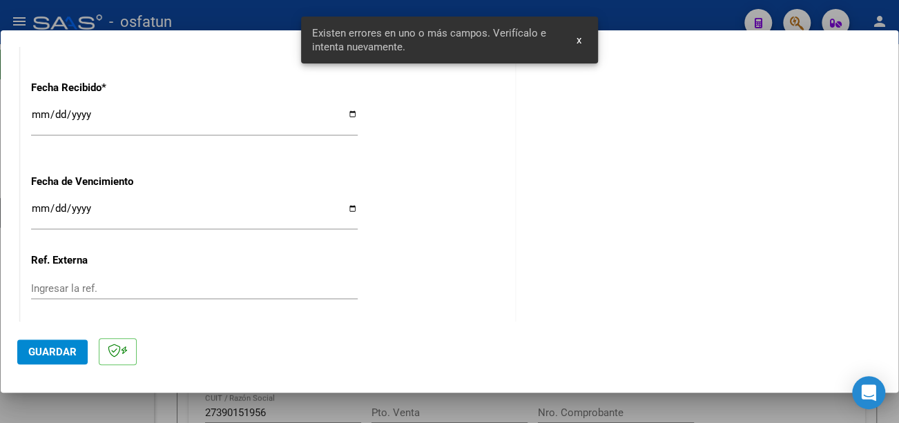
scroll to position [1033, 0]
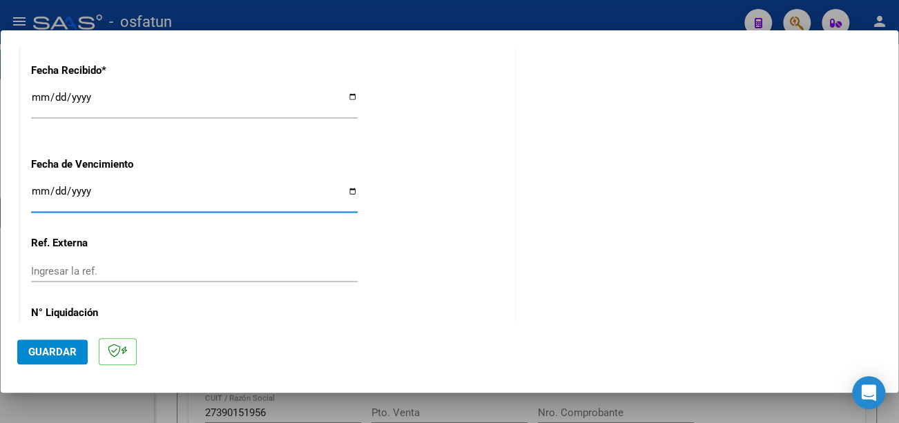
click at [36, 186] on input "Ingresar la fecha" at bounding box center [194, 197] width 327 height 22
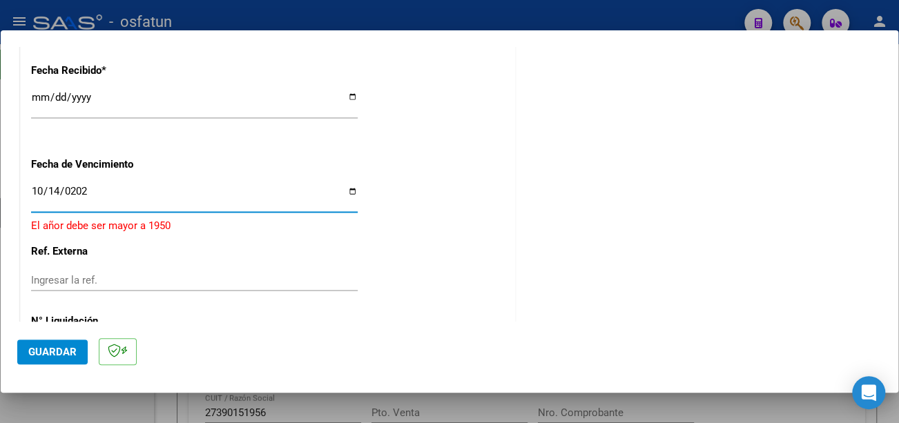
type input "[DATE]"
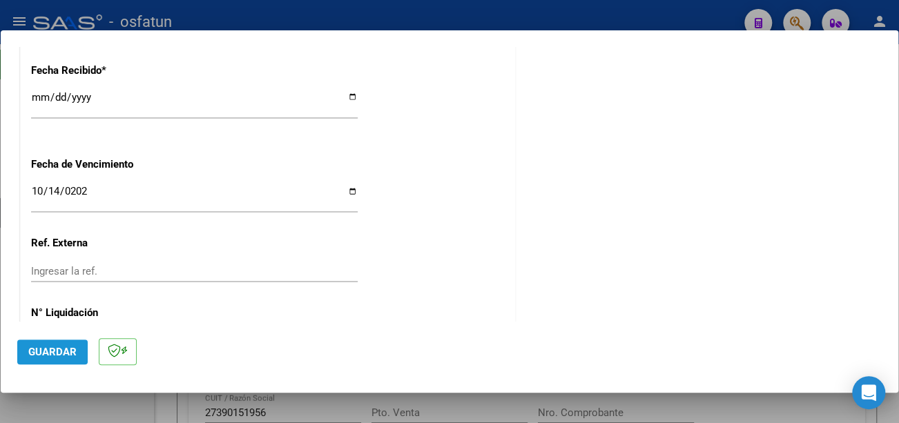
click at [62, 352] on span "Guardar" at bounding box center [52, 352] width 48 height 12
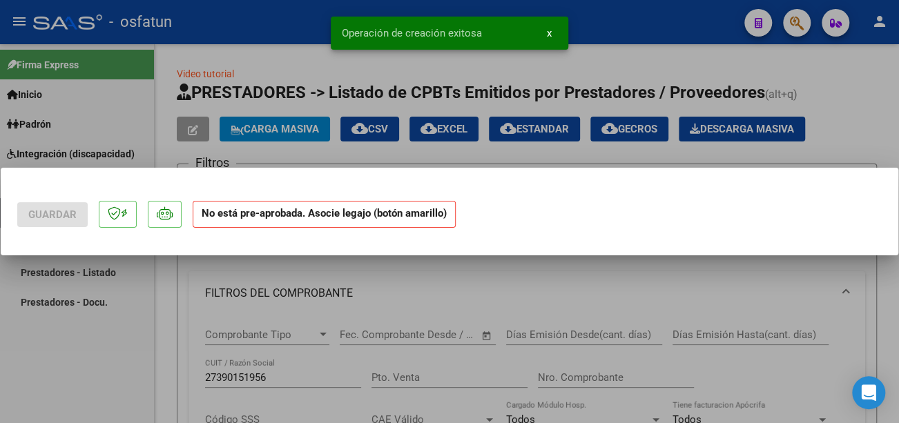
scroll to position [0, 0]
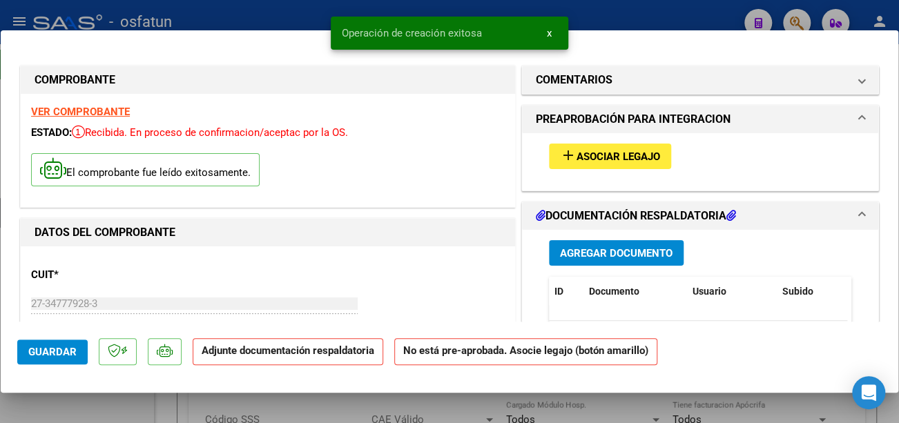
click at [578, 156] on span "Asociar Legajo" at bounding box center [619, 157] width 84 height 12
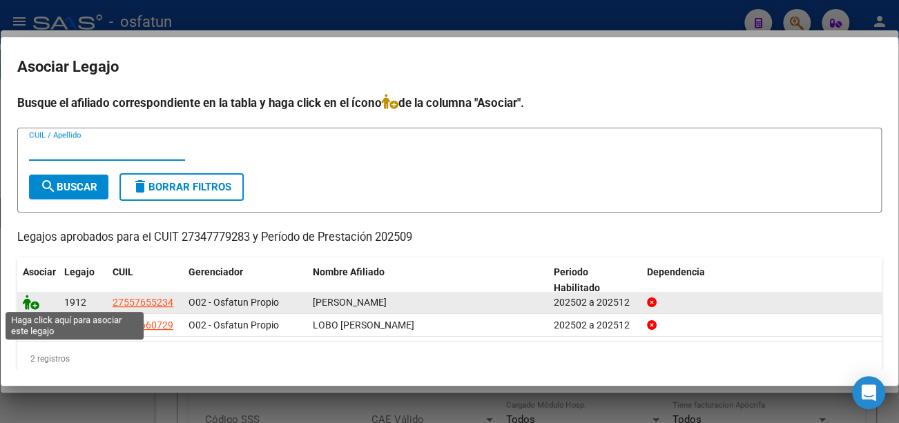
click at [35, 302] on icon at bounding box center [31, 302] width 17 height 15
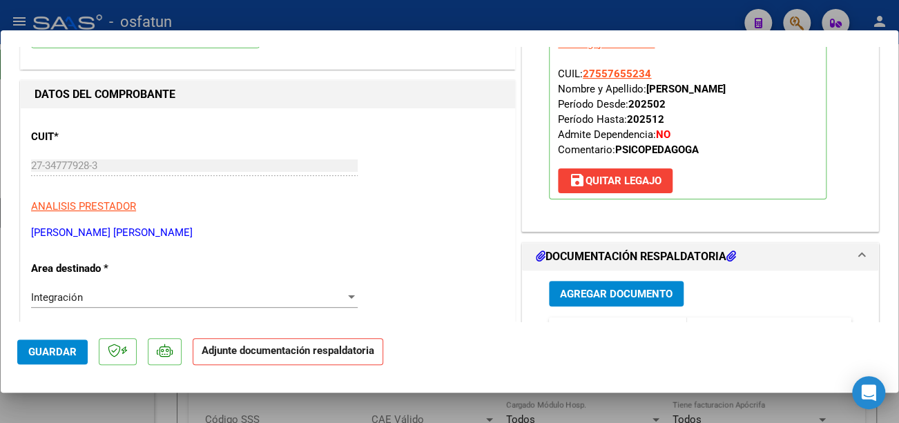
scroll to position [207, 0]
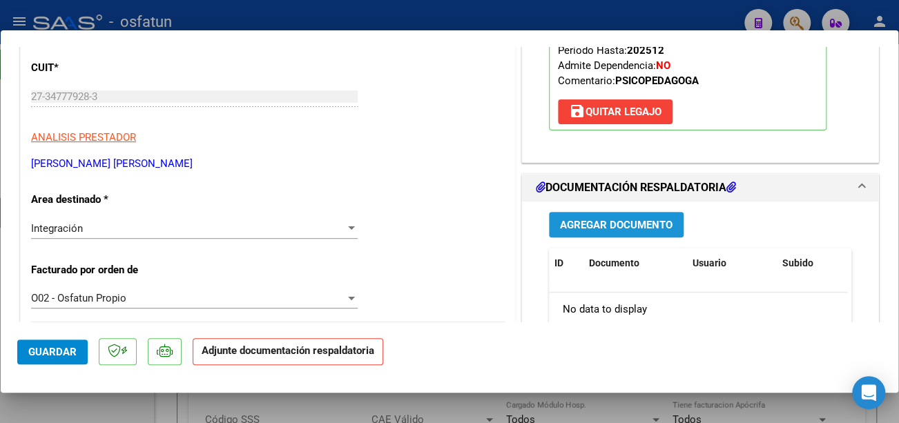
click at [660, 227] on span "Agregar Documento" at bounding box center [616, 225] width 113 height 12
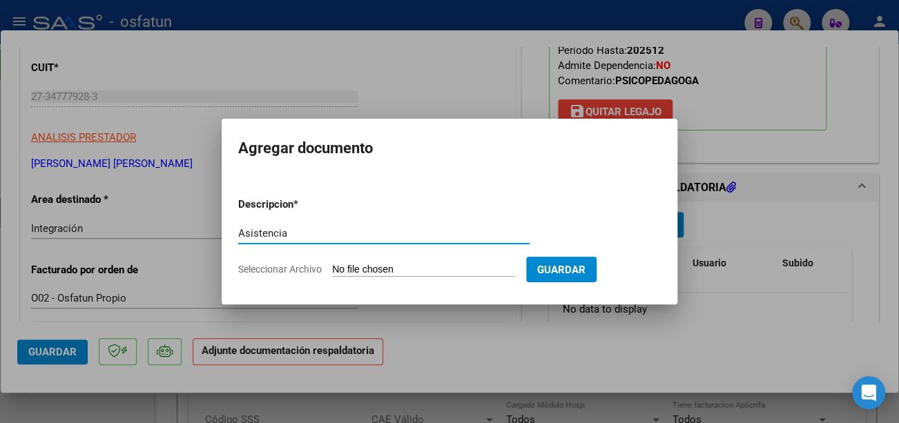
type input "Asistencia"
click at [372, 267] on input "Seleccionar Archivo" at bounding box center [423, 270] width 183 height 13
type input "C:\fakepath\CamScanner [DATE] 12.11.pdf"
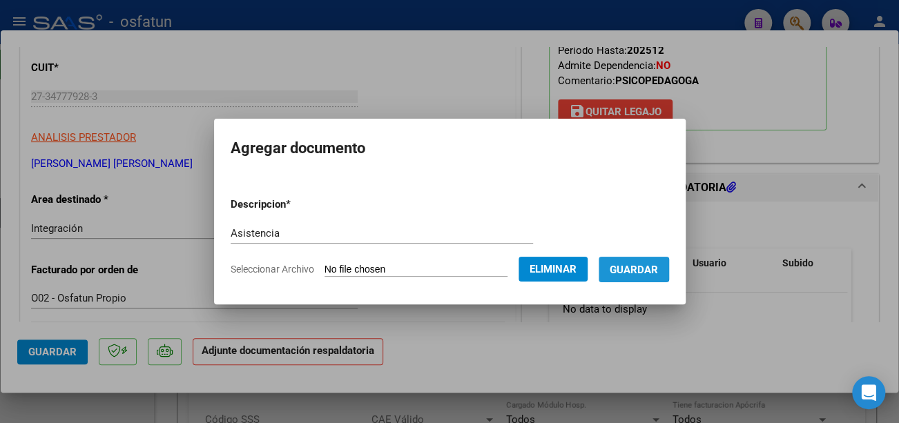
drag, startPoint x: 644, startPoint y: 264, endPoint x: 556, endPoint y: 278, distance: 88.8
click at [642, 265] on span "Guardar" at bounding box center [634, 270] width 48 height 12
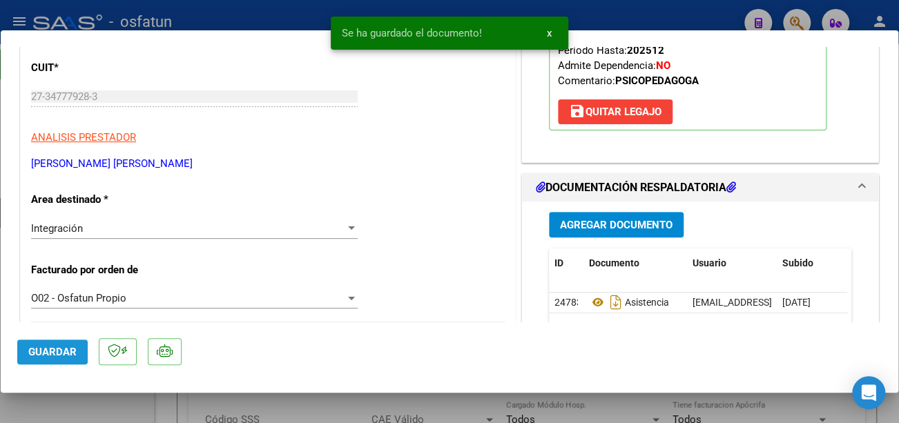
click at [59, 354] on span "Guardar" at bounding box center [52, 352] width 48 height 12
type input "$ 0,00"
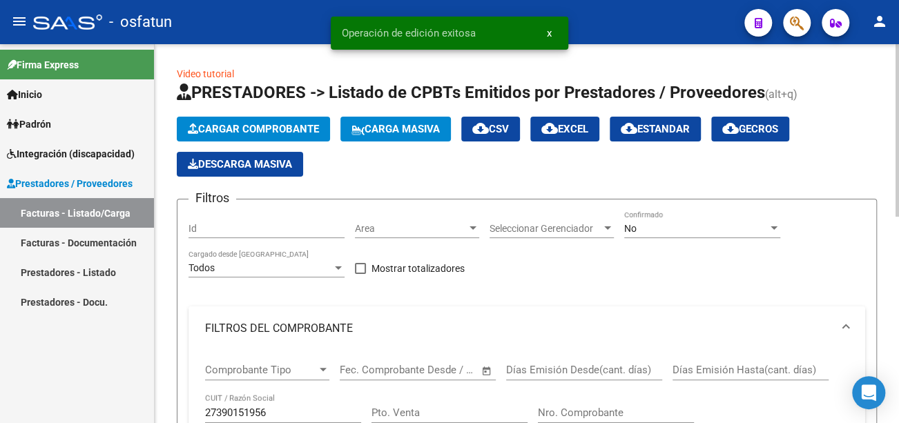
scroll to position [69, 0]
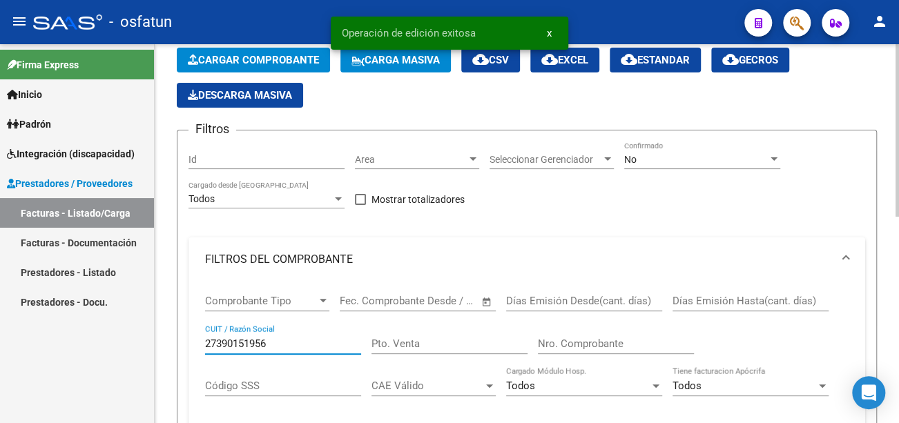
drag, startPoint x: 278, startPoint y: 342, endPoint x: 166, endPoint y: 336, distance: 112.1
click at [166, 336] on div "Video tutorial PRESTADORES -> Listado de CPBTs Emitidos por Prestadores / Prove…" at bounding box center [527, 386] width 745 height 822
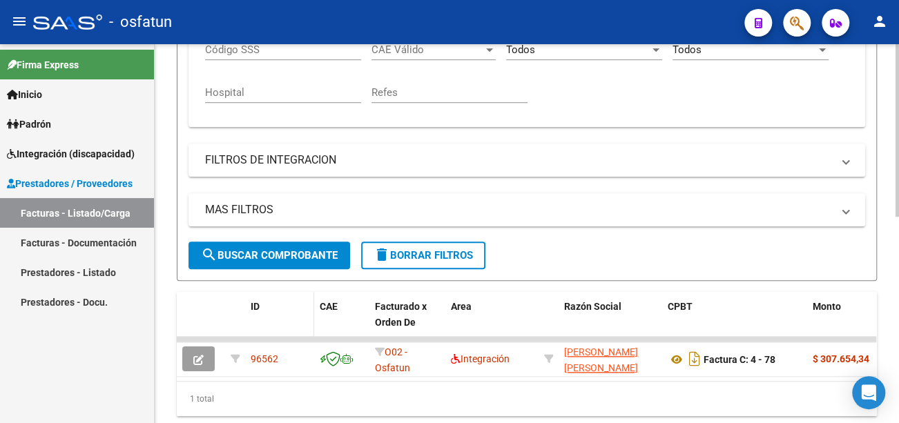
scroll to position [414, 0]
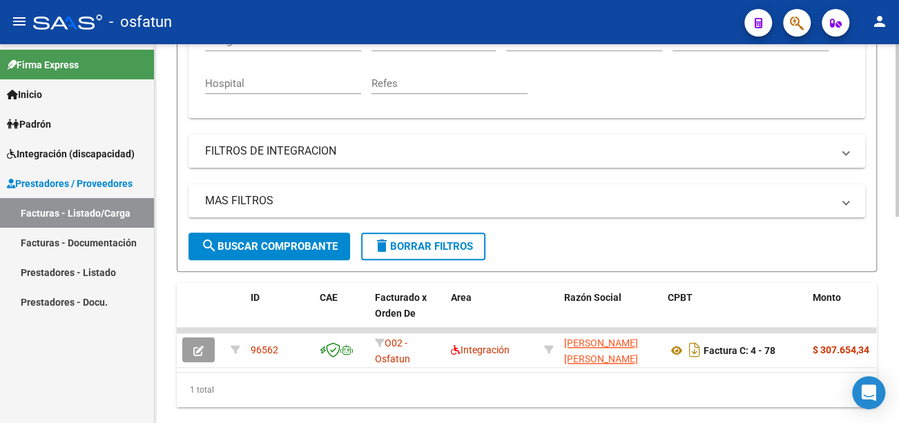
type input "27347779283"
click at [296, 244] on span "search Buscar Comprobante" at bounding box center [269, 246] width 137 height 12
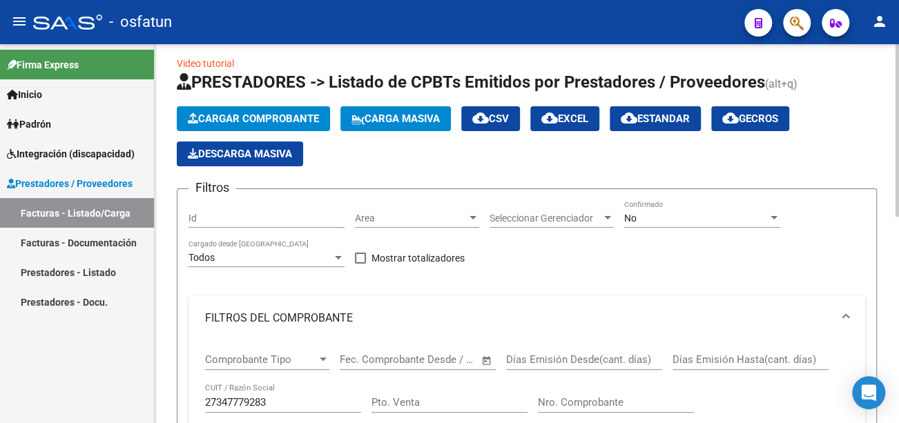
scroll to position [0, 0]
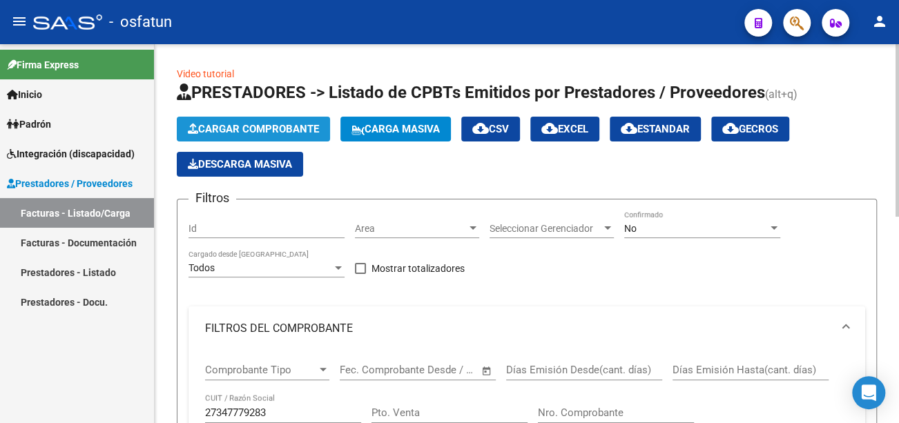
click at [288, 127] on span "Cargar Comprobante" at bounding box center [253, 129] width 131 height 12
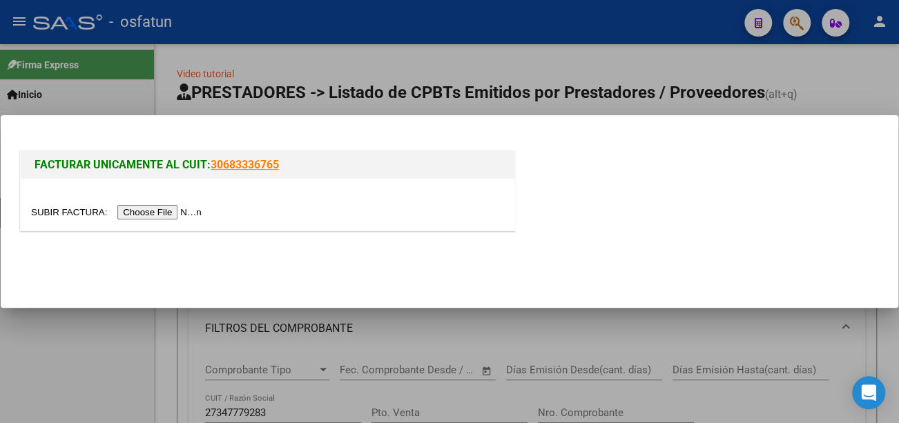
click at [176, 215] on input "file" at bounding box center [118, 212] width 175 height 15
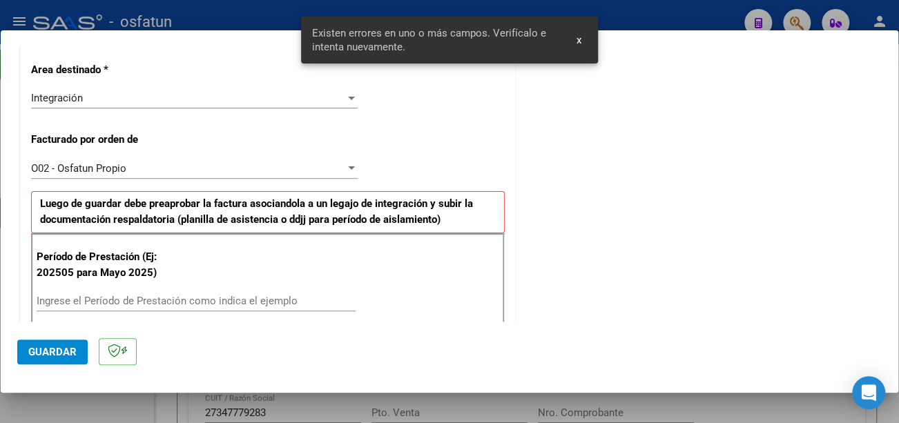
scroll to position [300, 0]
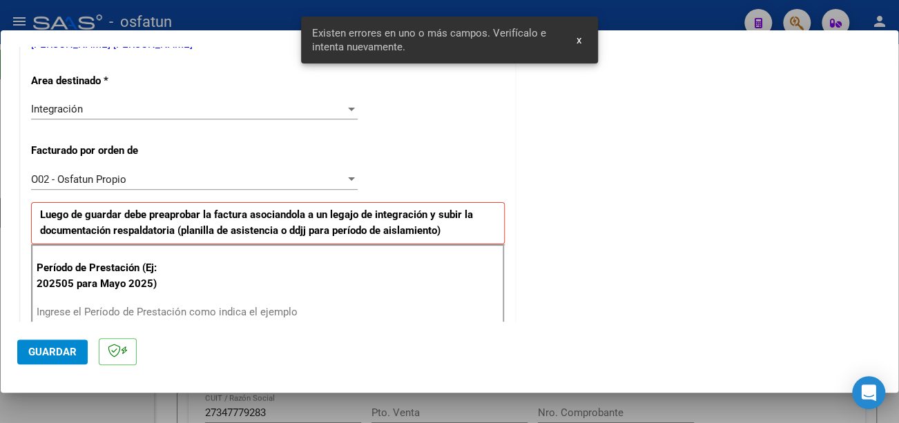
click at [163, 306] on input "Ingrese el Período de Prestación como indica el ejemplo" at bounding box center [196, 312] width 319 height 12
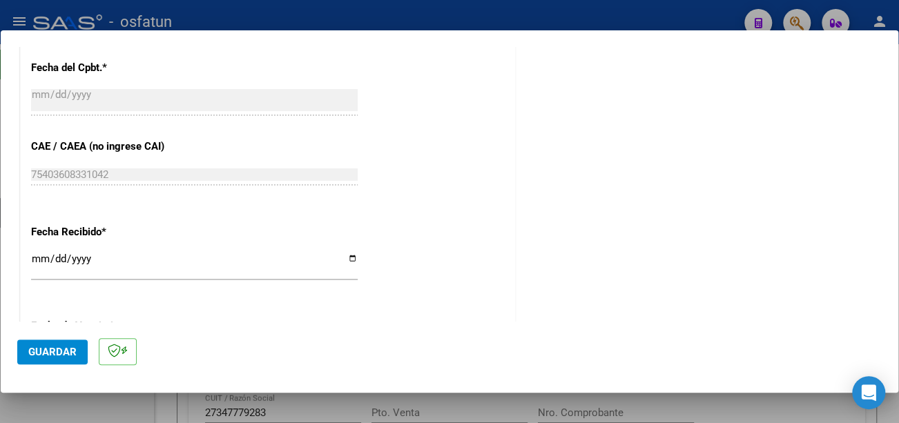
scroll to position [921, 0]
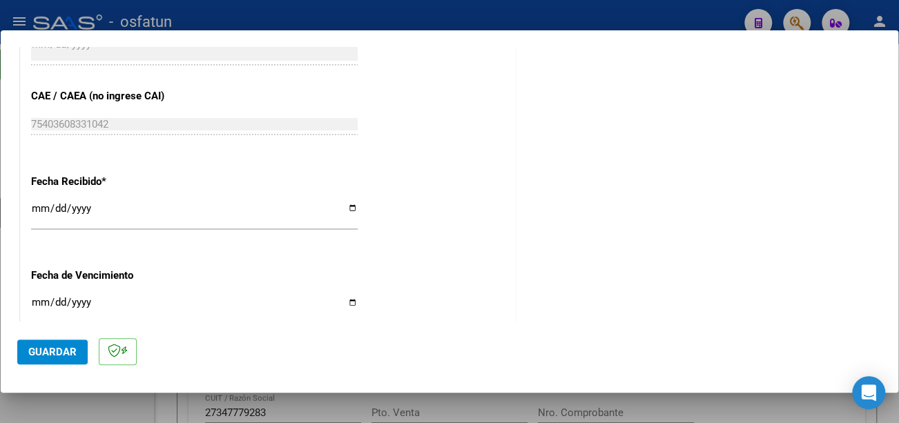
type input "202509"
click at [34, 299] on input "Ingresar la fecha" at bounding box center [194, 308] width 327 height 22
type input "[DATE]"
click at [65, 351] on span "Guardar" at bounding box center [52, 352] width 48 height 12
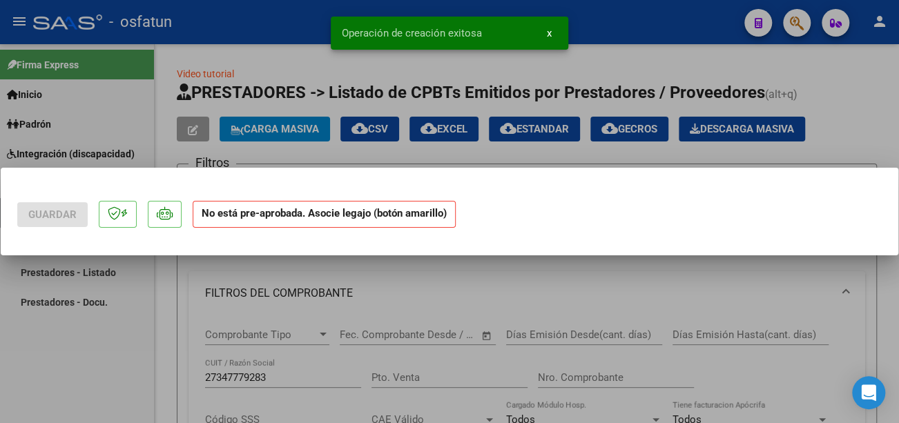
scroll to position [0, 0]
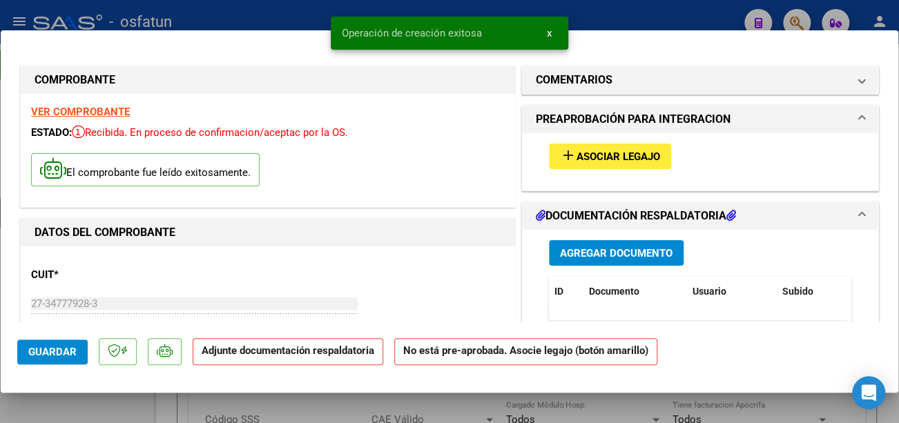
click at [632, 160] on span "Asociar Legajo" at bounding box center [619, 157] width 84 height 12
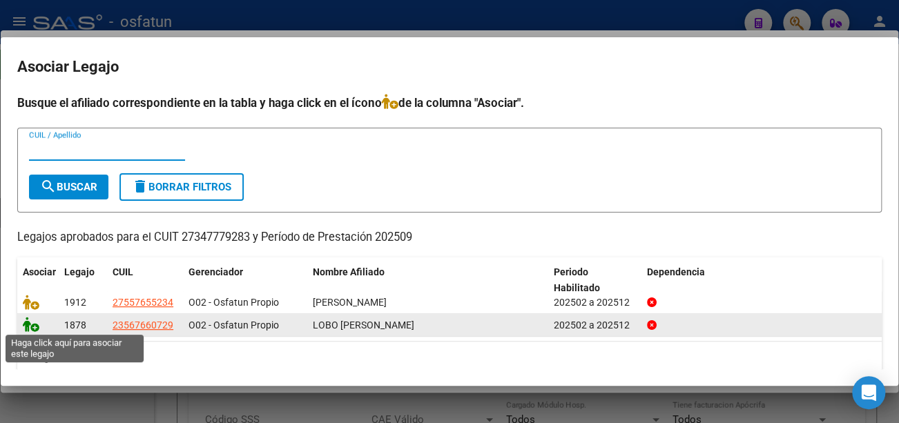
click at [26, 321] on icon at bounding box center [31, 324] width 17 height 15
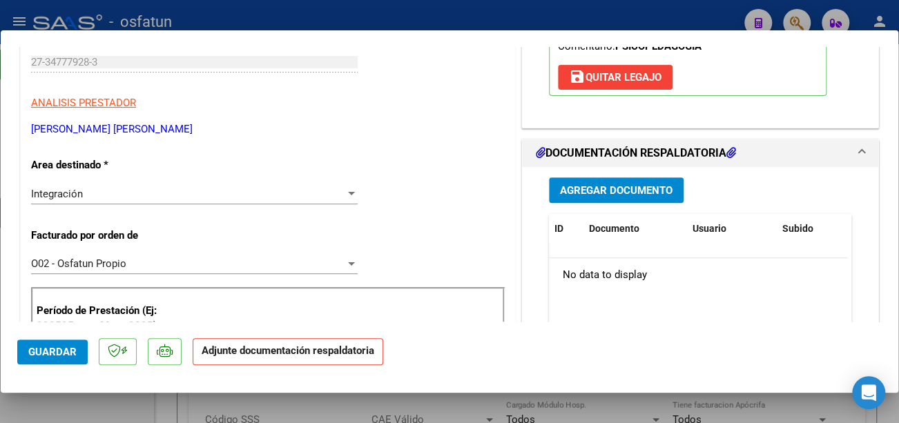
scroll to position [276, 0]
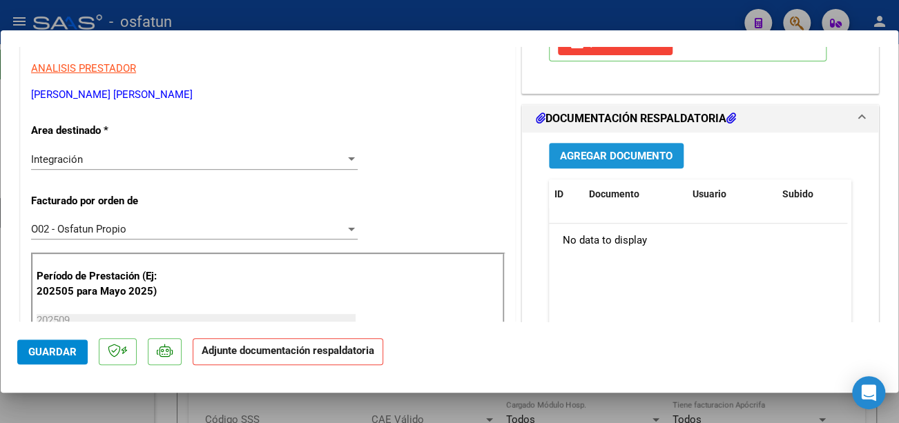
click at [654, 158] on span "Agregar Documento" at bounding box center [616, 156] width 113 height 12
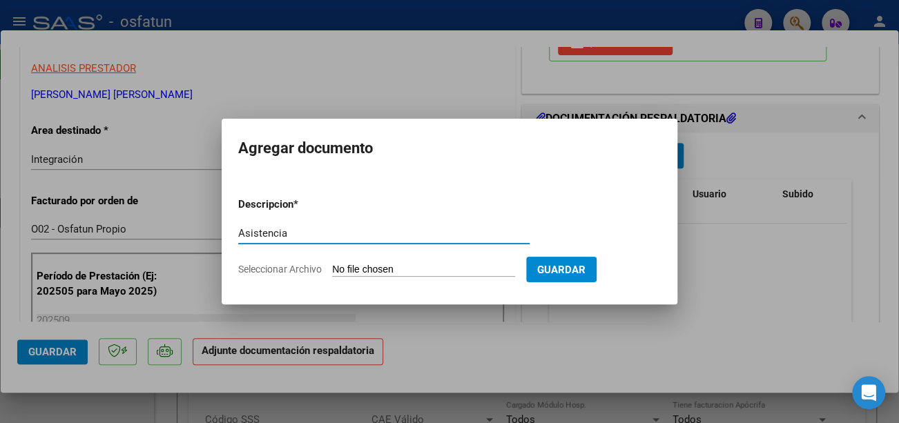
type input "Asistencia"
click at [371, 271] on input "Seleccionar Archivo" at bounding box center [423, 270] width 183 height 13
type input "C:\fakepath\CamScanner [DATE] 12.12.pdf"
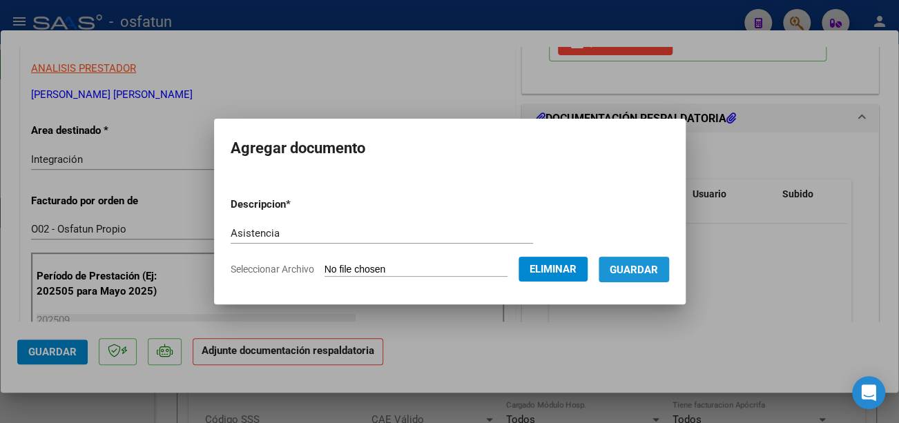
click at [650, 260] on button "Guardar" at bounding box center [634, 270] width 70 height 26
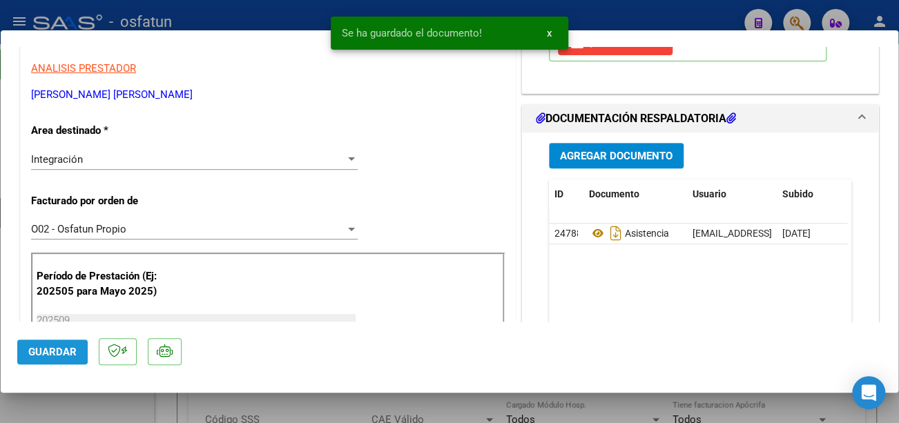
click at [66, 351] on span "Guardar" at bounding box center [52, 352] width 48 height 12
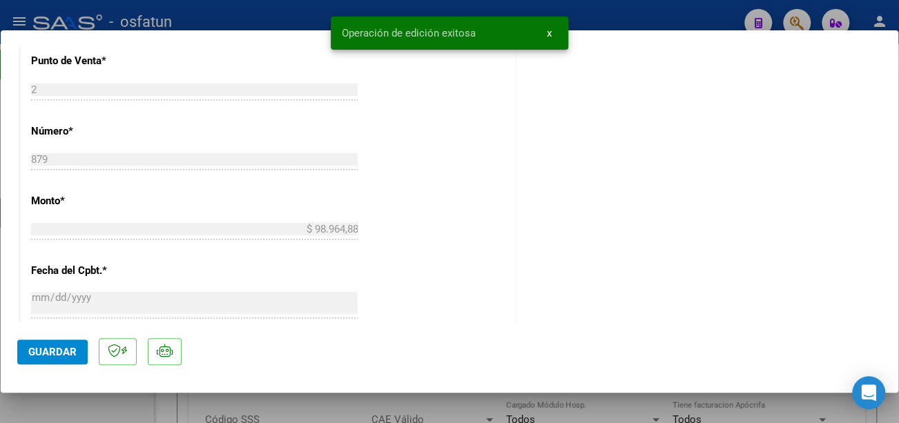
scroll to position [414, 0]
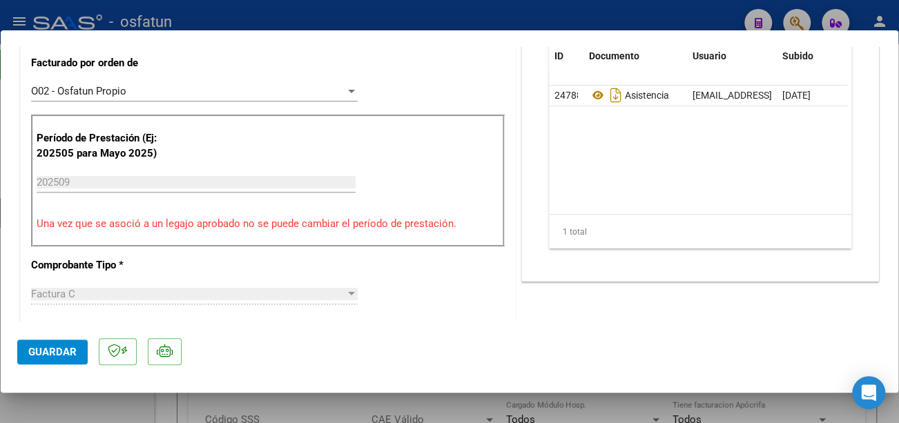
type input "$ 0,00"
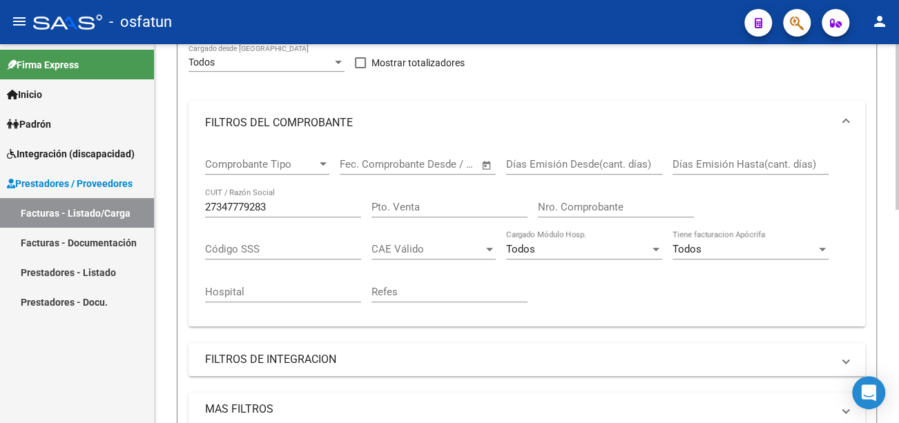
scroll to position [207, 0]
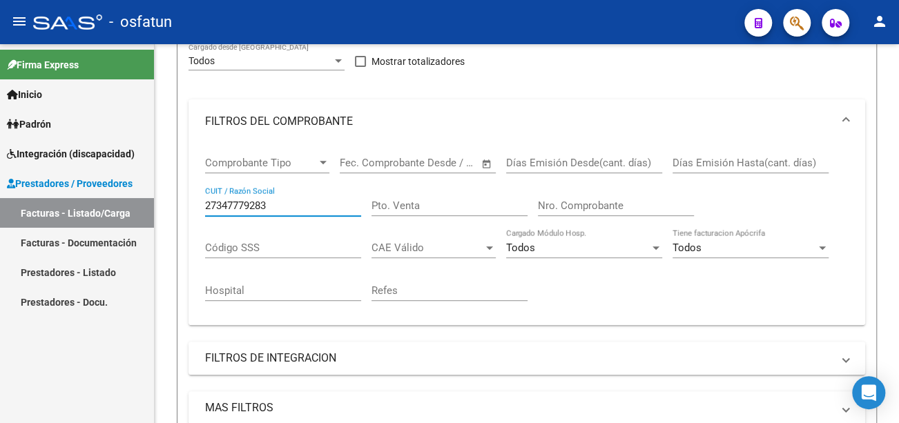
drag, startPoint x: 316, startPoint y: 211, endPoint x: 58, endPoint y: 216, distance: 257.7
click at [58, 216] on mat-sidenav-container "Firma Express Inicio Calendario SSS Instructivos Contacto OS Padrón Análisis Af…" at bounding box center [449, 233] width 899 height 379
type input "27347779283"
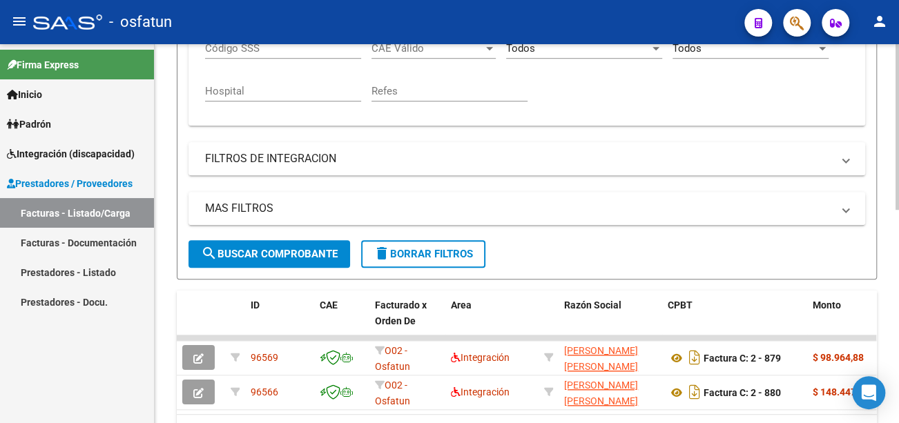
scroll to position [486, 0]
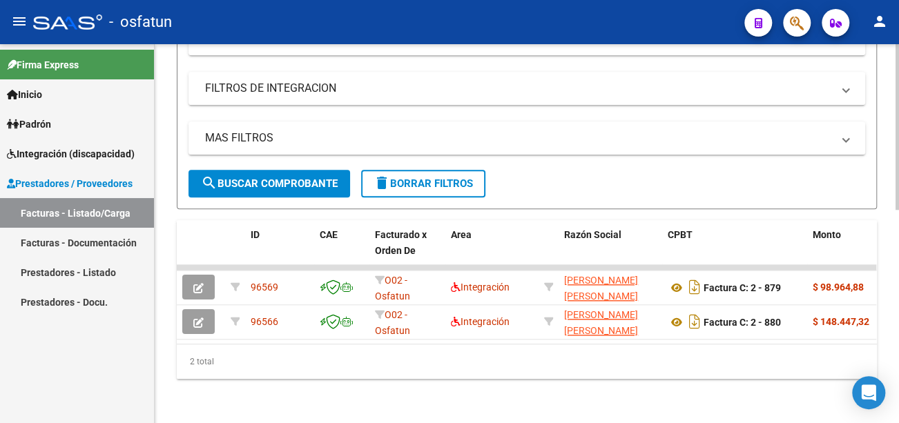
click at [294, 180] on span "search Buscar Comprobante" at bounding box center [269, 184] width 137 height 12
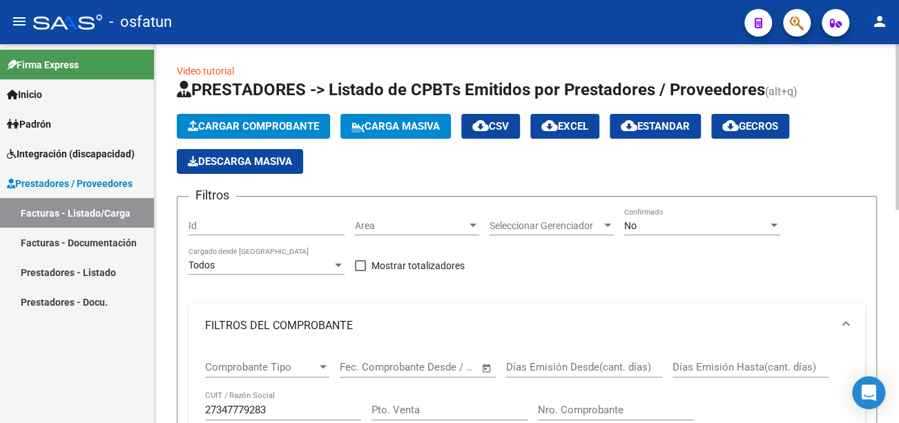
scroll to position [0, 0]
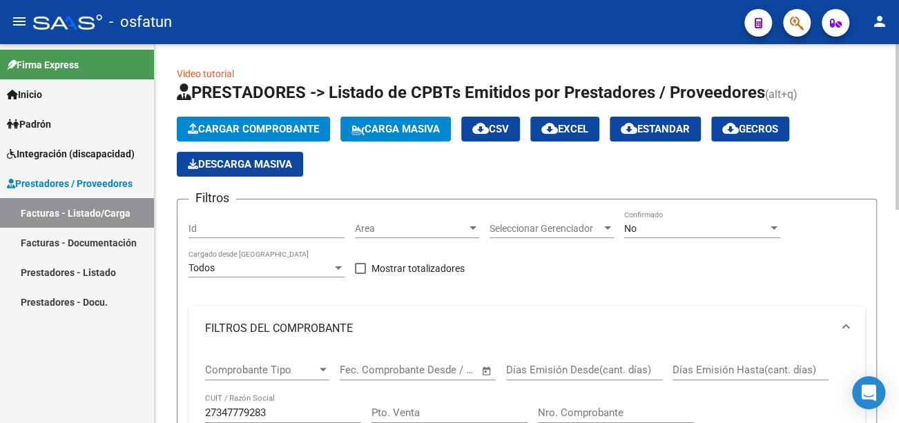
click at [283, 128] on span "Cargar Comprobante" at bounding box center [253, 129] width 131 height 12
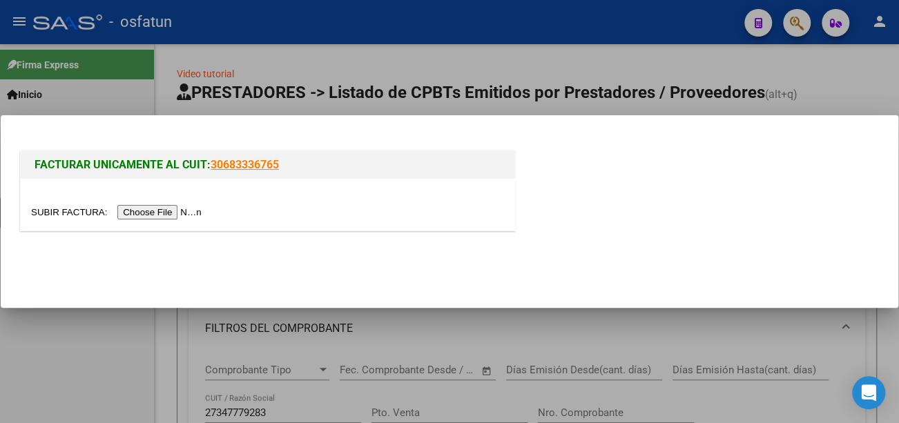
click at [180, 207] on input "file" at bounding box center [118, 212] width 175 height 15
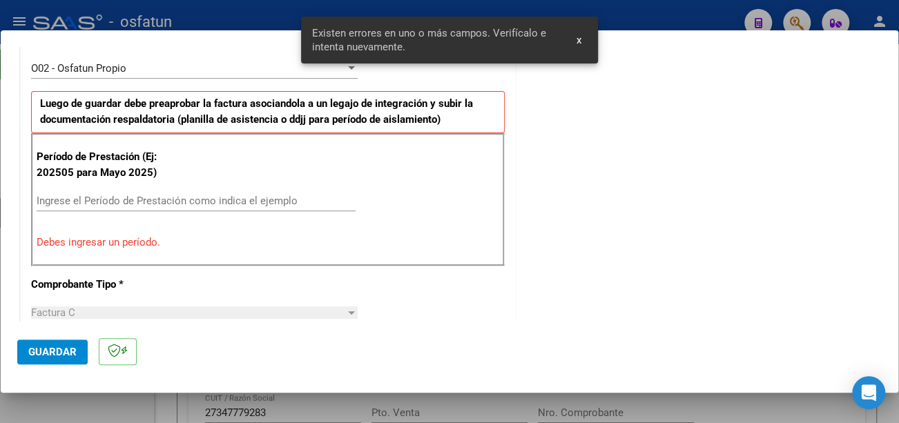
scroll to position [369, 0]
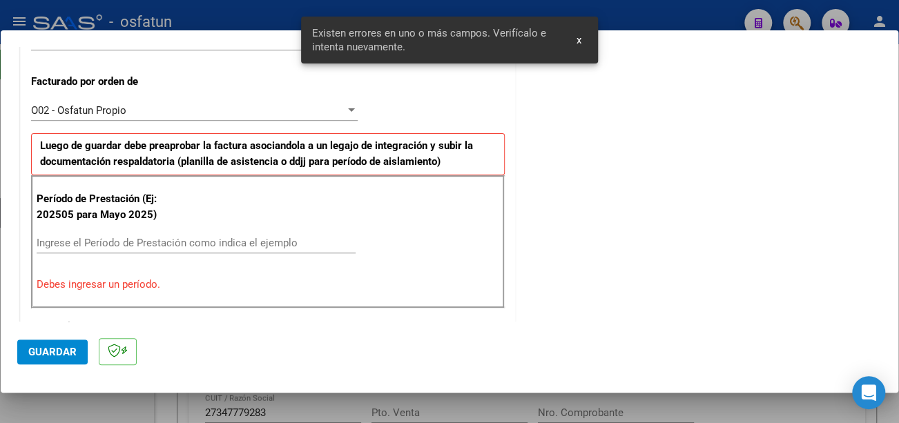
click at [198, 233] on div "Ingrese el Período de Prestación como indica el ejemplo" at bounding box center [196, 243] width 319 height 21
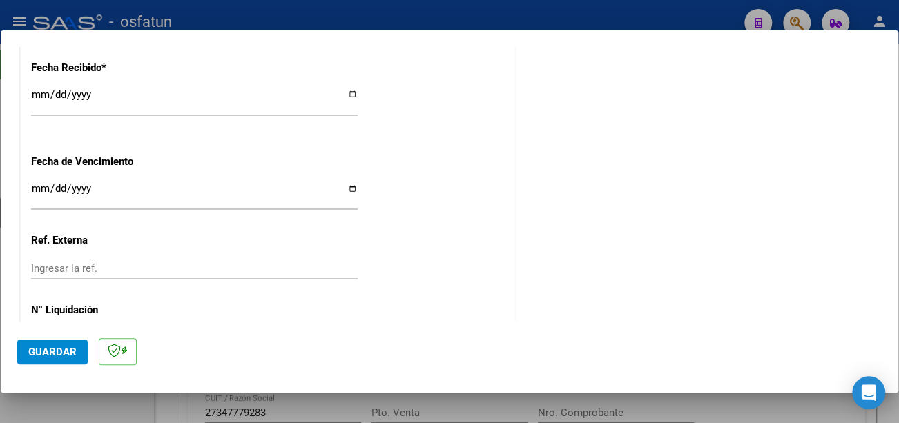
scroll to position [1060, 0]
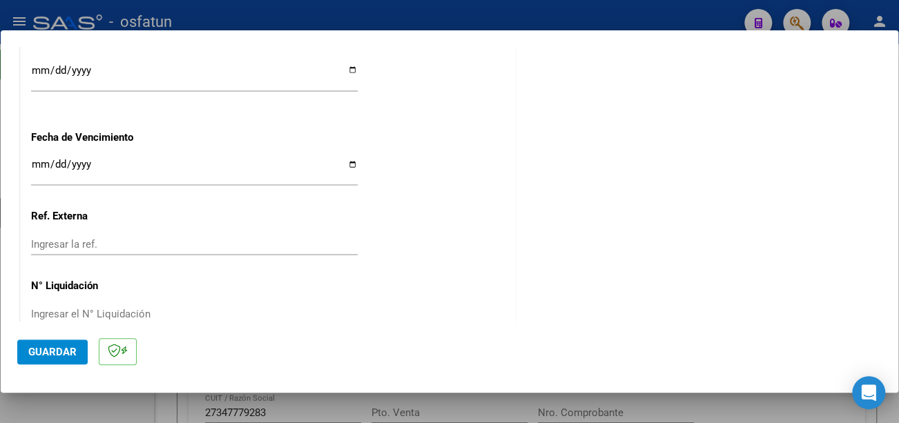
type input "202509"
click at [33, 164] on input "Ingresar la fecha" at bounding box center [194, 170] width 327 height 22
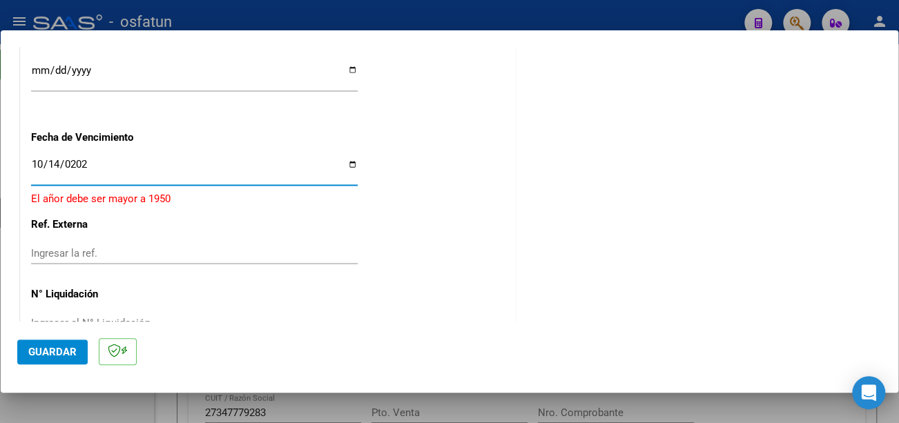
type input "[DATE]"
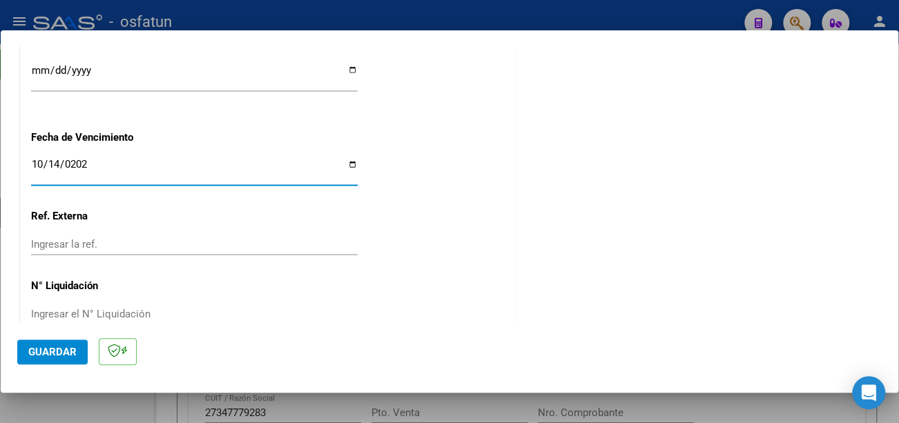
click at [67, 349] on span "Guardar" at bounding box center [52, 352] width 48 height 12
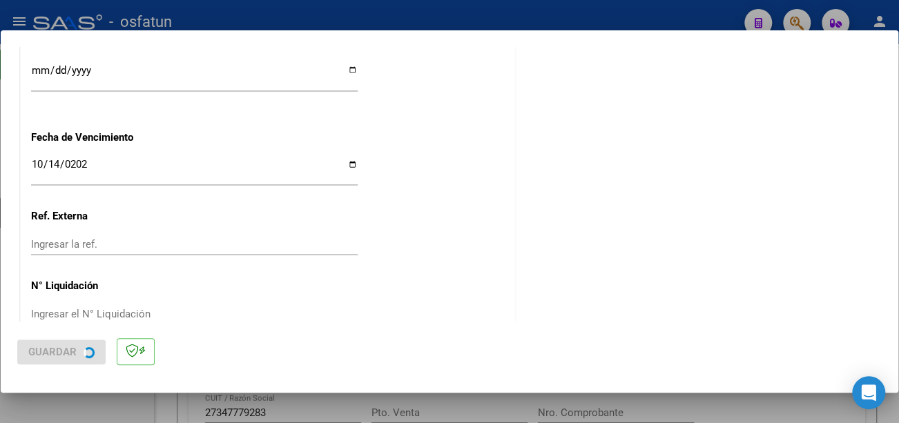
scroll to position [0, 0]
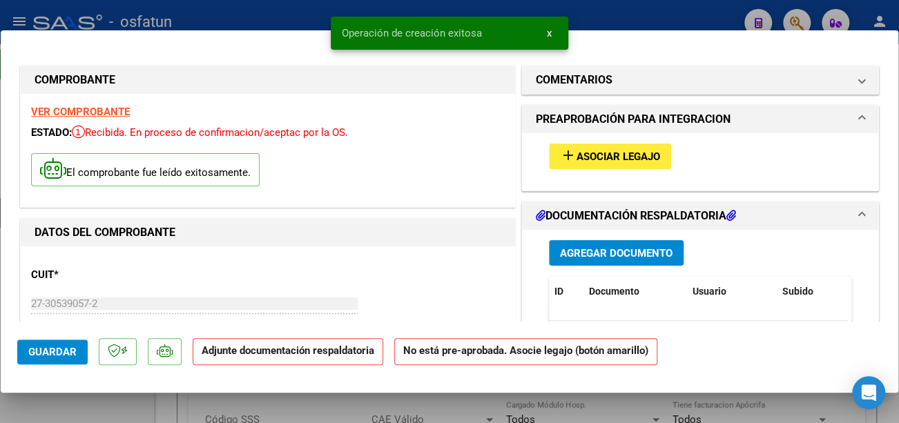
click at [626, 157] on span "Asociar Legajo" at bounding box center [619, 157] width 84 height 12
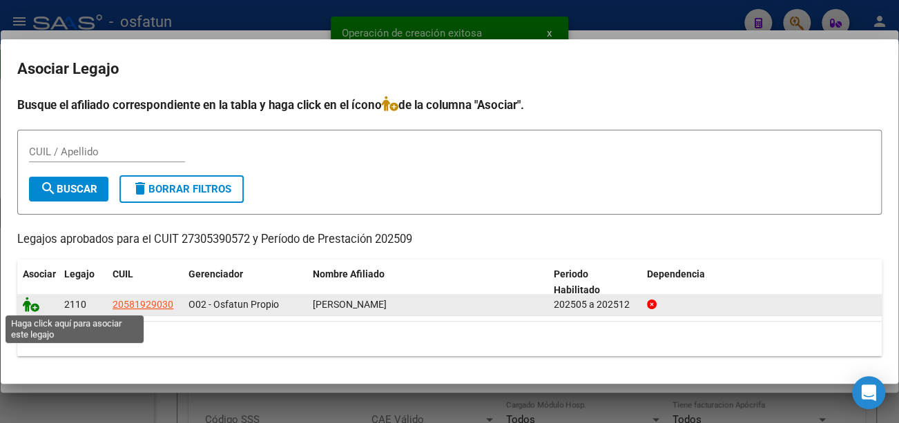
click at [30, 303] on icon at bounding box center [31, 304] width 17 height 15
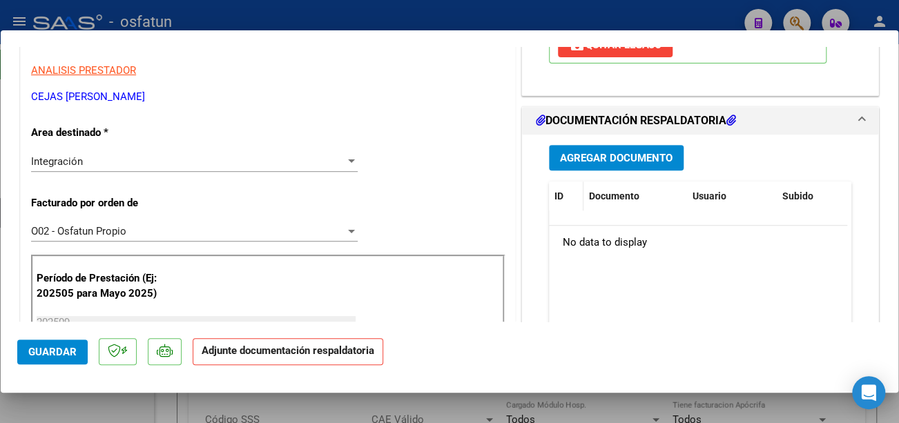
scroll to position [276, 0]
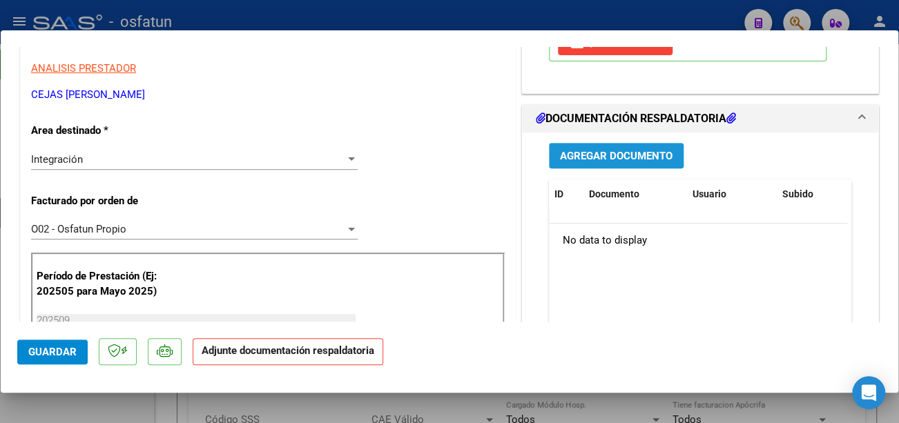
click at [595, 150] on span "Agregar Documento" at bounding box center [616, 156] width 113 height 12
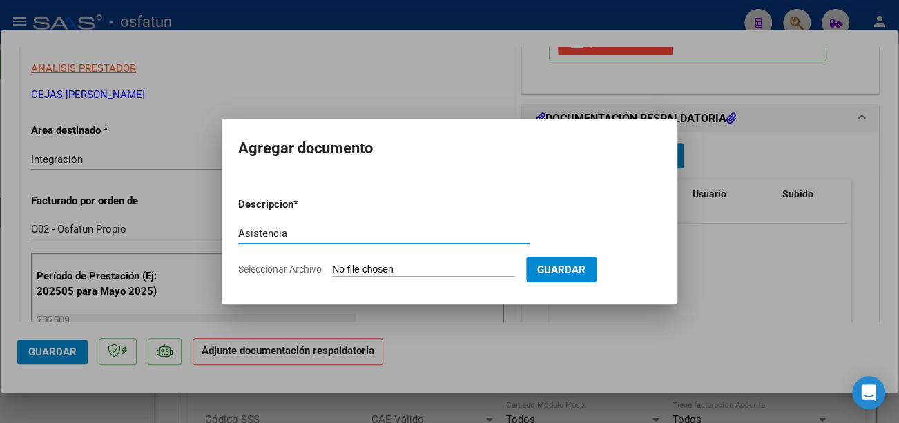
type input "Asistencia"
click at [425, 272] on input "Seleccionar Archivo" at bounding box center [423, 270] width 183 height 13
type input "C:\fakepath\CamScanner [DATE] 12.13.pdf"
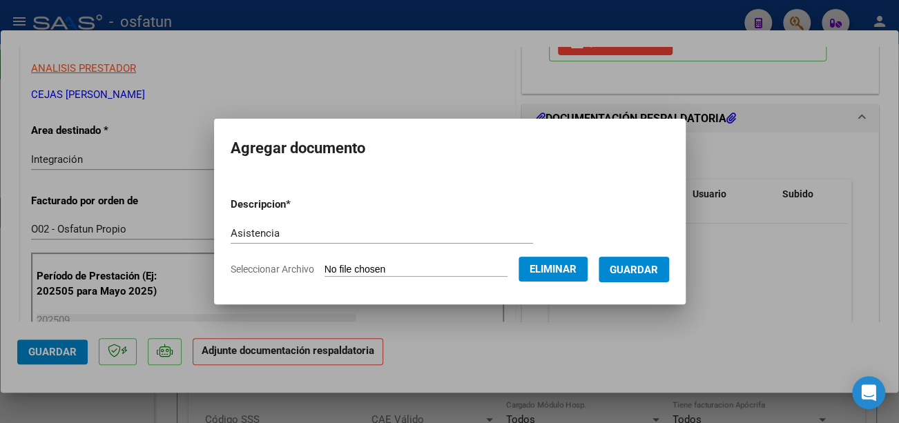
click at [640, 271] on span "Guardar" at bounding box center [634, 270] width 48 height 12
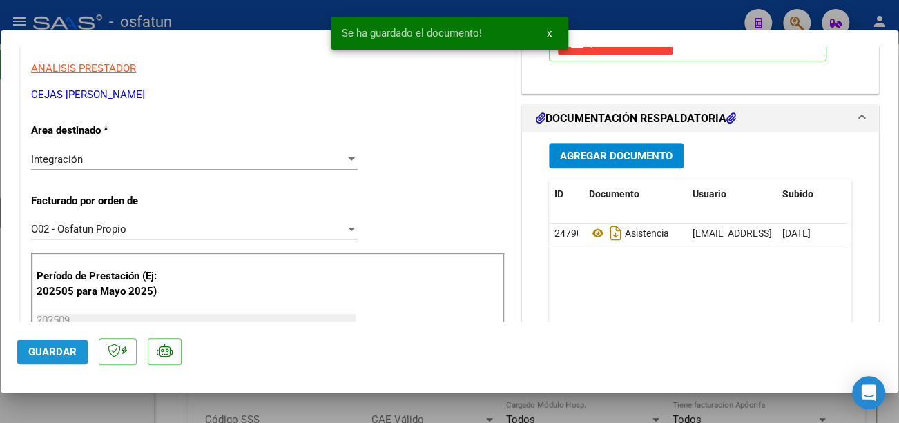
click at [41, 348] on span "Guardar" at bounding box center [52, 352] width 48 height 12
type input "$ 0,00"
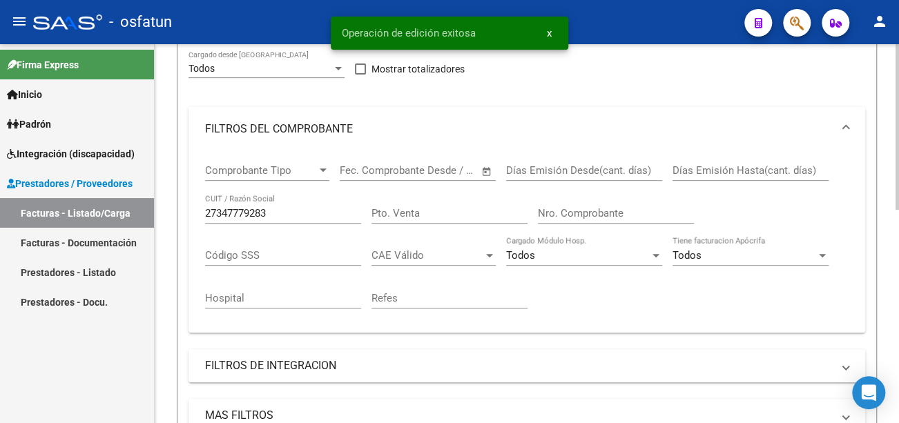
scroll to position [207, 0]
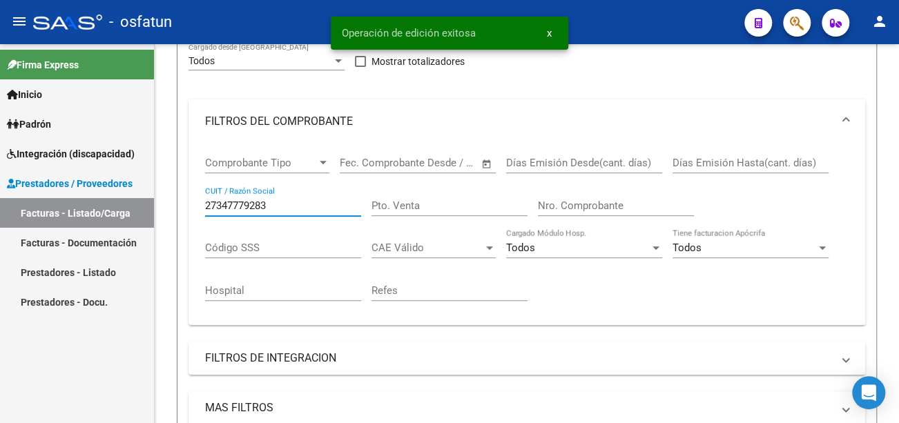
drag, startPoint x: 285, startPoint y: 207, endPoint x: 123, endPoint y: 207, distance: 161.6
click at [122, 209] on mat-sidenav-container "Firma Express Inicio Calendario SSS Instructivos Contacto OS Padrón Análisis Af…" at bounding box center [449, 233] width 899 height 379
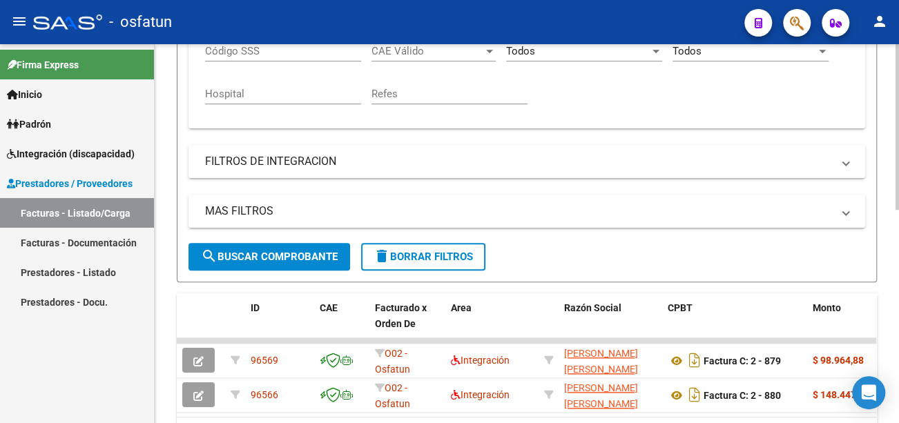
scroll to position [414, 0]
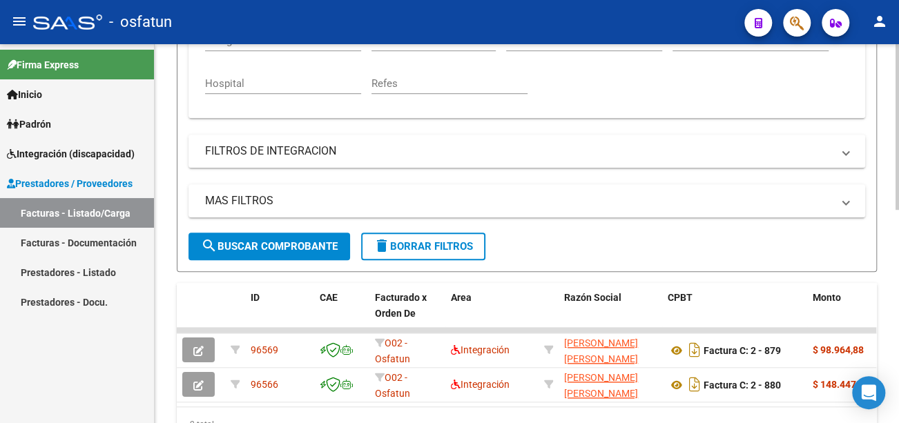
type input "27305390572"
click at [287, 246] on span "search Buscar Comprobante" at bounding box center [269, 246] width 137 height 12
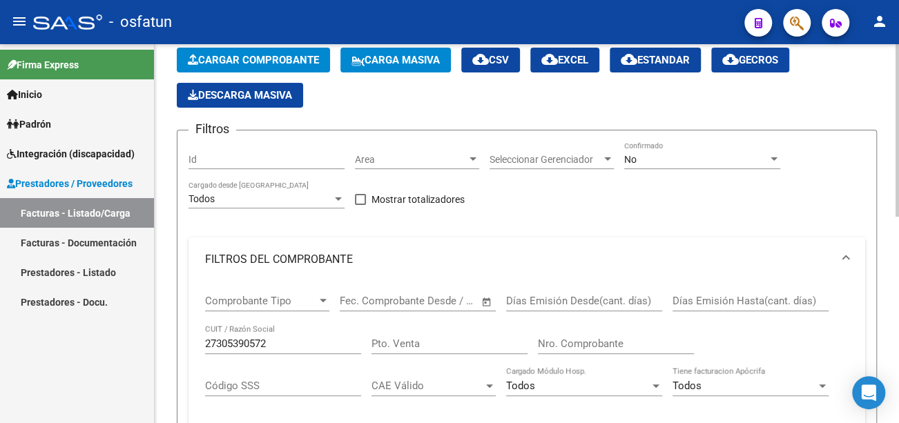
scroll to position [0, 0]
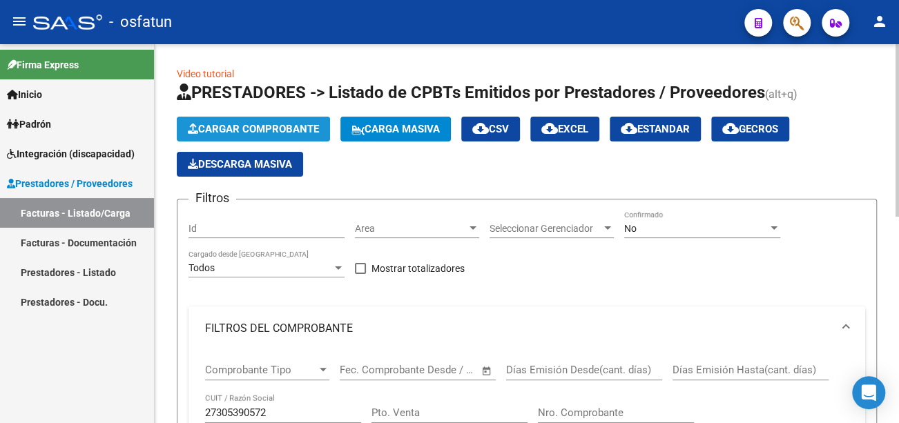
click at [294, 132] on span "Cargar Comprobante" at bounding box center [253, 129] width 131 height 12
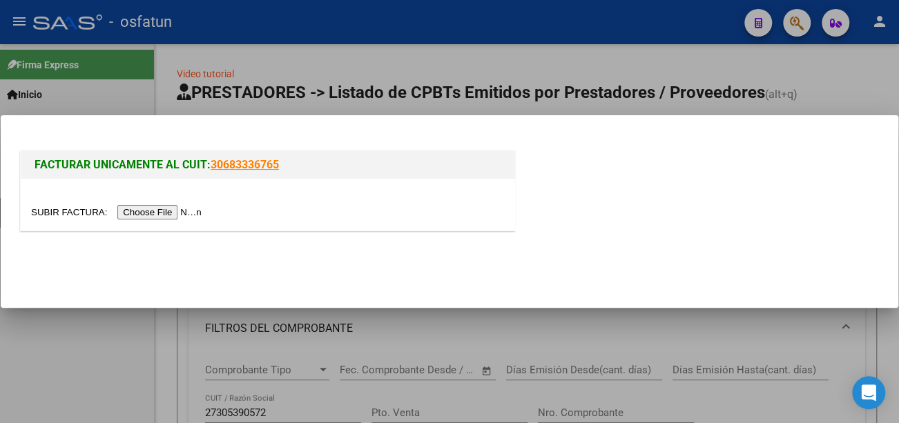
click at [173, 213] on input "file" at bounding box center [118, 212] width 175 height 15
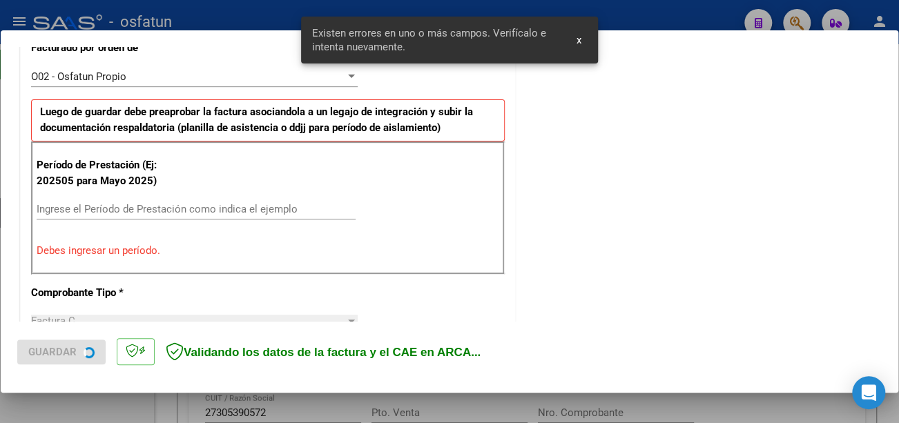
scroll to position [411, 0]
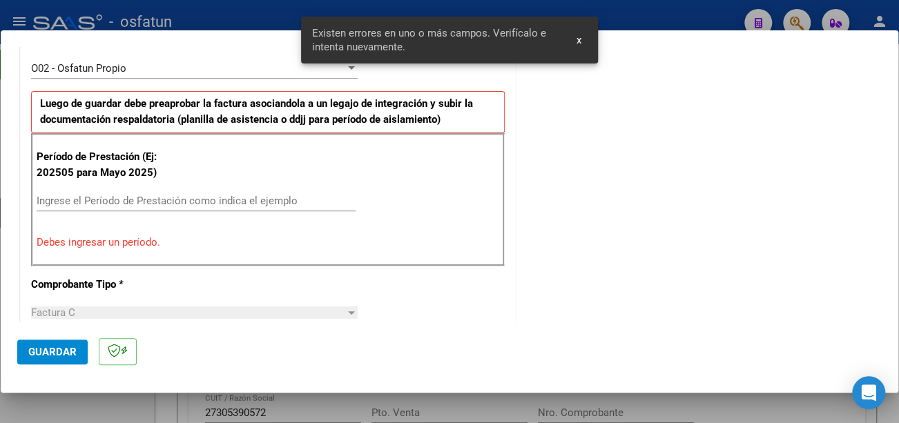
click at [95, 201] on input "Ingrese el Período de Prestación como indica el ejemplo" at bounding box center [196, 201] width 319 height 12
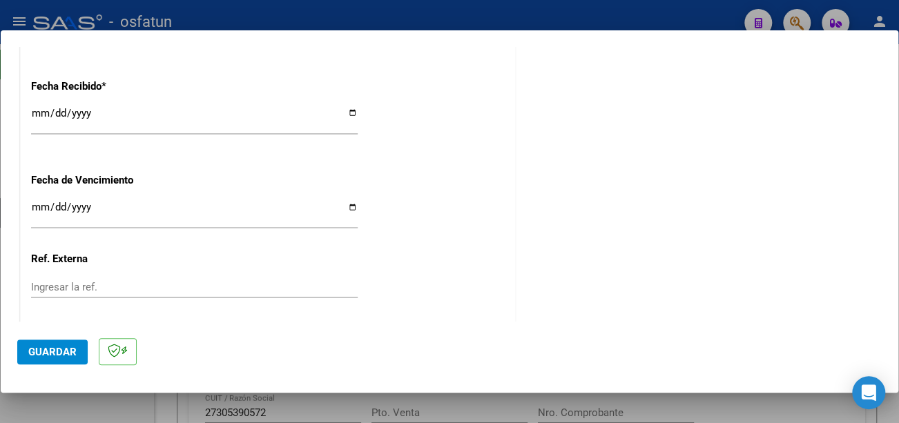
scroll to position [1033, 0]
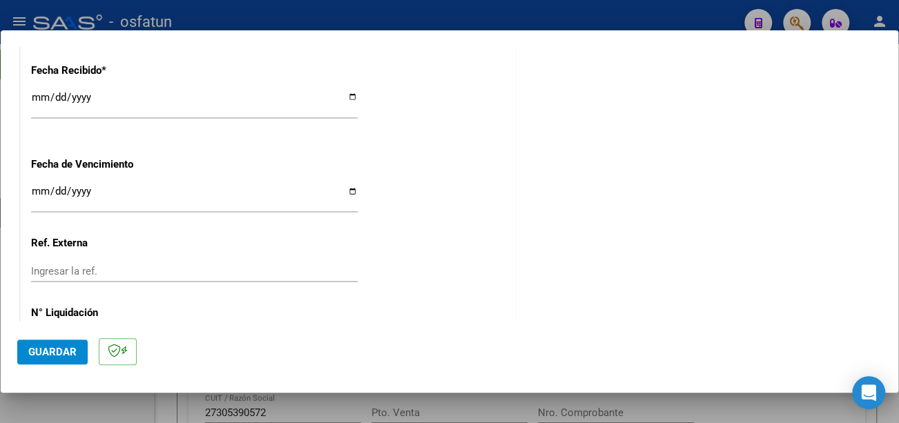
type input "202509"
click at [37, 197] on input "Ingresar la fecha" at bounding box center [194, 197] width 327 height 22
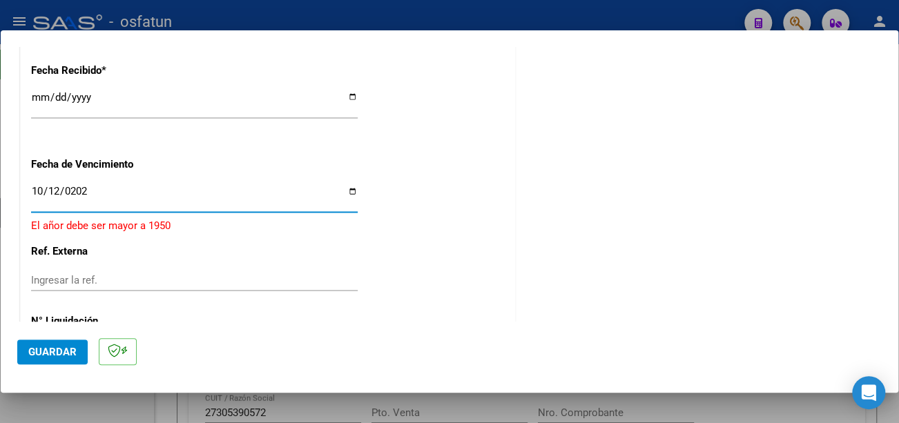
type input "[DATE]"
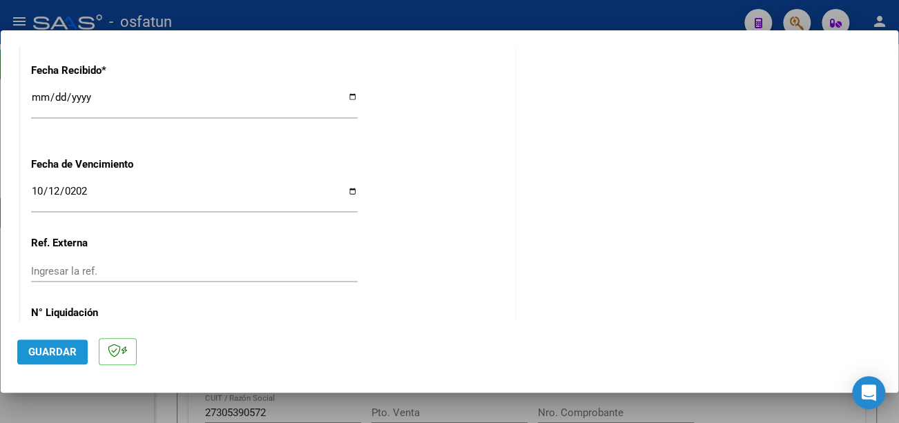
click at [67, 349] on span "Guardar" at bounding box center [52, 352] width 48 height 12
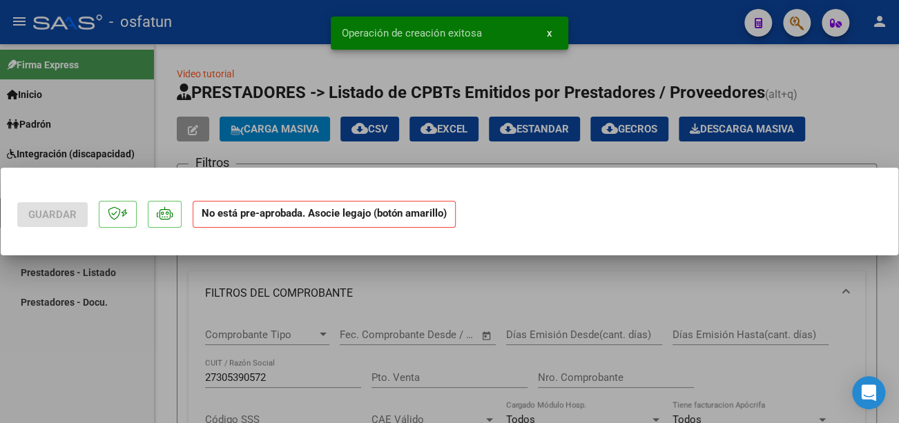
scroll to position [0, 0]
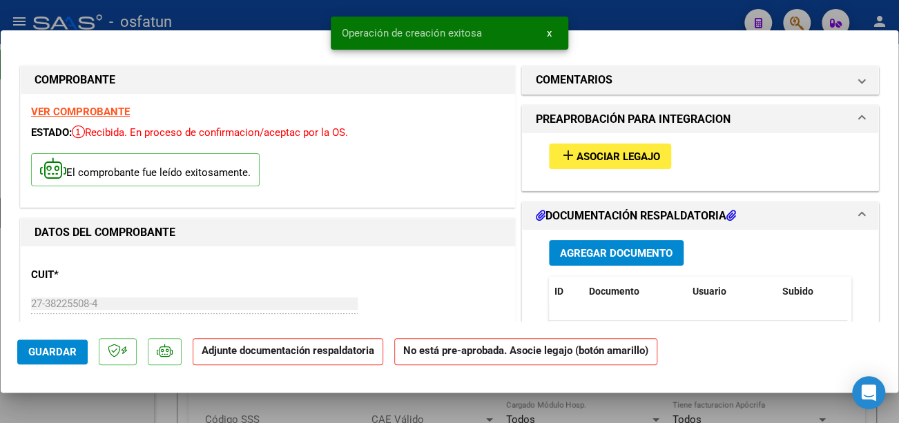
click at [642, 156] on span "Asociar Legajo" at bounding box center [619, 157] width 84 height 12
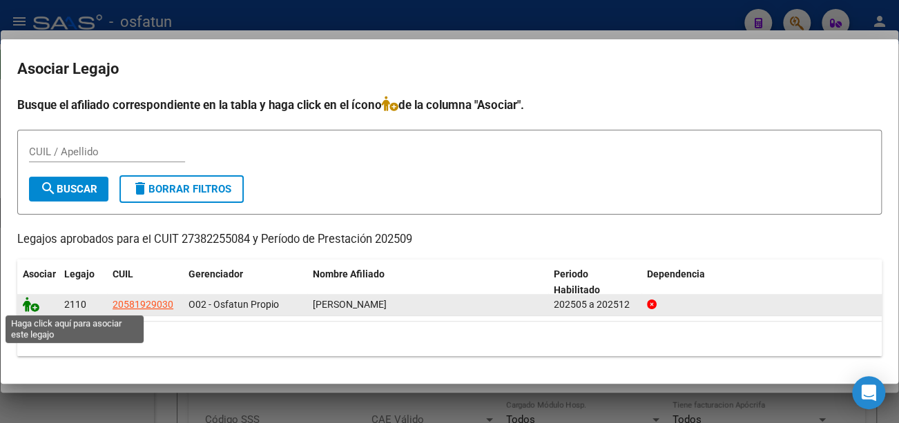
click at [28, 305] on icon at bounding box center [31, 304] width 17 height 15
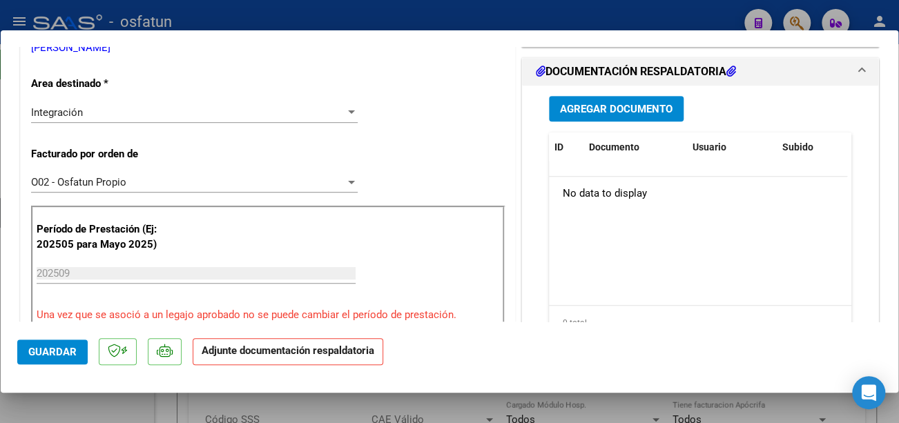
scroll to position [345, 0]
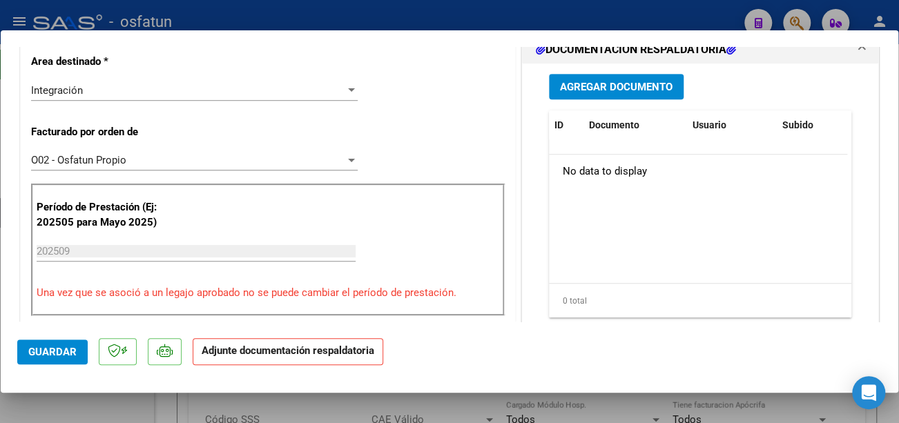
click at [610, 86] on span "Agregar Documento" at bounding box center [616, 87] width 113 height 12
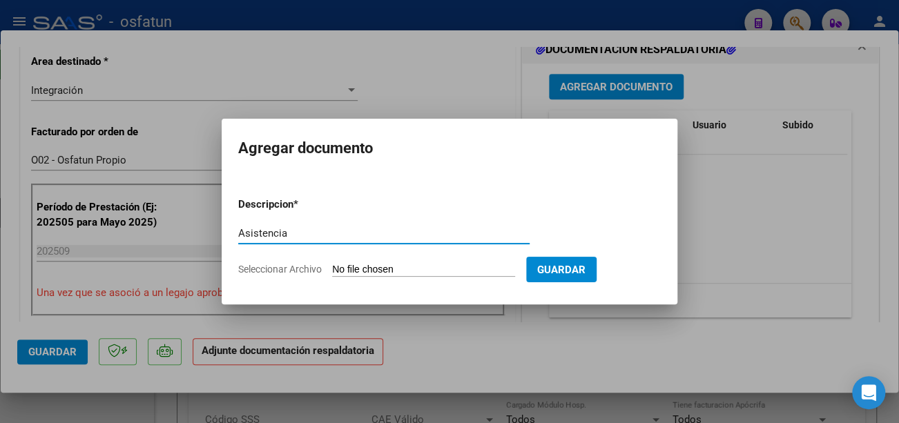
type input "Asistencia"
click at [356, 264] on input "Seleccionar Archivo" at bounding box center [423, 270] width 183 height 13
type input "C:\fakepath\CamScanner [DATE] 12.13 (2).pdf"
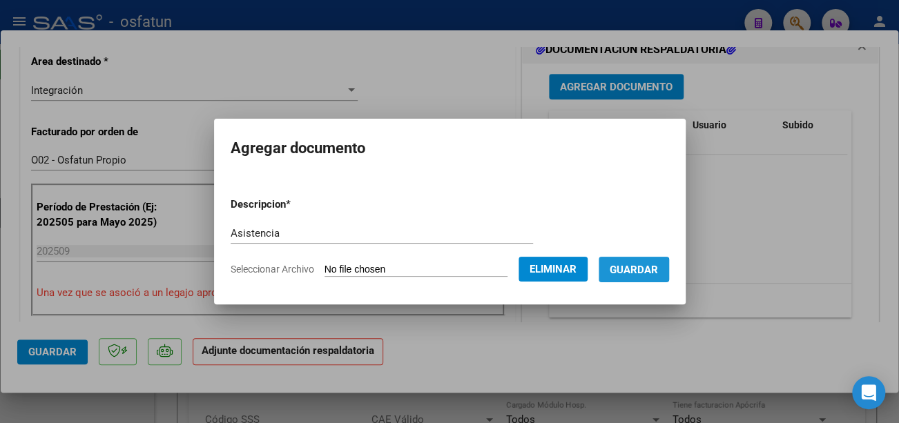
click at [649, 272] on span "Guardar" at bounding box center [634, 270] width 48 height 12
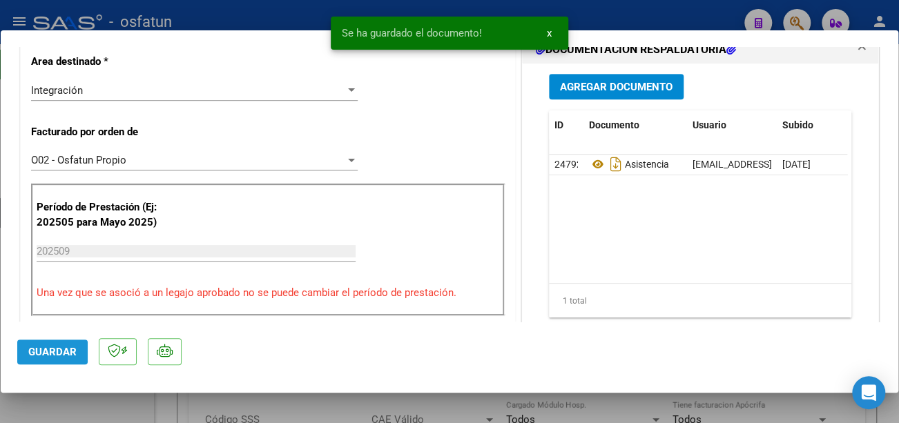
click at [62, 352] on span "Guardar" at bounding box center [52, 352] width 48 height 12
type input "$ 0,00"
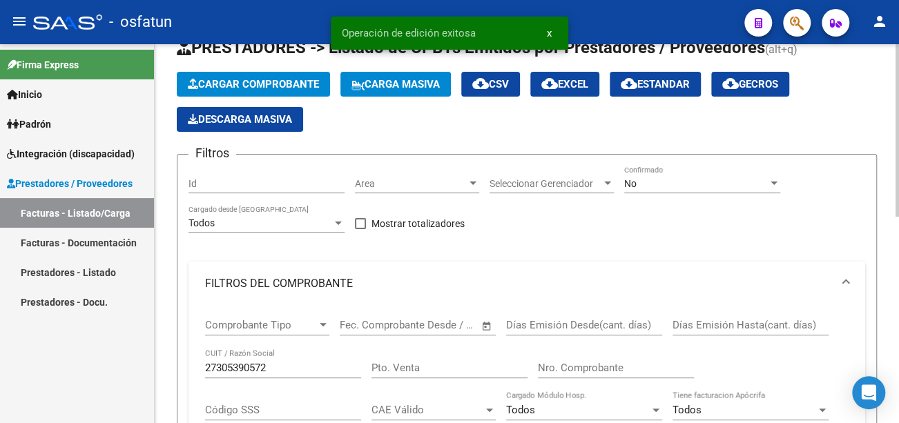
scroll to position [69, 0]
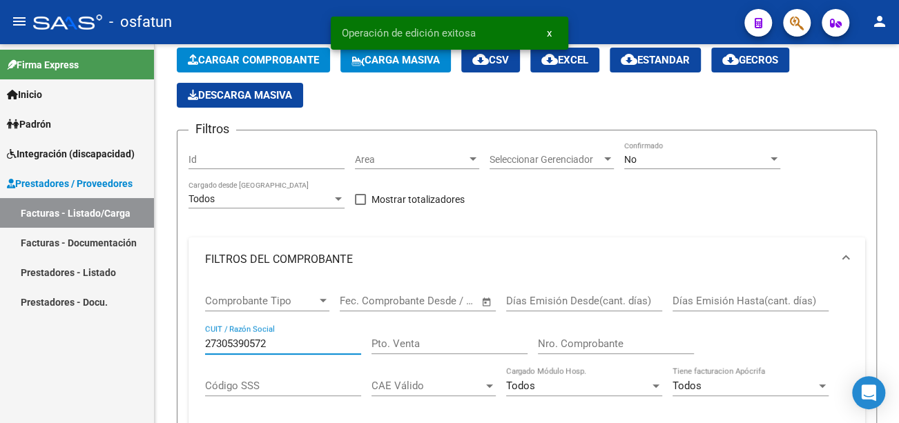
drag, startPoint x: 276, startPoint y: 345, endPoint x: 154, endPoint y: 323, distance: 124.1
click at [151, 327] on mat-sidenav-container "Firma Express Inicio Calendario SSS Instructivos Contacto OS Padrón Análisis Af…" at bounding box center [449, 233] width 899 height 379
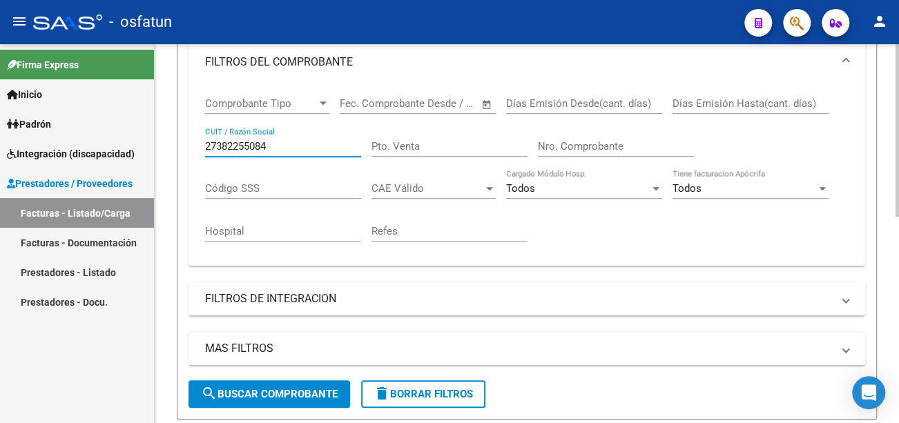
scroll to position [276, 0]
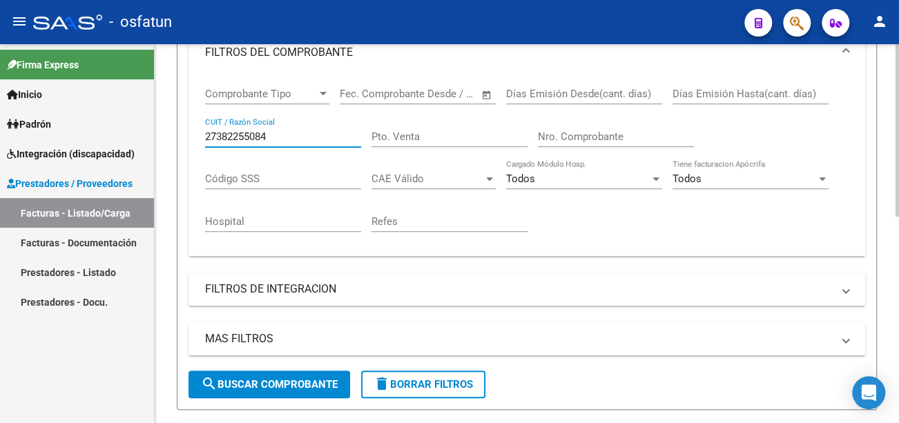
type input "27382255084"
click at [291, 385] on span "search Buscar Comprobante" at bounding box center [269, 385] width 137 height 12
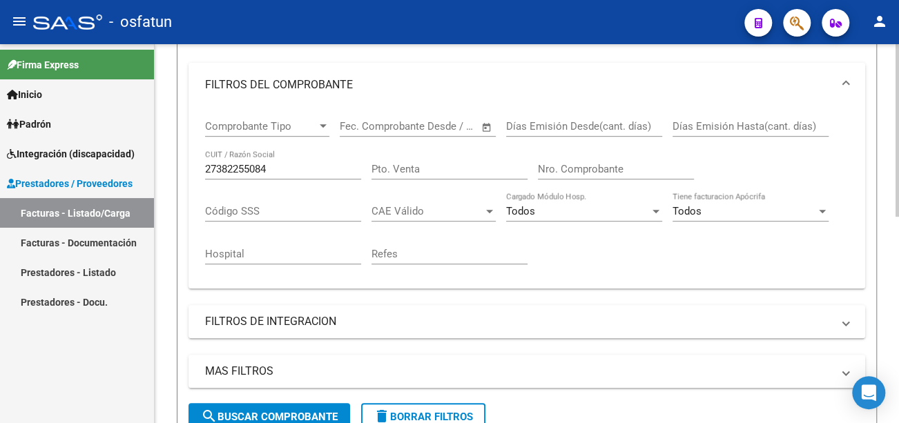
scroll to position [0, 0]
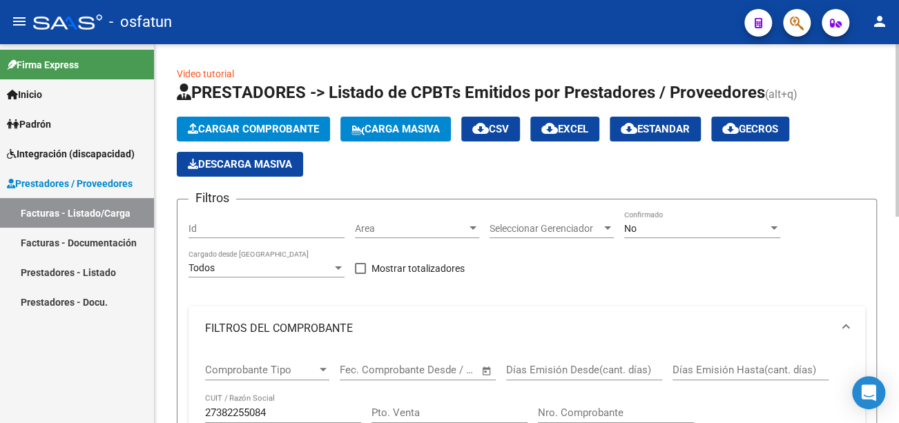
click at [320, 115] on app-list-header "PRESTADORES -> Listado de CPBTs Emitidos por Prestadores / Proveedores (alt+q) …" at bounding box center [527, 384] width 700 height 605
click at [318, 130] on span "Cargar Comprobante" at bounding box center [253, 129] width 131 height 12
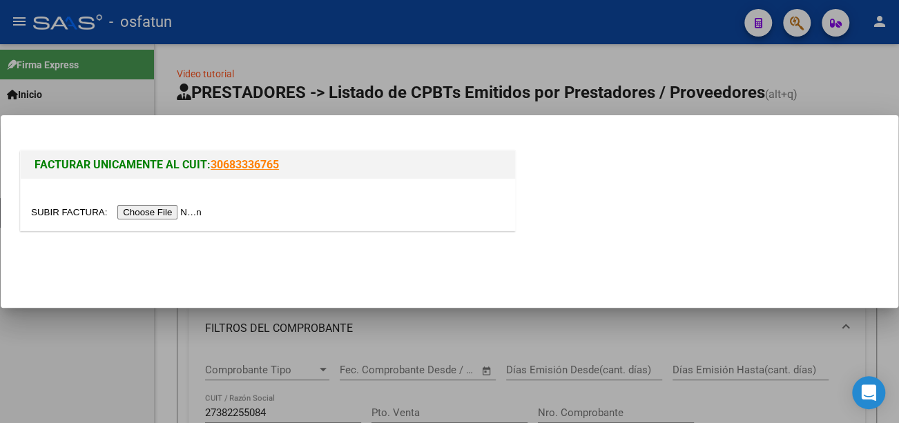
click at [184, 213] on input "file" at bounding box center [118, 212] width 175 height 15
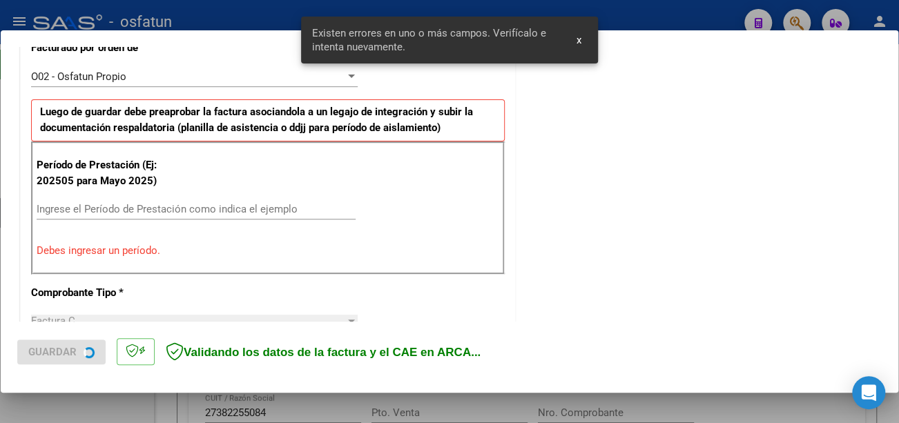
scroll to position [411, 0]
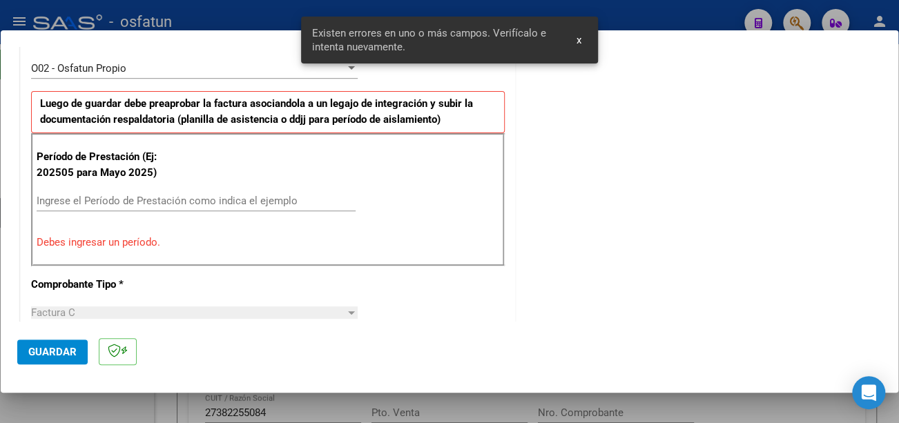
click at [169, 200] on input "Ingrese el Período de Prestación como indica el ejemplo" at bounding box center [196, 201] width 319 height 12
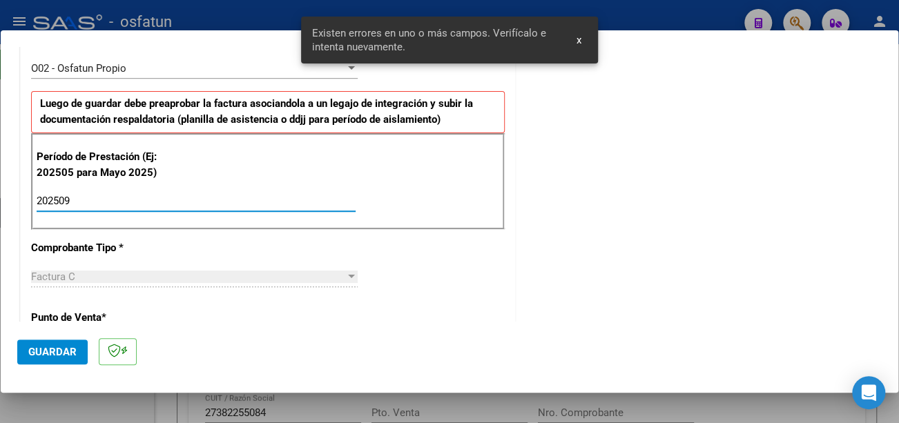
type input "202509"
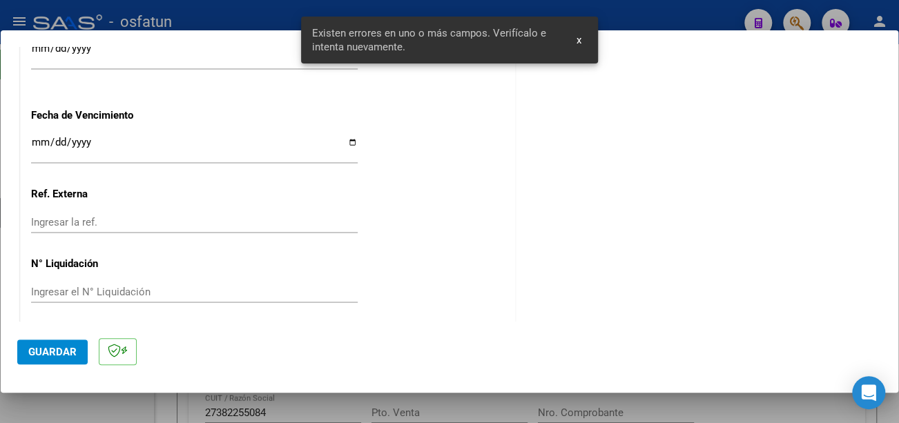
scroll to position [1086, 0]
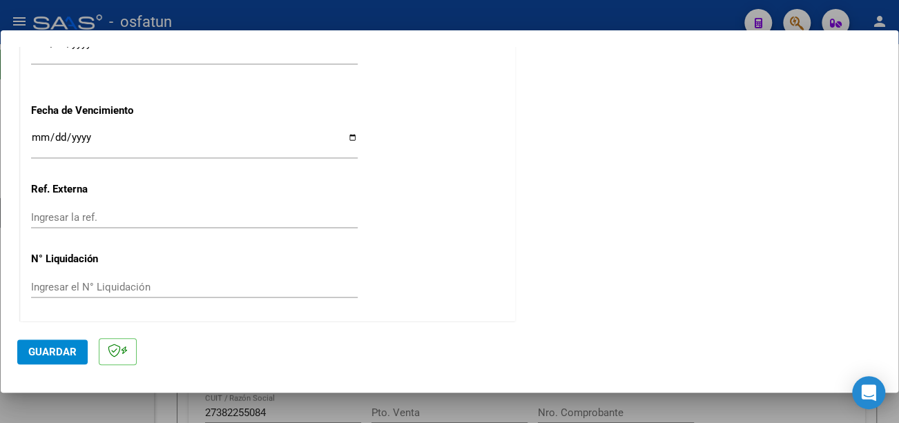
click at [39, 133] on input "Ingresar la fecha" at bounding box center [194, 143] width 327 height 22
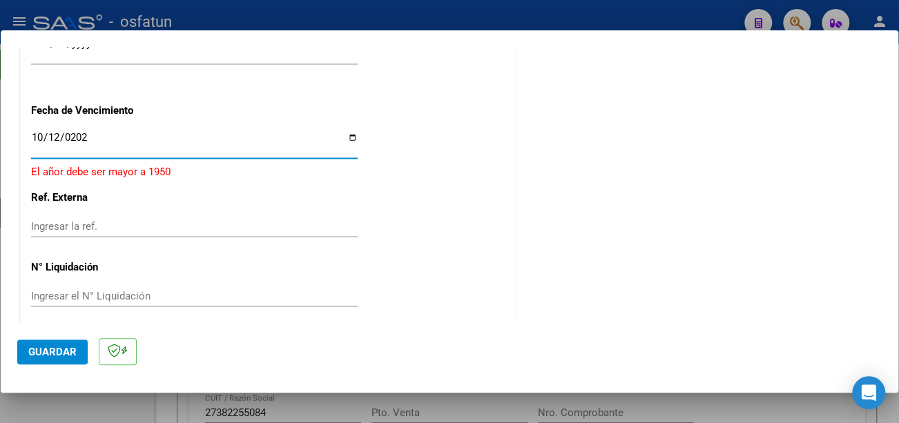
type input "[DATE]"
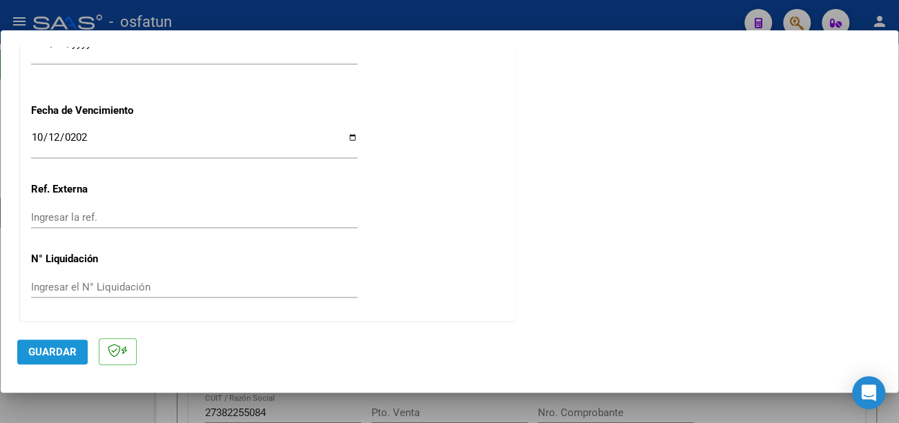
drag, startPoint x: 54, startPoint y: 352, endPoint x: 86, endPoint y: 333, distance: 37.4
click at [58, 352] on span "Guardar" at bounding box center [52, 352] width 48 height 12
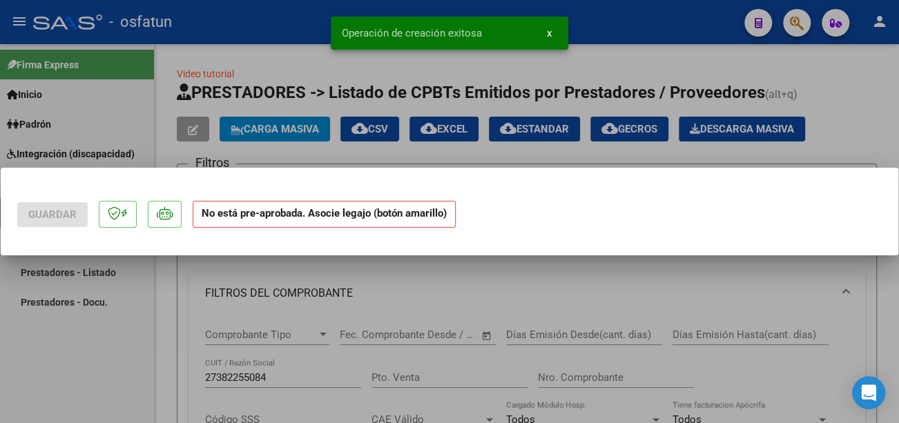
scroll to position [0, 0]
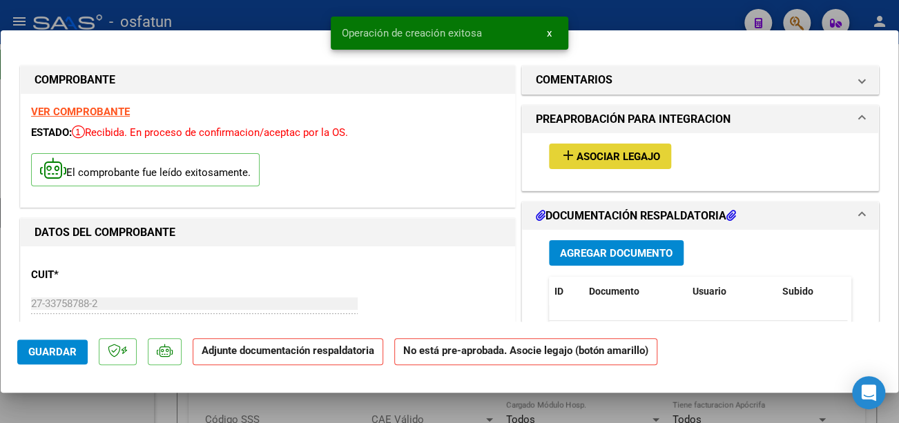
click at [626, 164] on button "add Asociar Legajo" at bounding box center [610, 157] width 122 height 26
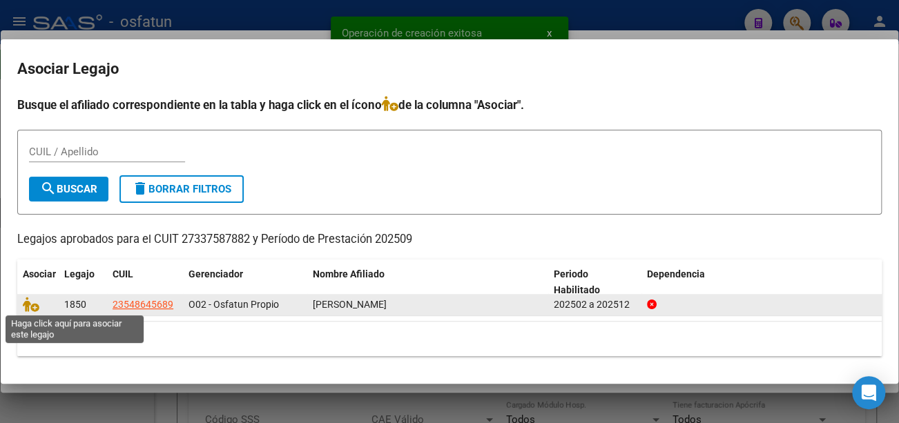
drag, startPoint x: 32, startPoint y: 307, endPoint x: 66, endPoint y: 316, distance: 34.2
click at [32, 308] on icon at bounding box center [31, 304] width 17 height 15
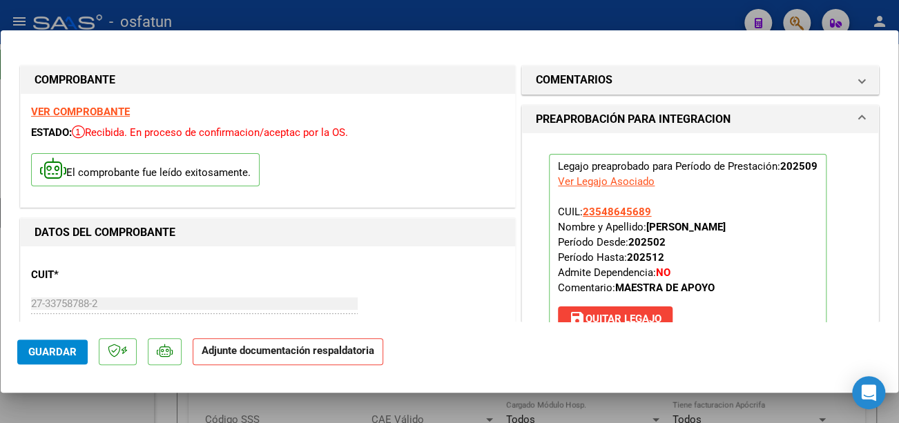
scroll to position [276, 0]
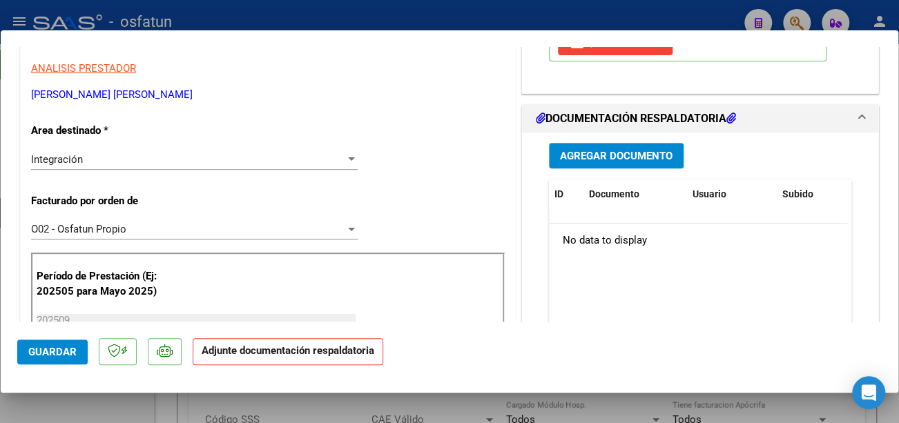
click at [629, 146] on button "Agregar Documento" at bounding box center [616, 156] width 135 height 26
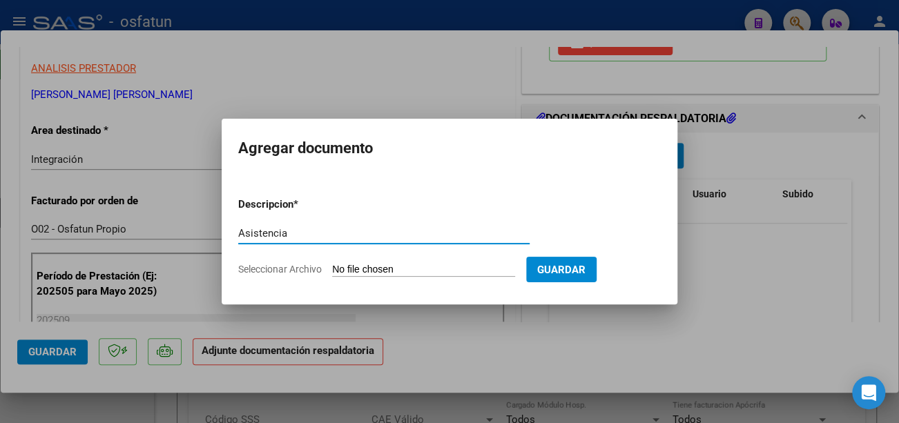
type input "Asistencia"
click at [420, 265] on input "Seleccionar Archivo" at bounding box center [423, 270] width 183 height 13
type input "C:\fakepath\CamScanner [DATE] 12.14 (1).pdf"
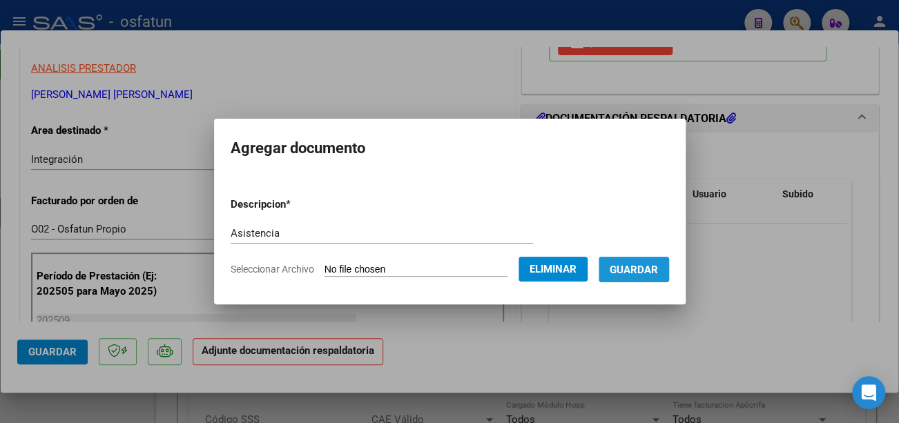
drag, startPoint x: 651, startPoint y: 273, endPoint x: 600, endPoint y: 296, distance: 56.6
click at [651, 273] on span "Guardar" at bounding box center [634, 270] width 48 height 12
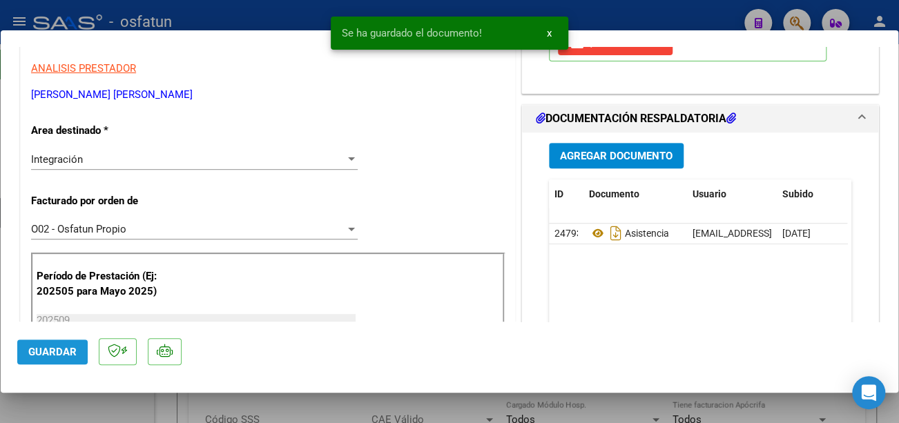
click at [57, 357] on span "Guardar" at bounding box center [52, 352] width 48 height 12
type input "$ 0,00"
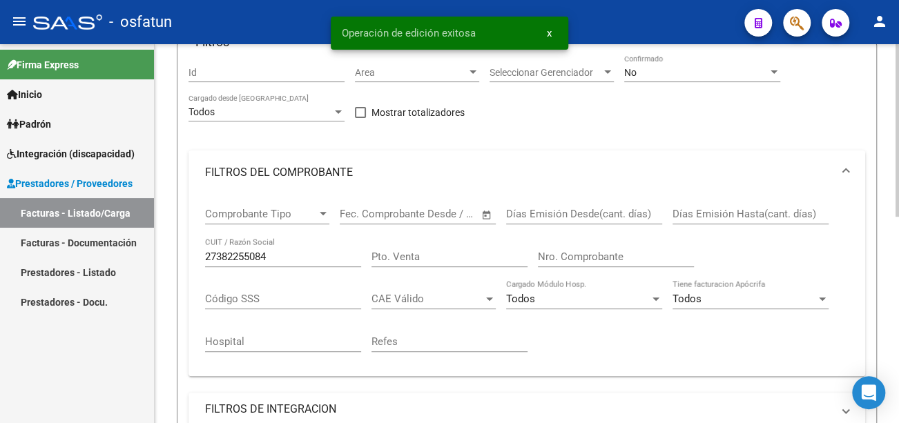
scroll to position [207, 0]
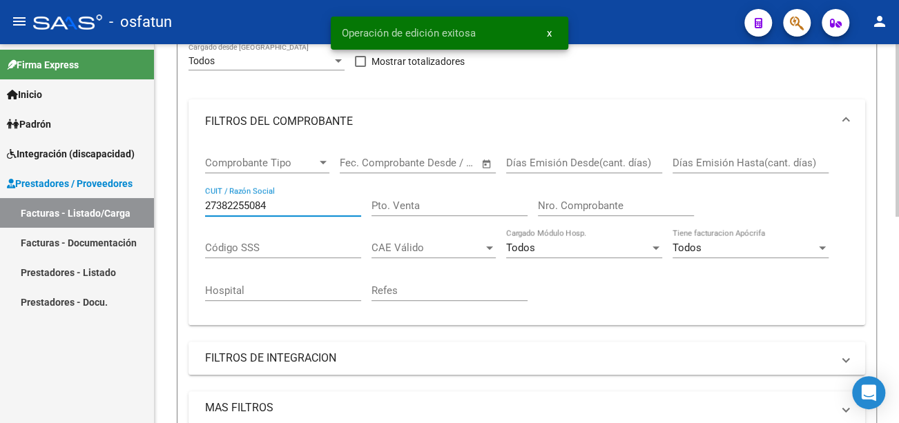
drag, startPoint x: 282, startPoint y: 207, endPoint x: 171, endPoint y: 211, distance: 110.6
click at [171, 211] on div "Video tutorial PRESTADORES -> Listado de CPBTs Emitidos por Prestadores / Prove…" at bounding box center [527, 248] width 745 height 822
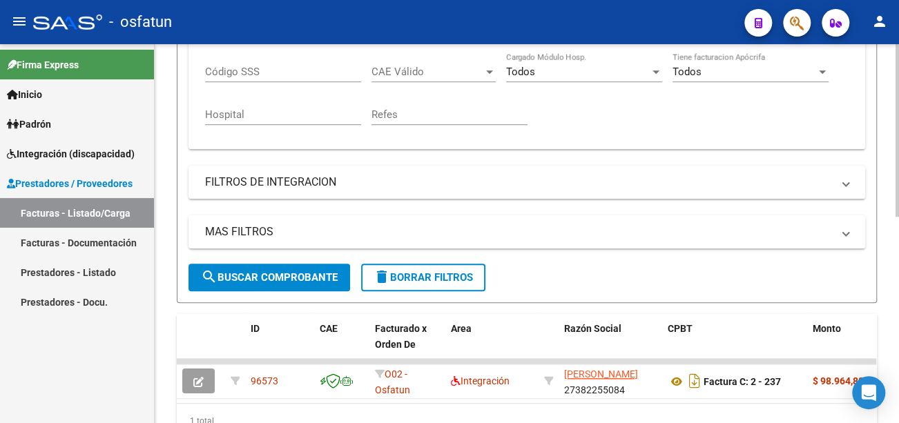
scroll to position [414, 0]
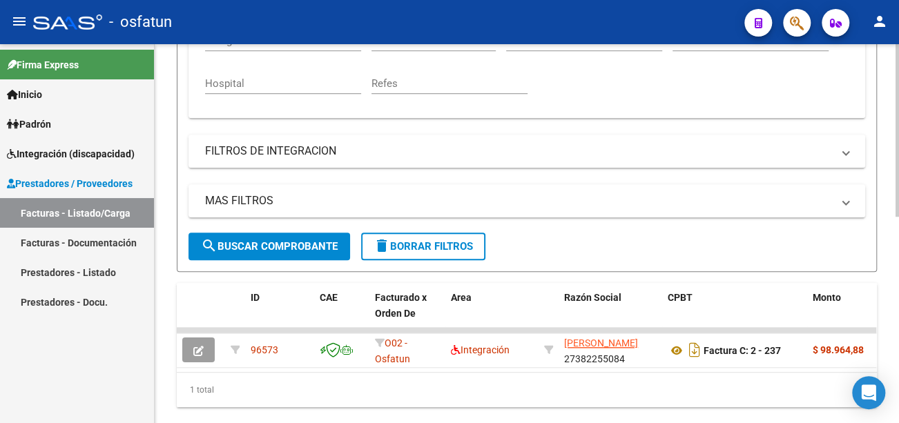
type input "27337587882"
click at [287, 252] on span "search Buscar Comprobante" at bounding box center [269, 246] width 137 height 12
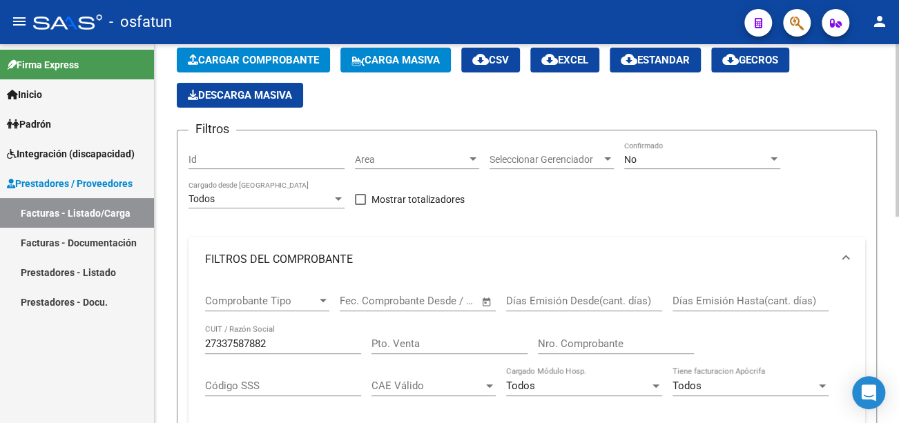
scroll to position [0, 0]
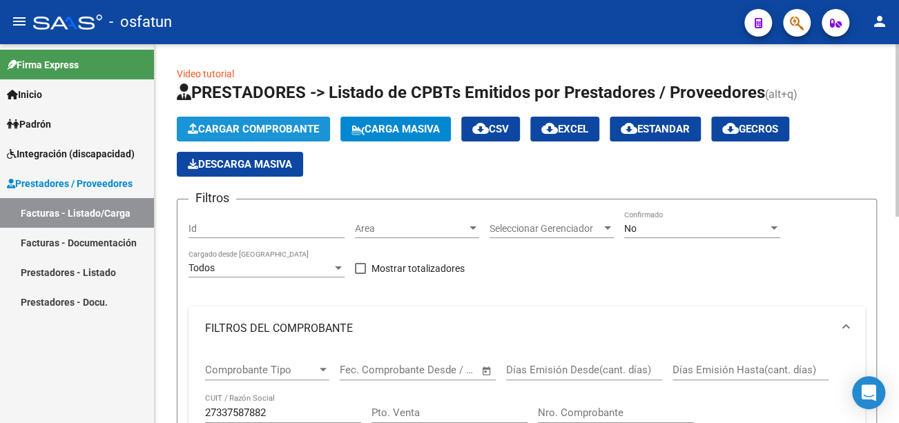
click at [291, 127] on span "Cargar Comprobante" at bounding box center [253, 129] width 131 height 12
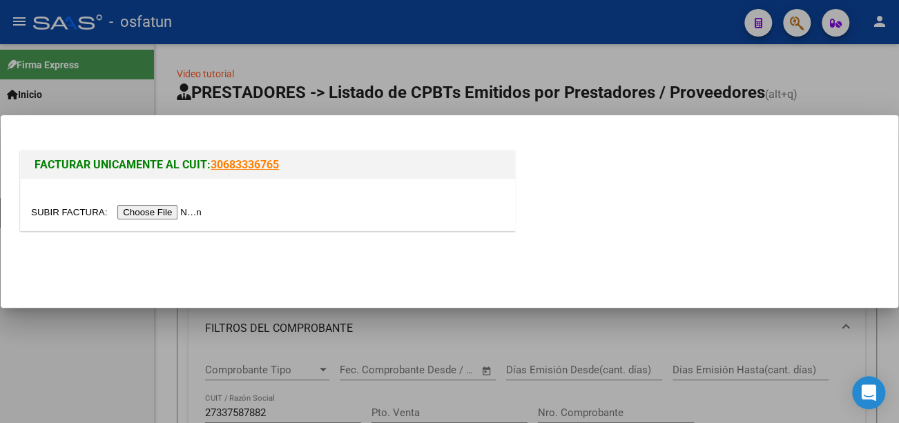
click at [204, 209] on input "file" at bounding box center [118, 212] width 175 height 15
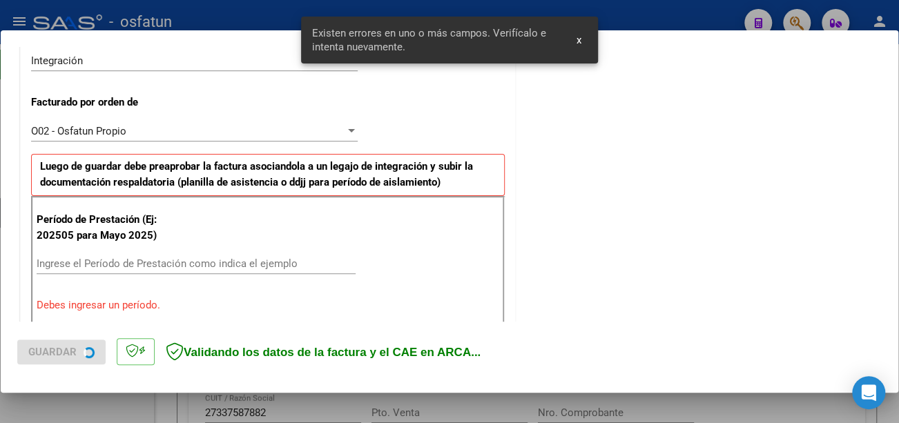
scroll to position [411, 0]
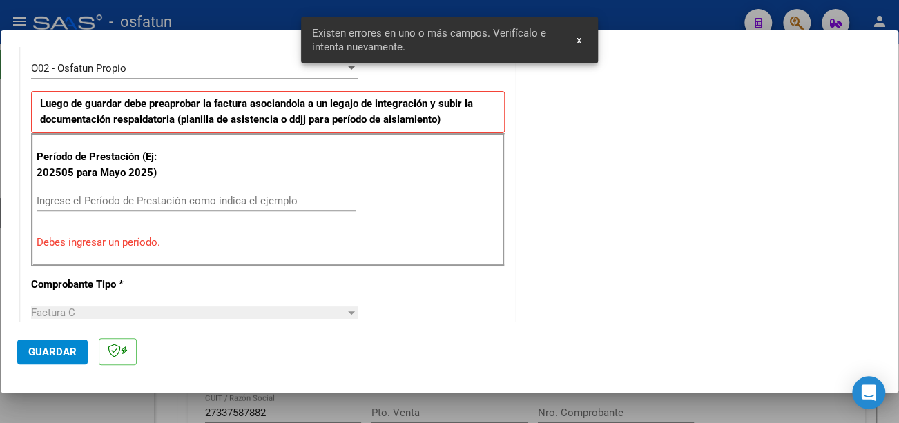
click at [160, 201] on input "Ingrese el Período de Prestación como indica el ejemplo" at bounding box center [196, 201] width 319 height 12
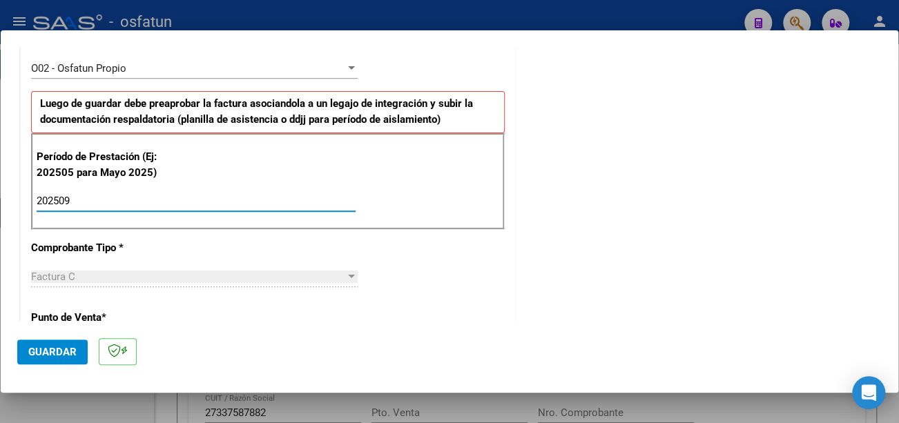
type input "202509"
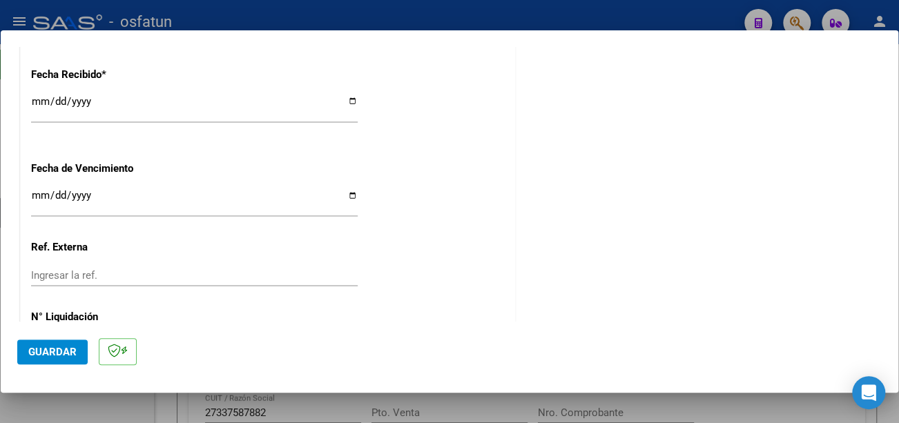
scroll to position [1033, 0]
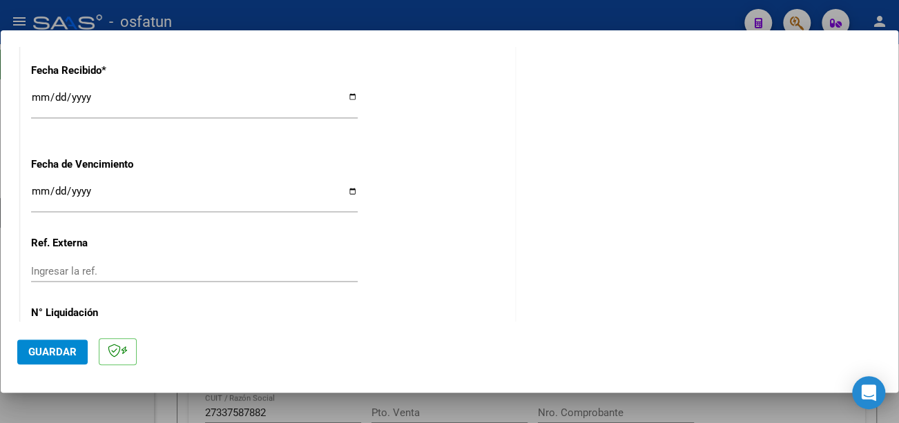
click at [37, 189] on input "Ingresar la fecha" at bounding box center [194, 197] width 327 height 22
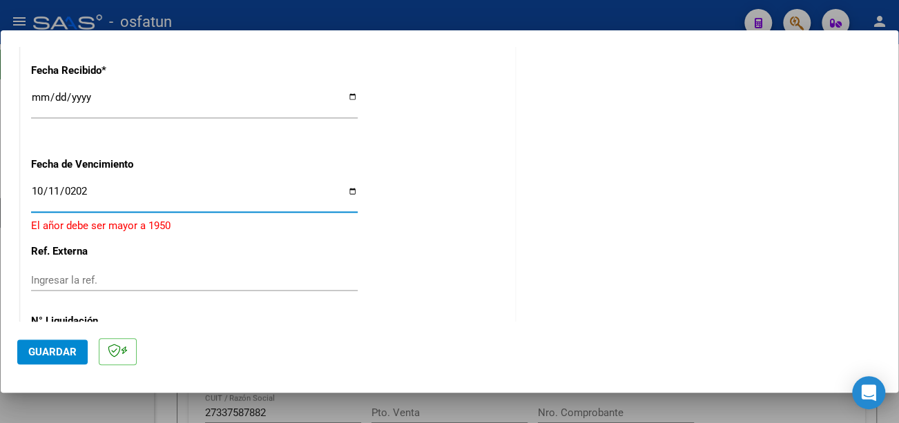
type input "[DATE]"
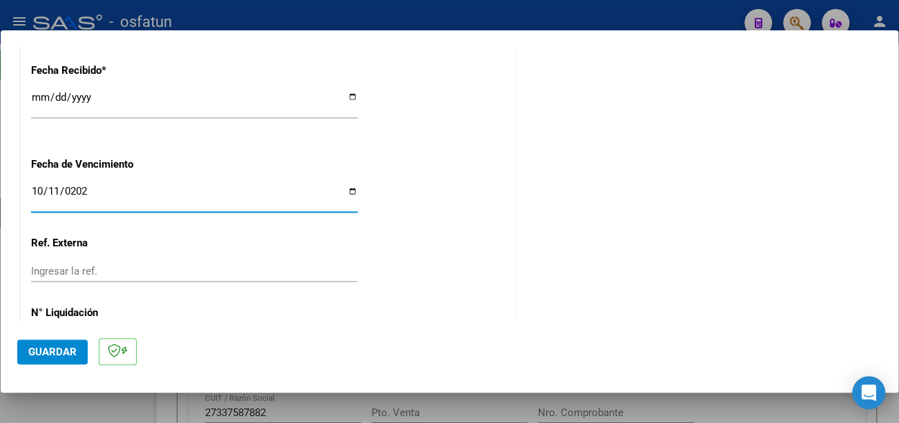
click at [61, 352] on span "Guardar" at bounding box center [52, 352] width 48 height 12
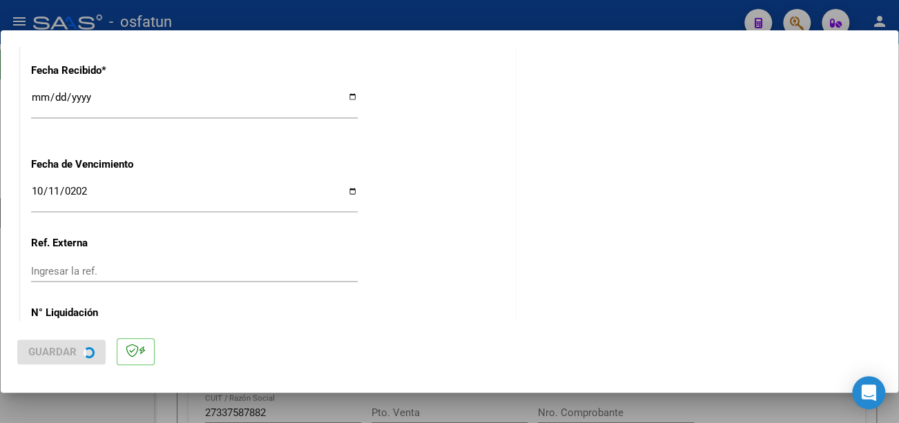
scroll to position [0, 0]
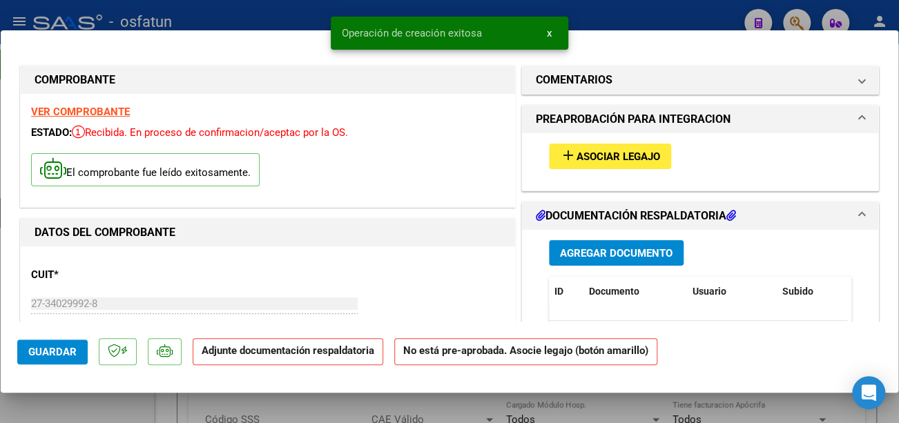
click at [578, 157] on span "Asociar Legajo" at bounding box center [619, 157] width 84 height 12
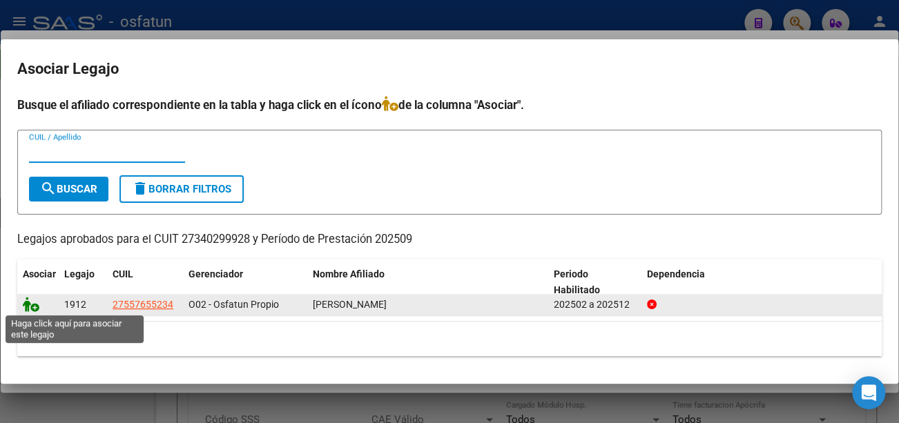
click at [36, 306] on icon at bounding box center [31, 304] width 17 height 15
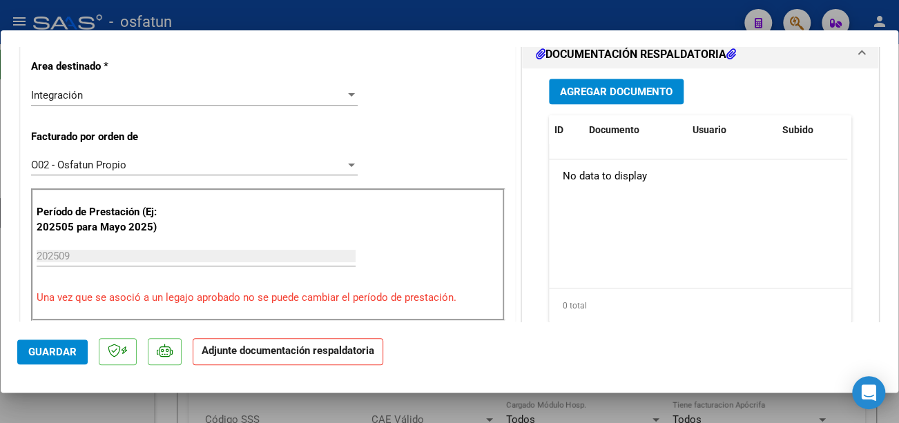
scroll to position [345, 0]
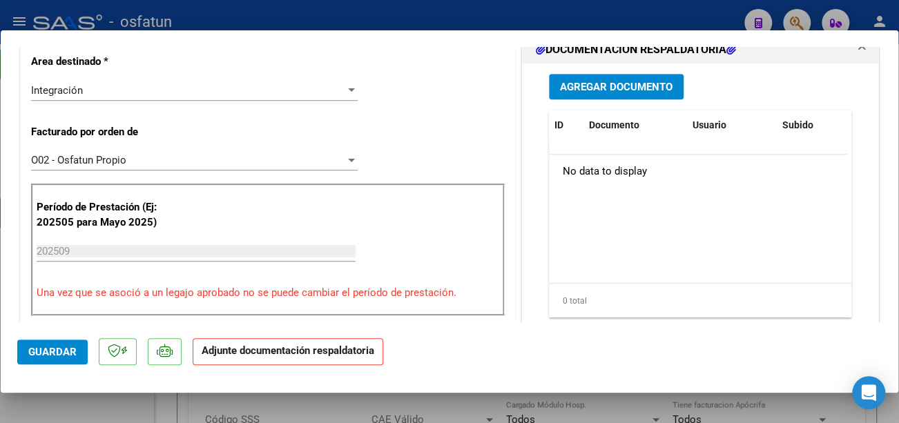
click at [653, 85] on span "Agregar Documento" at bounding box center [616, 87] width 113 height 12
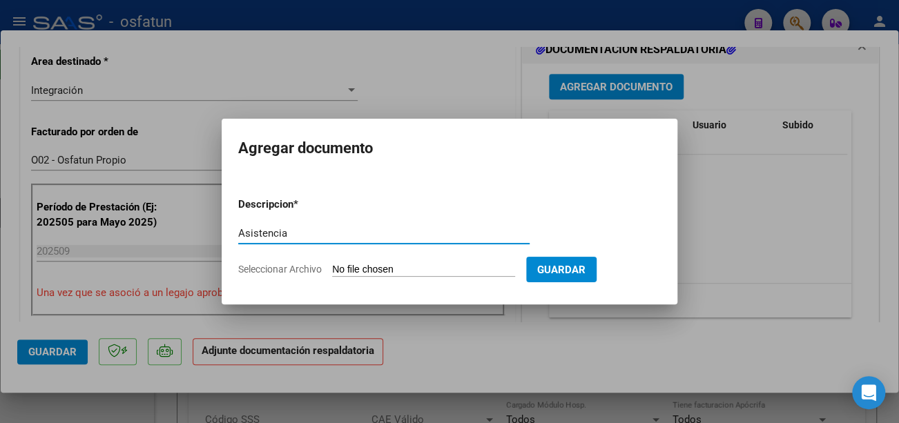
type input "Asistencia"
click at [398, 266] on input "Seleccionar Archivo" at bounding box center [423, 270] width 183 height 13
click at [367, 273] on input "Seleccionar Archivo" at bounding box center [423, 270] width 183 height 13
click at [490, 261] on form "Descripcion * Asistencia Escriba aquí una descripcion Seleccionar Archivo Guard…" at bounding box center [449, 236] width 423 height 101
click at [486, 266] on input "Seleccionar Archivo" at bounding box center [423, 270] width 183 height 13
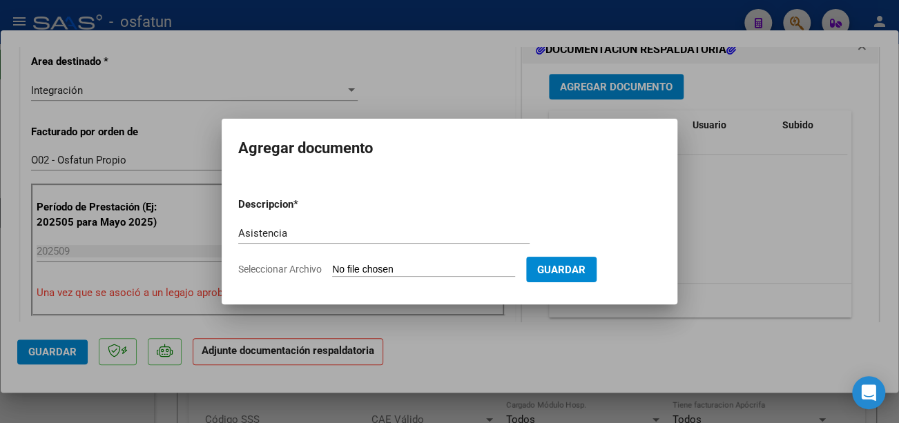
type input "C:\fakepath\c4c4f881-9275-480c-9c03-20ce9d42d59e.jfif"
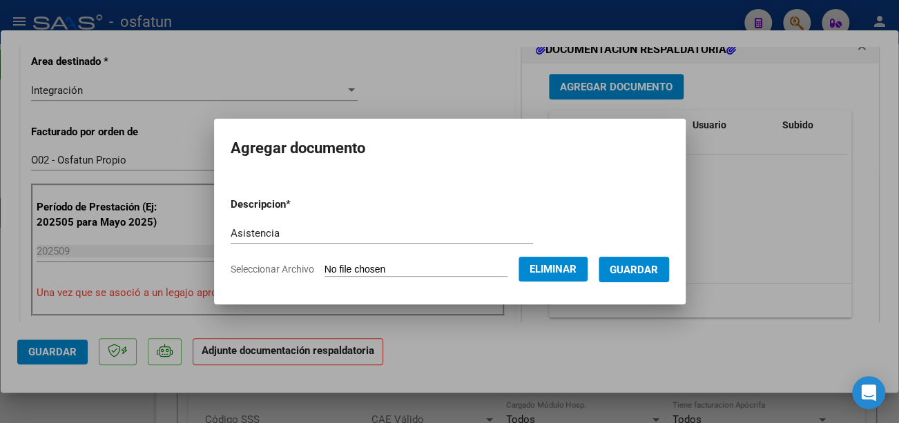
click at [655, 266] on span "Guardar" at bounding box center [634, 270] width 48 height 12
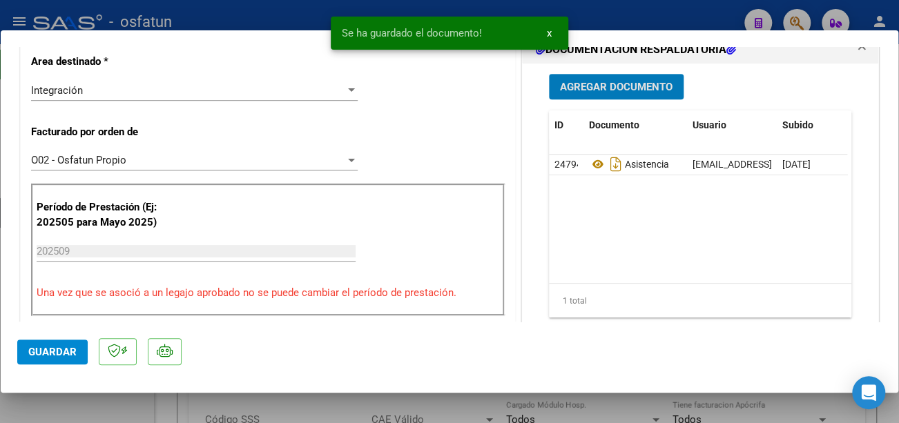
click at [37, 346] on span "Guardar" at bounding box center [52, 352] width 48 height 12
type input "$ 0,00"
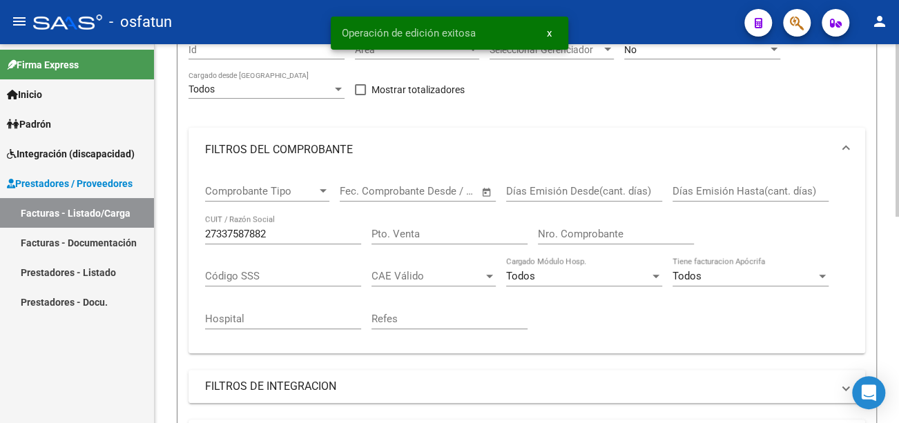
scroll to position [207, 0]
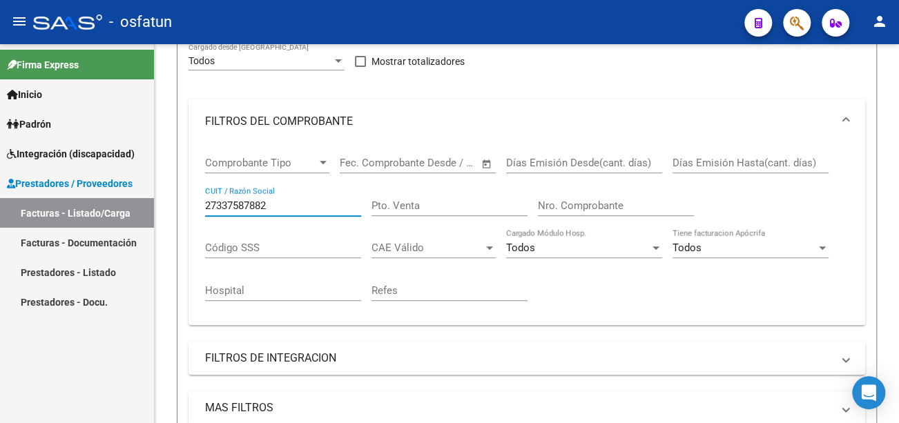
drag, startPoint x: 285, startPoint y: 210, endPoint x: 100, endPoint y: 198, distance: 184.8
click at [100, 198] on mat-sidenav-container "Firma Express Inicio Calendario SSS Instructivos Contacto OS Padrón Análisis Af…" at bounding box center [449, 233] width 899 height 379
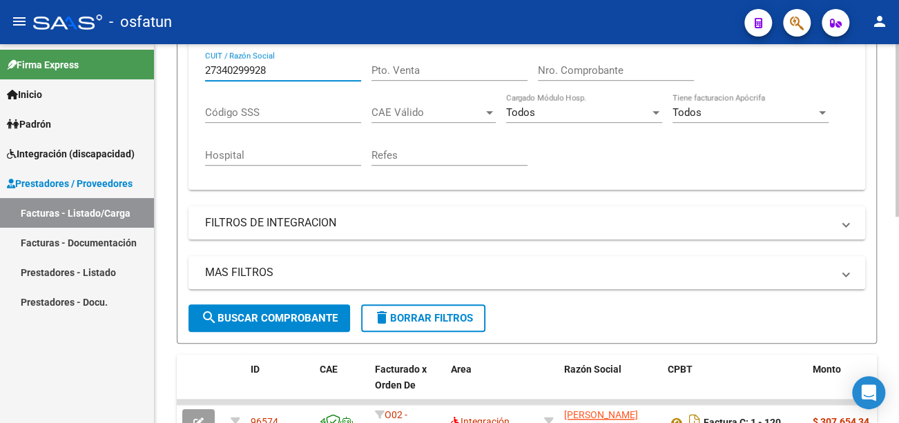
scroll to position [345, 0]
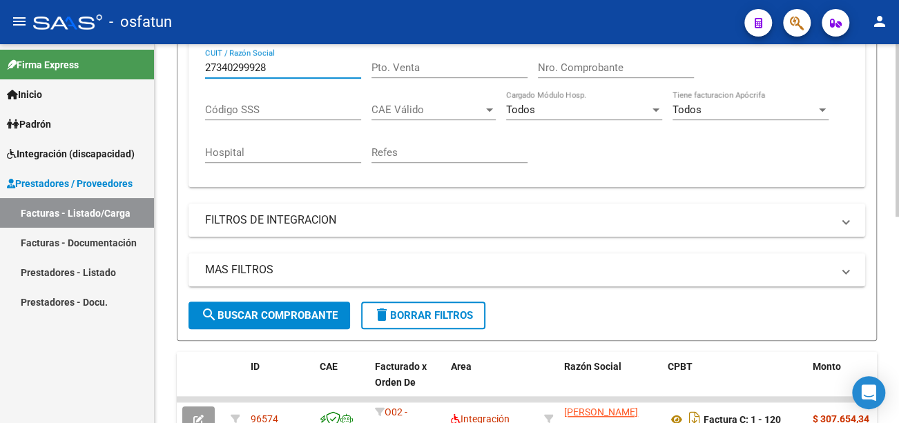
type input "27340299928"
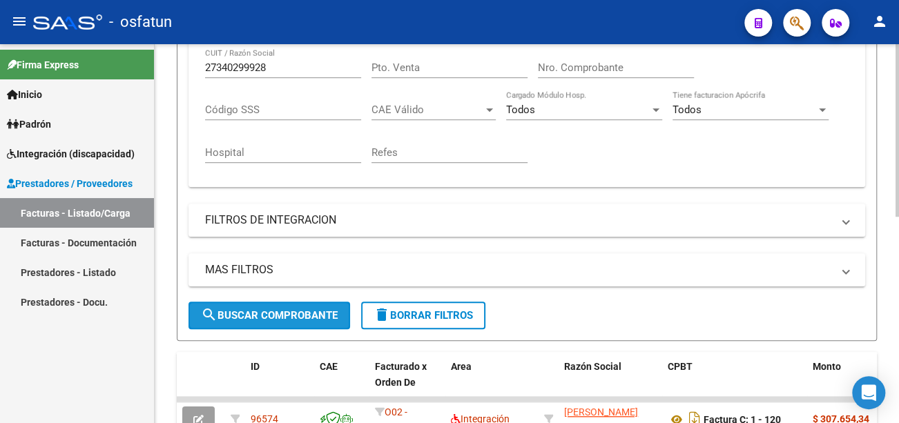
click at [309, 315] on span "search Buscar Comprobante" at bounding box center [269, 315] width 137 height 12
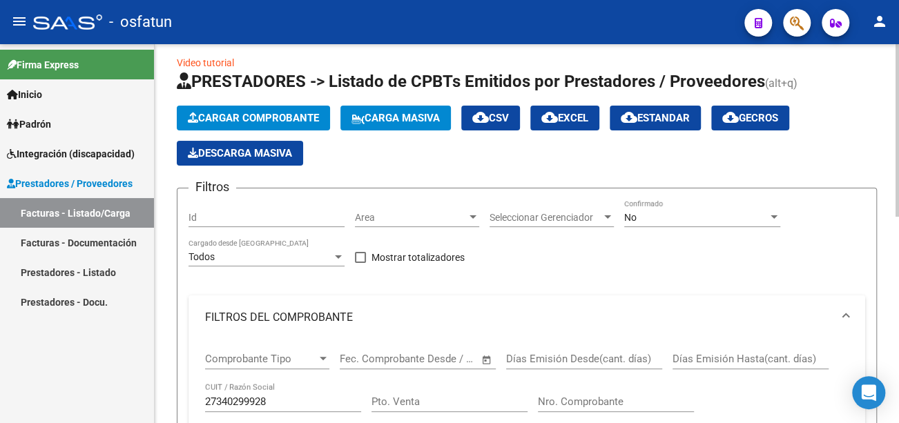
scroll to position [0, 0]
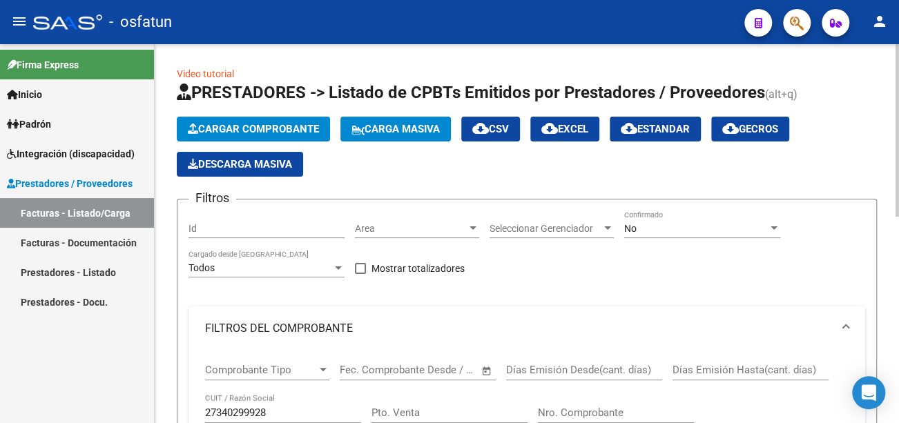
click at [267, 120] on button "Cargar Comprobante" at bounding box center [253, 129] width 153 height 25
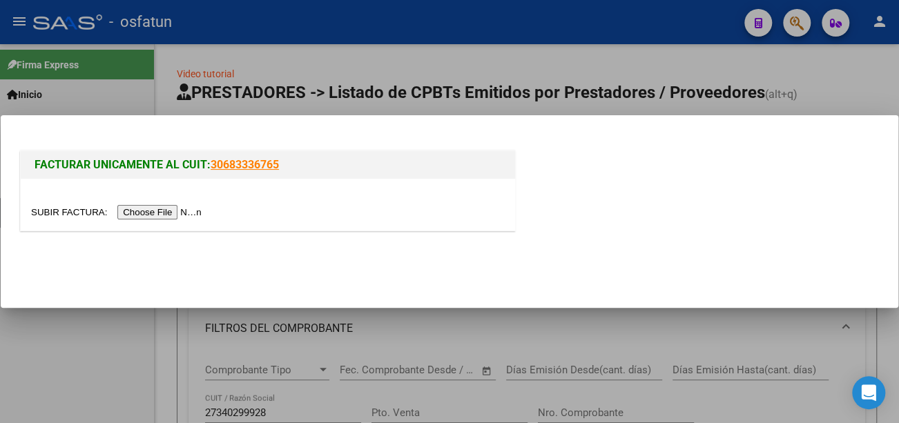
click at [195, 213] on input "file" at bounding box center [118, 212] width 175 height 15
click at [147, 206] on input "file" at bounding box center [118, 212] width 175 height 15
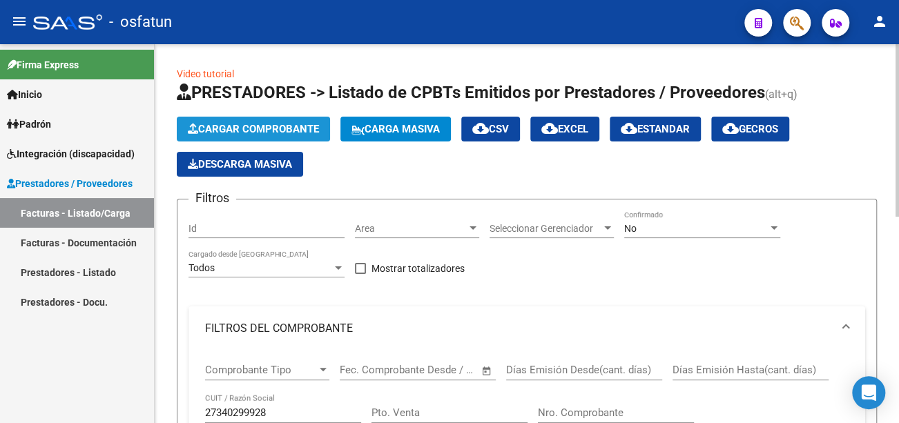
click at [255, 126] on span "Cargar Comprobante" at bounding box center [253, 129] width 131 height 12
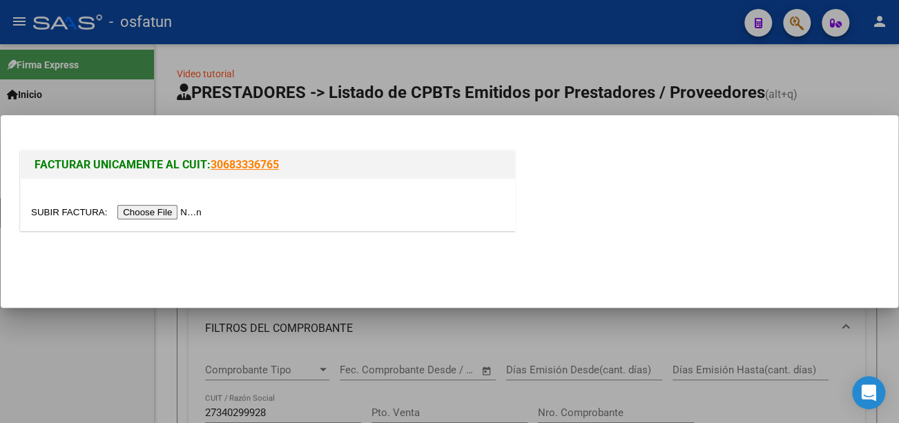
click at [169, 211] on input "file" at bounding box center [118, 212] width 175 height 15
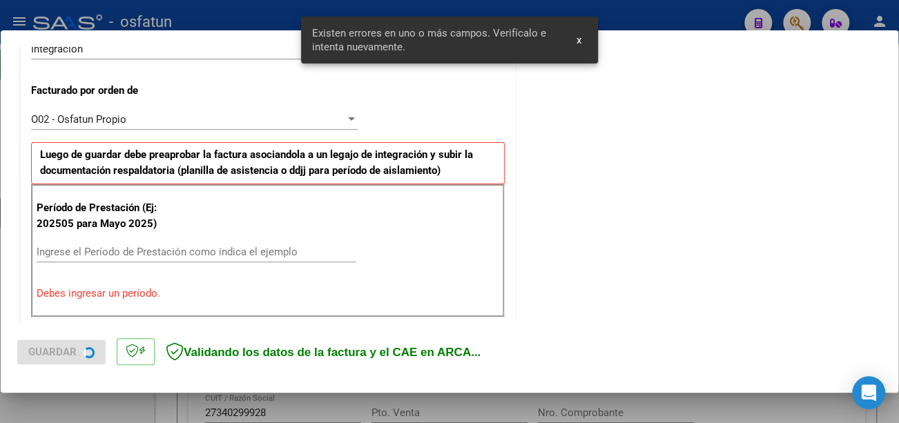
scroll to position [411, 0]
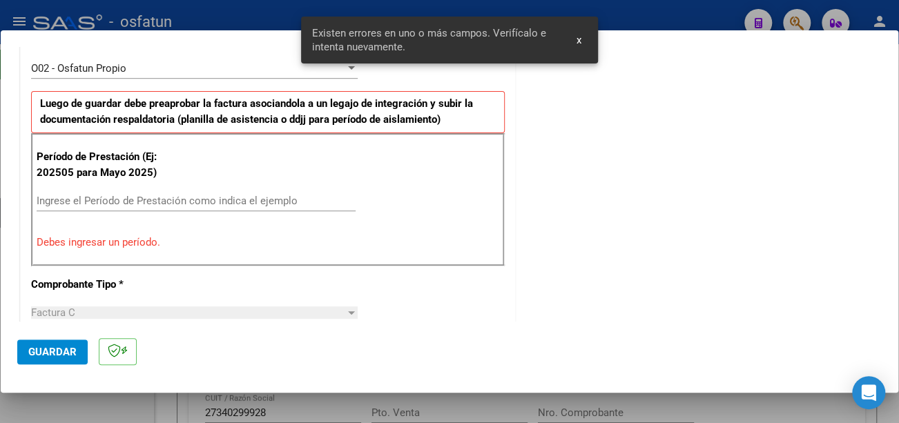
click at [180, 195] on input "Ingrese el Período de Prestación como indica el ejemplo" at bounding box center [196, 201] width 319 height 12
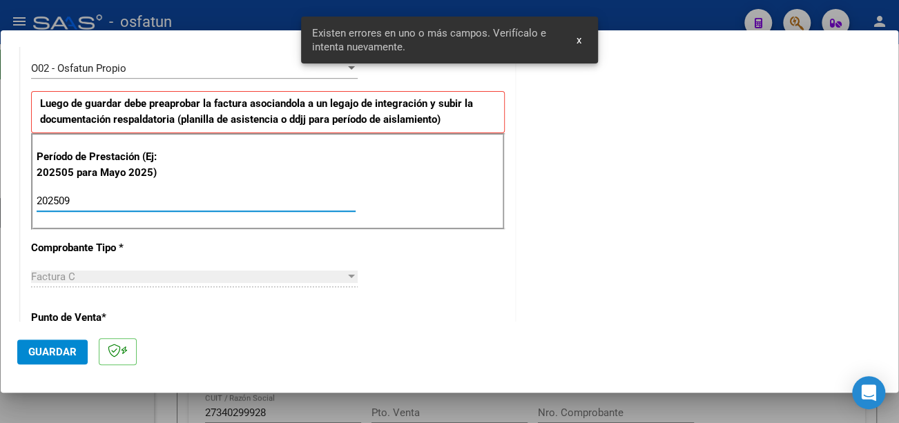
type input "202509"
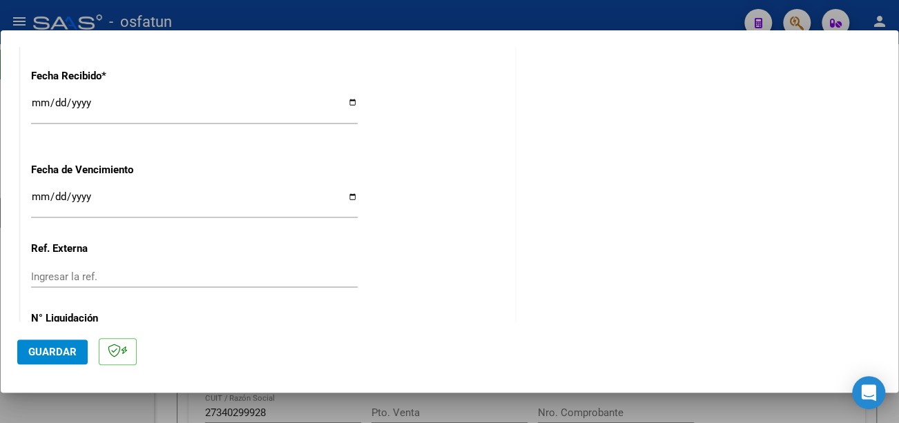
scroll to position [1033, 0]
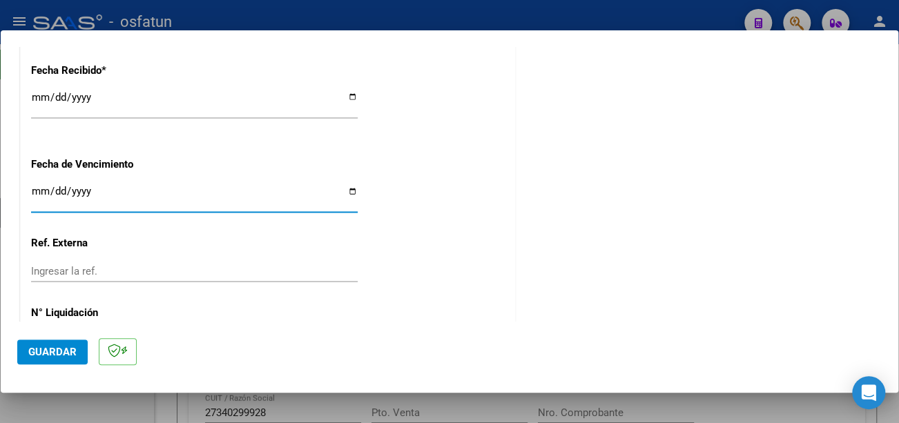
click at [37, 192] on input "Ingresar la fecha" at bounding box center [194, 197] width 327 height 22
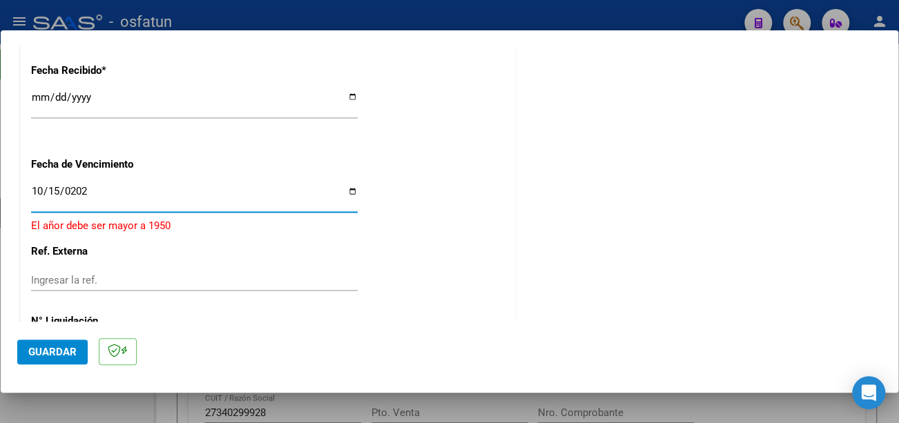
type input "[DATE]"
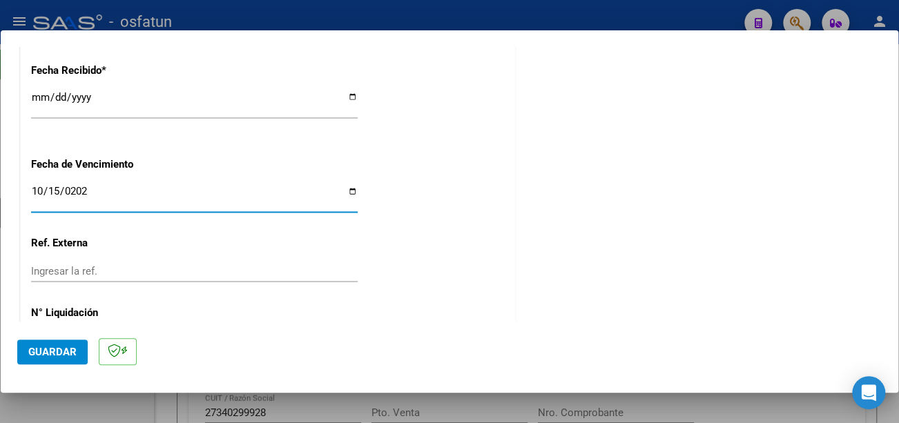
click at [62, 360] on button "Guardar" at bounding box center [52, 352] width 70 height 25
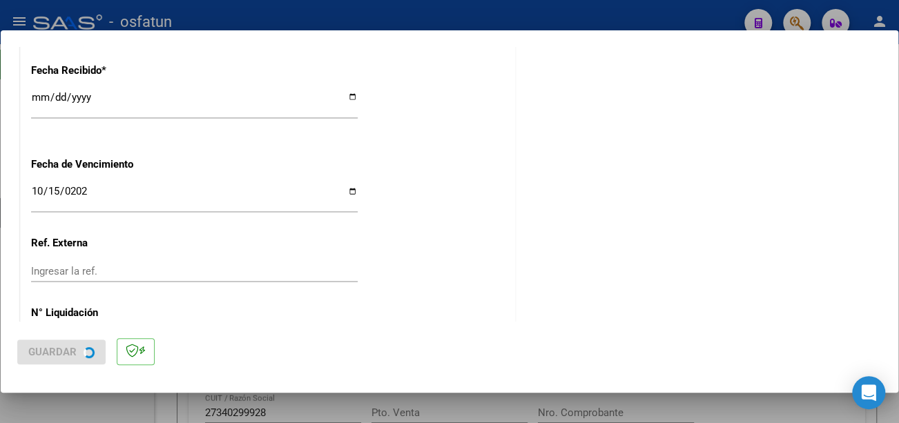
scroll to position [0, 0]
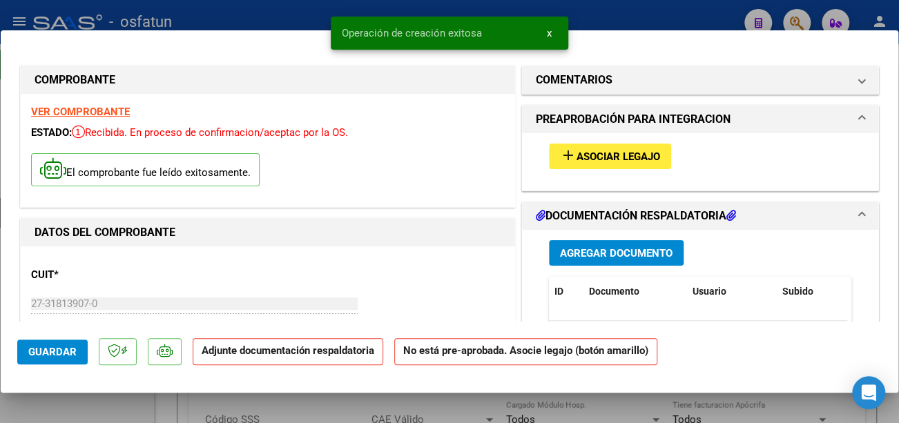
click at [595, 157] on span "Asociar Legajo" at bounding box center [619, 157] width 84 height 12
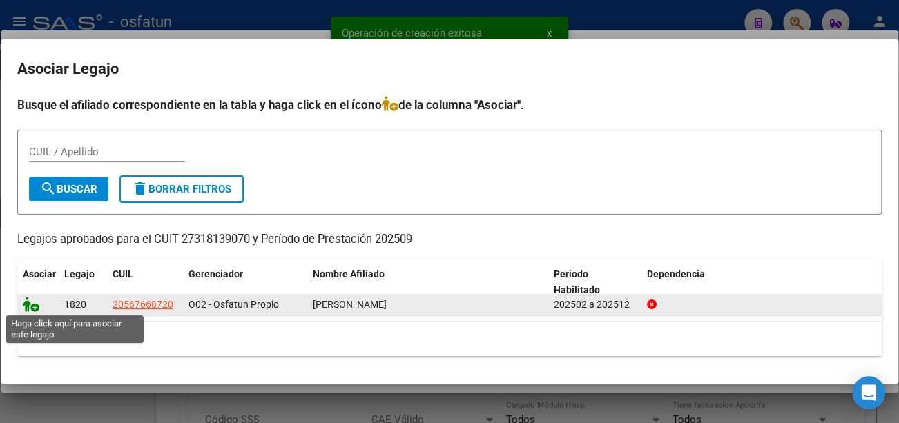
click at [30, 303] on icon at bounding box center [31, 304] width 17 height 15
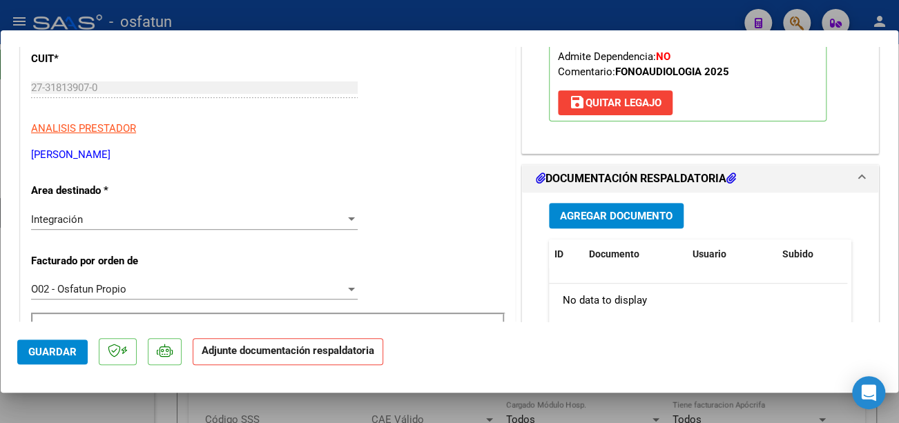
scroll to position [276, 0]
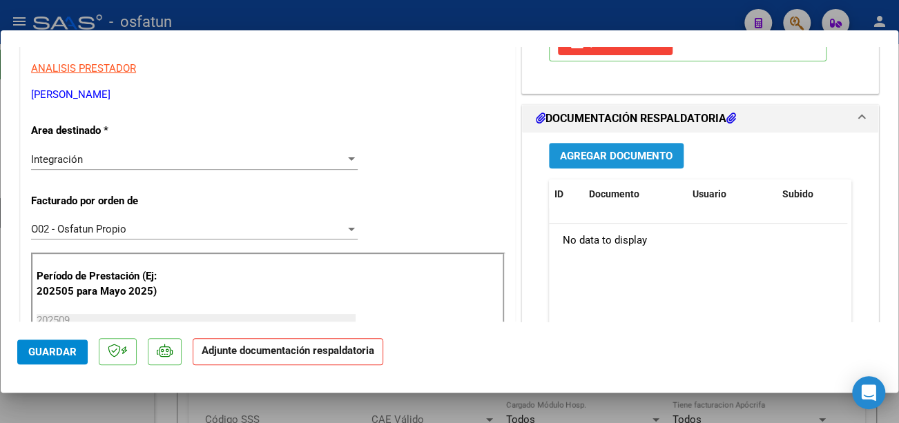
click at [623, 155] on span "Agregar Documento" at bounding box center [616, 156] width 113 height 12
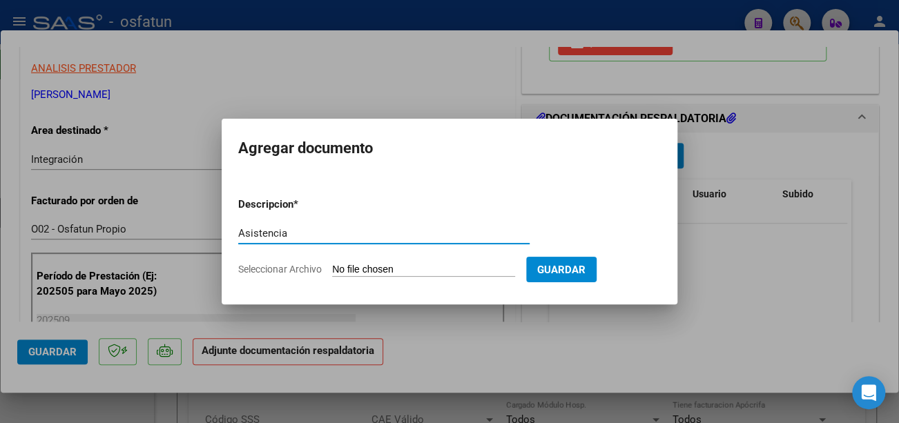
type input "Asistencia"
click at [377, 267] on input "Seleccionar Archivo" at bounding box center [423, 270] width 183 height 13
type input "C:\fakepath\CamScanner [DATE] 12.17.pdf"
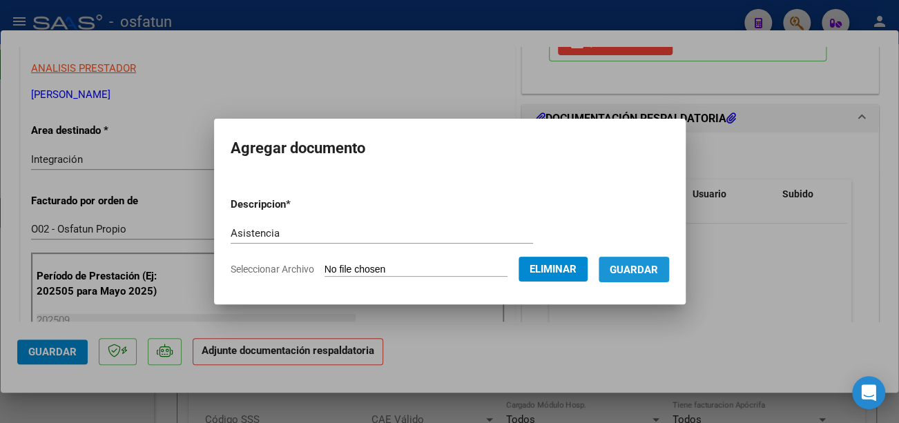
click at [656, 275] on span "Guardar" at bounding box center [634, 270] width 48 height 12
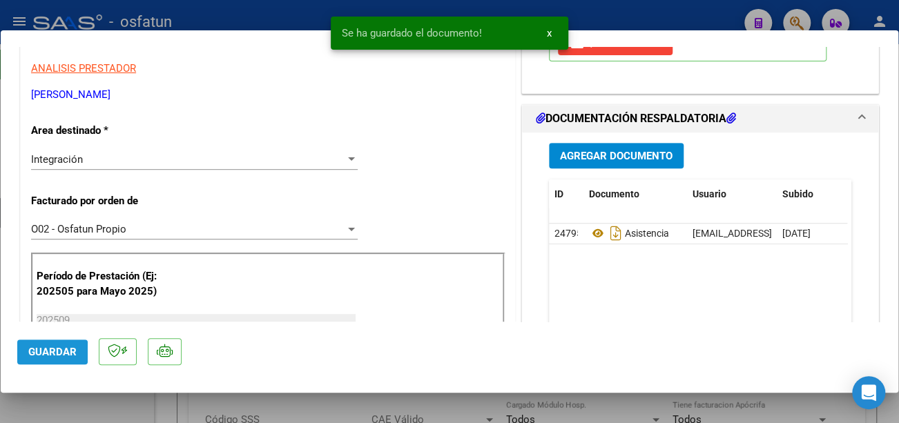
click at [37, 355] on span "Guardar" at bounding box center [52, 352] width 48 height 12
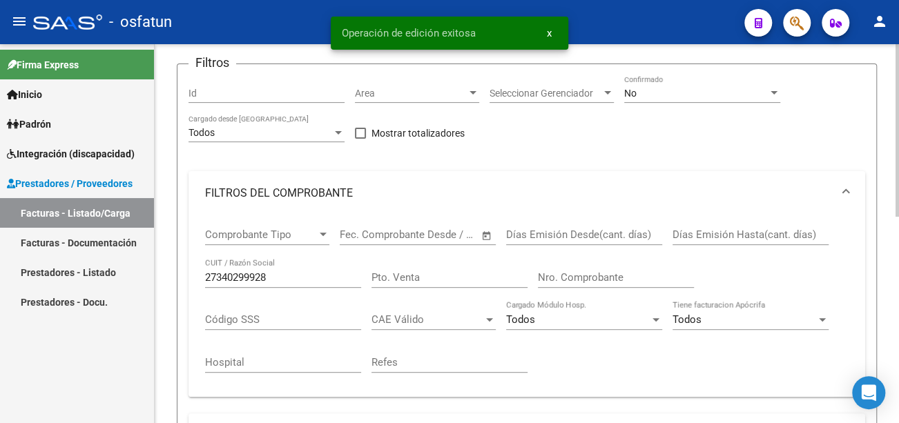
scroll to position [138, 0]
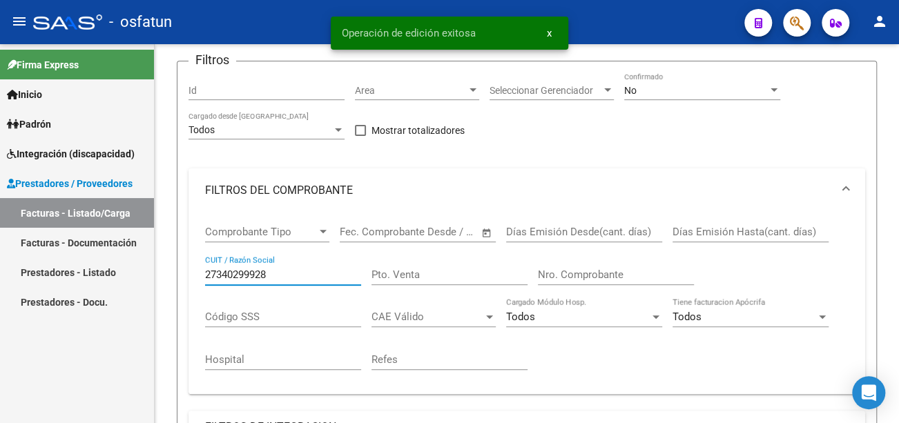
drag, startPoint x: 285, startPoint y: 275, endPoint x: 109, endPoint y: 270, distance: 175.5
click at [109, 270] on mat-sidenav-container "Firma Express Inicio Calendario SSS Instructivos Contacto OS Padrón Análisis Af…" at bounding box center [449, 233] width 899 height 379
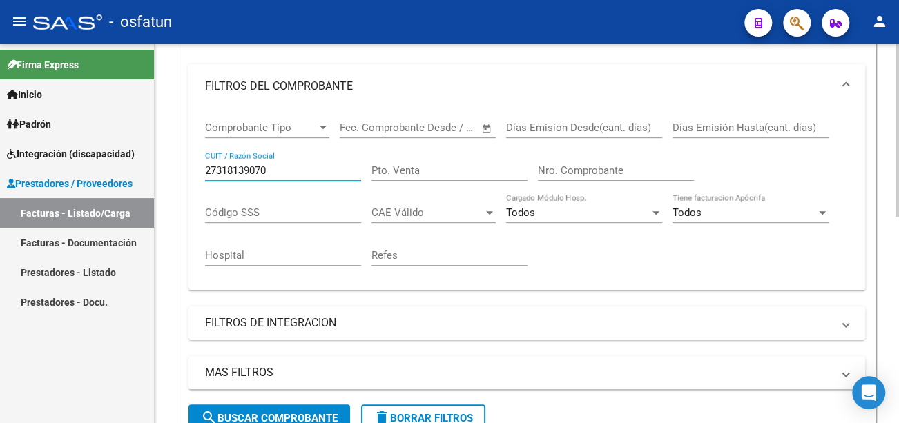
scroll to position [276, 0]
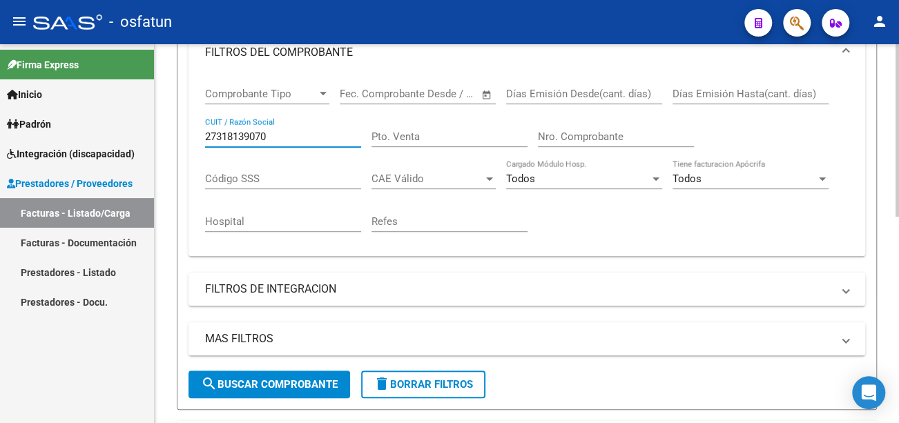
click at [302, 385] on span "search Buscar Comprobante" at bounding box center [269, 385] width 137 height 12
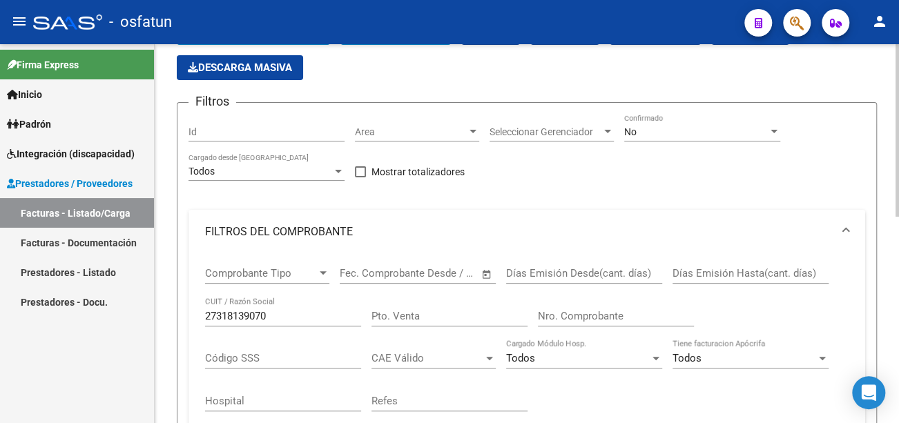
scroll to position [0, 0]
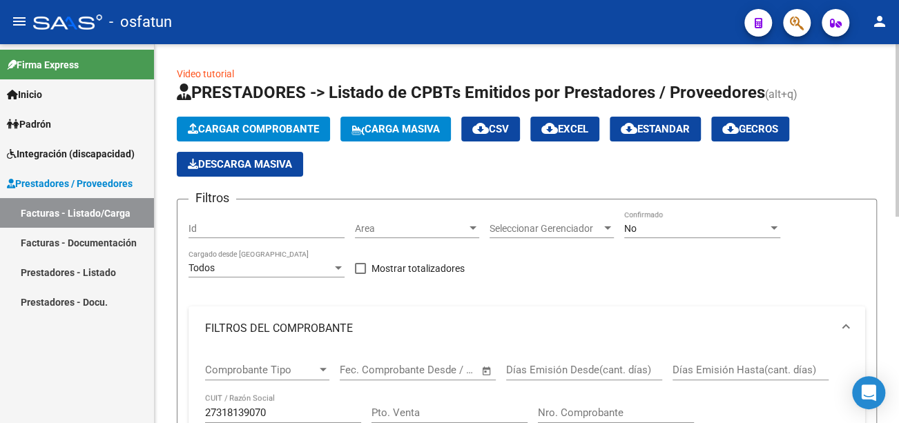
click at [314, 133] on span "Cargar Comprobante" at bounding box center [253, 129] width 131 height 12
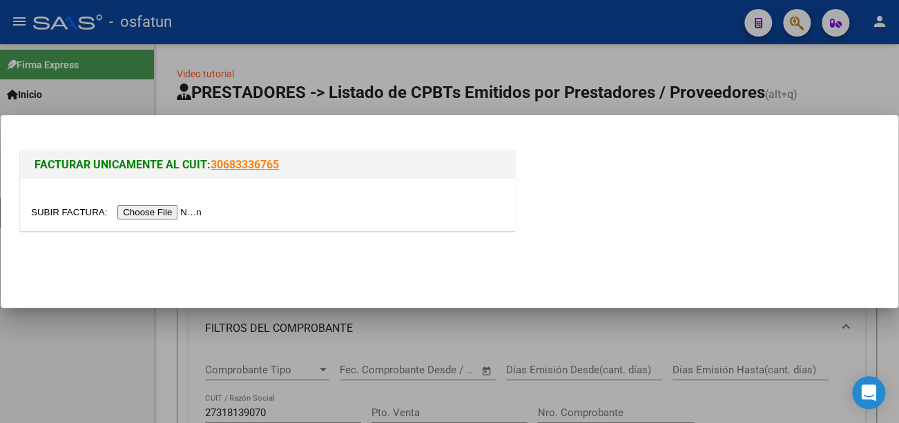
click at [192, 213] on input "file" at bounding box center [118, 212] width 175 height 15
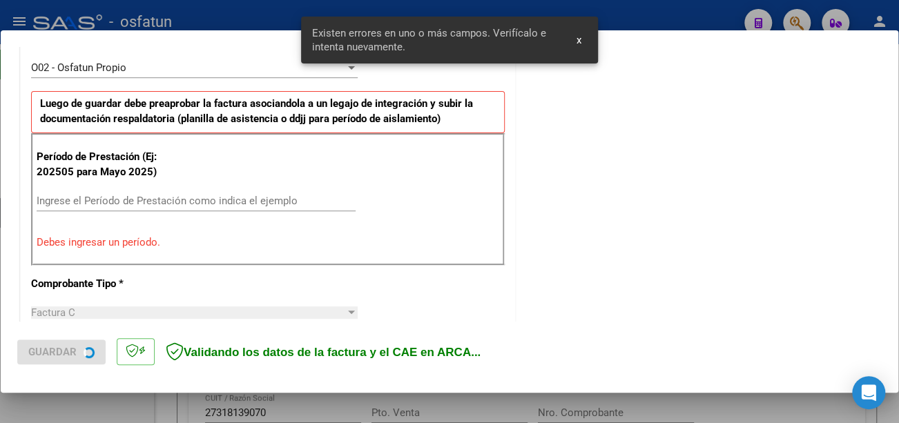
scroll to position [411, 0]
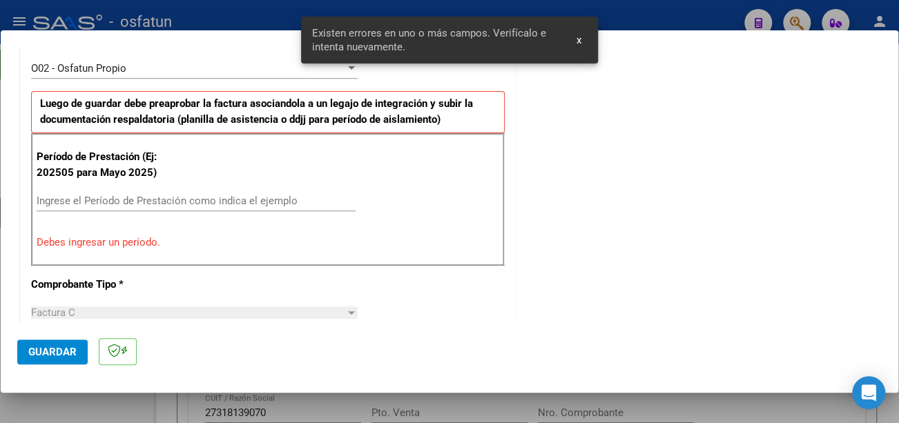
click at [170, 198] on input "Ingrese el Período de Prestación como indica el ejemplo" at bounding box center [196, 201] width 319 height 12
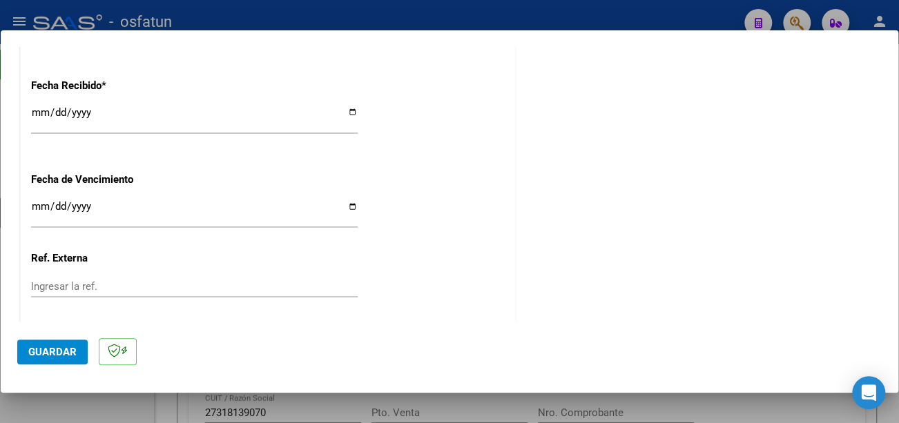
scroll to position [1033, 0]
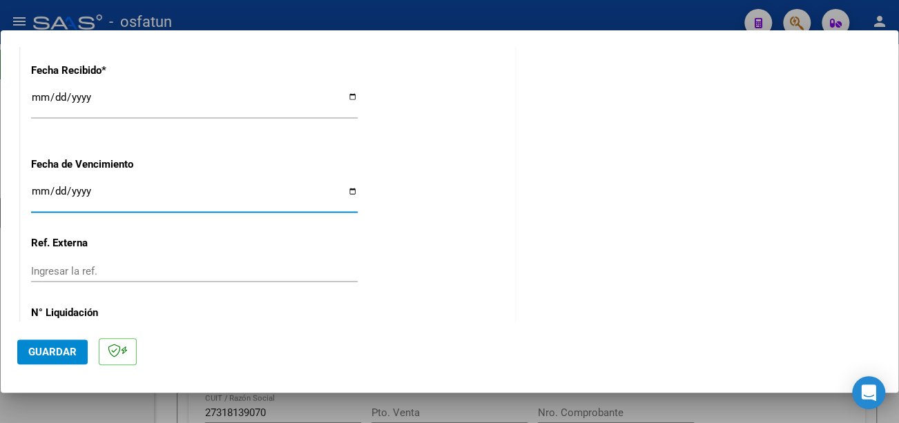
click at [41, 188] on input "Ingresar la fecha" at bounding box center [194, 197] width 327 height 22
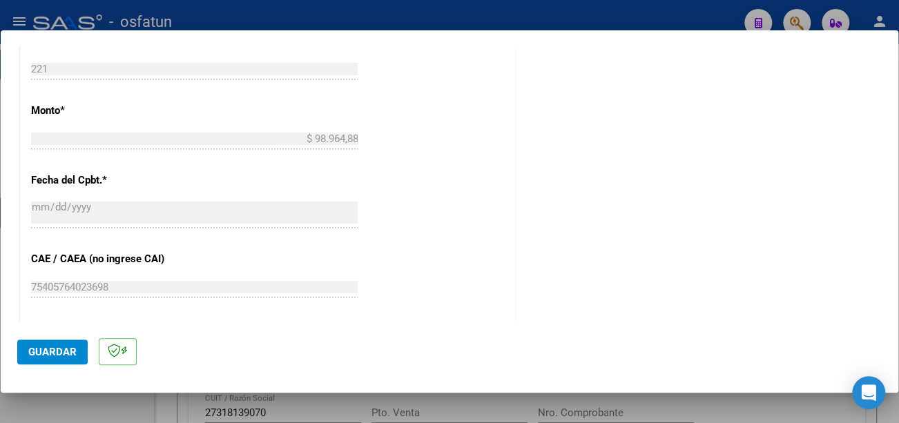
scroll to position [760, 0]
click at [62, 354] on span "Guardar" at bounding box center [52, 352] width 48 height 12
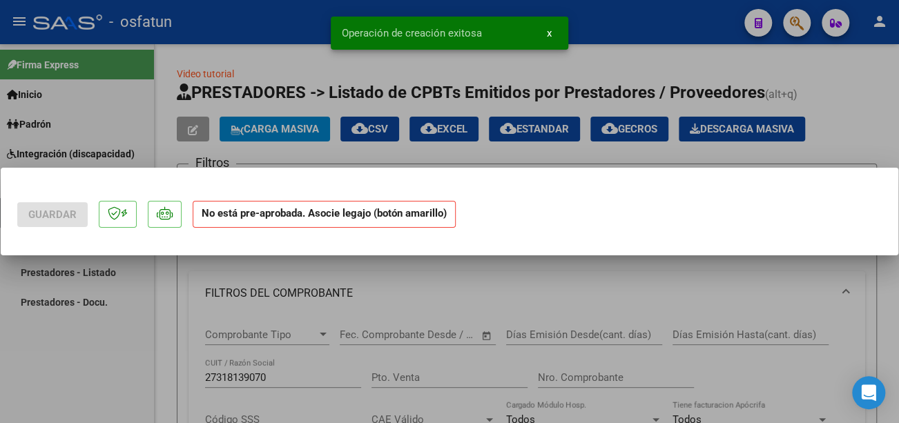
scroll to position [0, 0]
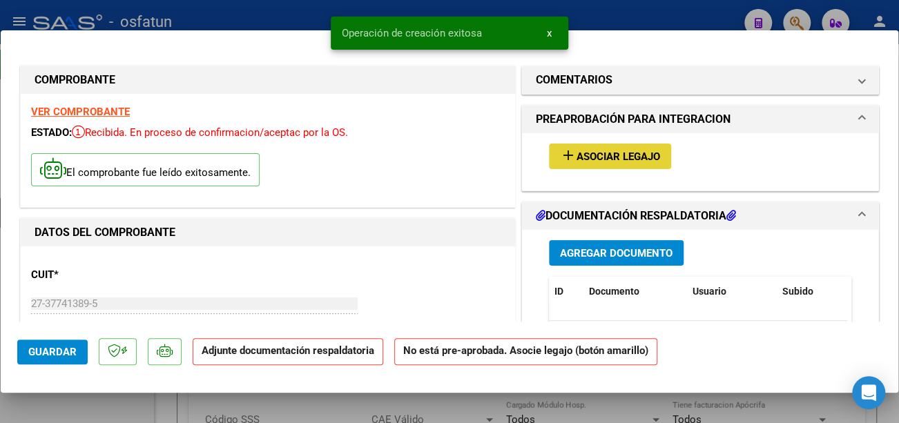
click at [619, 155] on span "Asociar Legajo" at bounding box center [619, 157] width 84 height 12
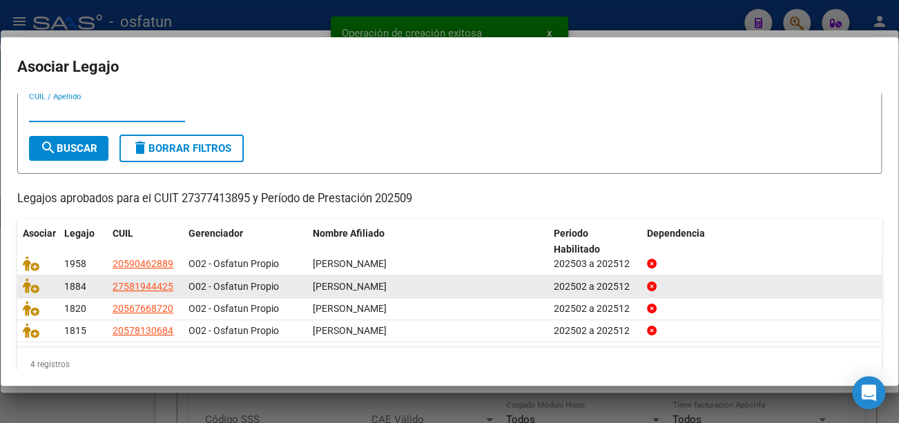
scroll to position [60, 0]
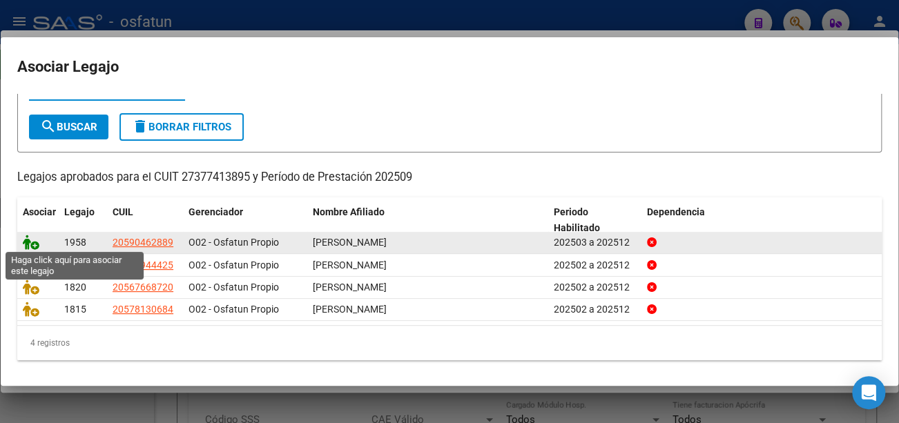
click at [32, 239] on icon at bounding box center [31, 242] width 17 height 15
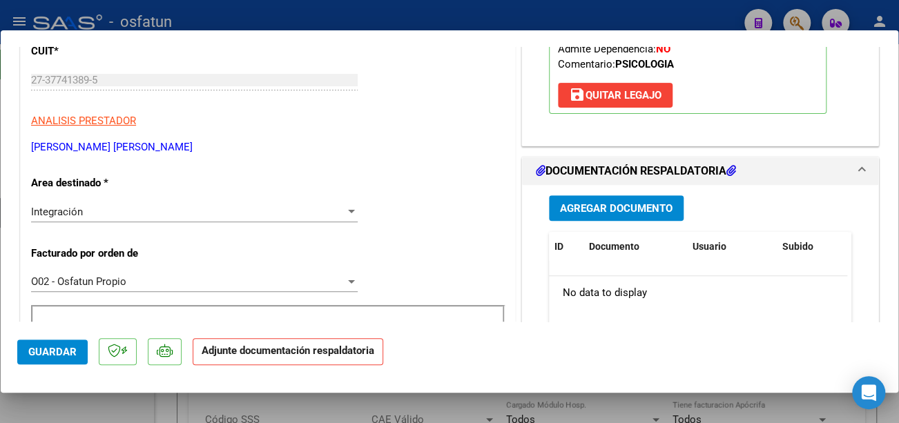
scroll to position [276, 0]
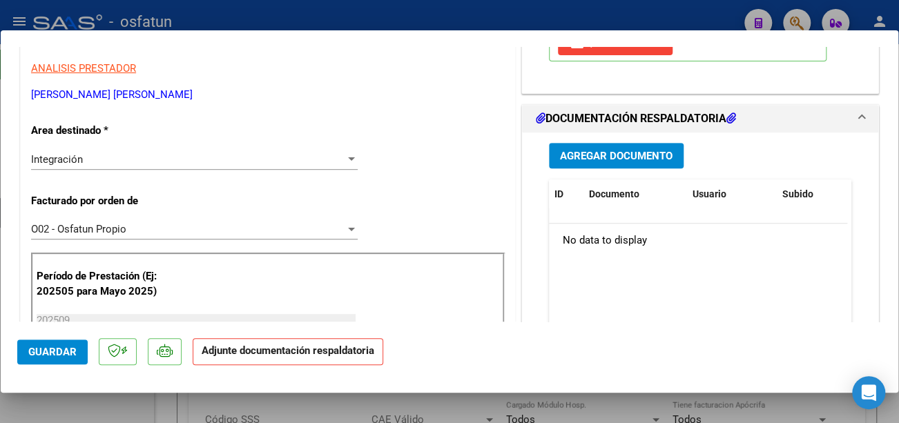
click at [600, 153] on span "Agregar Documento" at bounding box center [616, 156] width 113 height 12
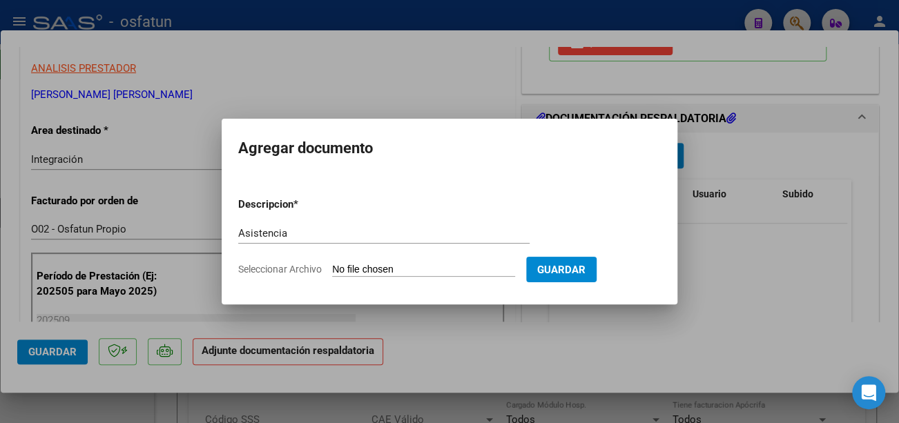
click at [374, 264] on input "Seleccionar Archivo" at bounding box center [423, 270] width 183 height 13
click at [368, 263] on app-file-uploader "Seleccionar Archivo" at bounding box center [382, 269] width 288 height 12
click at [359, 268] on input "Seleccionar Archivo" at bounding box center [423, 270] width 183 height 13
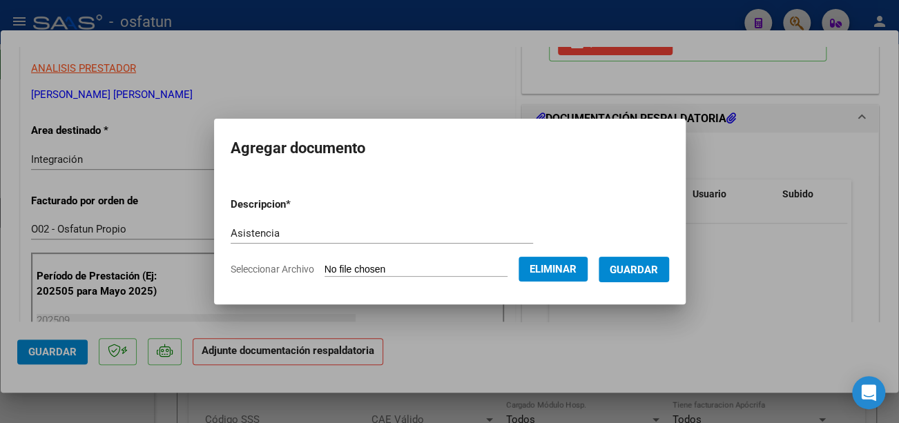
click at [645, 271] on span "Guardar" at bounding box center [634, 270] width 48 height 12
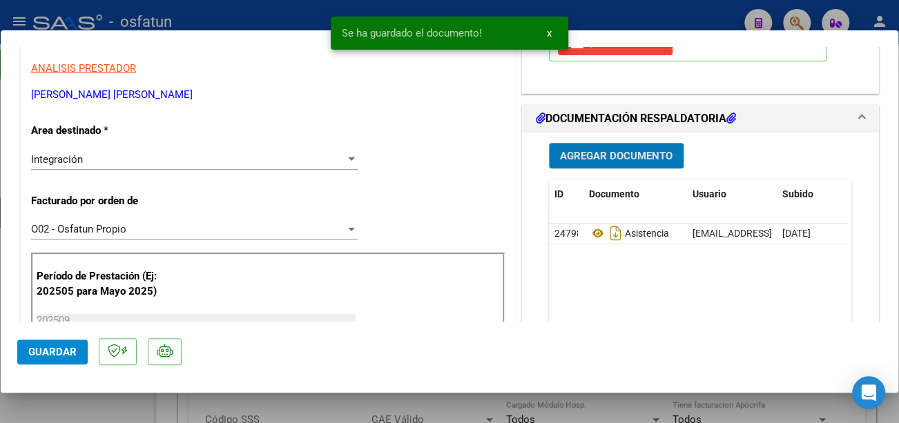
click at [77, 356] on button "Guardar" at bounding box center [52, 352] width 70 height 25
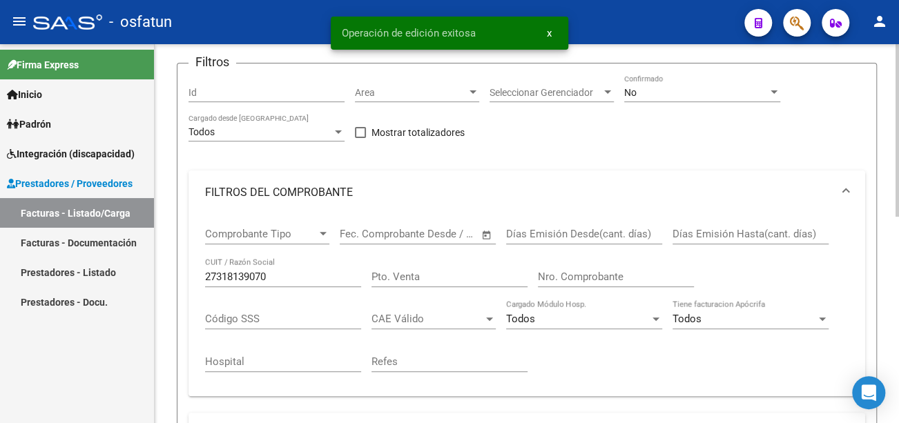
scroll to position [138, 0]
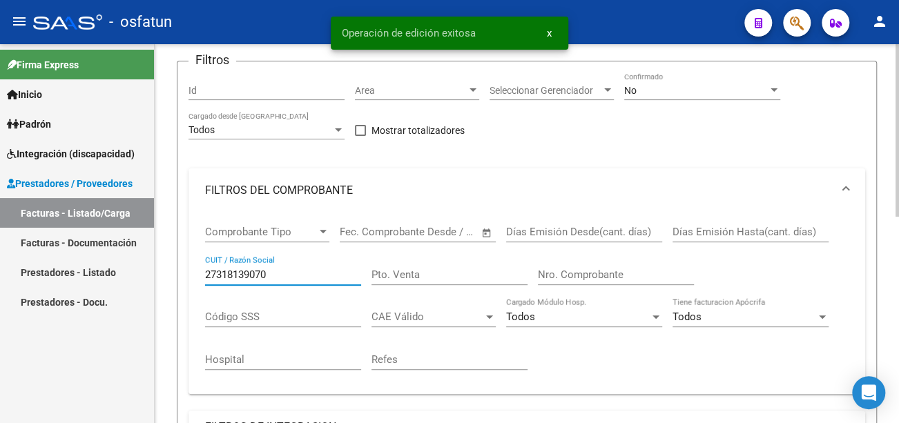
drag, startPoint x: 285, startPoint y: 276, endPoint x: 165, endPoint y: 262, distance: 120.2
click at [165, 262] on div "Video tutorial PRESTADORES -> Listado de CPBTs Emitidos por Prestadores / Prove…" at bounding box center [527, 317] width 745 height 822
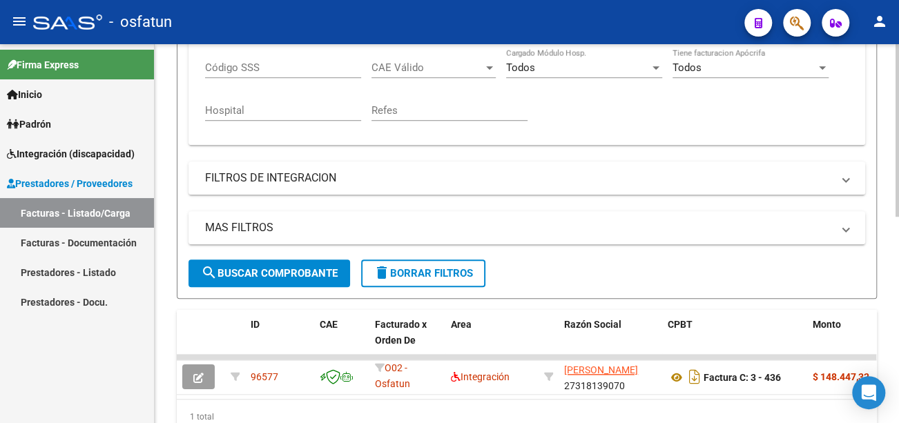
scroll to position [414, 0]
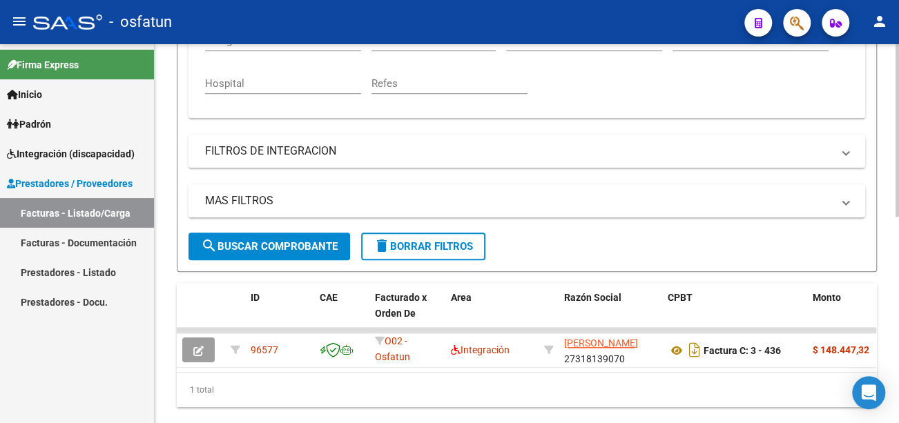
click at [321, 248] on span "search Buscar Comprobante" at bounding box center [269, 246] width 137 height 12
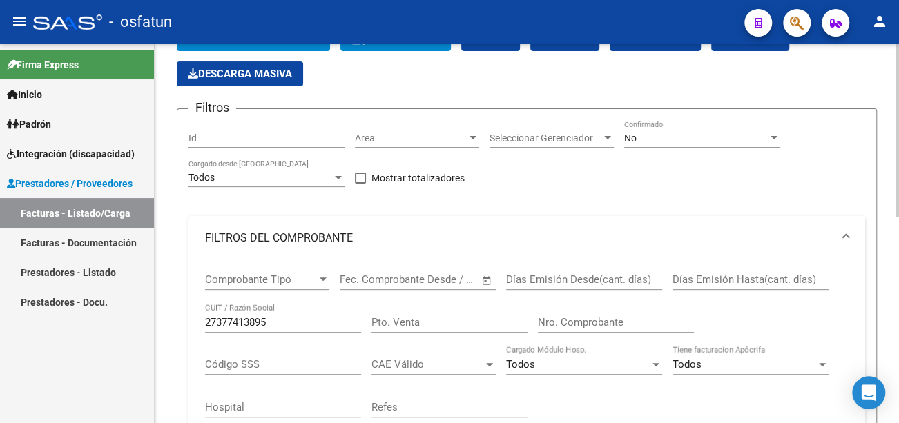
scroll to position [69, 0]
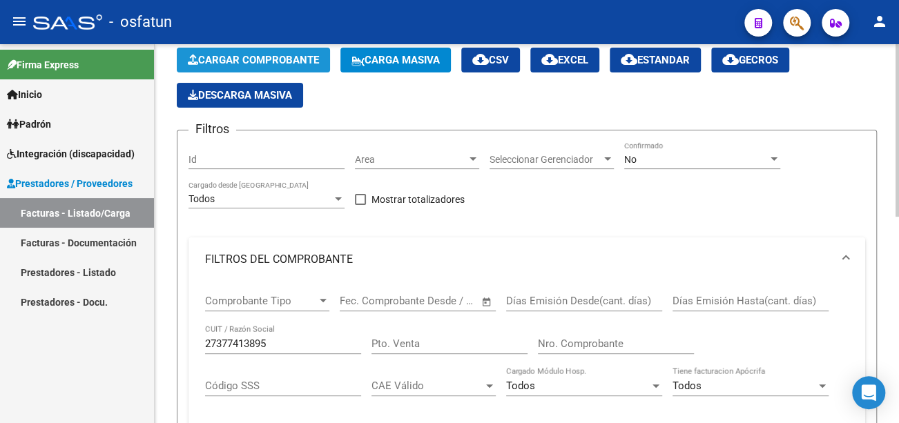
click at [267, 59] on span "Cargar Comprobante" at bounding box center [253, 60] width 131 height 12
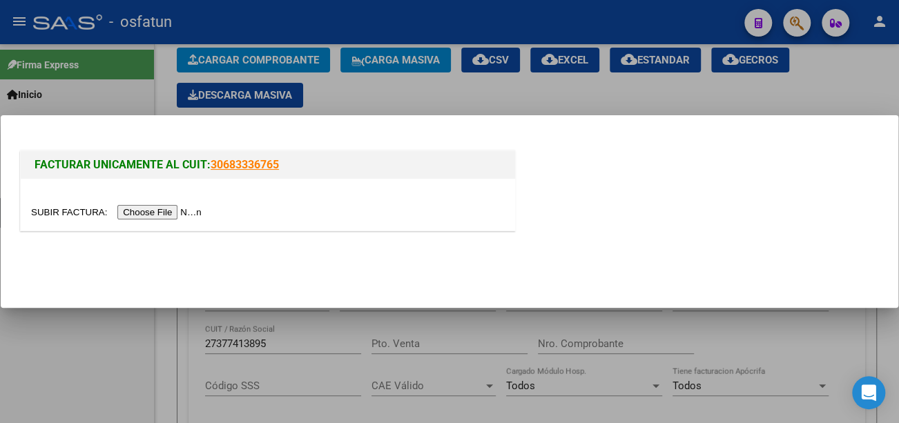
click at [187, 213] on input "file" at bounding box center [118, 212] width 175 height 15
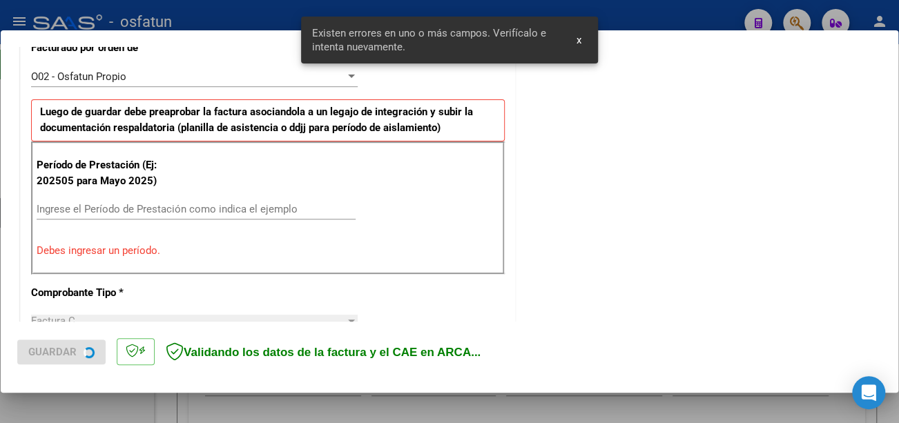
scroll to position [411, 0]
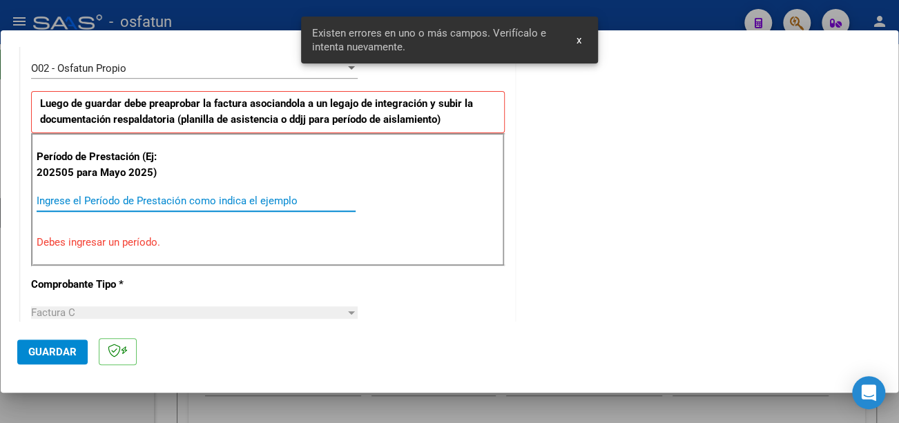
click at [153, 198] on input "Ingrese el Período de Prestación como indica el ejemplo" at bounding box center [196, 201] width 319 height 12
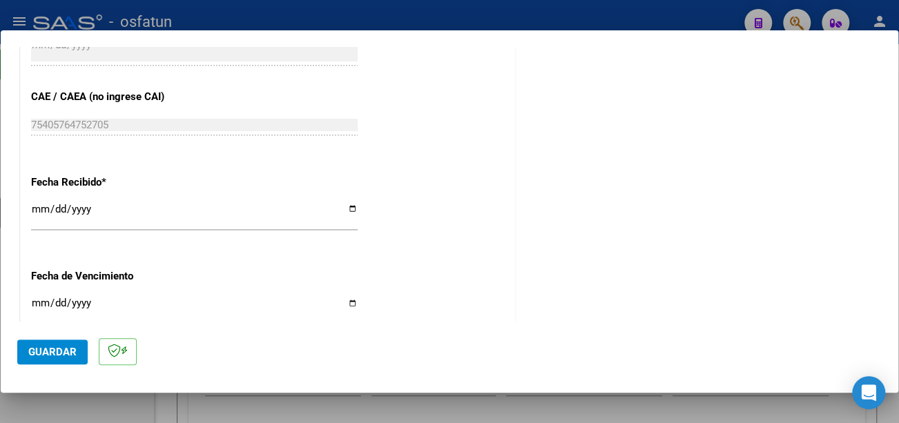
scroll to position [964, 0]
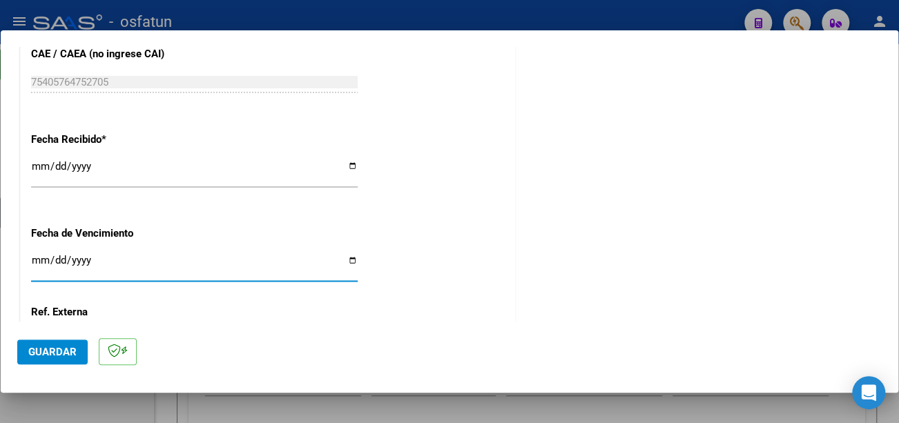
click at [32, 258] on input "Ingresar la fecha" at bounding box center [194, 266] width 327 height 22
click at [57, 354] on span "Guardar" at bounding box center [52, 352] width 48 height 12
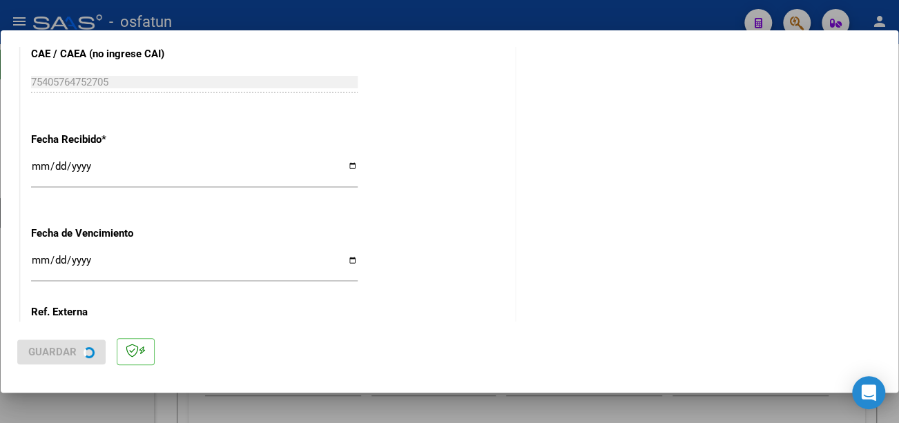
scroll to position [0, 0]
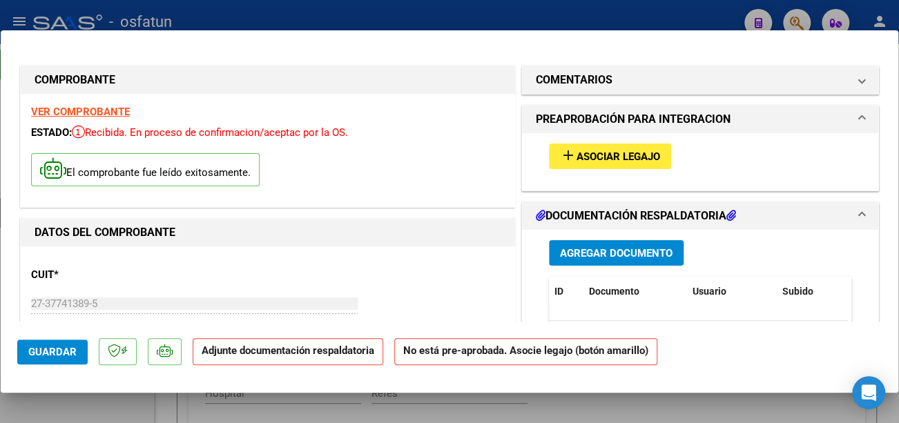
click at [608, 248] on span "Agregar Documento" at bounding box center [616, 253] width 113 height 12
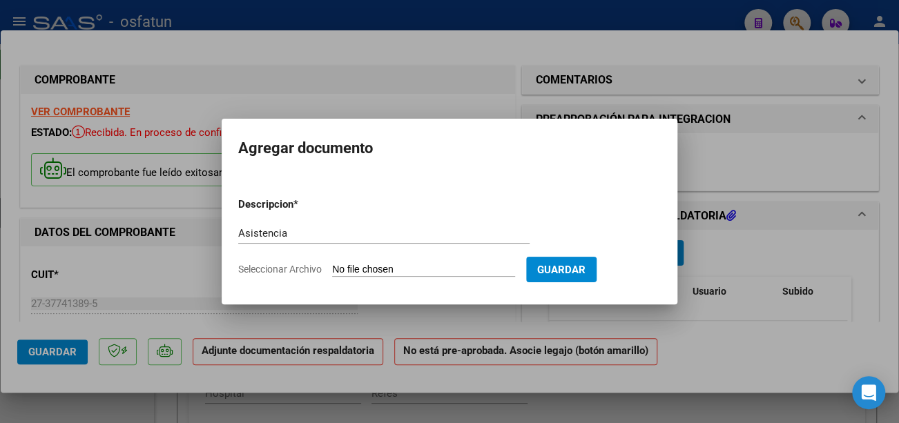
click at [383, 267] on input "Seleccionar Archivo" at bounding box center [423, 270] width 183 height 13
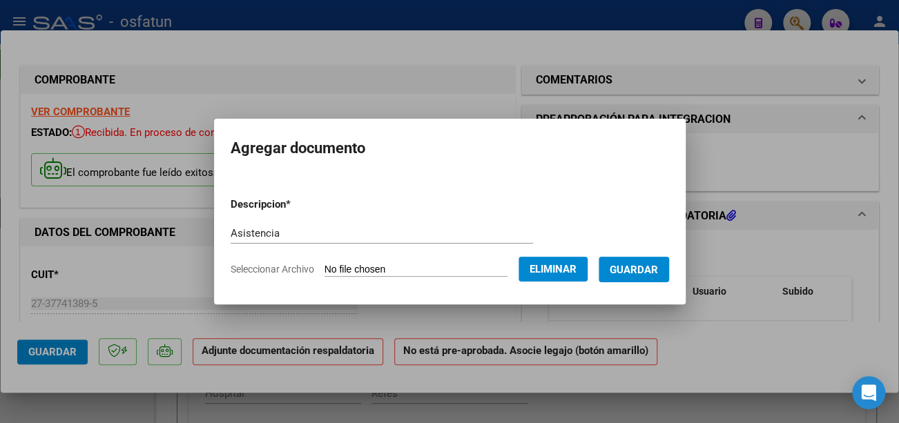
click at [658, 269] on span "Guardar" at bounding box center [634, 270] width 48 height 12
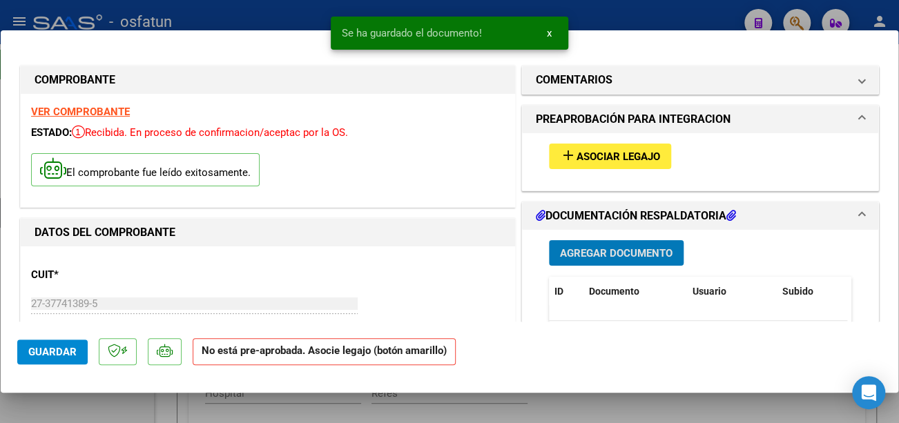
click at [72, 355] on span "Guardar" at bounding box center [52, 352] width 48 height 12
click at [548, 30] on span "x" at bounding box center [549, 33] width 5 height 12
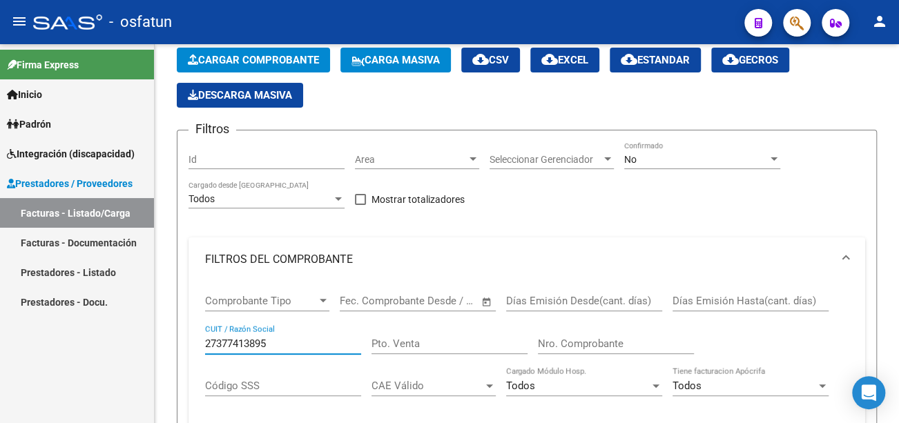
drag, startPoint x: 288, startPoint y: 338, endPoint x: 102, endPoint y: 325, distance: 187.0
click at [102, 325] on mat-sidenav-container "Firma Express Inicio Calendario SSS Instructivos Contacto OS Padrón Análisis Af…" at bounding box center [449, 233] width 899 height 379
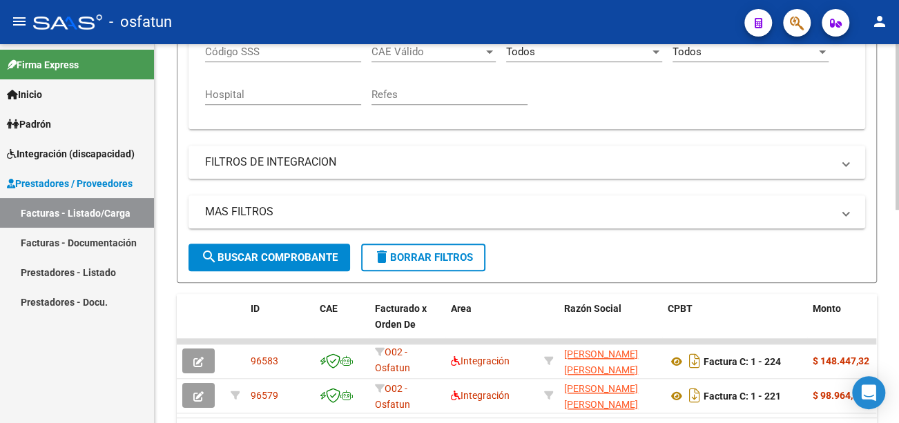
scroll to position [414, 0]
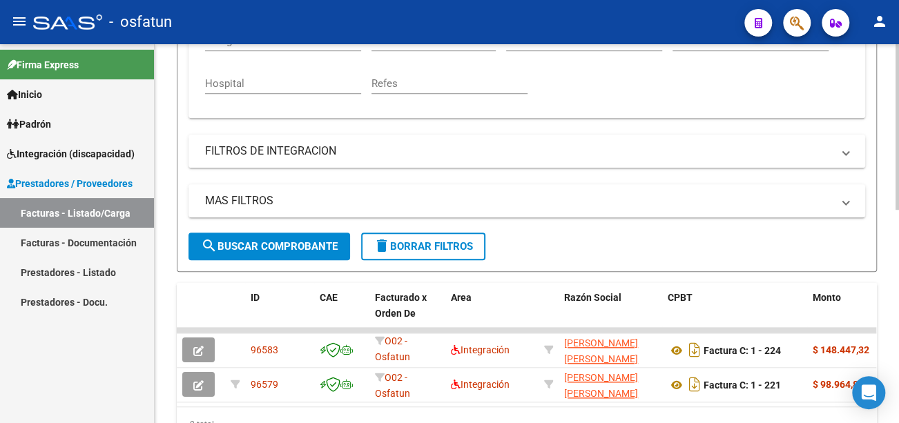
click at [272, 243] on span "search Buscar Comprobante" at bounding box center [269, 246] width 137 height 12
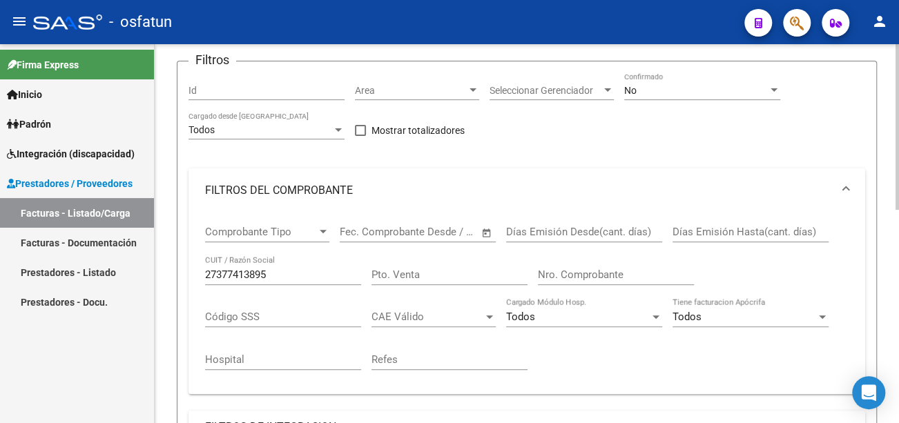
scroll to position [0, 0]
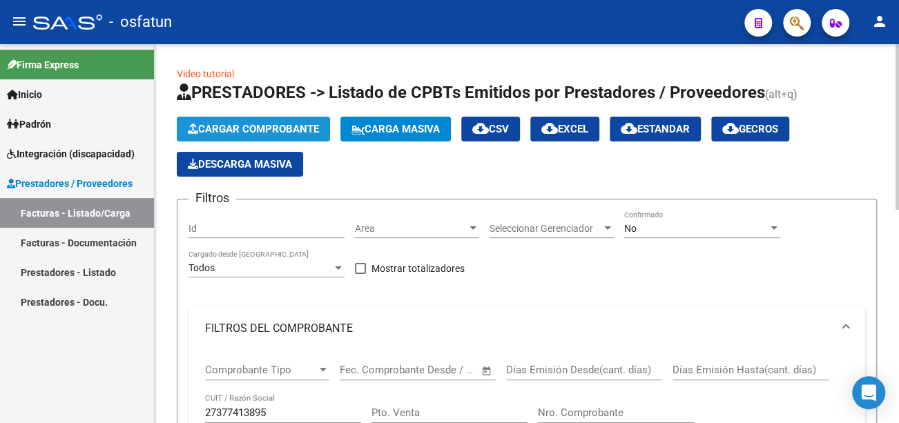
click at [288, 132] on span "Cargar Comprobante" at bounding box center [253, 129] width 131 height 12
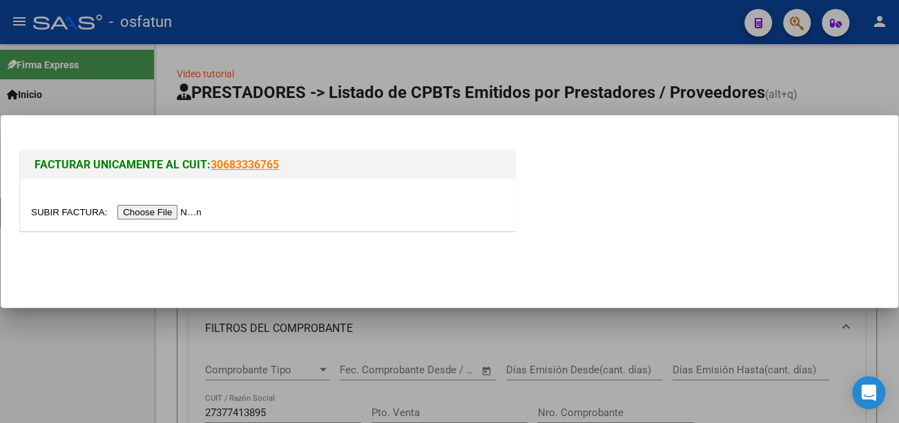
click at [192, 211] on input "file" at bounding box center [118, 212] width 175 height 15
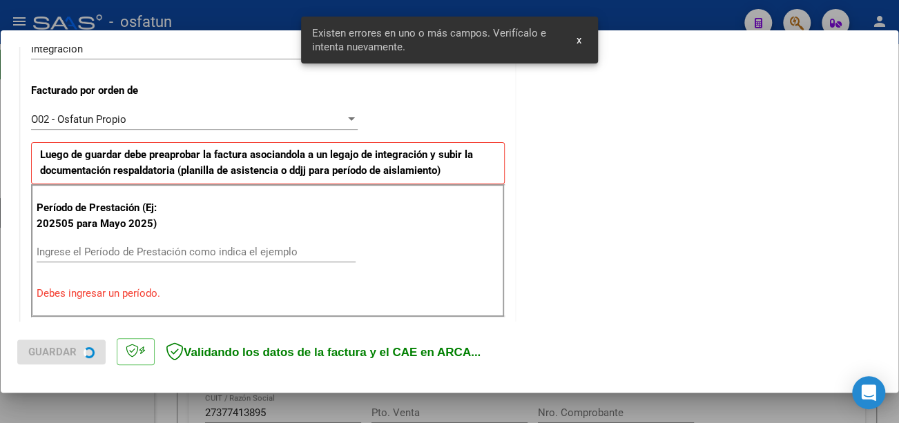
scroll to position [411, 0]
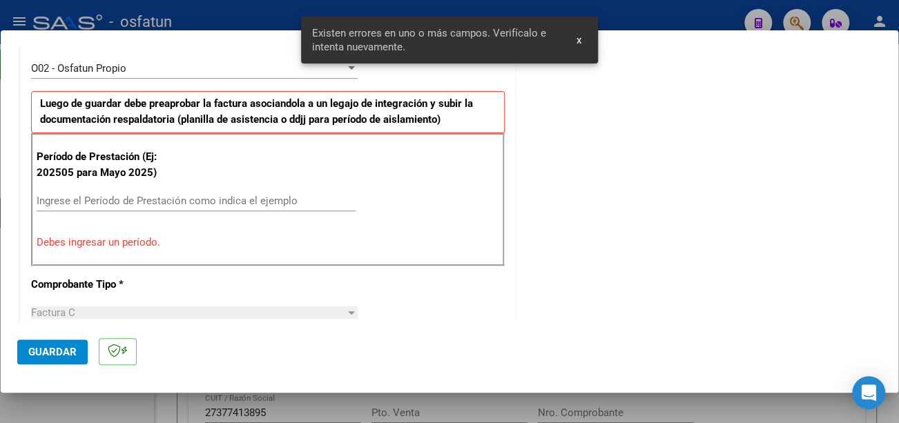
click at [231, 206] on div "Ingrese el Período de Prestación como indica el ejemplo" at bounding box center [196, 201] width 319 height 21
click at [232, 201] on input "Ingrese el Período de Prestación como indica el ejemplo" at bounding box center [196, 201] width 319 height 12
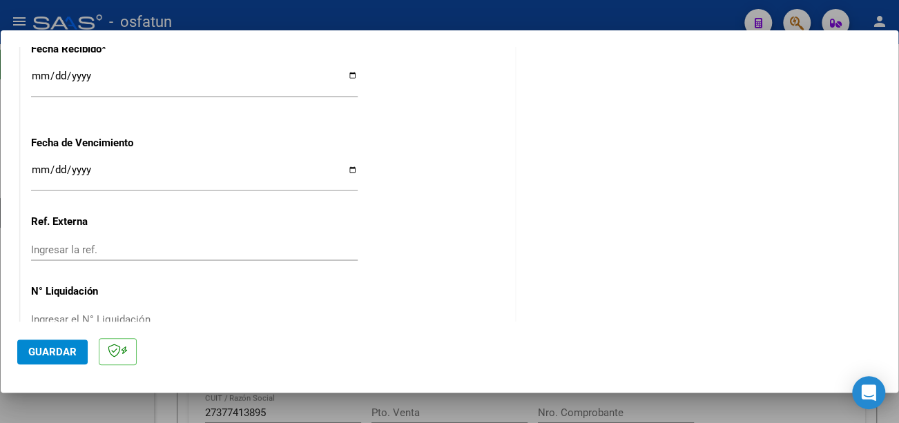
scroll to position [1086, 0]
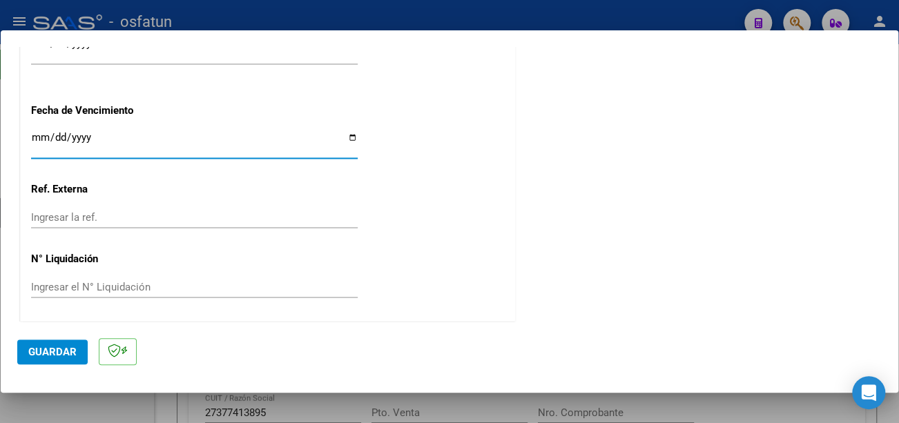
click at [37, 137] on input "Ingresar la fecha" at bounding box center [194, 143] width 327 height 22
click at [51, 352] on span "Guardar" at bounding box center [52, 352] width 48 height 12
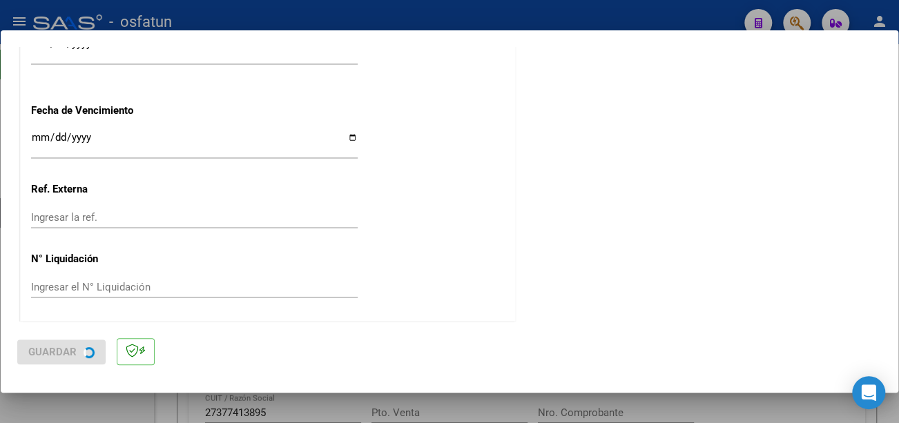
scroll to position [0, 0]
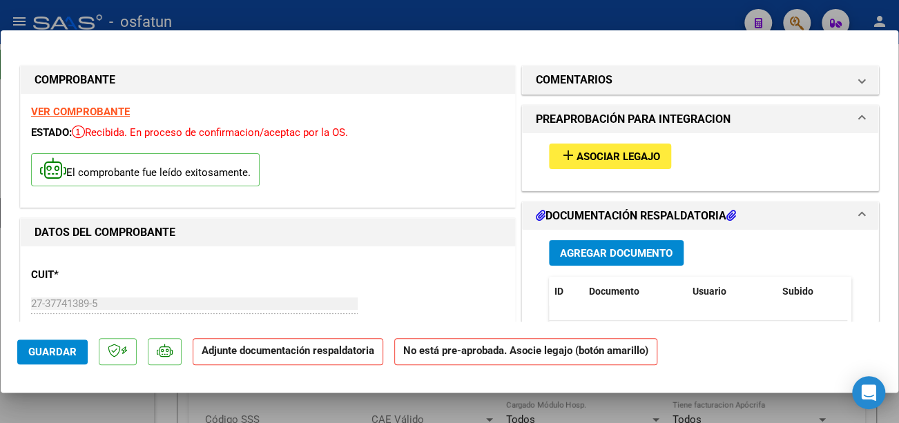
click at [601, 156] on span "Asociar Legajo" at bounding box center [619, 157] width 84 height 12
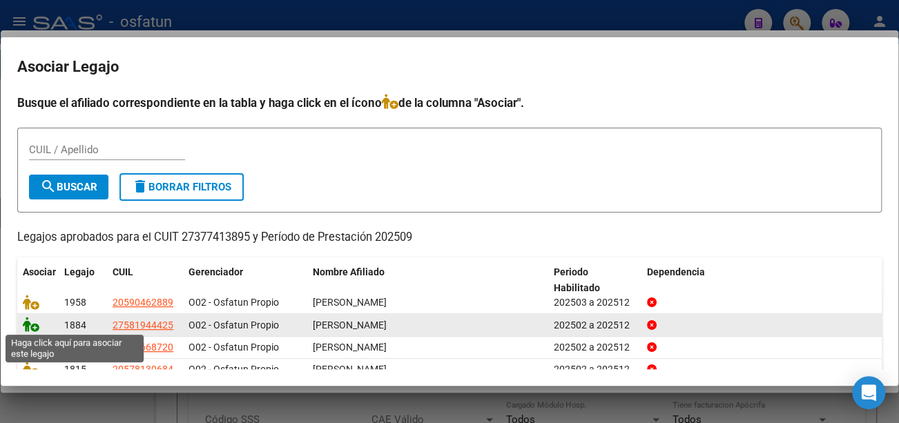
click at [28, 319] on icon at bounding box center [31, 324] width 17 height 15
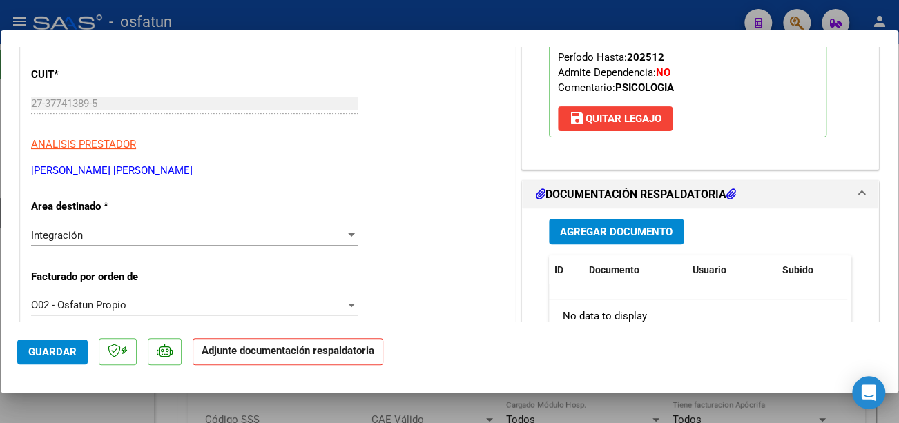
scroll to position [207, 0]
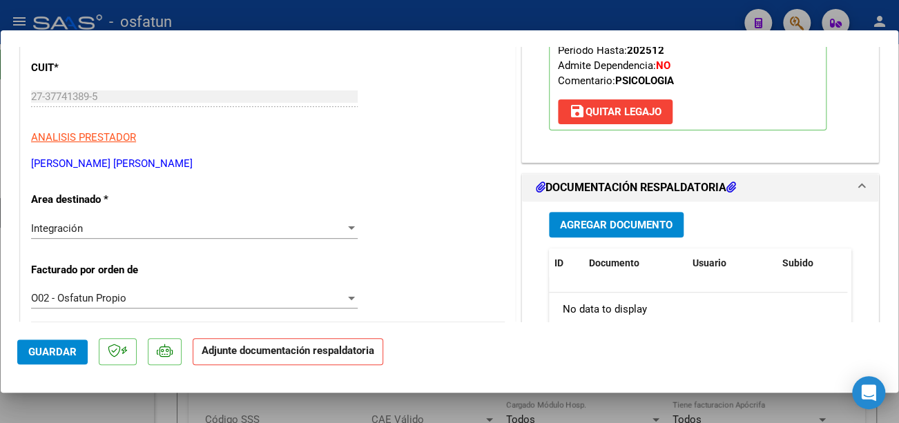
click at [597, 224] on span "Agregar Documento" at bounding box center [616, 225] width 113 height 12
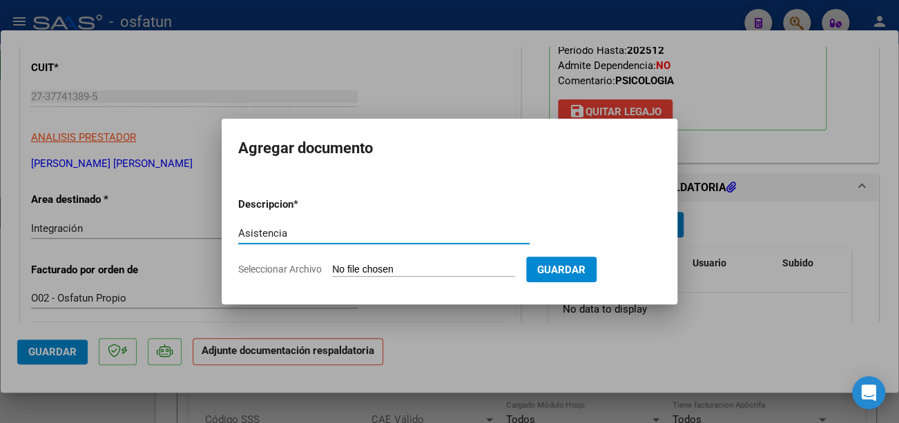
click at [420, 274] on input "Seleccionar Archivo" at bounding box center [423, 270] width 183 height 13
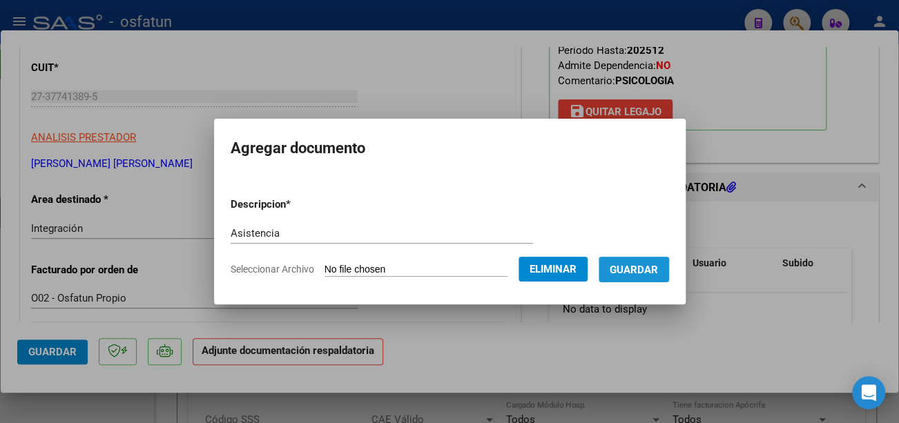
click at [658, 272] on span "Guardar" at bounding box center [634, 270] width 48 height 12
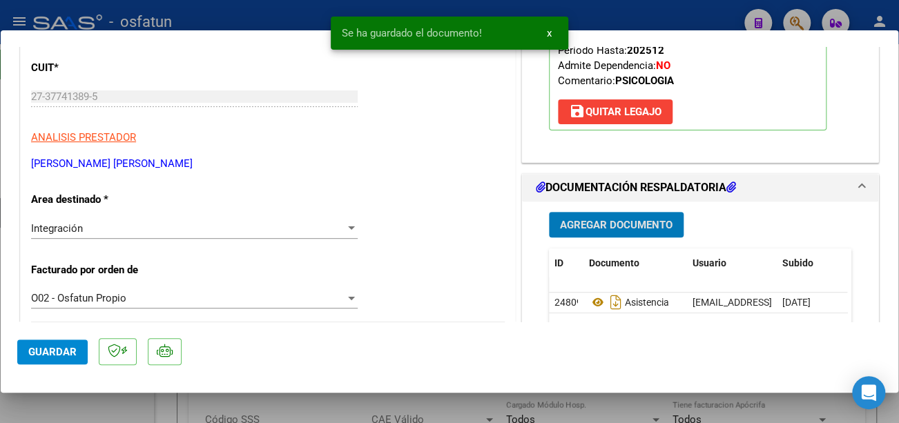
click at [99, 351] on p at bounding box center [118, 351] width 38 height 27
click at [73, 354] on span "Guardar" at bounding box center [52, 352] width 48 height 12
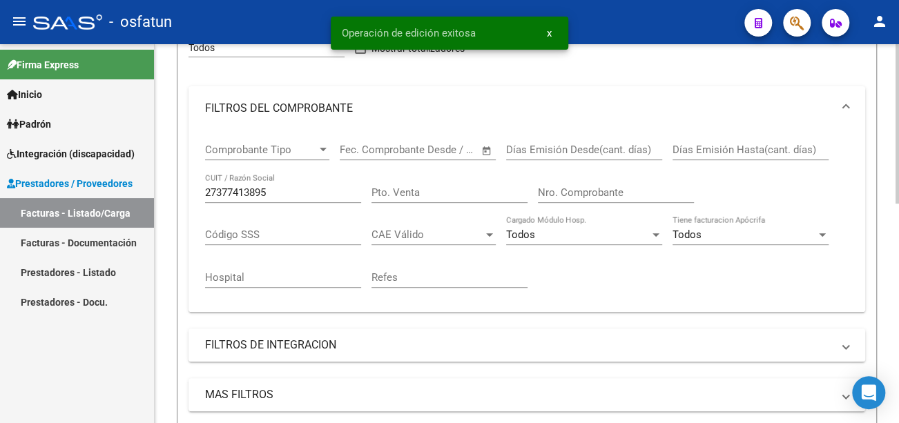
scroll to position [345, 0]
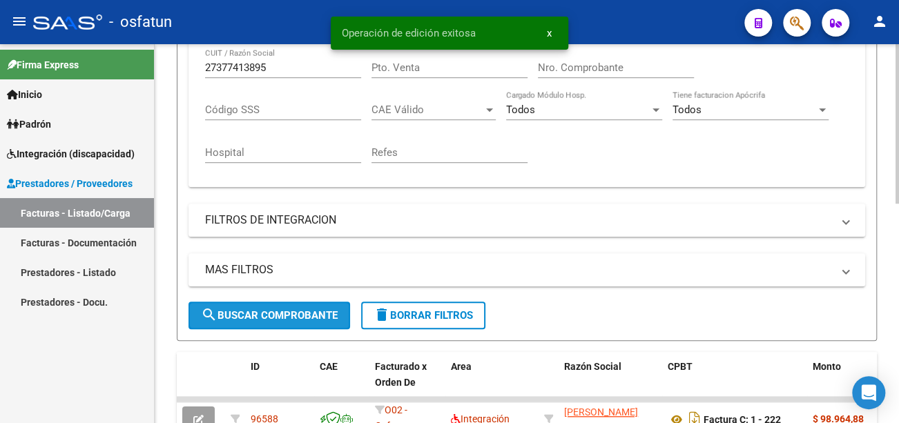
click at [290, 308] on button "search Buscar Comprobante" at bounding box center [270, 316] width 162 height 28
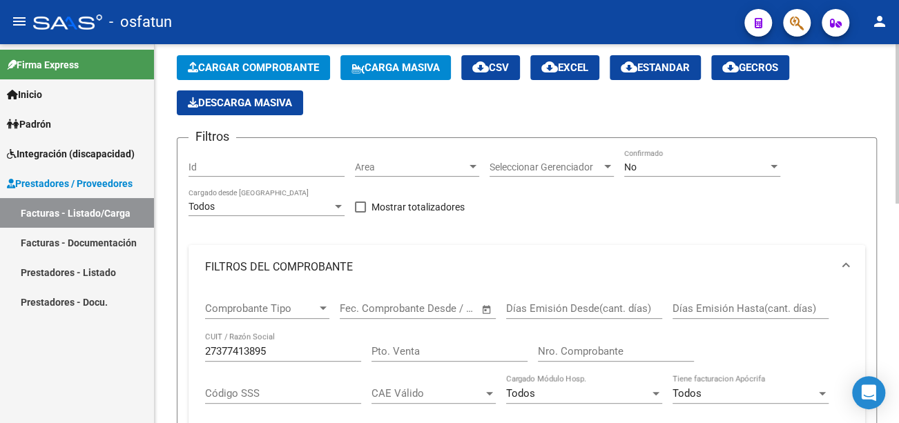
scroll to position [0, 0]
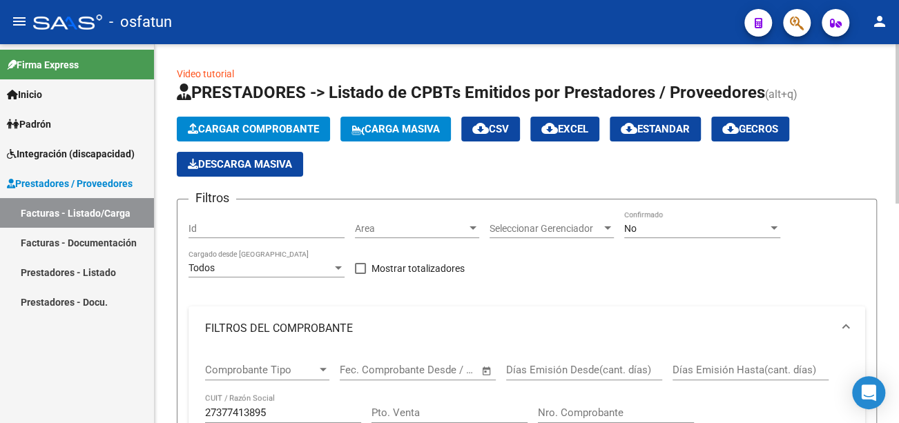
click at [273, 127] on span "Cargar Comprobante" at bounding box center [253, 129] width 131 height 12
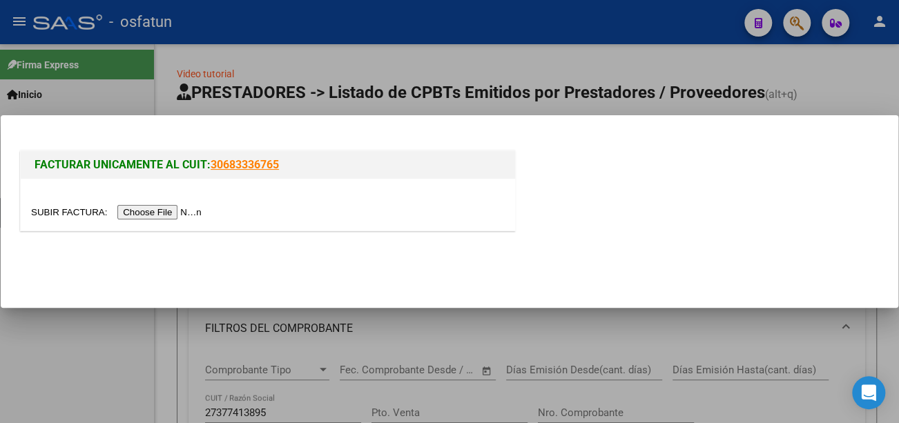
click at [188, 216] on input "file" at bounding box center [118, 212] width 175 height 15
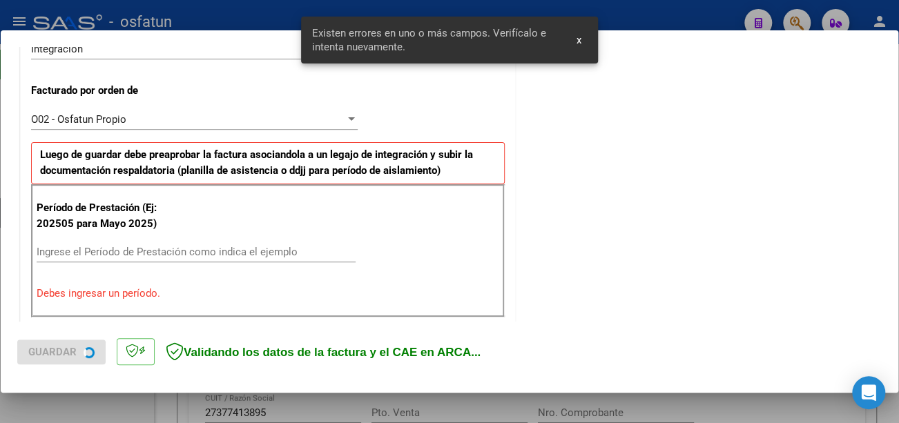
scroll to position [411, 0]
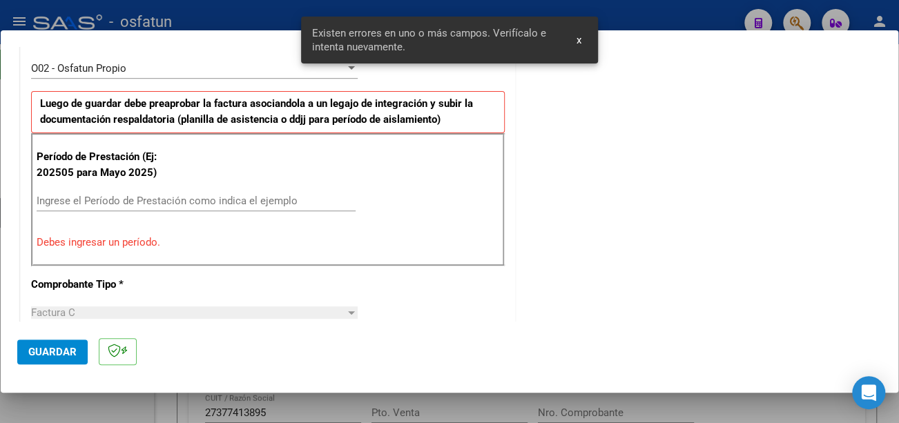
click at [190, 198] on input "Ingrese el Período de Prestación como indica el ejemplo" at bounding box center [196, 201] width 319 height 12
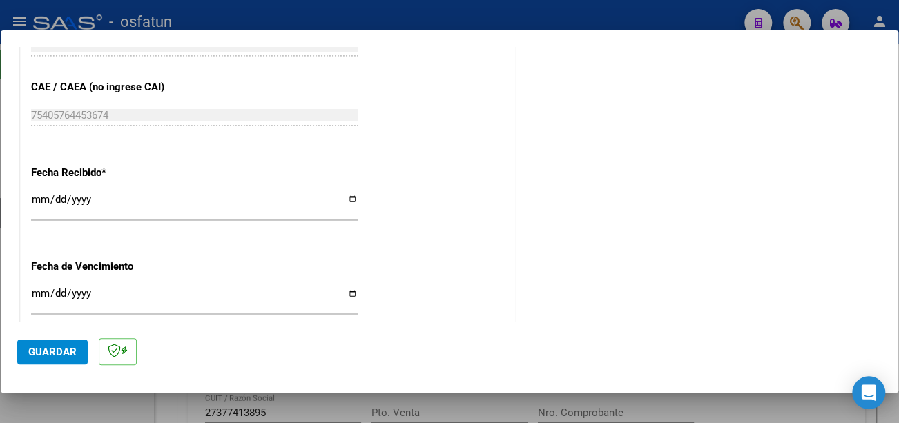
scroll to position [964, 0]
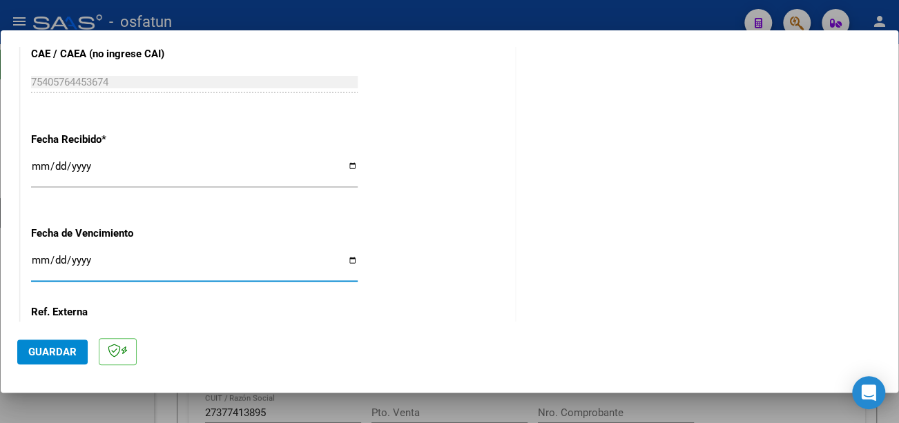
click at [35, 260] on input "Ingresar la fecha" at bounding box center [194, 266] width 327 height 22
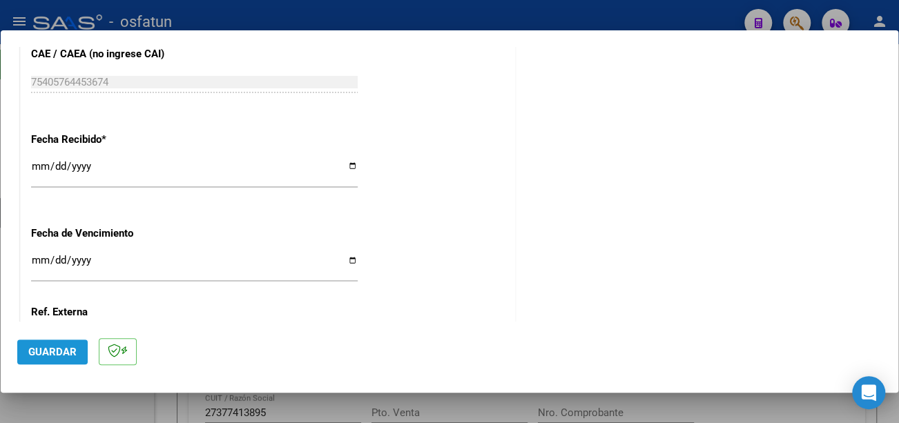
click at [36, 351] on span "Guardar" at bounding box center [52, 352] width 48 height 12
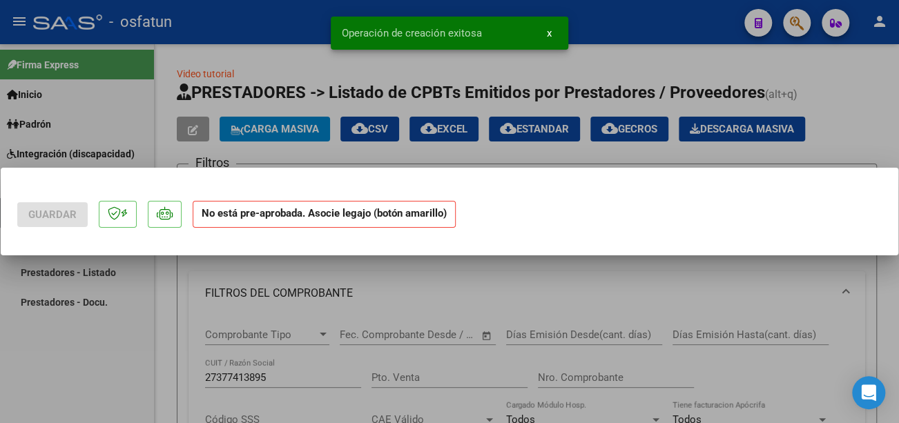
scroll to position [0, 0]
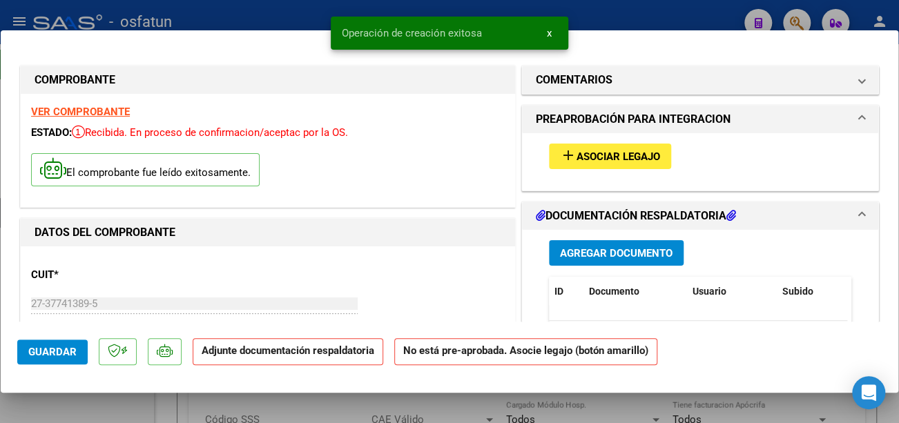
click at [605, 160] on span "Asociar Legajo" at bounding box center [619, 157] width 84 height 12
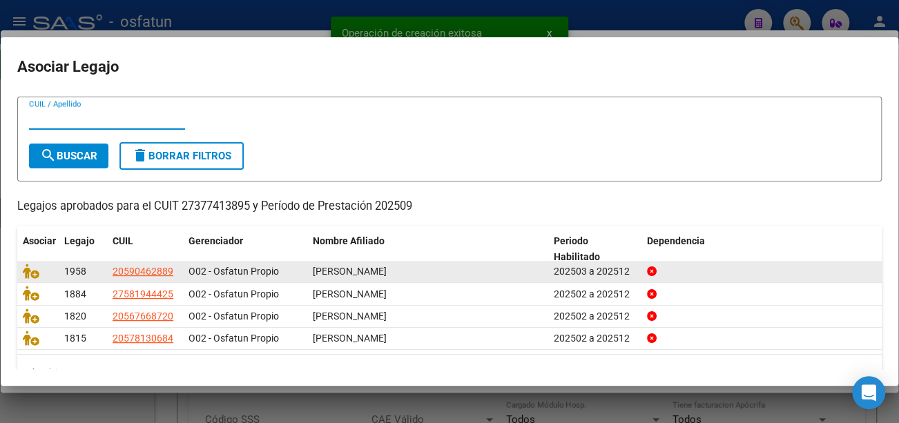
scroll to position [60, 0]
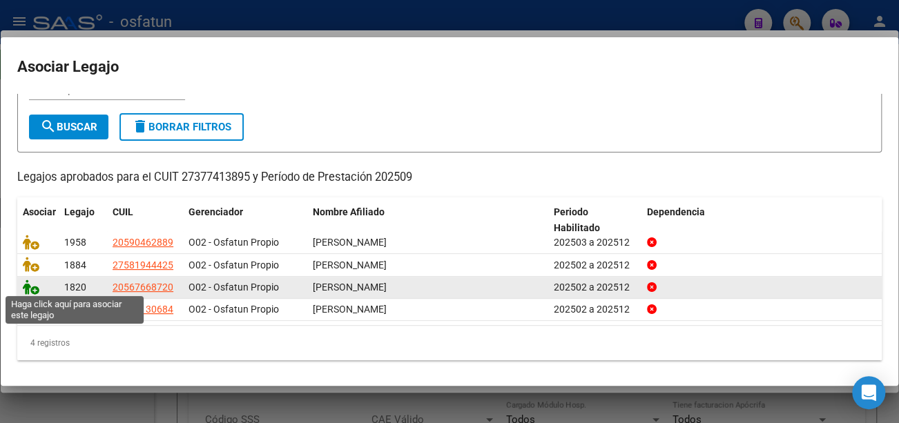
click at [30, 287] on icon at bounding box center [31, 287] width 17 height 15
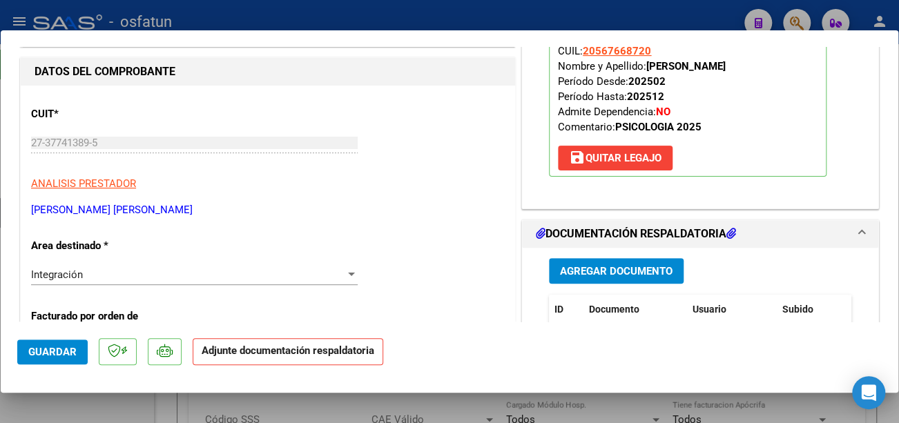
scroll to position [207, 0]
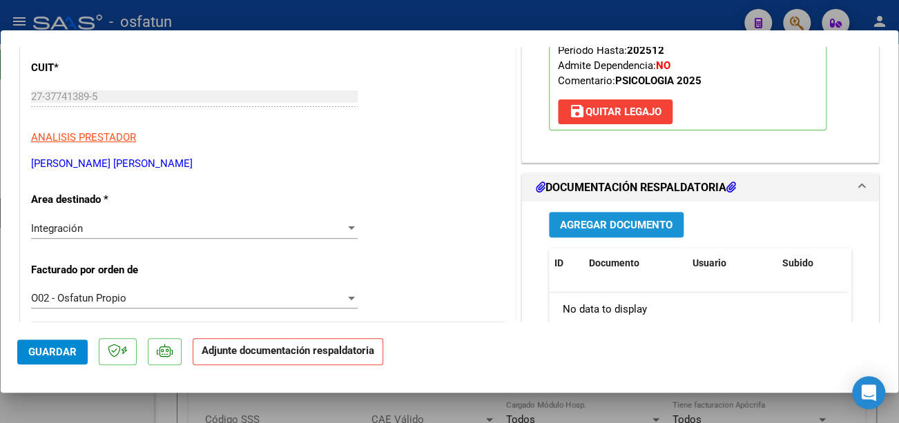
click at [618, 231] on button "Agregar Documento" at bounding box center [616, 225] width 135 height 26
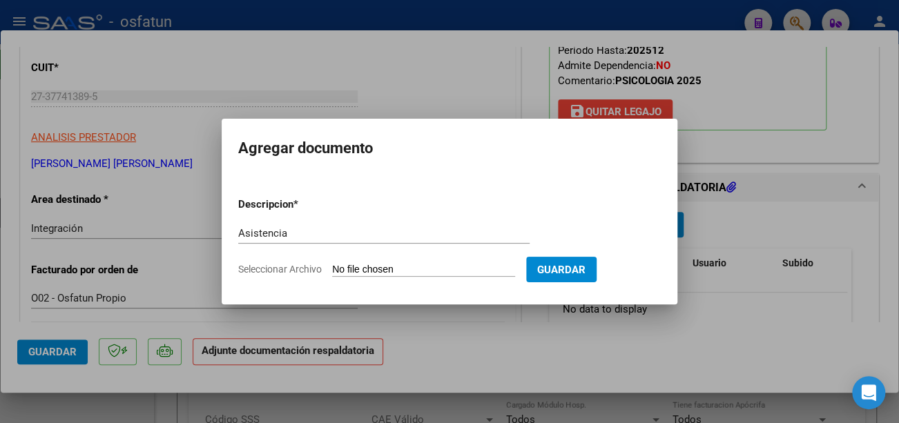
click at [394, 272] on input "Seleccionar Archivo" at bounding box center [423, 270] width 183 height 13
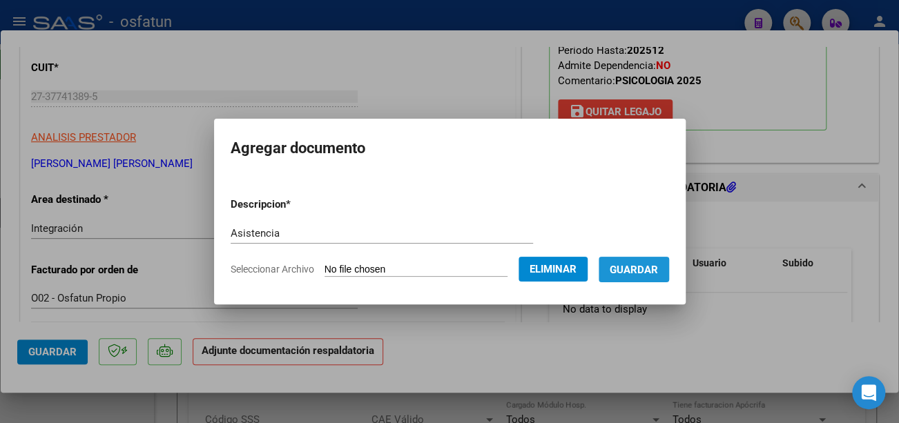
drag, startPoint x: 651, startPoint y: 267, endPoint x: 620, endPoint y: 271, distance: 32.0
click at [651, 267] on span "Guardar" at bounding box center [634, 270] width 48 height 12
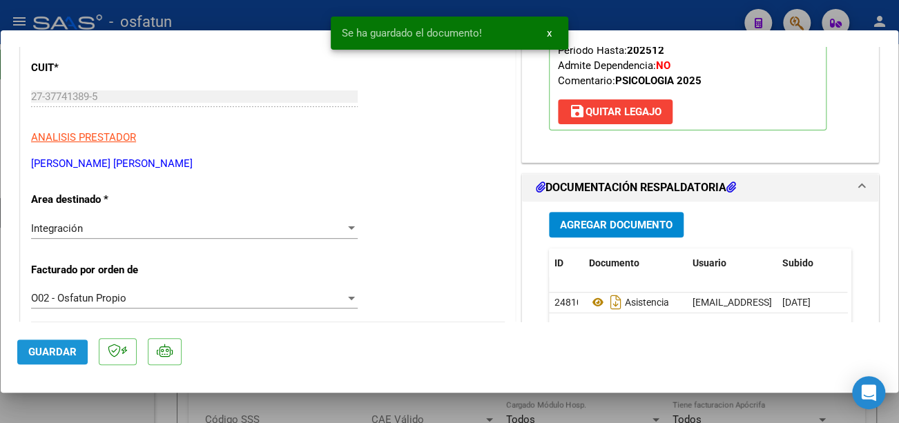
click at [52, 350] on span "Guardar" at bounding box center [52, 352] width 48 height 12
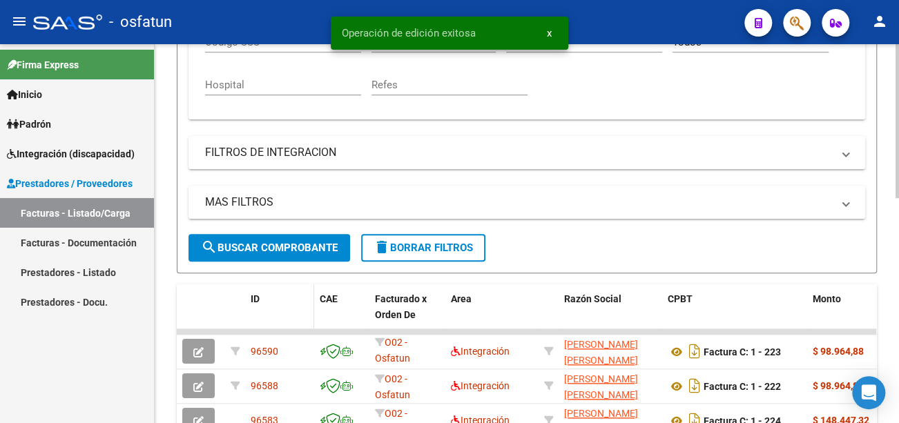
scroll to position [414, 0]
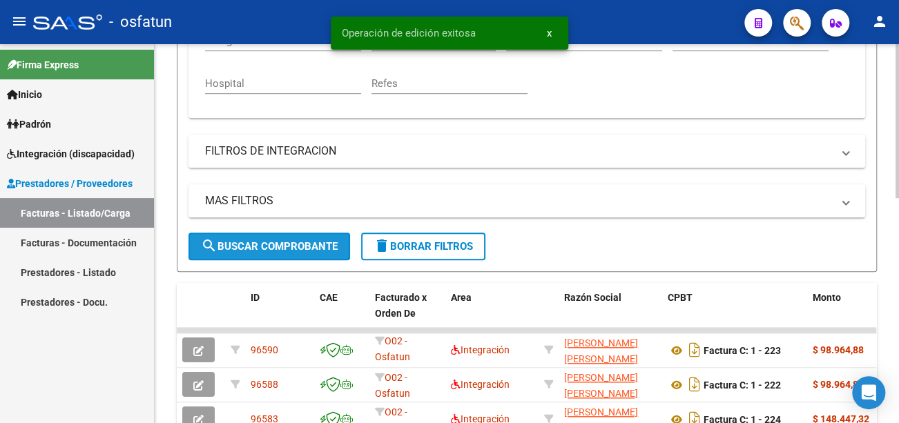
click at [283, 239] on button "search Buscar Comprobante" at bounding box center [270, 247] width 162 height 28
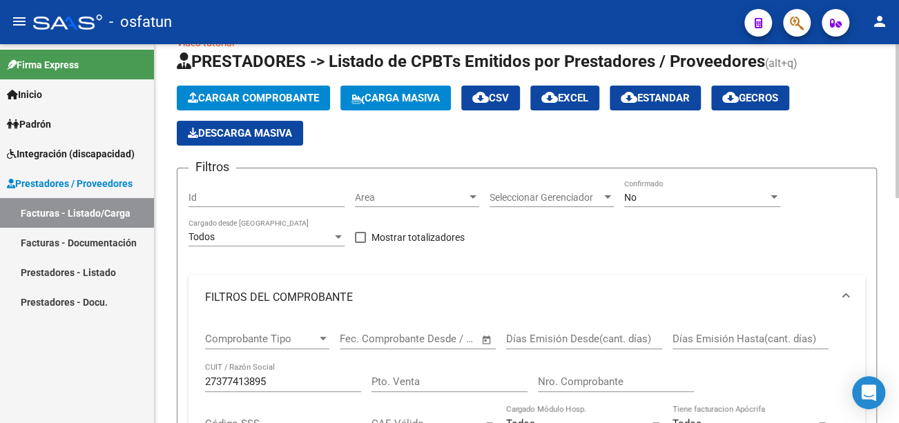
scroll to position [0, 0]
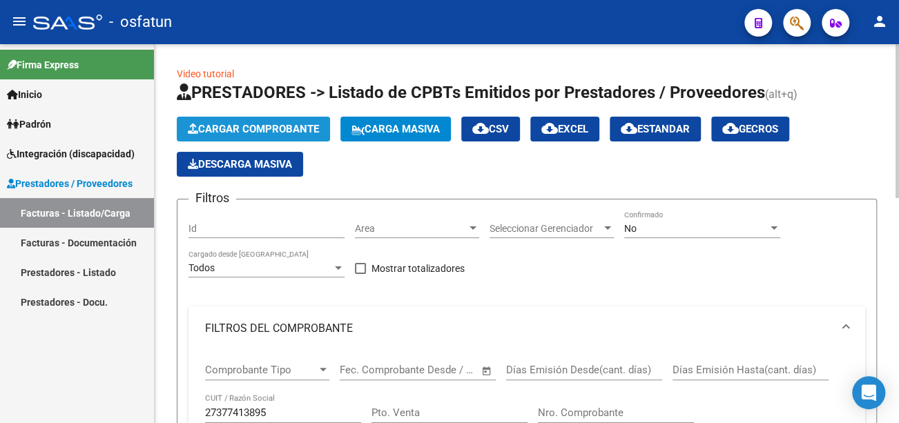
click at [262, 126] on span "Cargar Comprobante" at bounding box center [253, 129] width 131 height 12
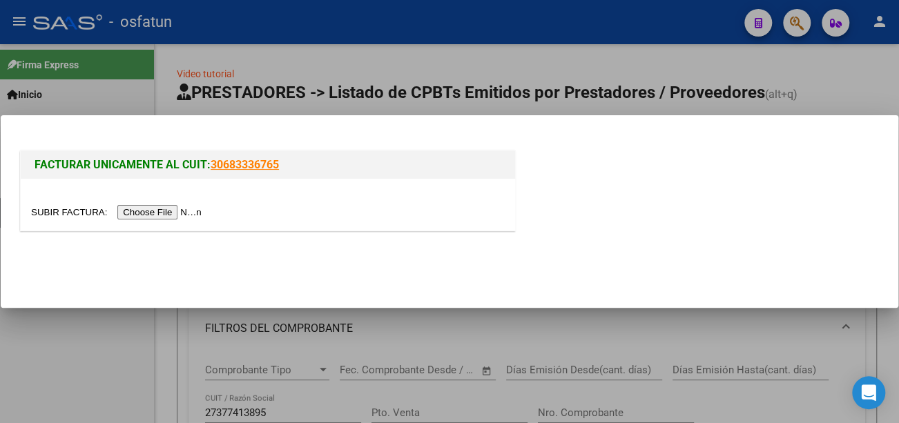
click at [191, 207] on input "file" at bounding box center [118, 212] width 175 height 15
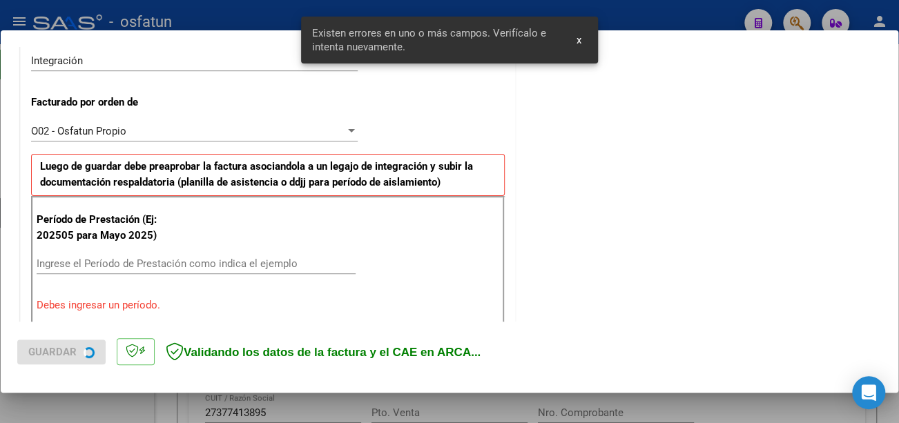
scroll to position [411, 0]
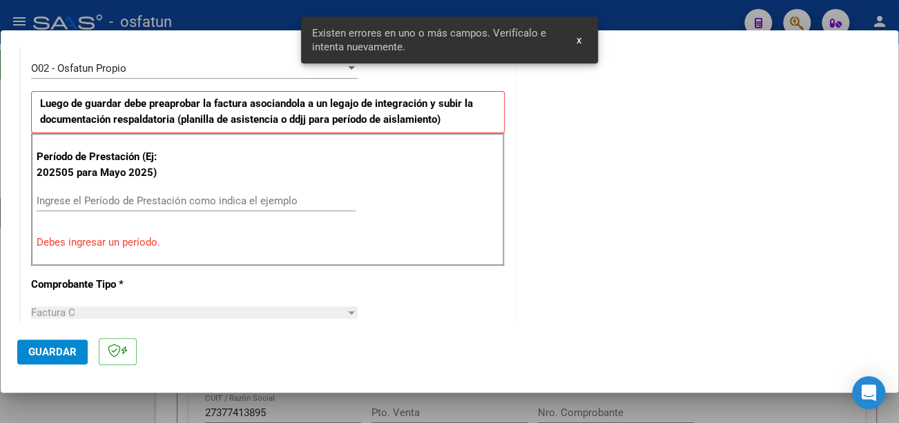
click at [217, 198] on input "Ingrese el Período de Prestación como indica el ejemplo" at bounding box center [196, 201] width 319 height 12
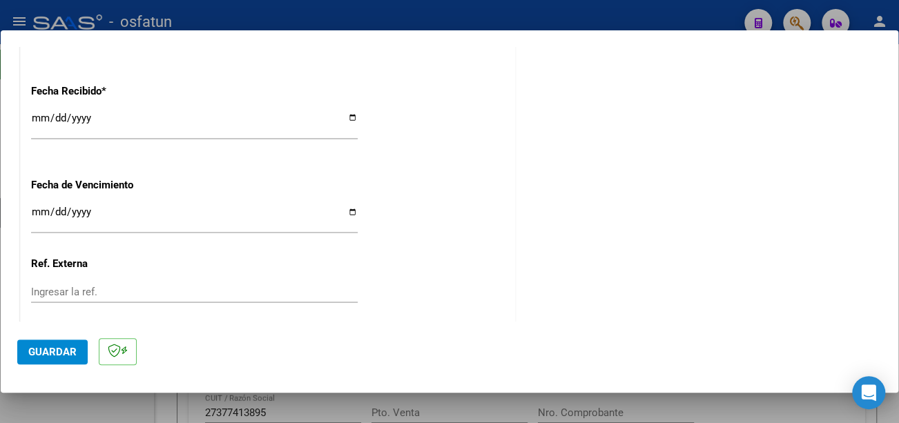
scroll to position [1033, 0]
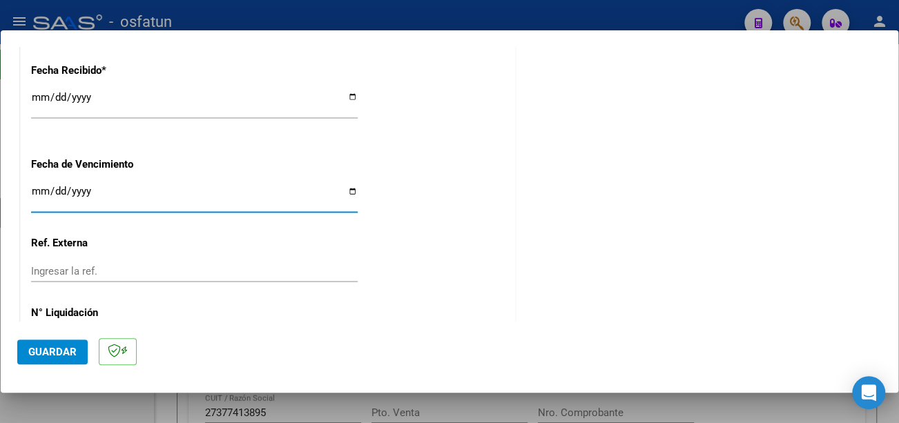
click at [32, 189] on input "Ingresar la fecha" at bounding box center [194, 197] width 327 height 22
drag, startPoint x: 49, startPoint y: 348, endPoint x: 141, endPoint y: 327, distance: 94.3
click at [50, 348] on span "Guardar" at bounding box center [52, 352] width 48 height 12
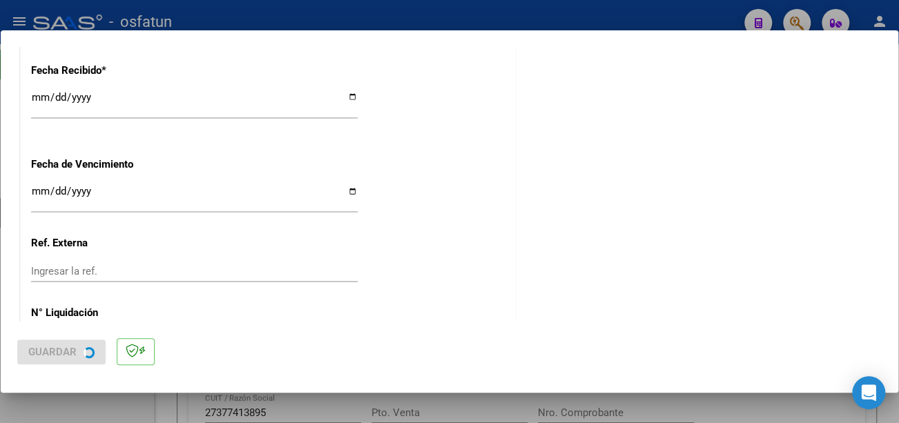
scroll to position [0, 0]
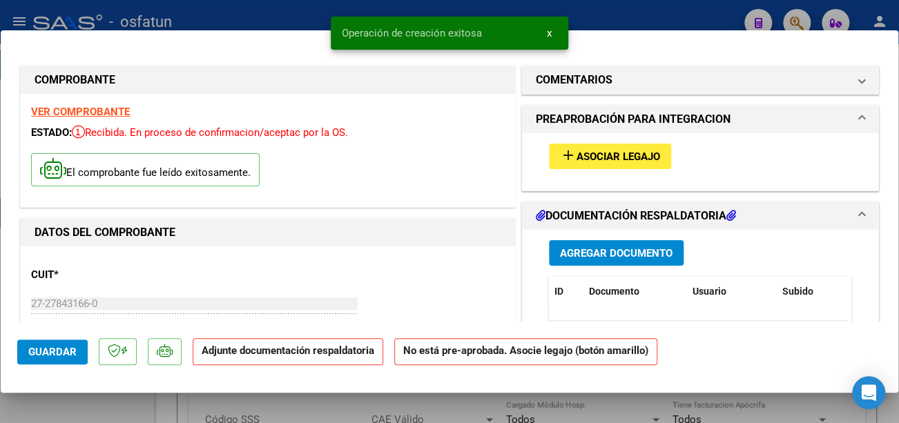
click at [647, 146] on button "add Asociar Legajo" at bounding box center [610, 157] width 122 height 26
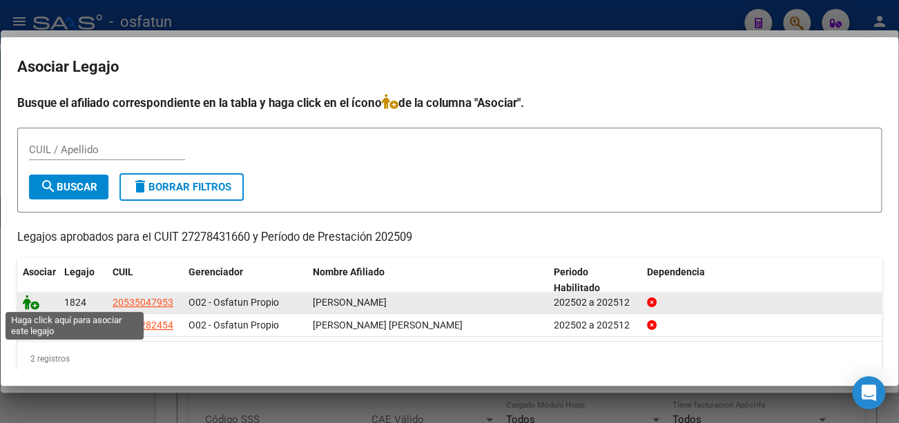
click at [31, 300] on icon at bounding box center [31, 302] width 17 height 15
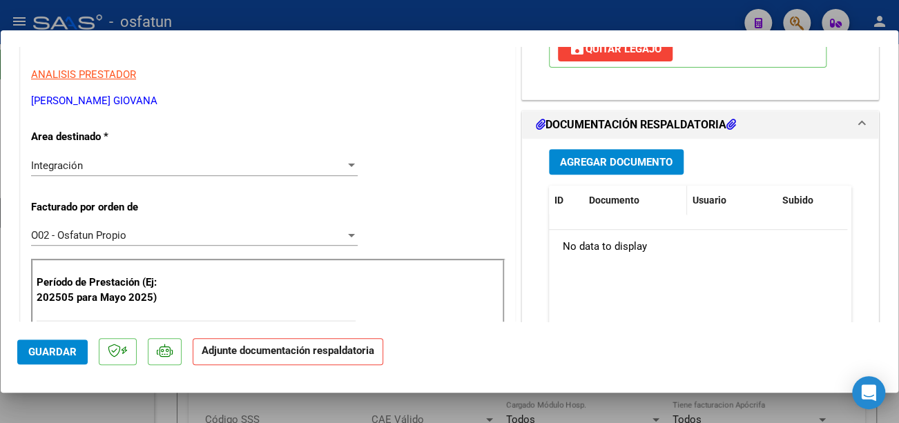
scroll to position [276, 0]
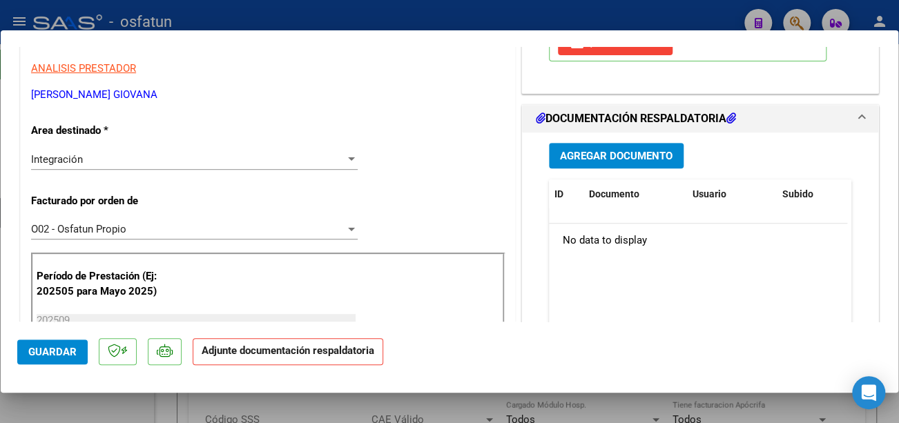
click at [602, 157] on span "Agregar Documento" at bounding box center [616, 156] width 113 height 12
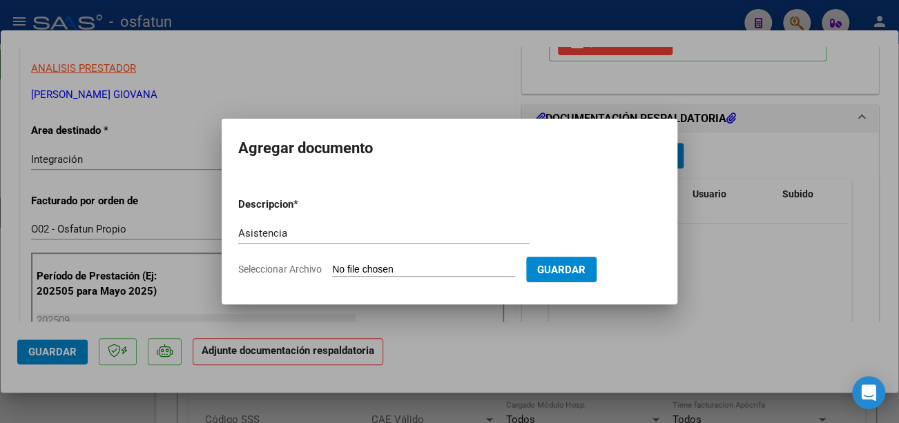
click at [387, 266] on input "Seleccionar Archivo" at bounding box center [423, 270] width 183 height 13
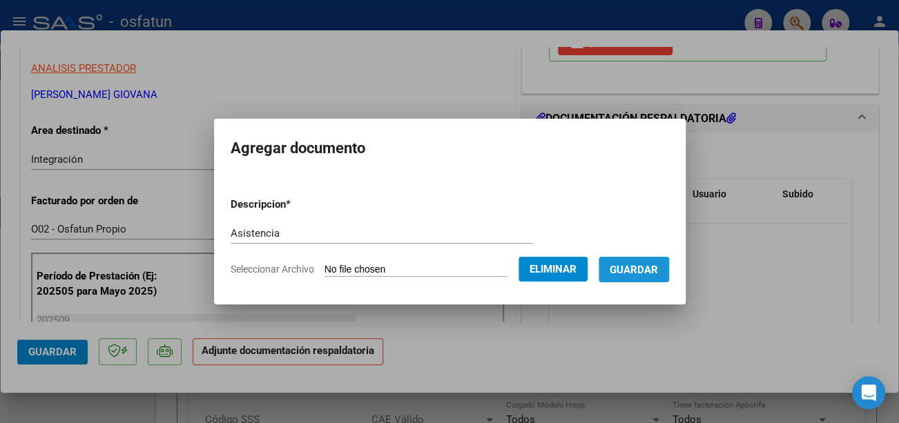
click at [651, 276] on button "Guardar" at bounding box center [634, 270] width 70 height 26
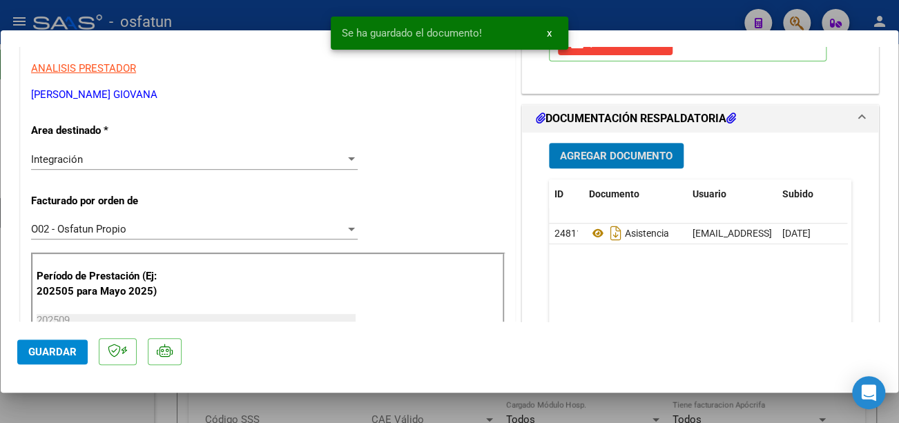
click at [76, 351] on button "Guardar" at bounding box center [52, 352] width 70 height 25
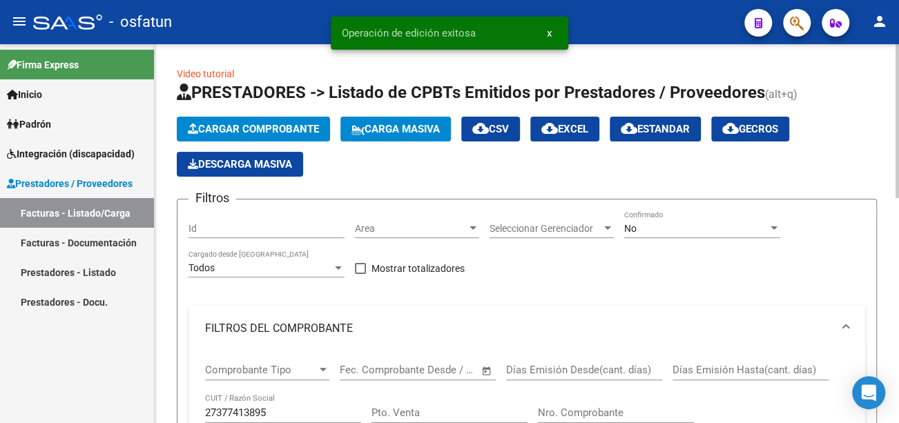
scroll to position [138, 0]
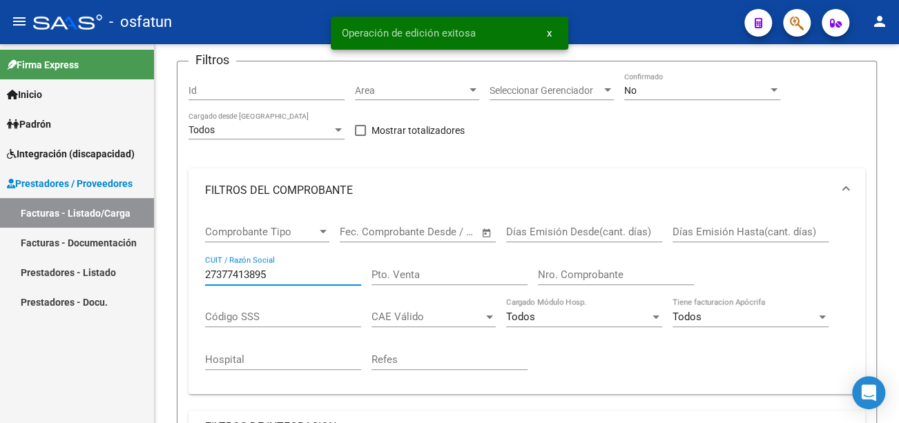
drag, startPoint x: 287, startPoint y: 274, endPoint x: 146, endPoint y: 274, distance: 141.6
click at [146, 274] on mat-sidenav-container "Firma Express Inicio Calendario SSS Instructivos Contacto OS Padrón Análisis Af…" at bounding box center [449, 233] width 899 height 379
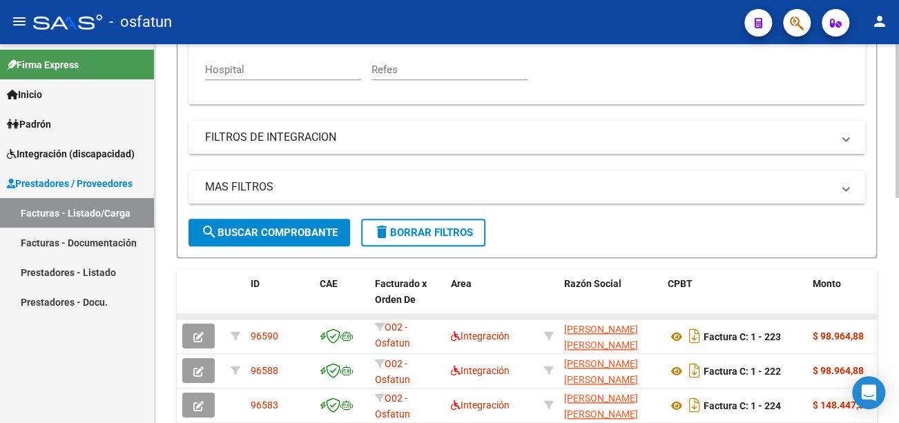
scroll to position [483, 0]
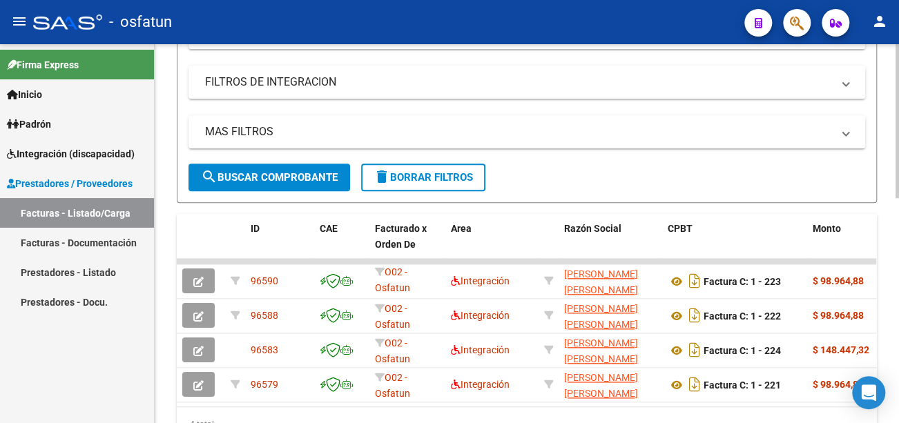
click at [316, 163] on div "MAS FILTROS Todos Con Doc. Respaldatoria Todos Con Trazabilidad Todos Asociado …" at bounding box center [527, 139] width 677 height 48
click at [317, 169] on button "search Buscar Comprobante" at bounding box center [270, 178] width 162 height 28
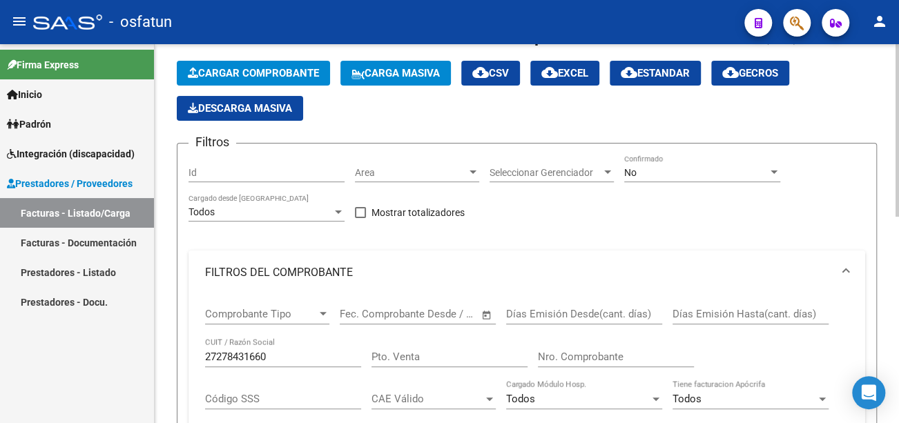
scroll to position [0, 0]
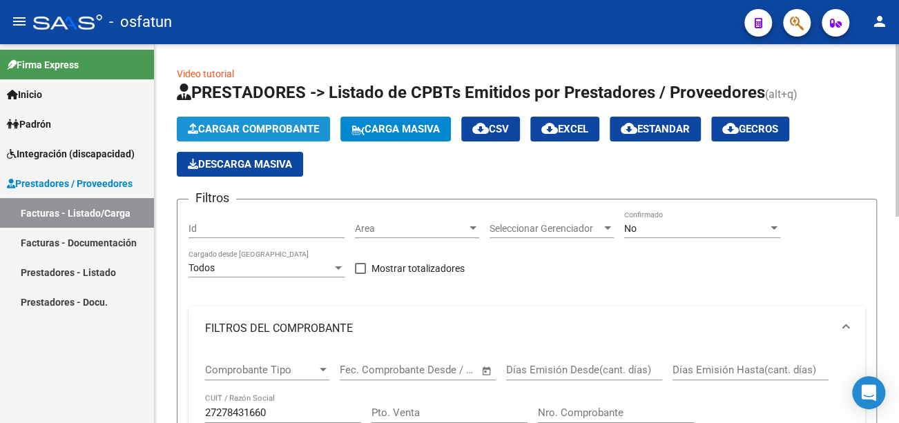
click at [254, 123] on span "Cargar Comprobante" at bounding box center [253, 129] width 131 height 12
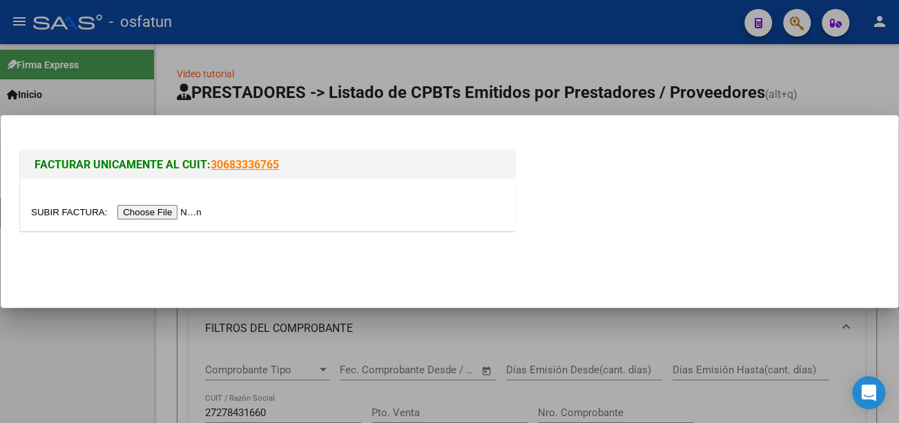
click at [169, 214] on input "file" at bounding box center [118, 212] width 175 height 15
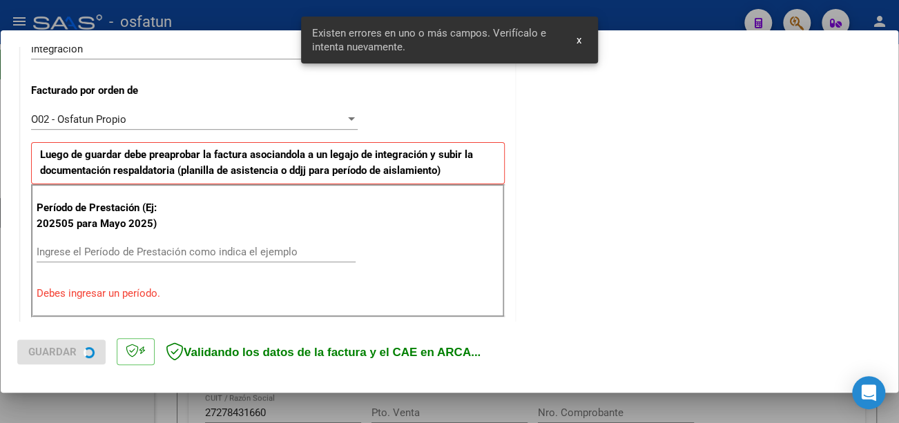
scroll to position [411, 0]
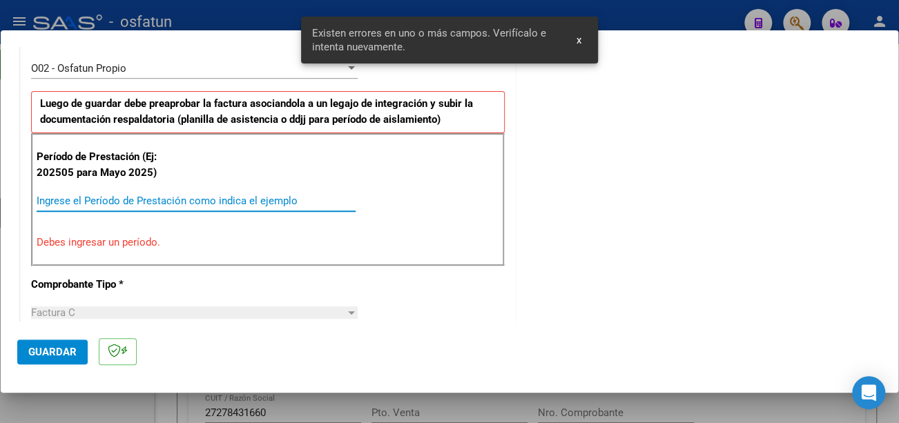
drag, startPoint x: 252, startPoint y: 197, endPoint x: 231, endPoint y: 190, distance: 21.8
click at [242, 195] on input "Ingrese el Período de Prestación como indica el ejemplo" at bounding box center [196, 201] width 319 height 12
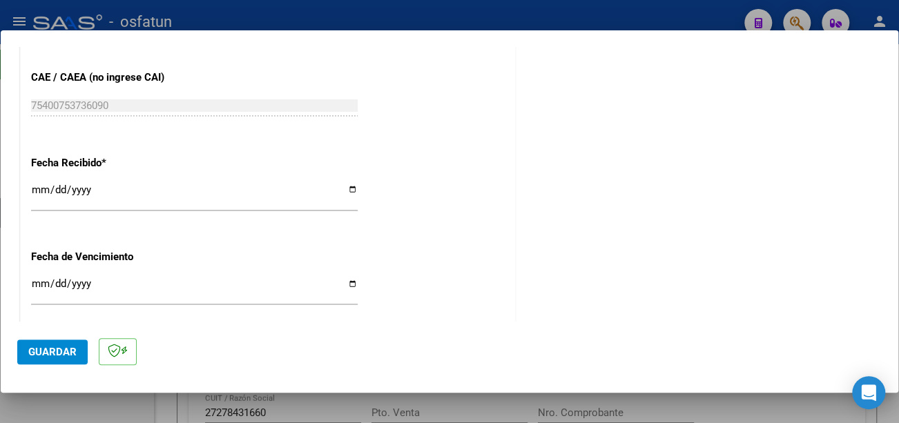
scroll to position [964, 0]
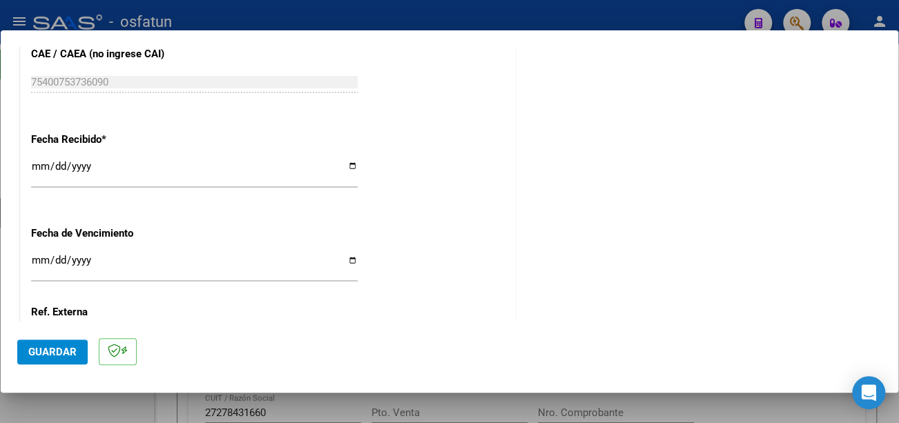
click at [35, 260] on input "Ingresar la fecha" at bounding box center [194, 266] width 327 height 22
drag, startPoint x: 54, startPoint y: 346, endPoint x: 74, endPoint y: 356, distance: 22.2
click at [56, 347] on span "Guardar" at bounding box center [52, 352] width 48 height 12
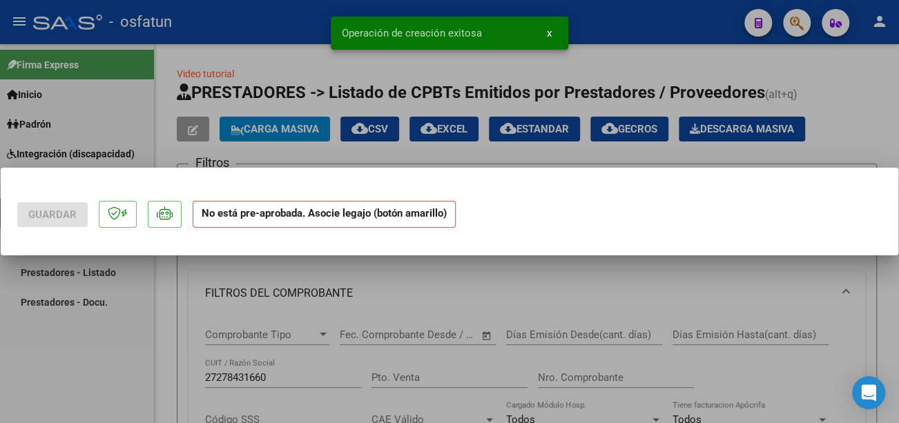
scroll to position [0, 0]
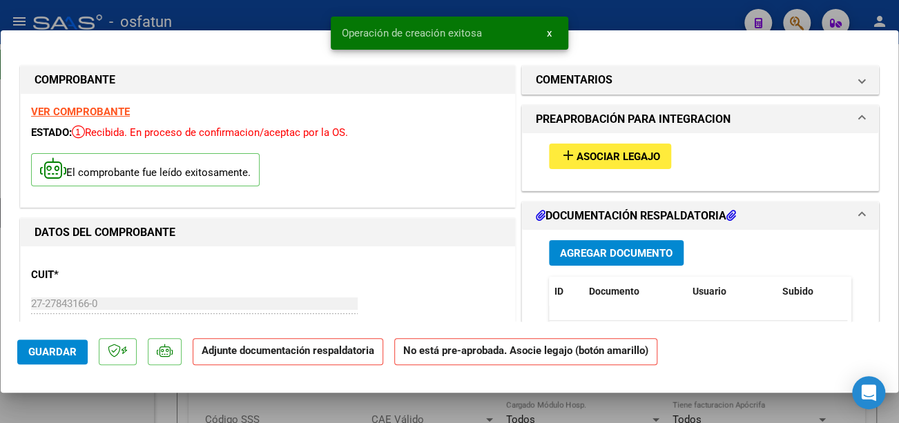
click at [651, 153] on span "Asociar Legajo" at bounding box center [619, 157] width 84 height 12
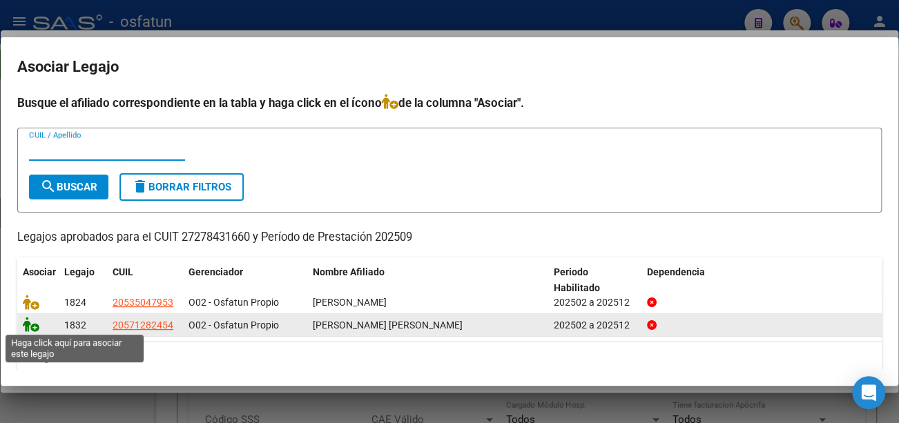
click at [33, 324] on icon at bounding box center [31, 324] width 17 height 15
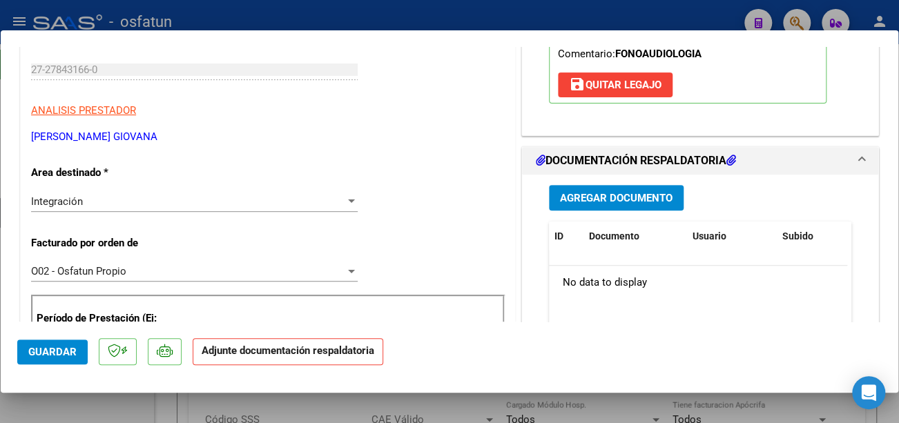
scroll to position [276, 0]
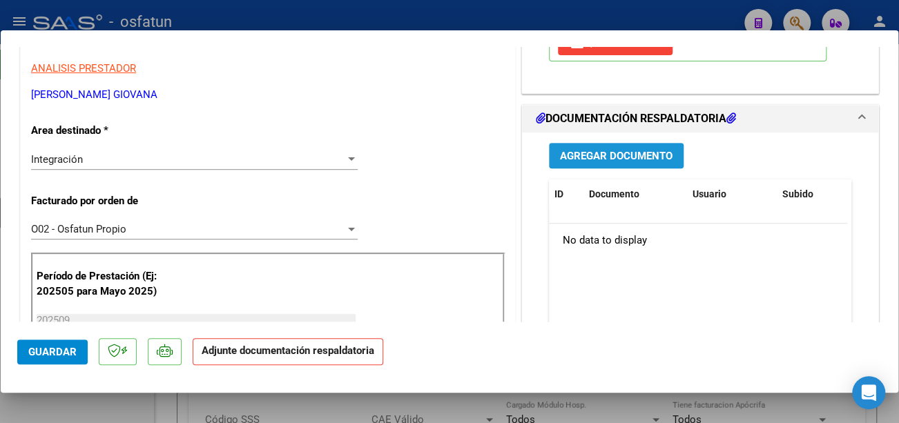
click at [567, 152] on span "Agregar Documento" at bounding box center [616, 156] width 113 height 12
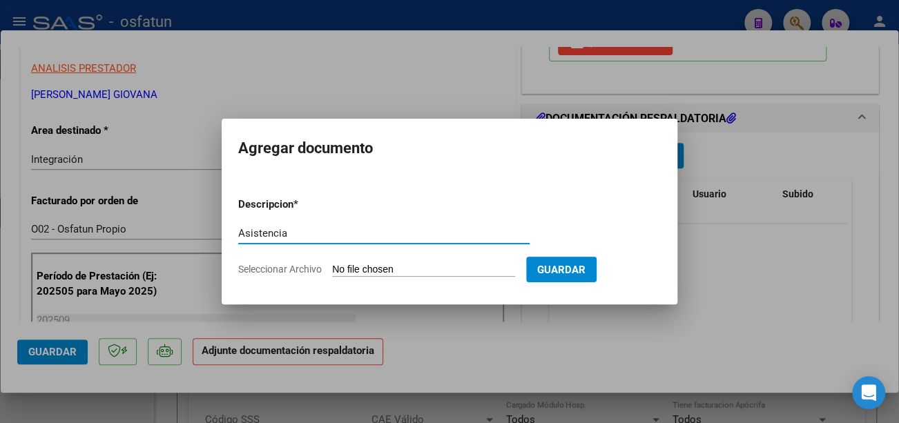
click at [354, 270] on input "Seleccionar Archivo" at bounding box center [423, 270] width 183 height 13
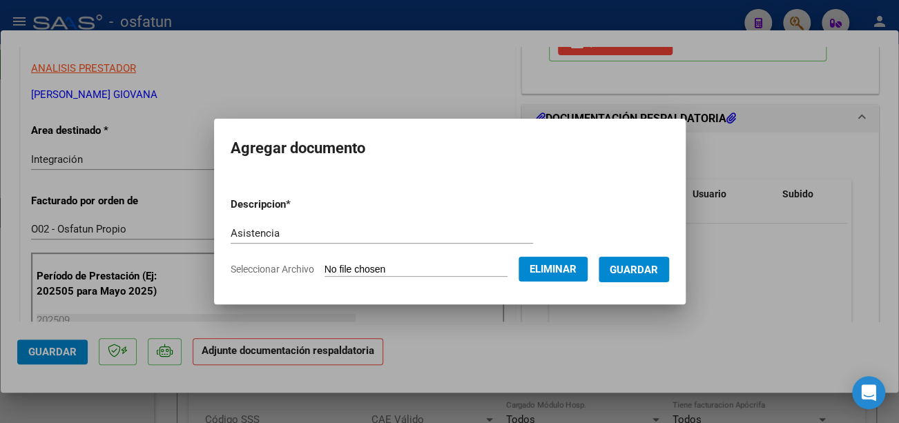
click at [654, 266] on span "Guardar" at bounding box center [634, 270] width 48 height 12
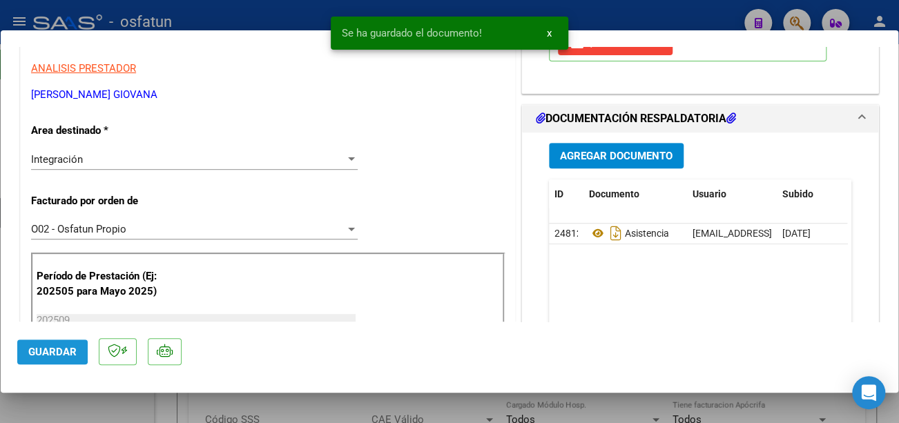
click at [48, 349] on span "Guardar" at bounding box center [52, 352] width 48 height 12
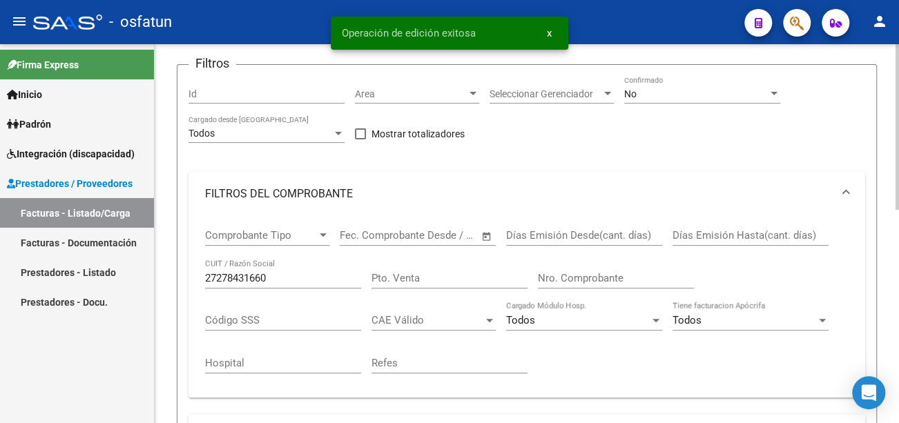
scroll to position [138, 0]
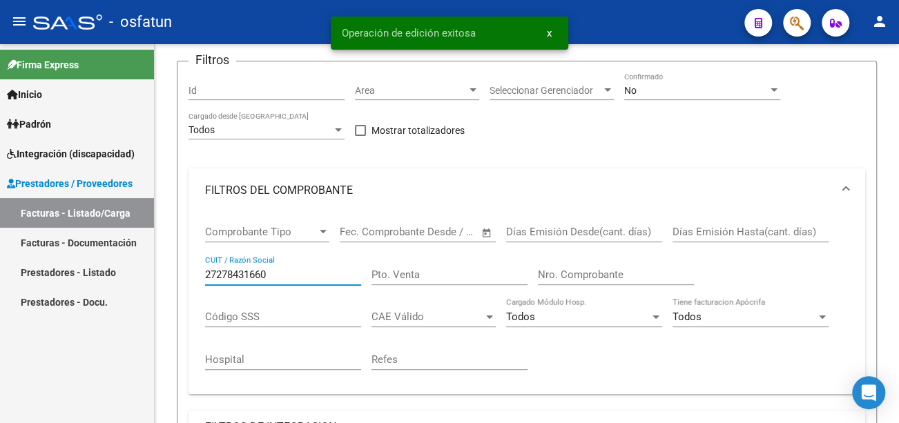
drag, startPoint x: 309, startPoint y: 271, endPoint x: 100, endPoint y: 276, distance: 208.6
click at [100, 276] on mat-sidenav-container "Firma Express Inicio Calendario SSS Instructivos Contacto OS Padrón Análisis Af…" at bounding box center [449, 233] width 899 height 379
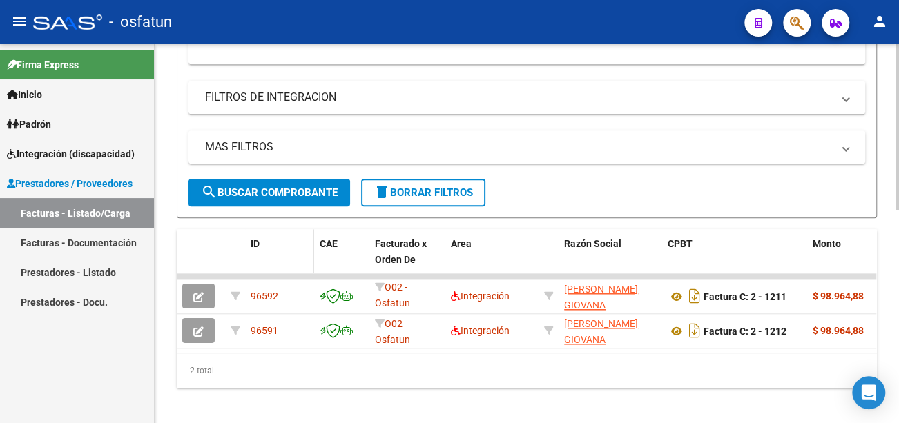
scroll to position [486, 0]
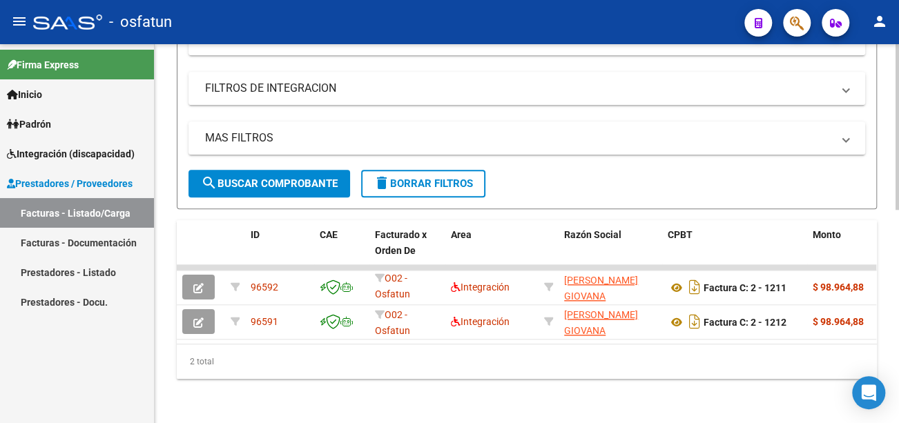
click at [279, 184] on button "search Buscar Comprobante" at bounding box center [270, 184] width 162 height 28
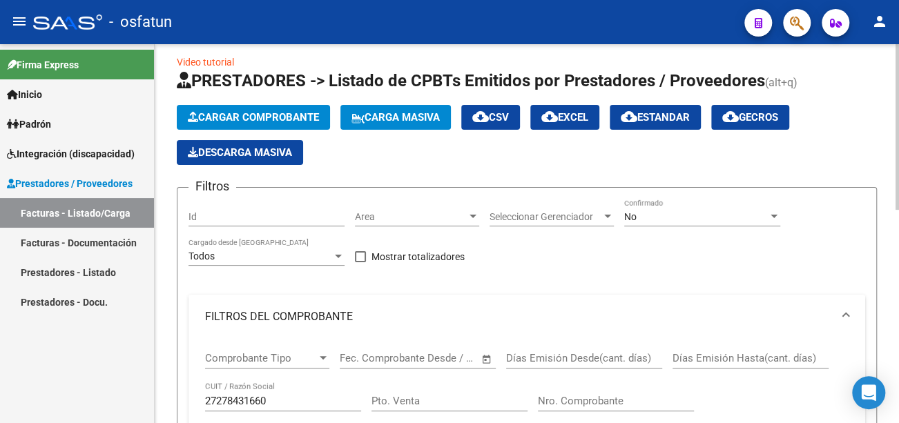
scroll to position [0, 0]
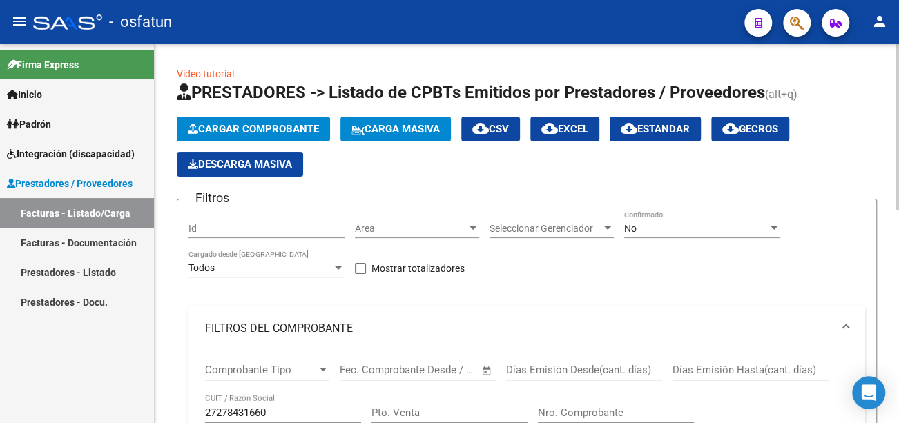
click at [314, 131] on span "Cargar Comprobante" at bounding box center [253, 129] width 131 height 12
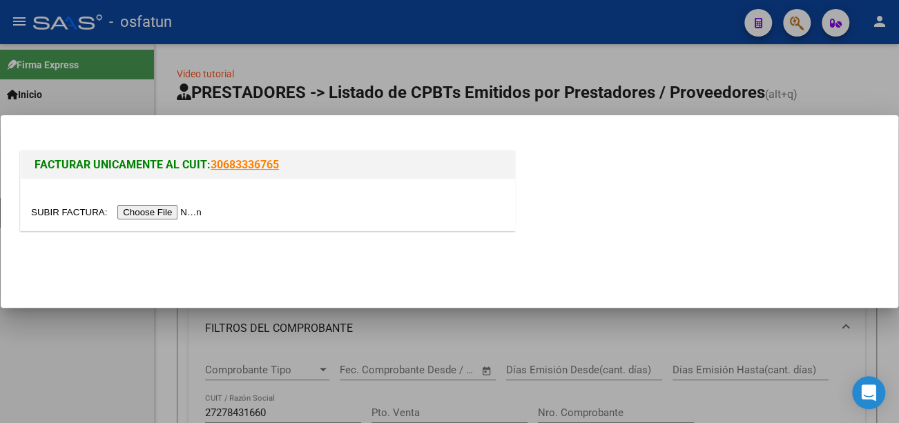
click at [177, 211] on input "file" at bounding box center [118, 212] width 175 height 15
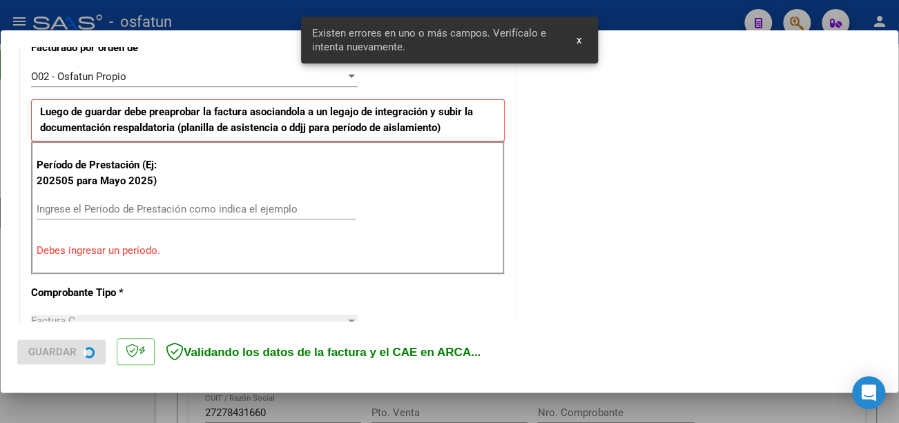
scroll to position [411, 0]
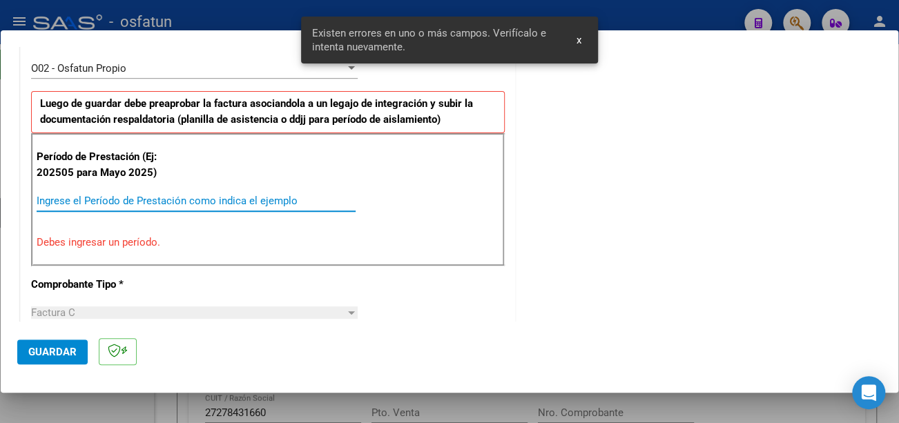
click at [155, 204] on input "Ingrese el Período de Prestación como indica el ejemplo" at bounding box center [196, 201] width 319 height 12
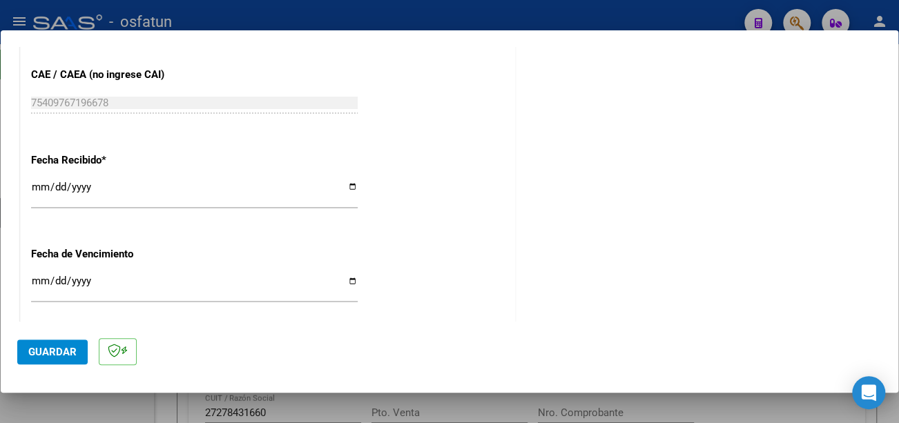
scroll to position [964, 0]
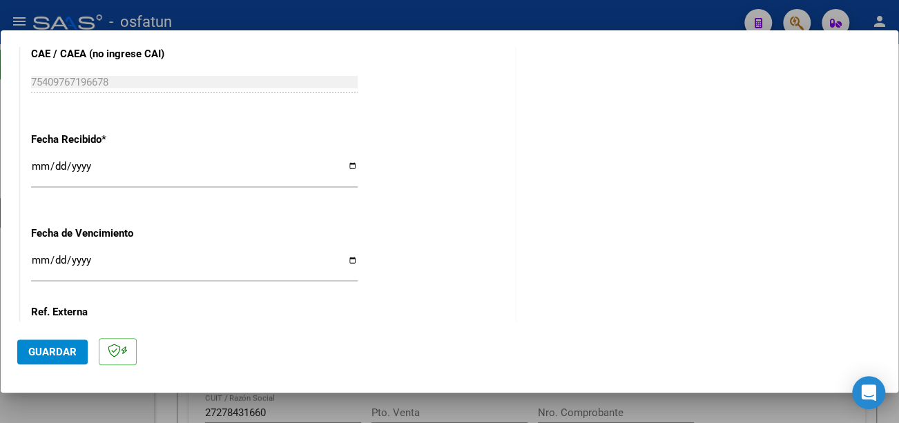
click at [43, 256] on input "Ingresar la fecha" at bounding box center [194, 266] width 327 height 22
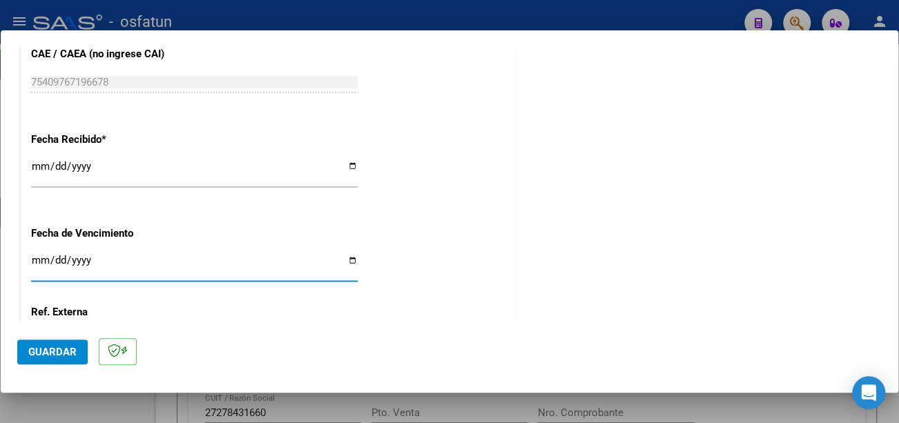
click at [68, 347] on span "Guardar" at bounding box center [52, 352] width 48 height 12
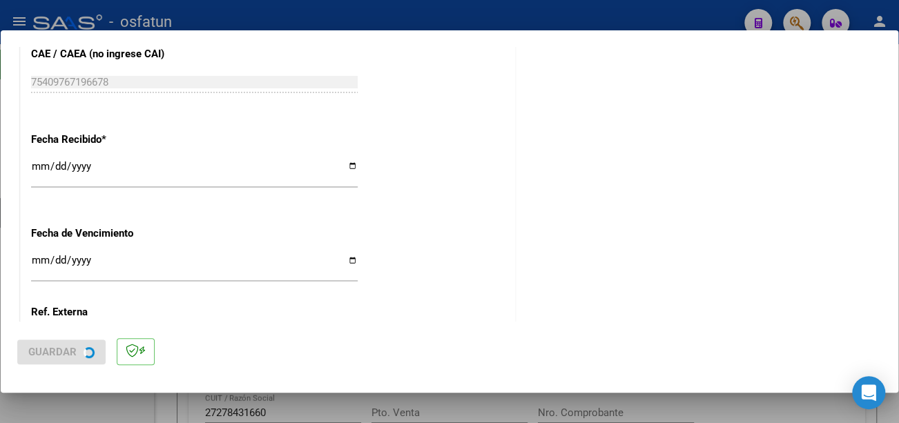
scroll to position [0, 0]
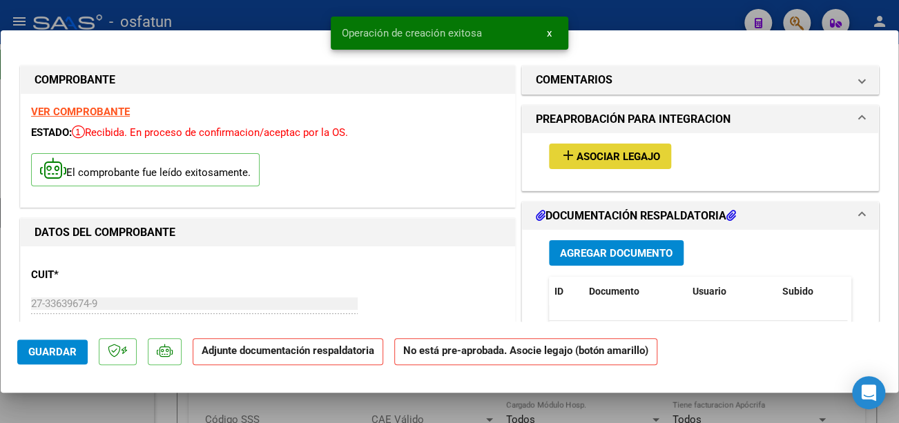
click at [658, 158] on button "add Asociar Legajo" at bounding box center [610, 157] width 122 height 26
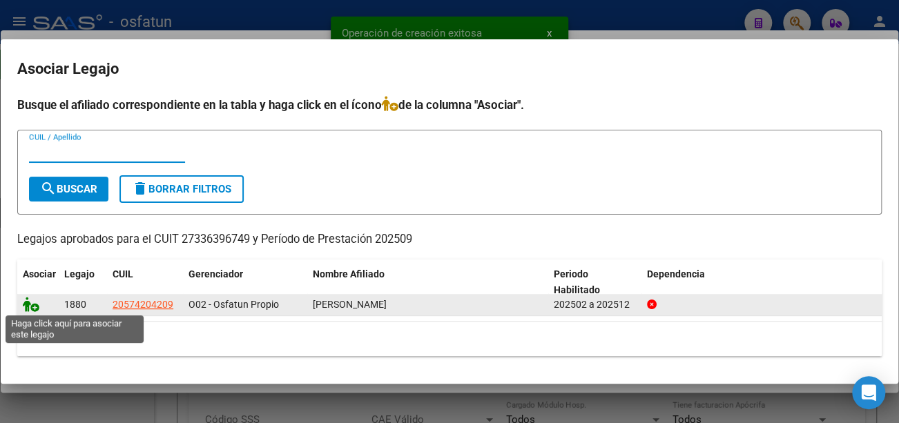
click at [33, 304] on icon at bounding box center [31, 304] width 17 height 15
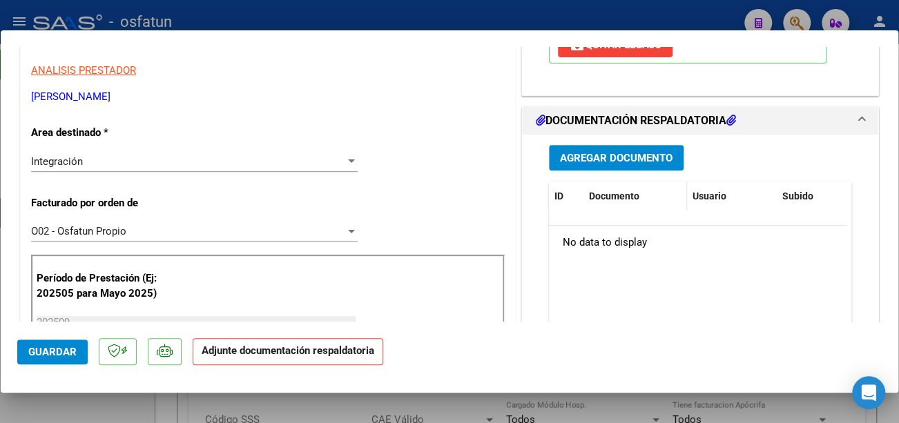
scroll to position [276, 0]
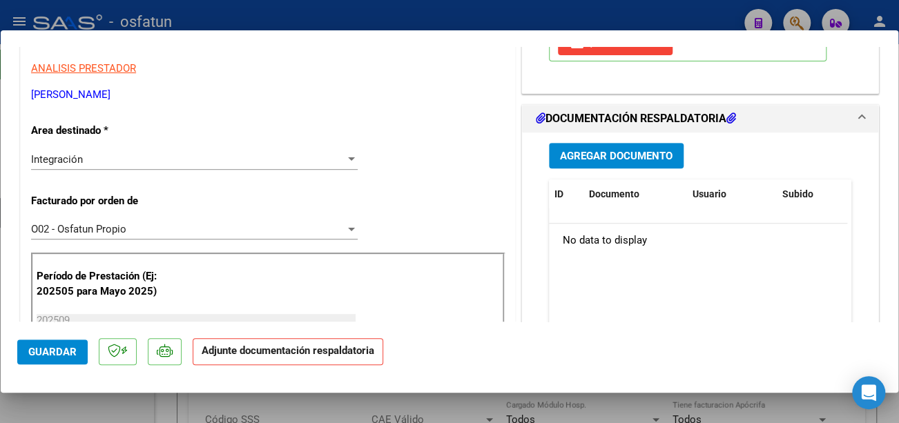
click at [613, 164] on button "Agregar Documento" at bounding box center [616, 156] width 135 height 26
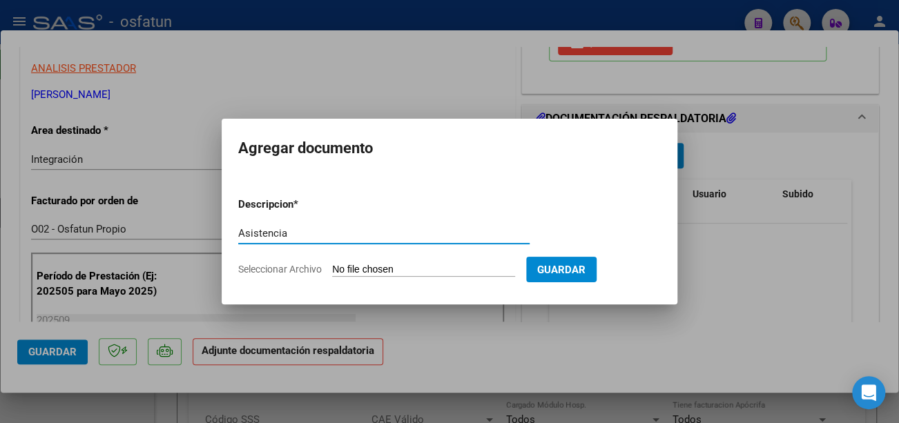
click at [434, 270] on input "Seleccionar Archivo" at bounding box center [423, 270] width 183 height 13
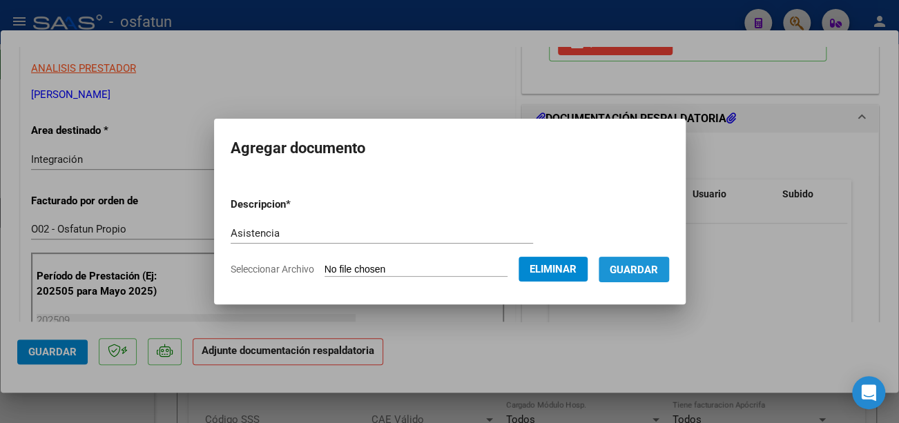
click at [658, 265] on span "Guardar" at bounding box center [634, 270] width 48 height 12
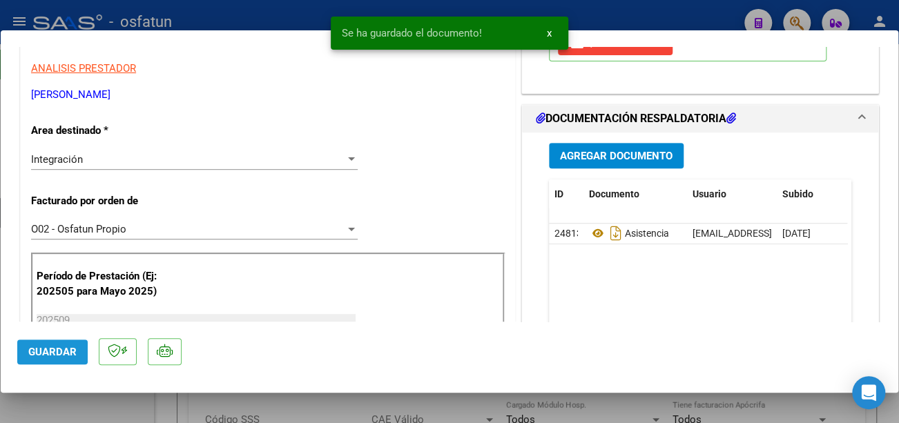
click at [54, 351] on span "Guardar" at bounding box center [52, 352] width 48 height 12
click at [548, 35] on span "x" at bounding box center [549, 33] width 5 height 12
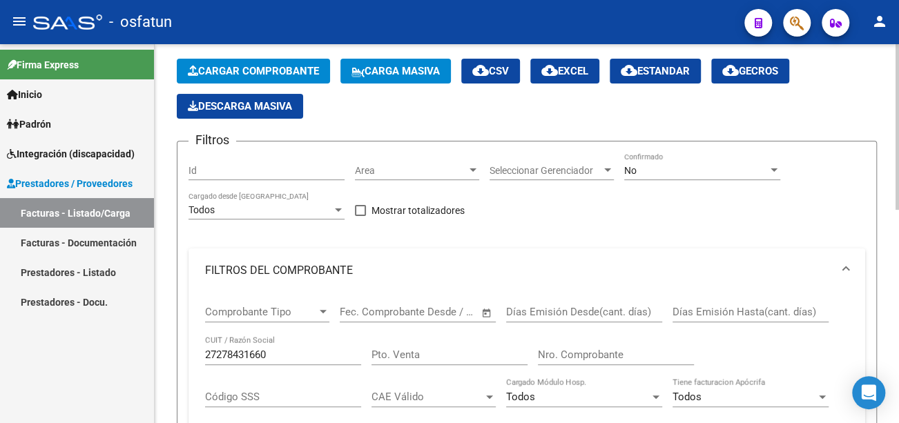
scroll to position [138, 0]
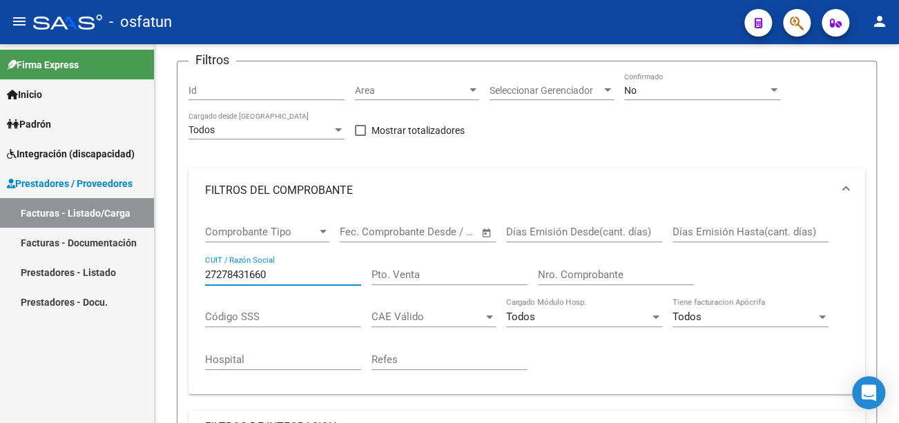
drag, startPoint x: 297, startPoint y: 277, endPoint x: 78, endPoint y: 278, distance: 219.0
click at [78, 278] on mat-sidenav-container "Firma Express Inicio Calendario SSS Instructivos Contacto OS Padrón Análisis Af…" at bounding box center [449, 233] width 899 height 379
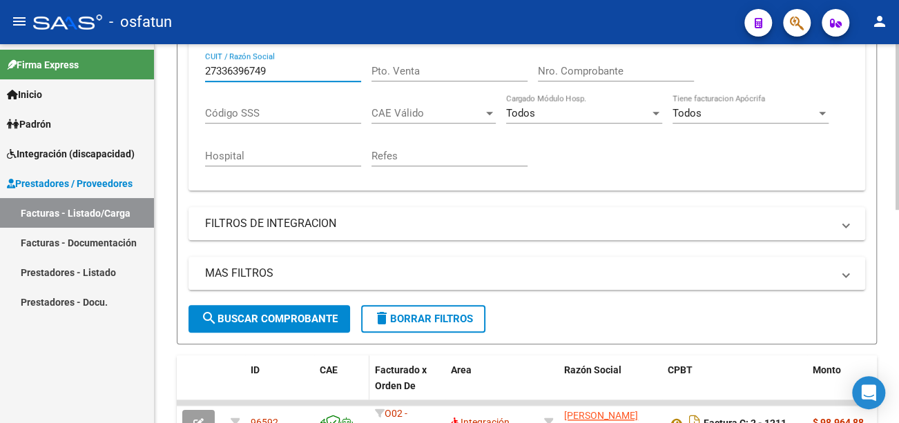
scroll to position [414, 0]
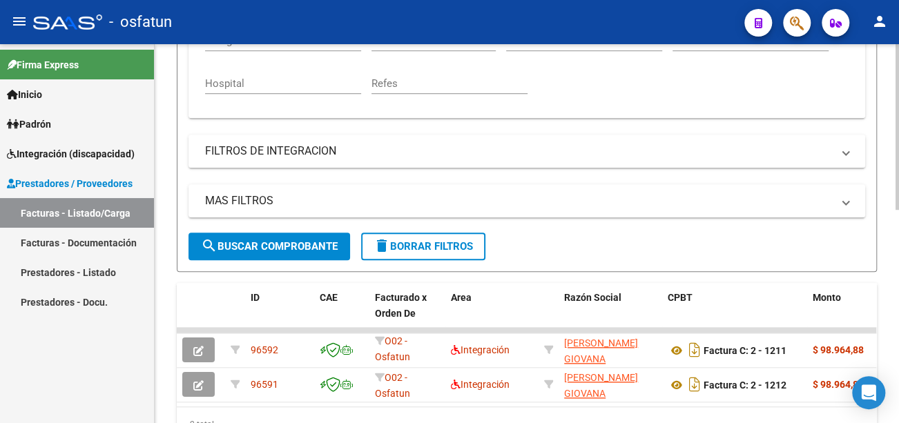
click at [315, 243] on span "search Buscar Comprobante" at bounding box center [269, 246] width 137 height 12
